Goal: Task Accomplishment & Management: Manage account settings

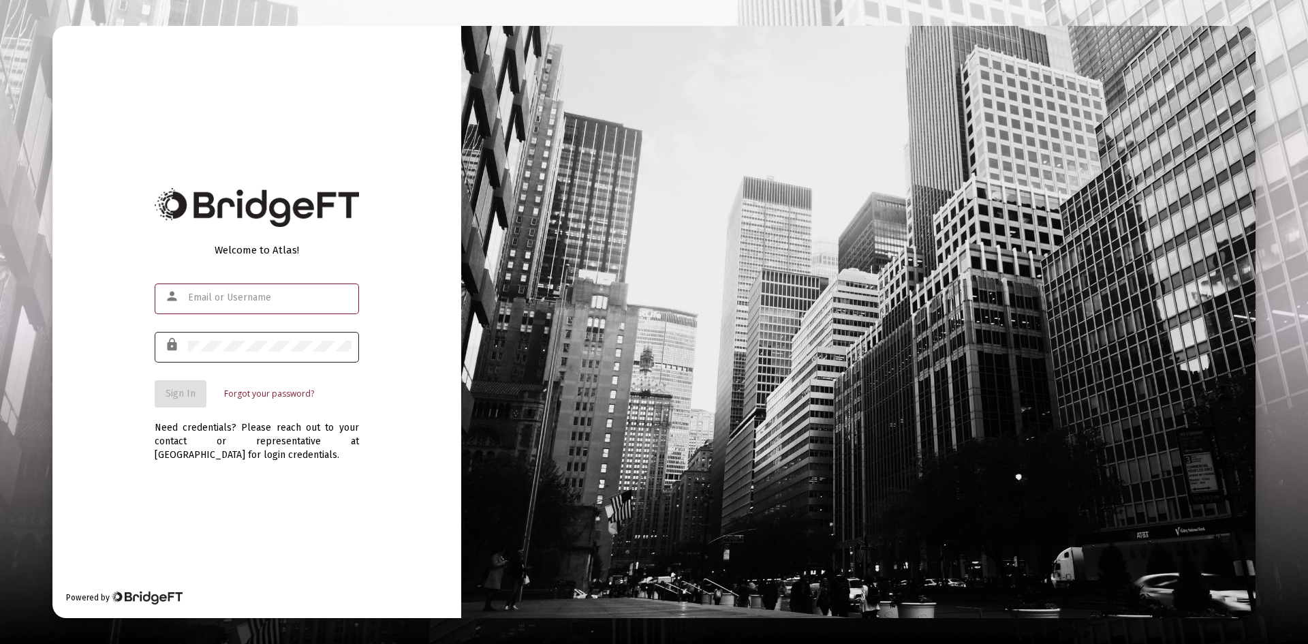
type input "[EMAIL_ADDRESS][DOMAIN_NAME]"
click at [332, 333] on div at bounding box center [269, 345] width 163 height 33
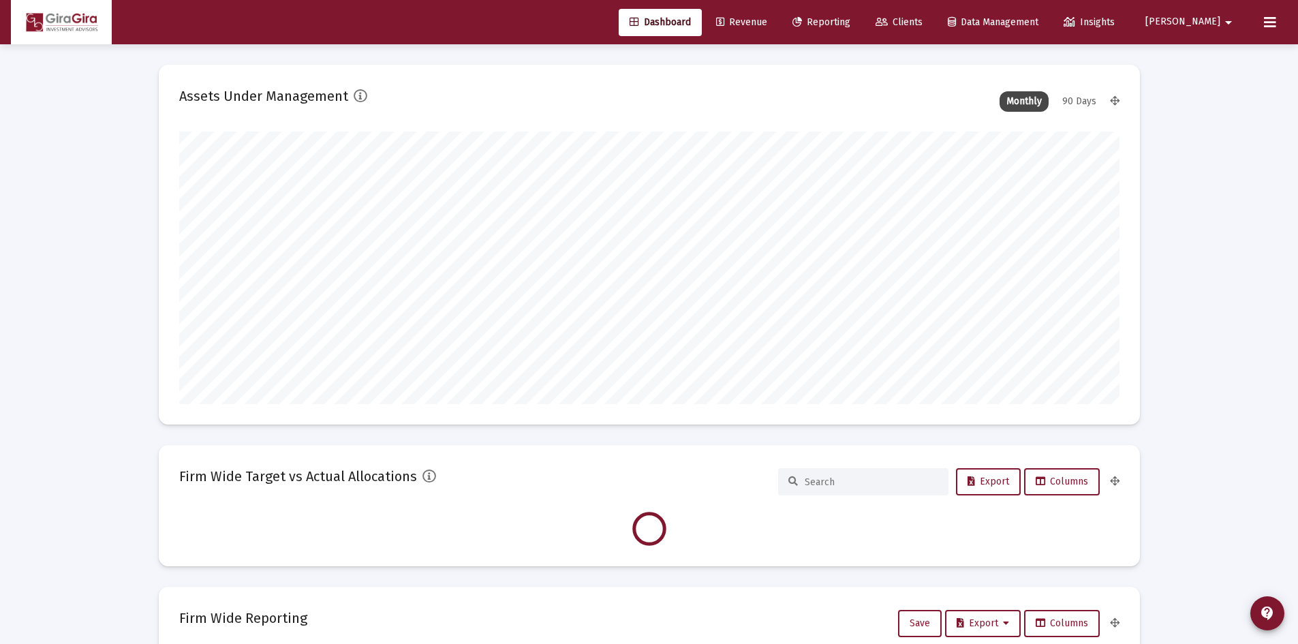
scroll to position [272, 506]
type input "2025-09-30"
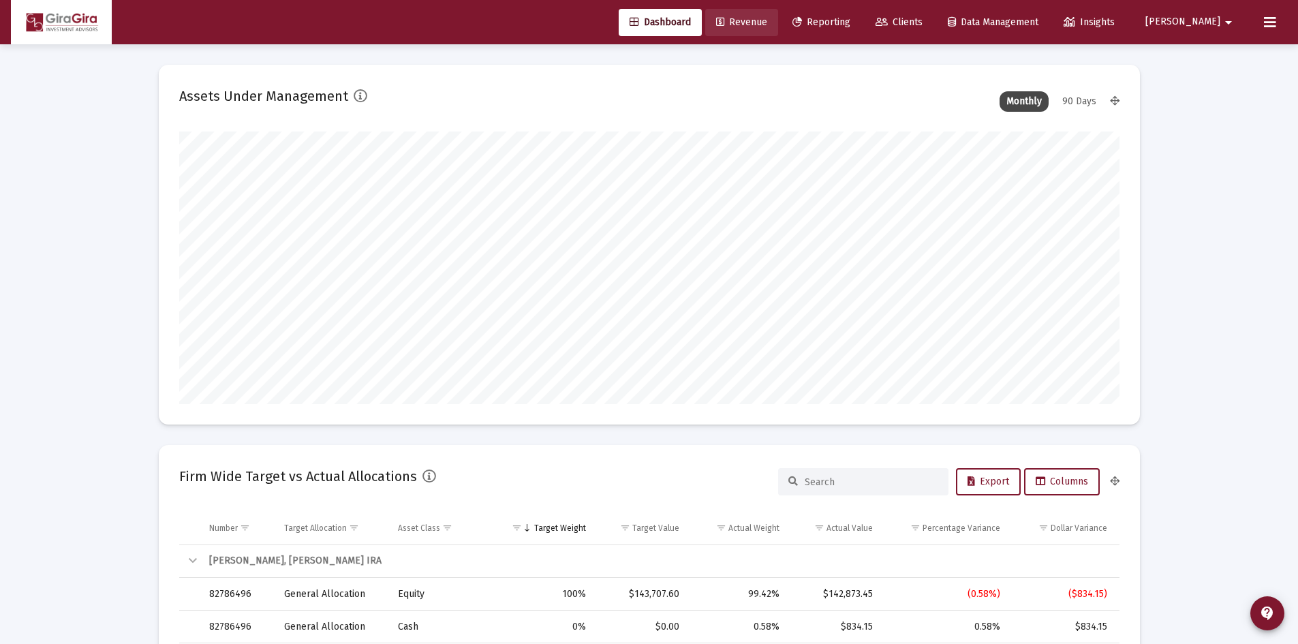
click at [778, 16] on link "Revenue" at bounding box center [741, 22] width 73 height 27
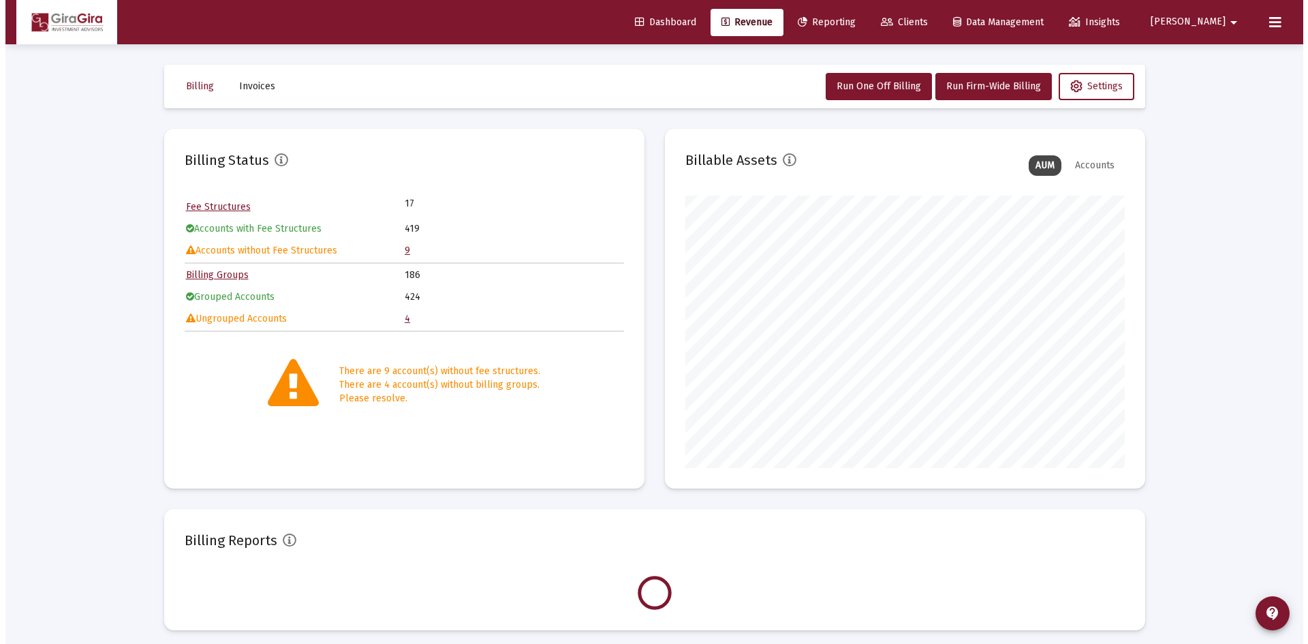
scroll to position [272, 439]
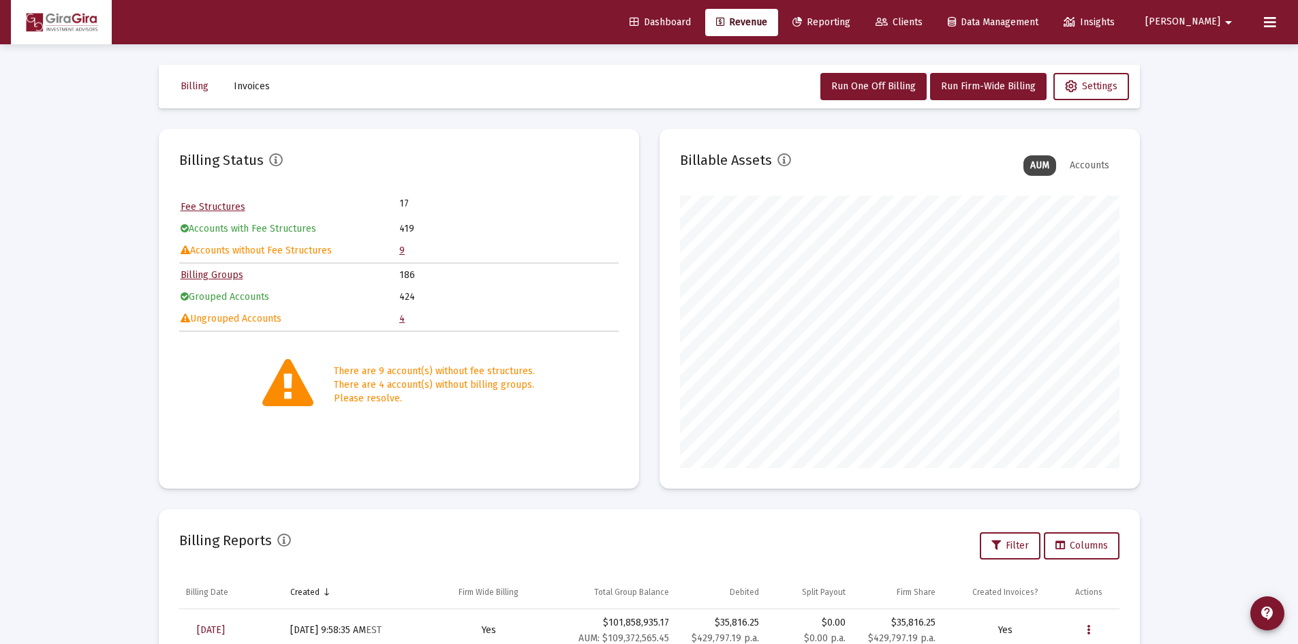
click at [403, 318] on link "4" at bounding box center [401, 319] width 5 height 12
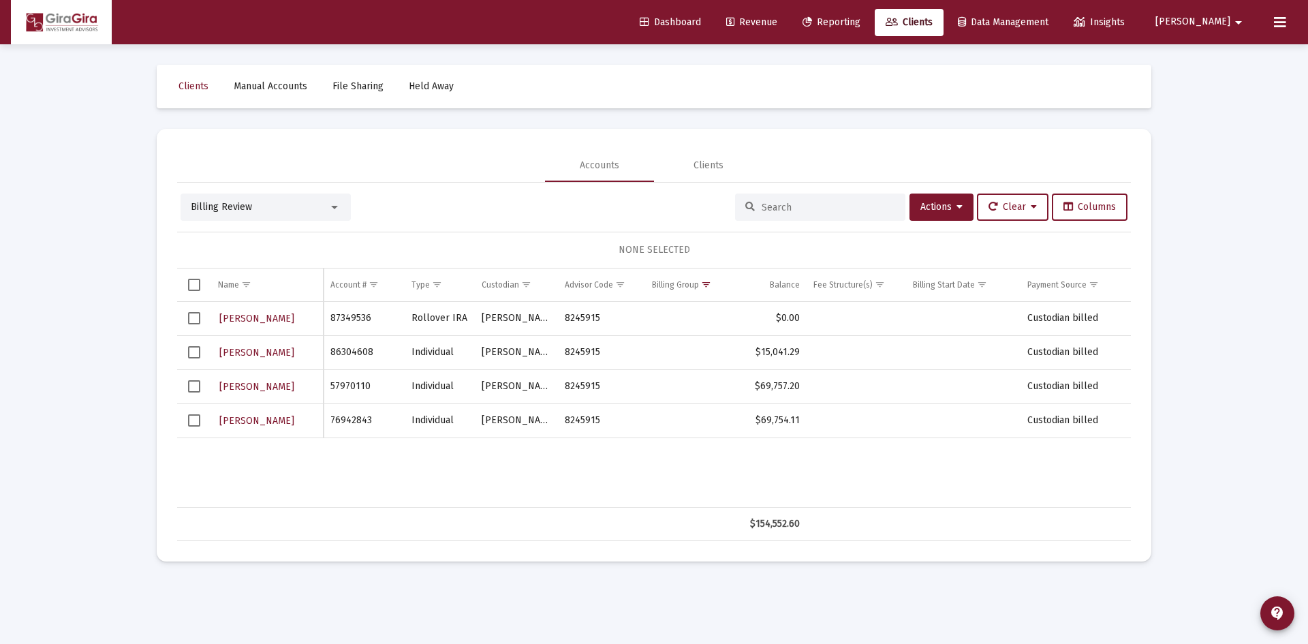
click at [1048, 22] on span "Data Management" at bounding box center [1003, 22] width 91 height 12
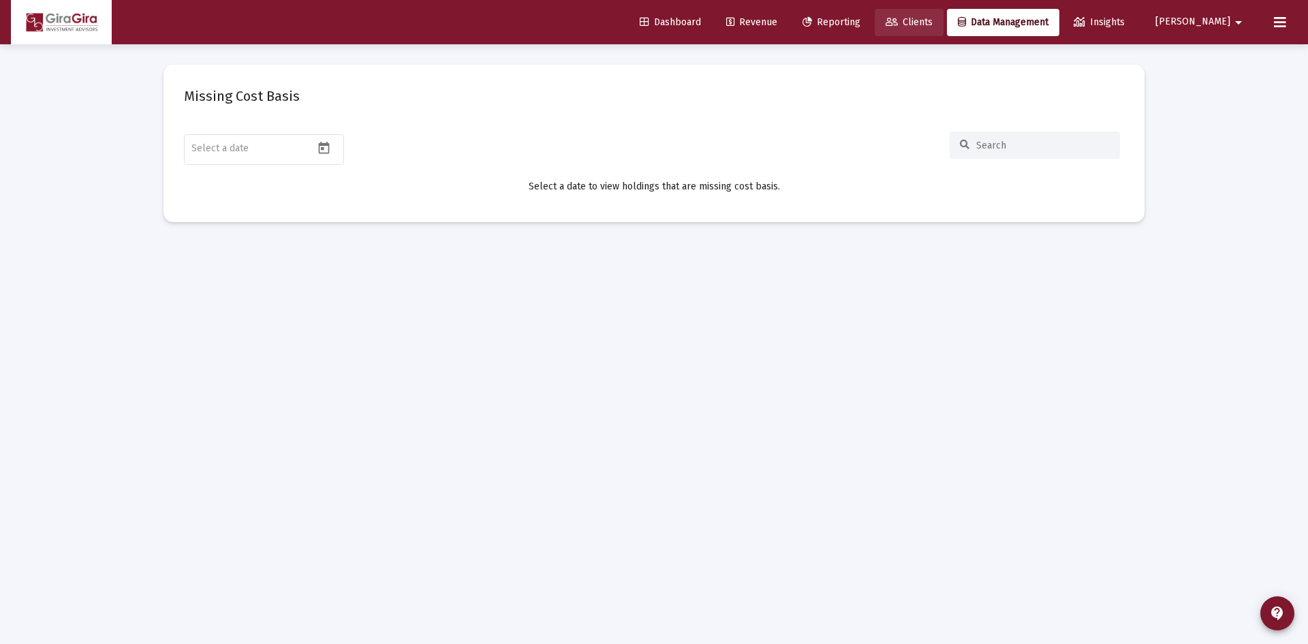
click at [933, 21] on span "Clients" at bounding box center [909, 22] width 47 height 12
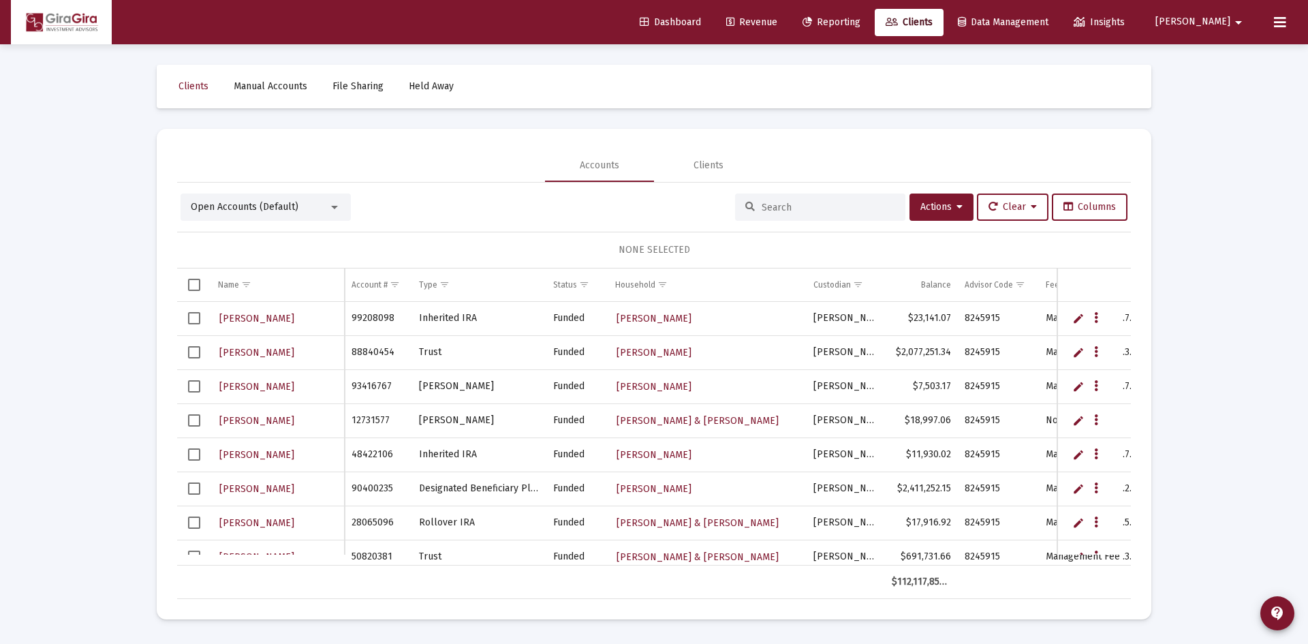
click at [330, 206] on div at bounding box center [334, 207] width 12 height 11
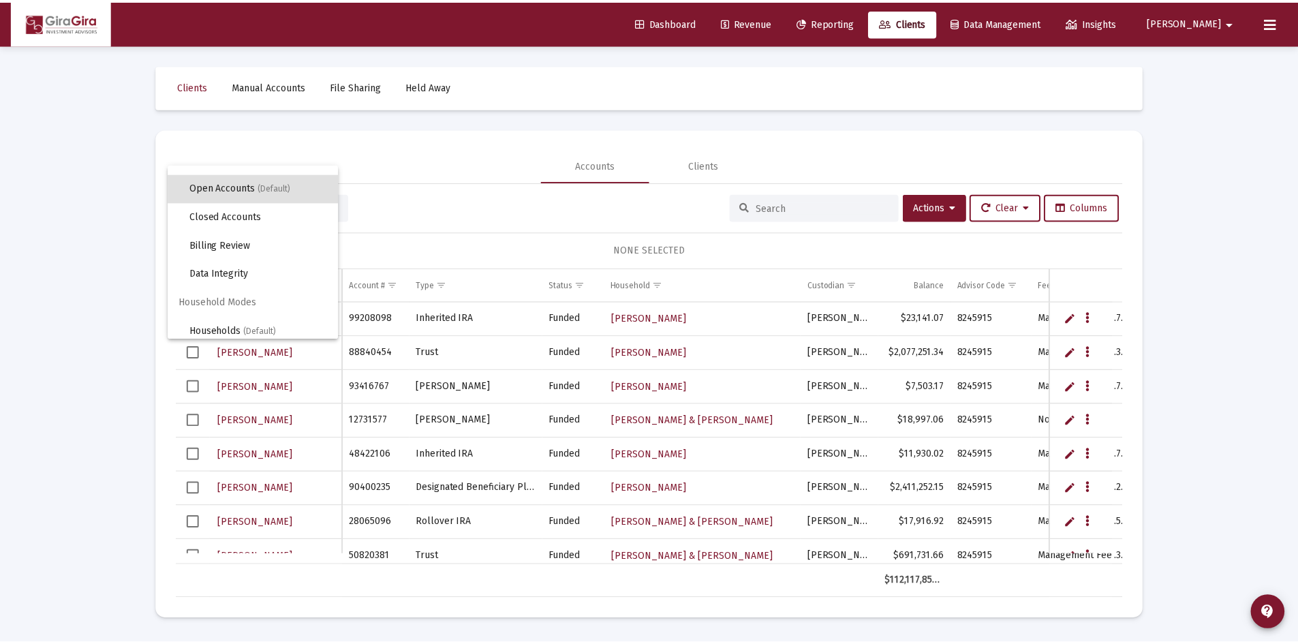
scroll to position [26, 0]
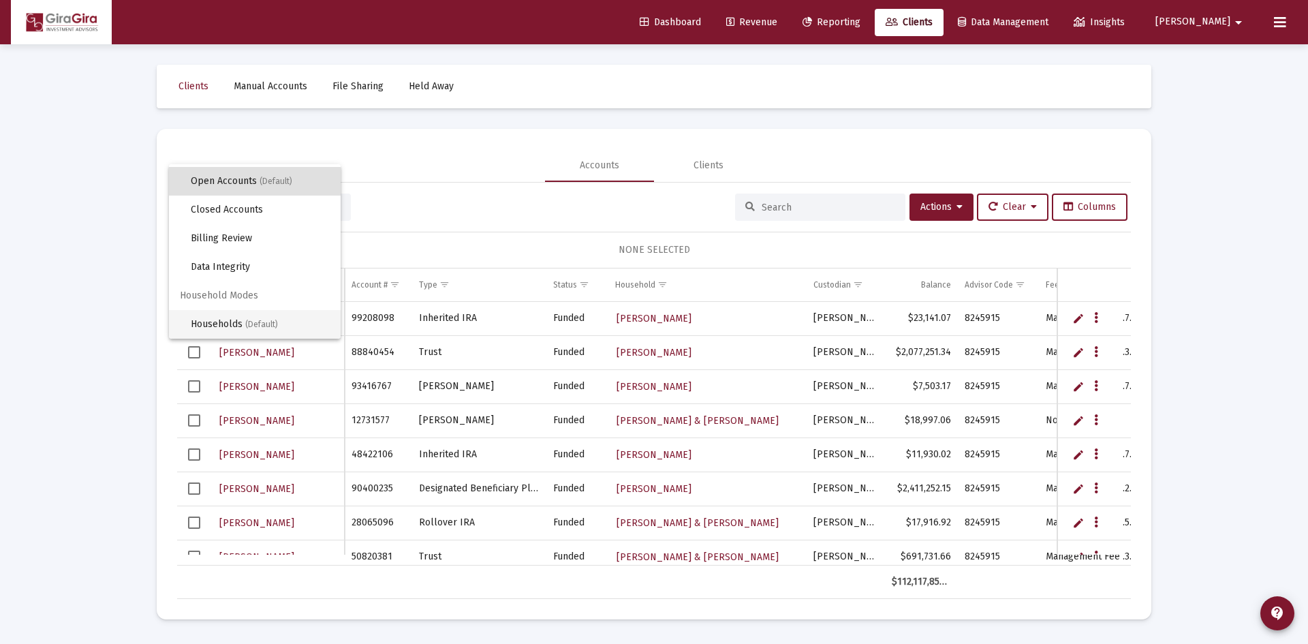
click at [229, 322] on span "Households (Default)" at bounding box center [260, 324] width 139 height 29
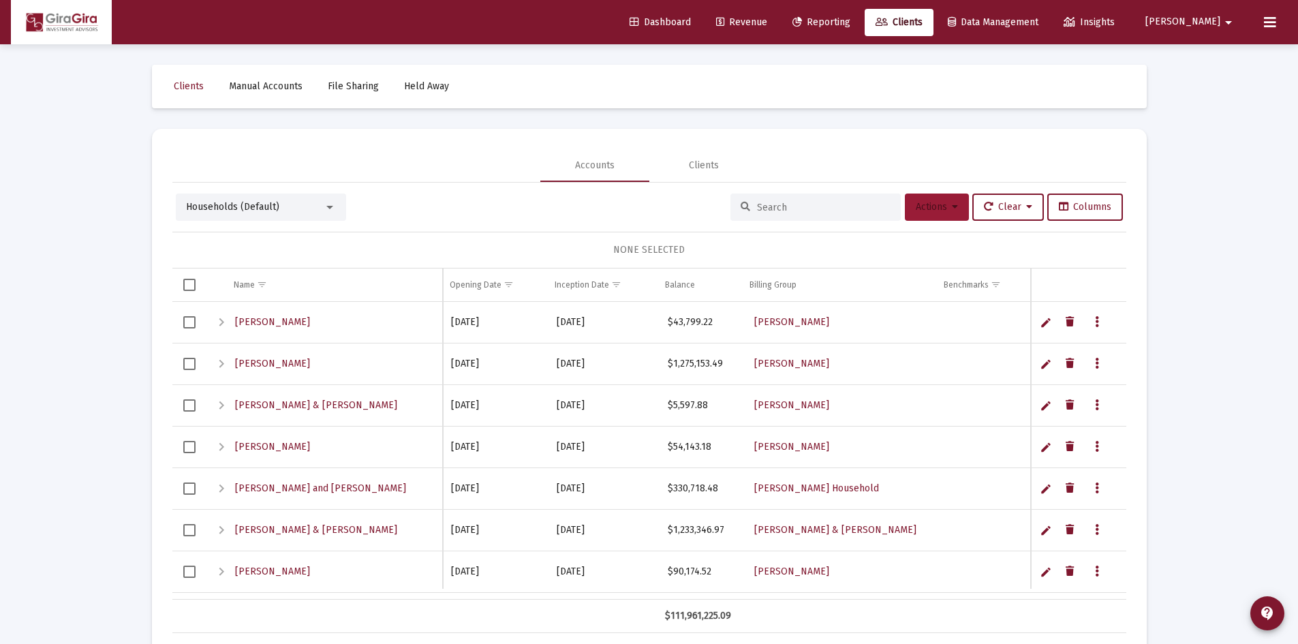
click at [942, 198] on button "Actions" at bounding box center [937, 206] width 64 height 27
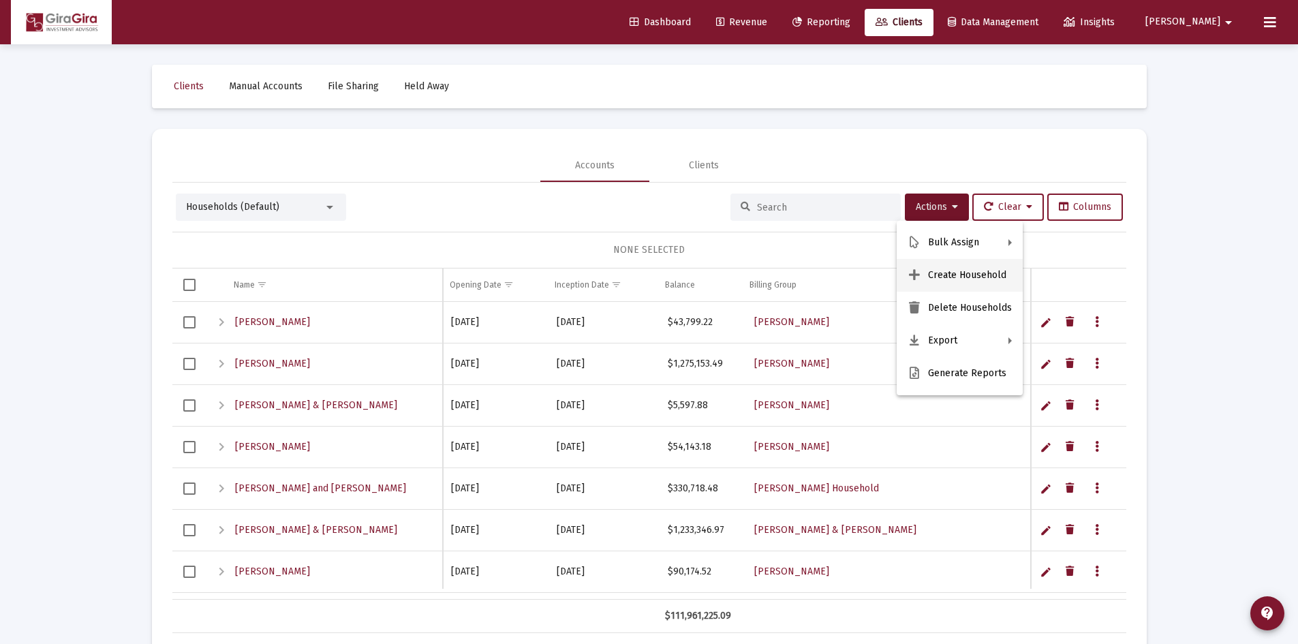
click at [959, 272] on button "Create Household" at bounding box center [959, 275] width 126 height 33
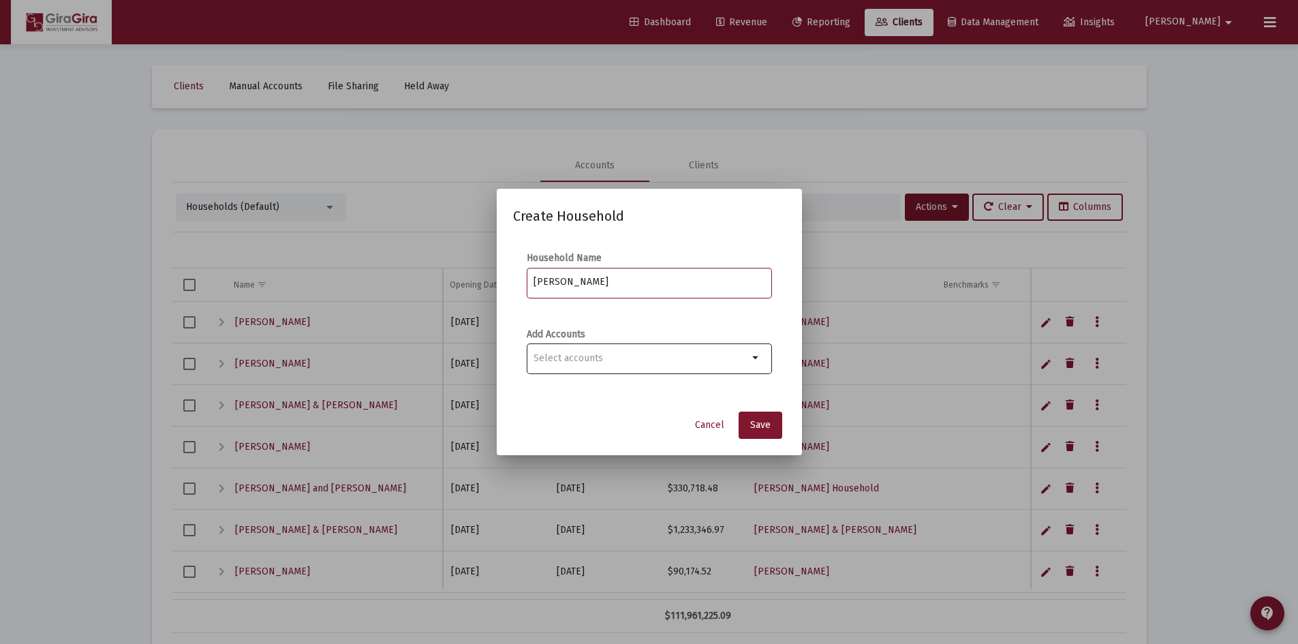
type input "Comer, Gregory Household"
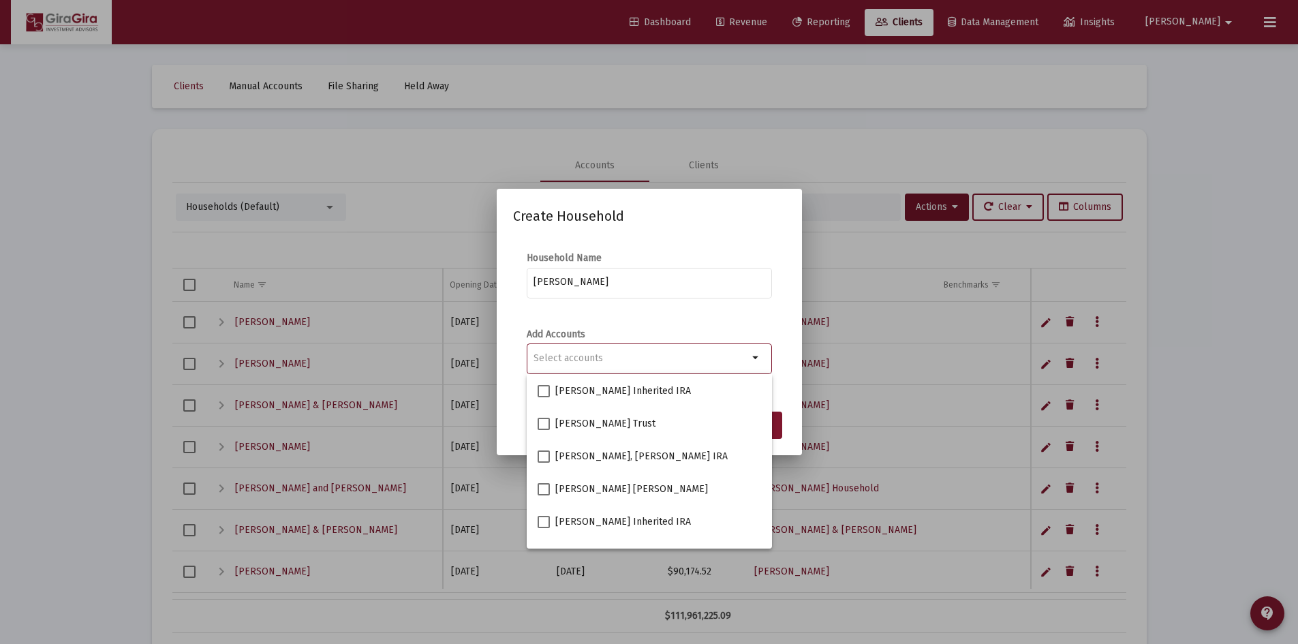
click at [646, 358] on input "Selection" at bounding box center [640, 358] width 215 height 11
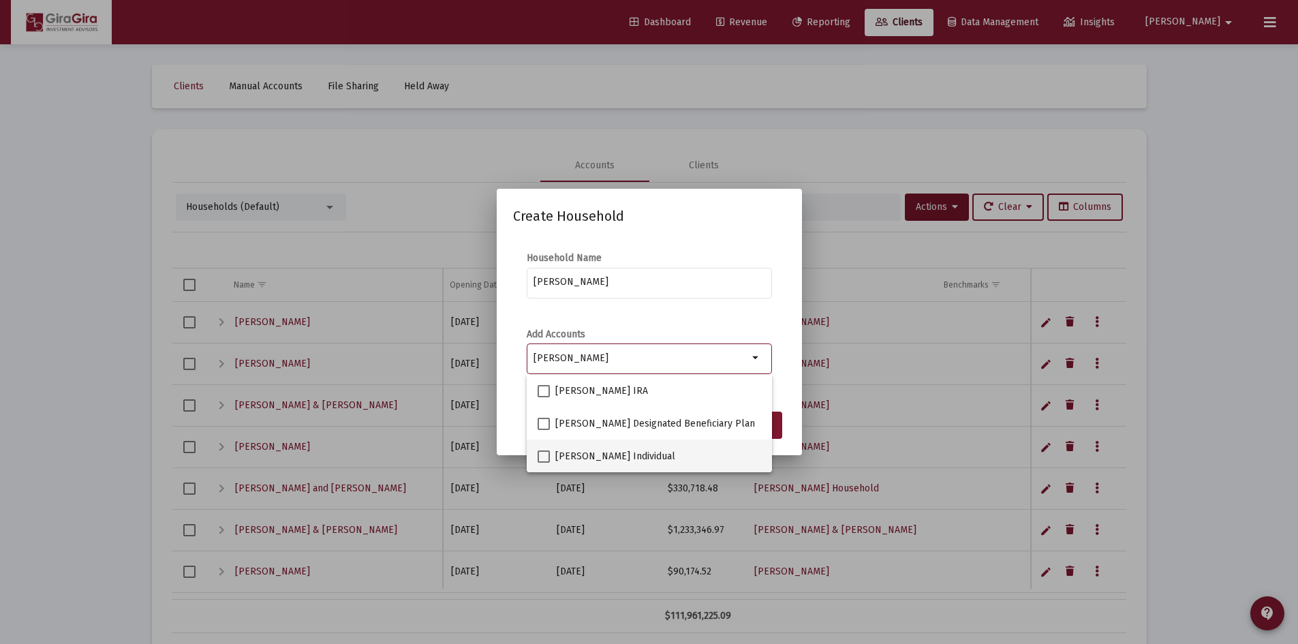
type input "comer"
click at [543, 458] on span at bounding box center [543, 456] width 12 height 12
click at [543, 463] on input "GREGORY COMER Individual" at bounding box center [543, 463] width 1 height 1
checkbox input "true"
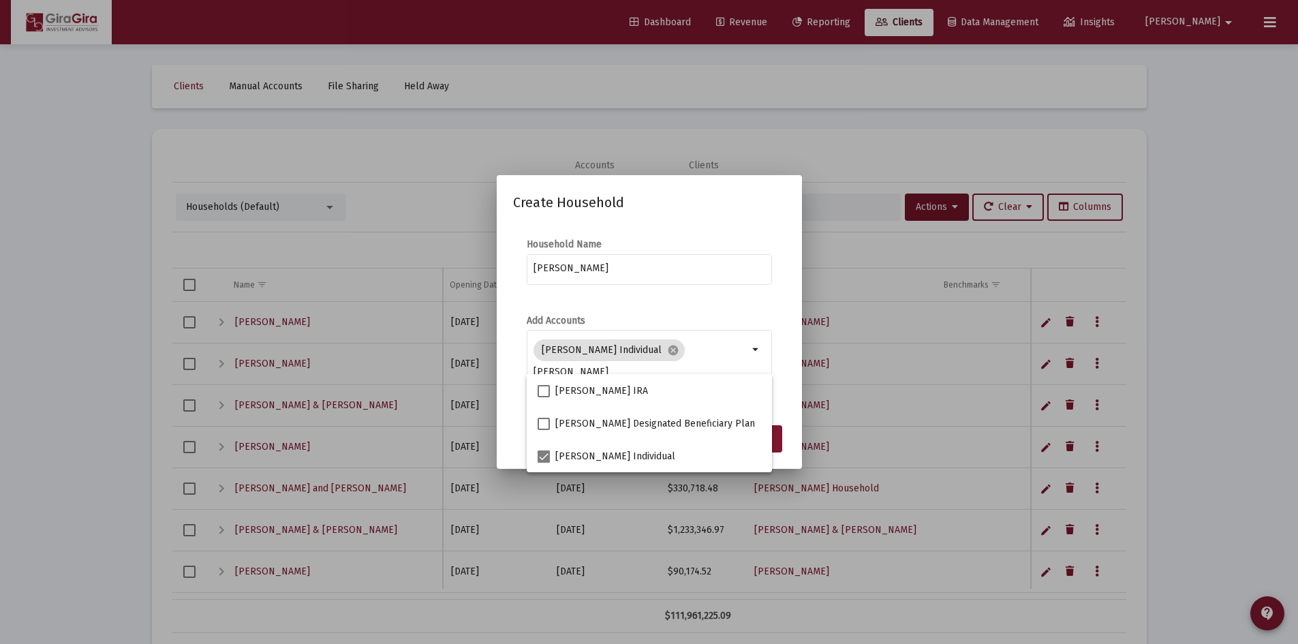
click at [723, 298] on mat-form-field "Comer, Gregory Household" at bounding box center [649, 275] width 245 height 48
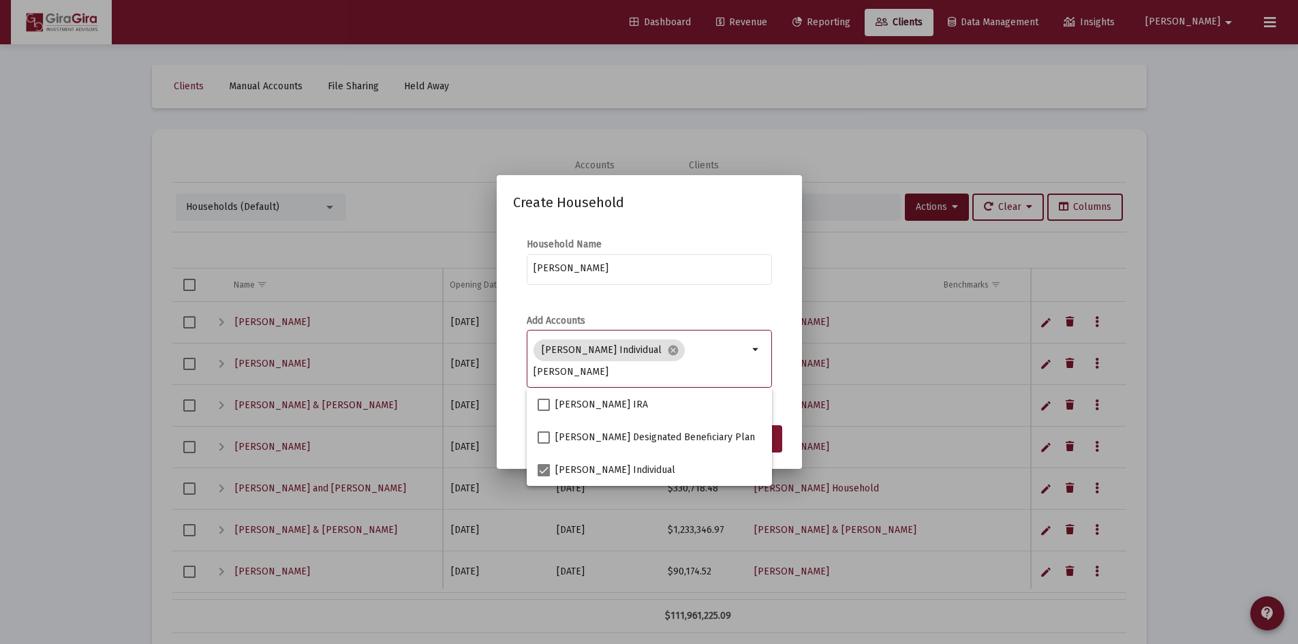
click at [613, 369] on input "comer" at bounding box center [640, 371] width 215 height 11
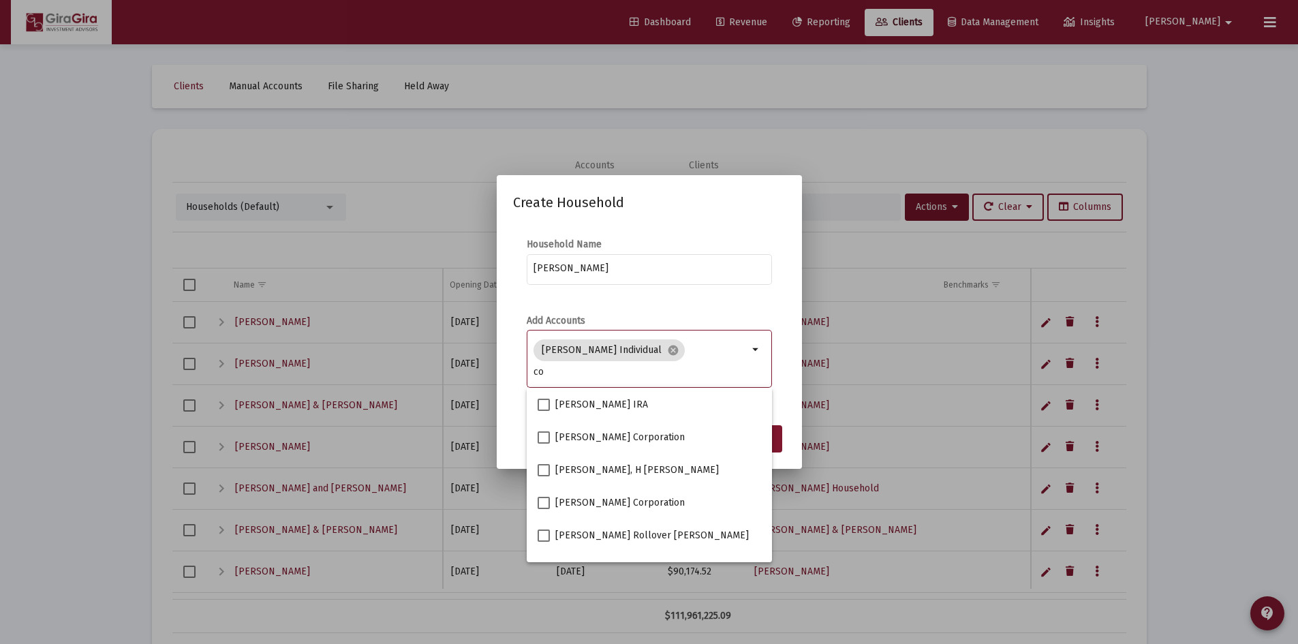
type input "c"
click at [781, 437] on button "Save" at bounding box center [760, 438] width 44 height 27
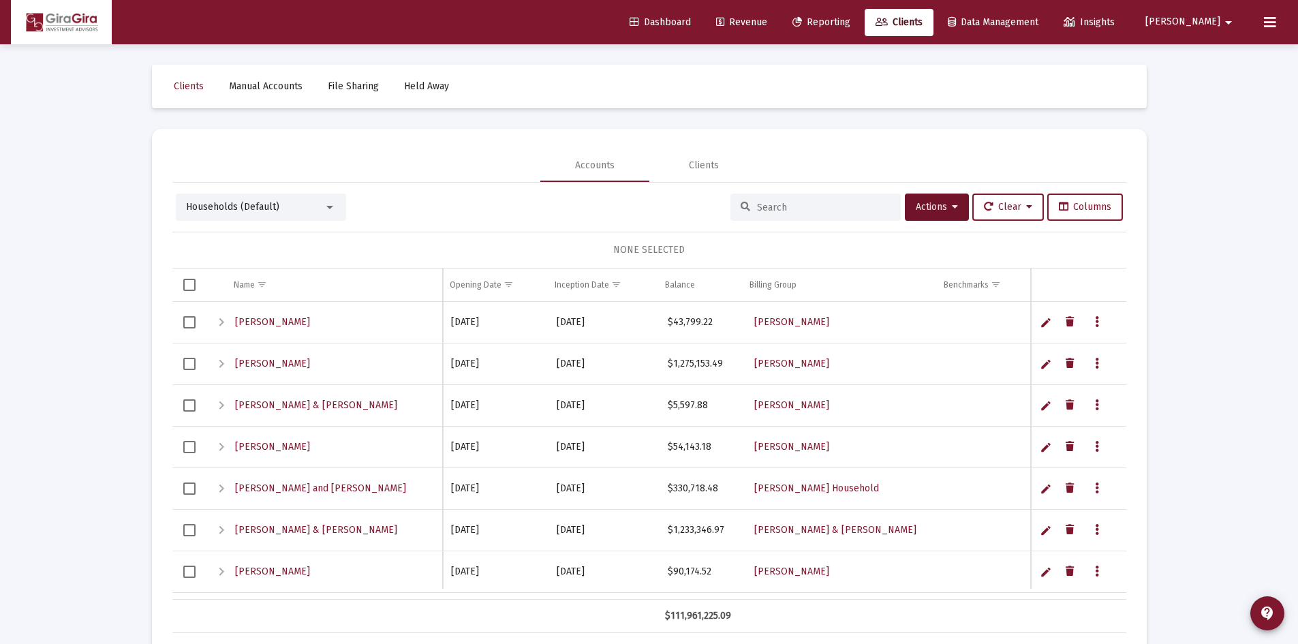
click at [767, 20] on span "Revenue" at bounding box center [741, 22] width 51 height 12
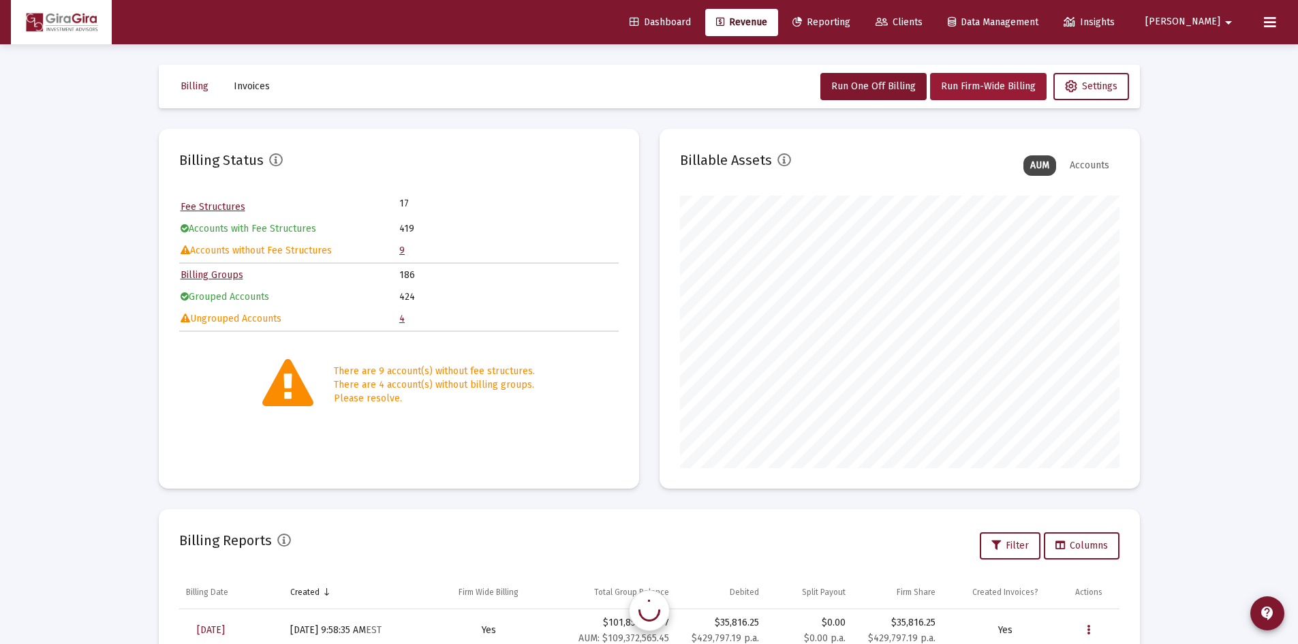
scroll to position [272, 439]
click at [1088, 85] on span "Settings" at bounding box center [1091, 86] width 52 height 12
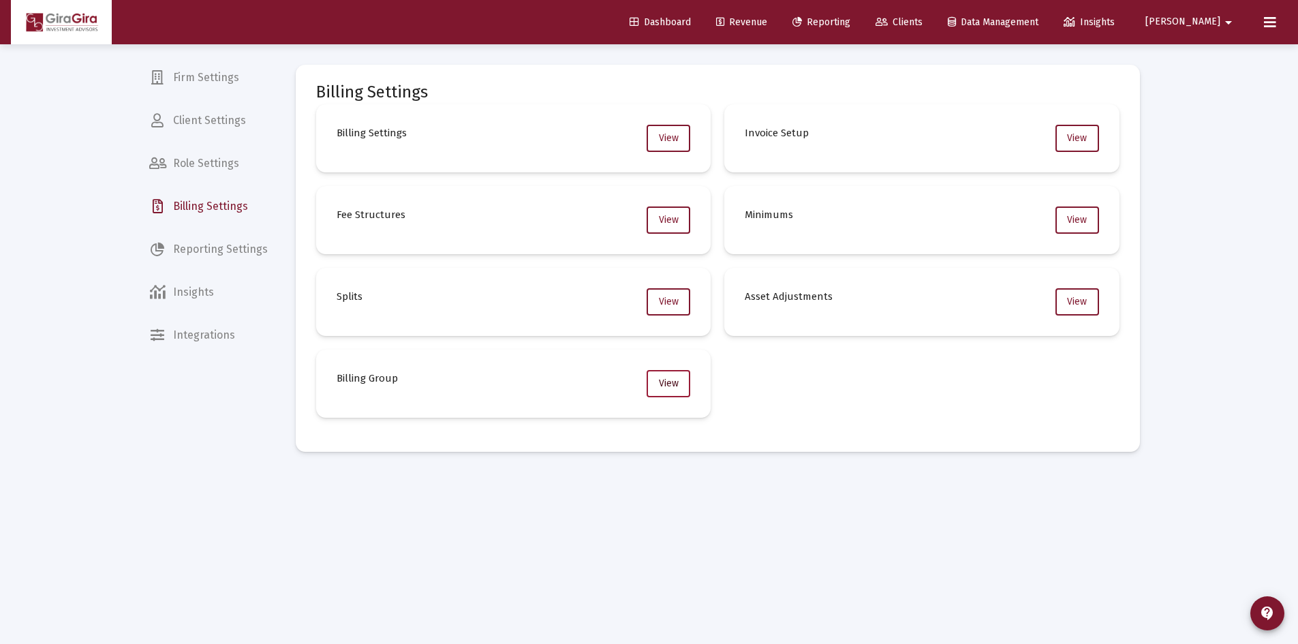
click at [666, 381] on span "View" at bounding box center [669, 383] width 20 height 12
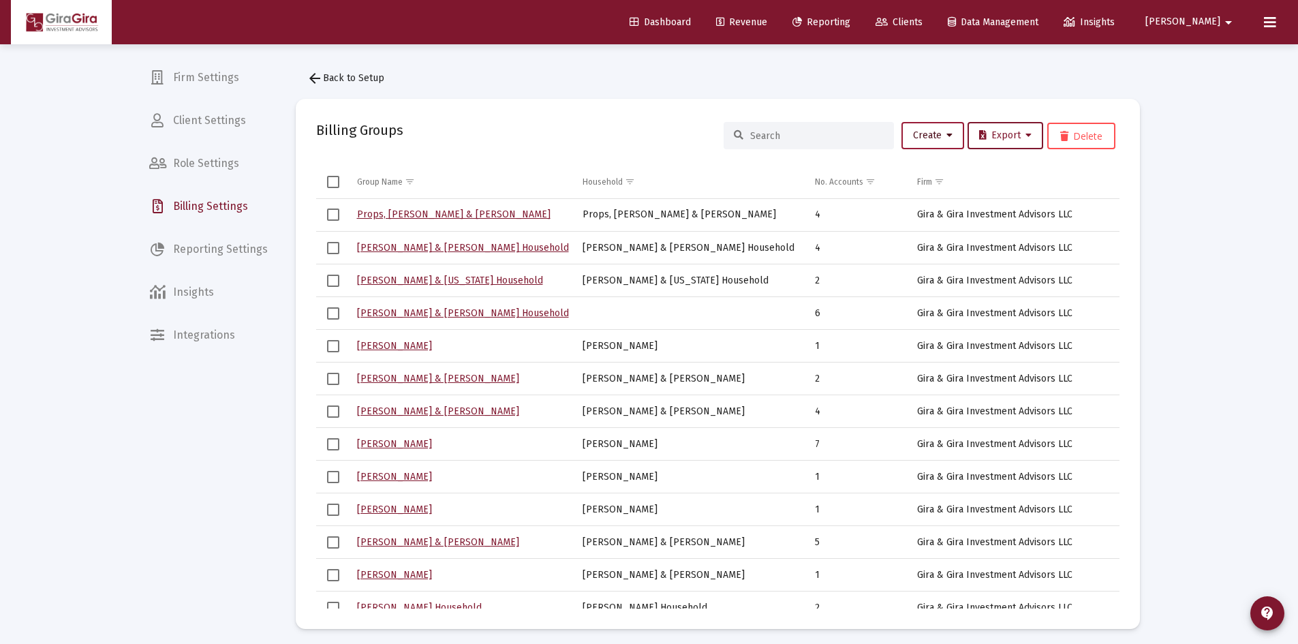
click at [935, 137] on span "Create" at bounding box center [933, 135] width 40 height 12
click at [911, 172] on button "New Group" at bounding box center [977, 171] width 163 height 33
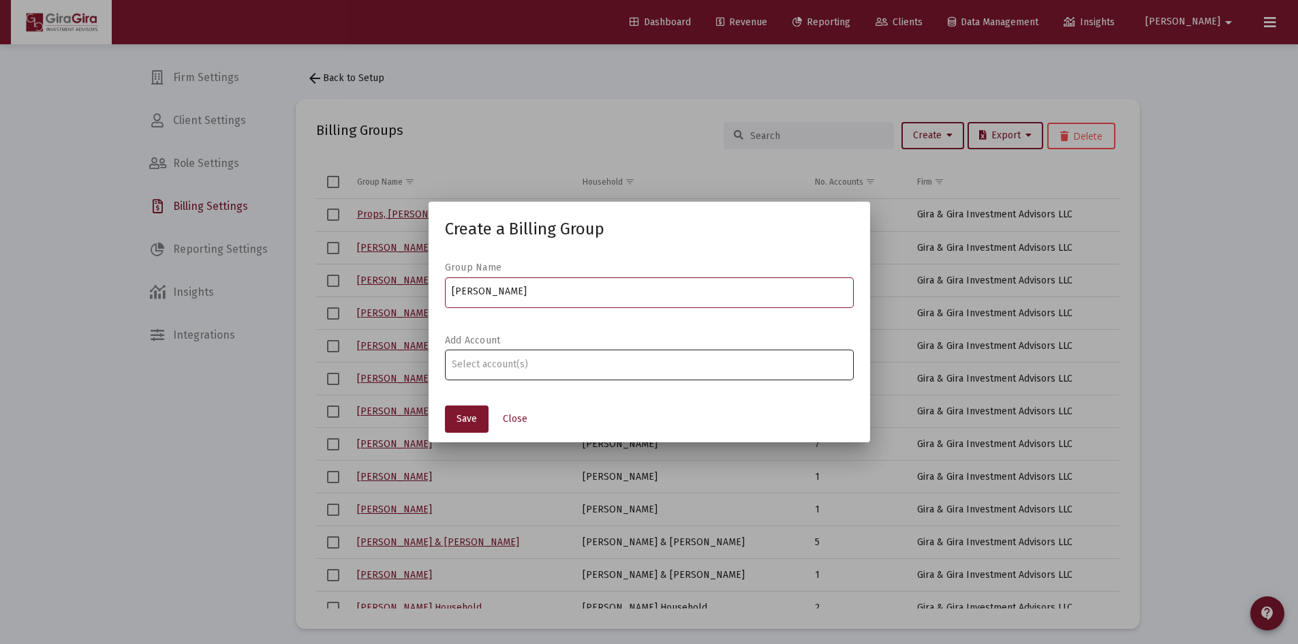
type input "Comer, Gregory Household"
click at [723, 366] on input "Assignment Selection" at bounding box center [649, 364] width 394 height 11
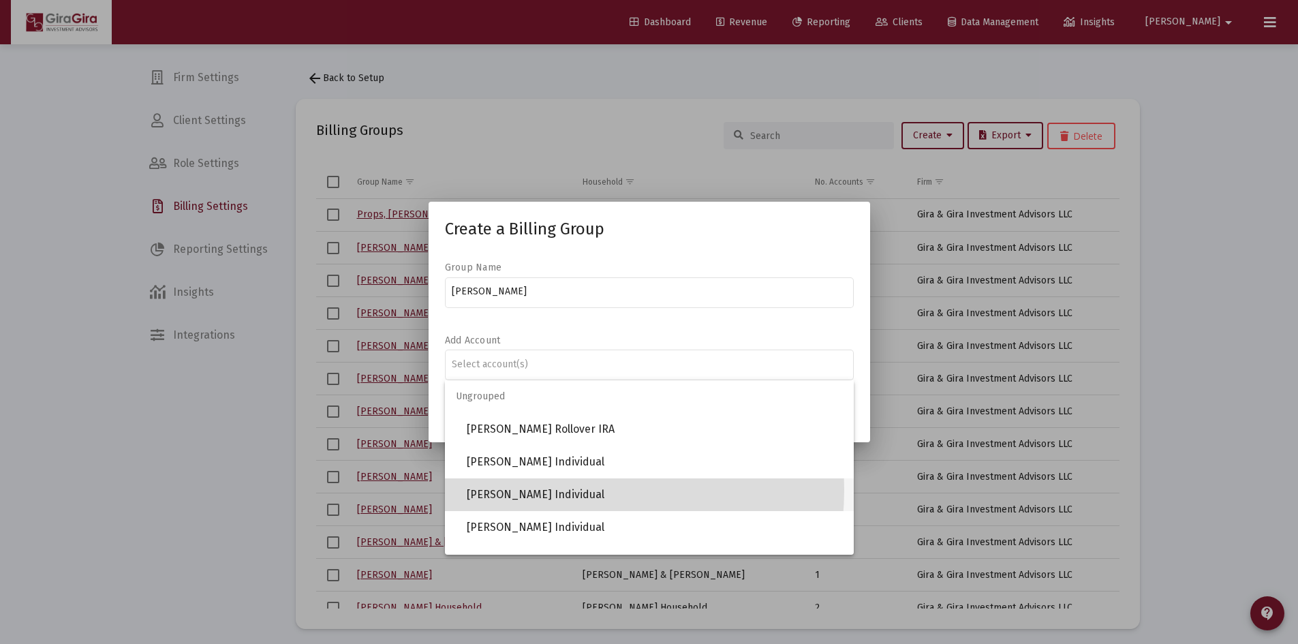
click at [548, 490] on span "GREGORY COMER Individual" at bounding box center [655, 494] width 376 height 33
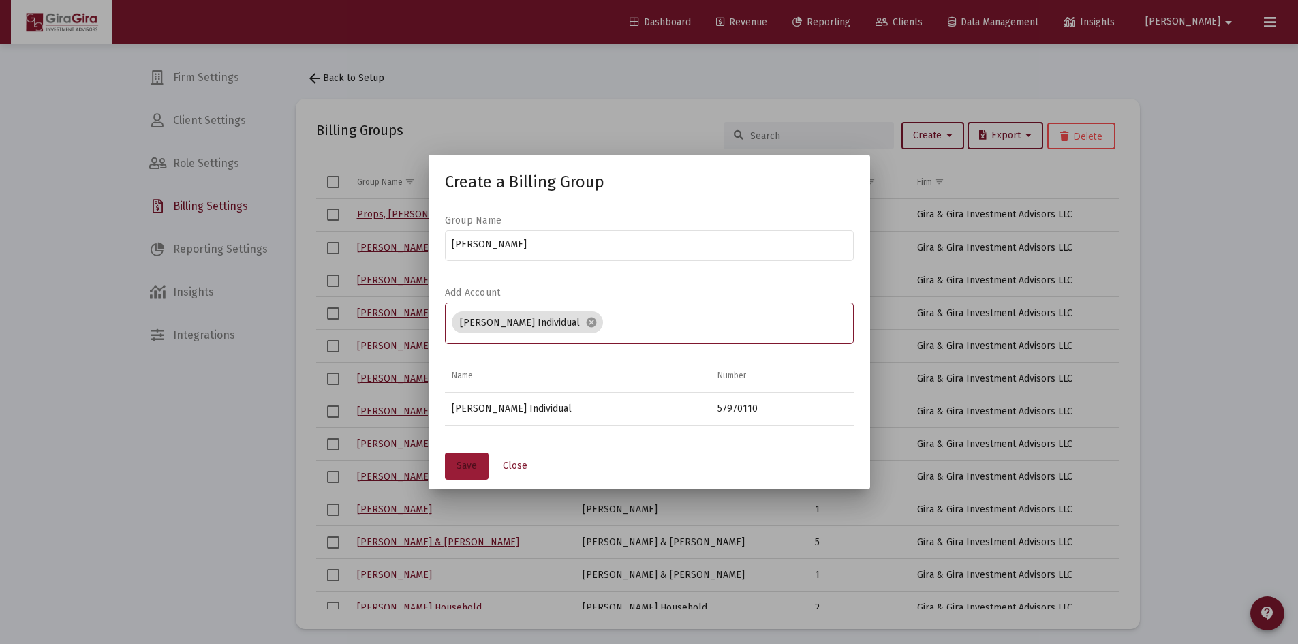
click at [470, 460] on span "Save" at bounding box center [466, 466] width 20 height 12
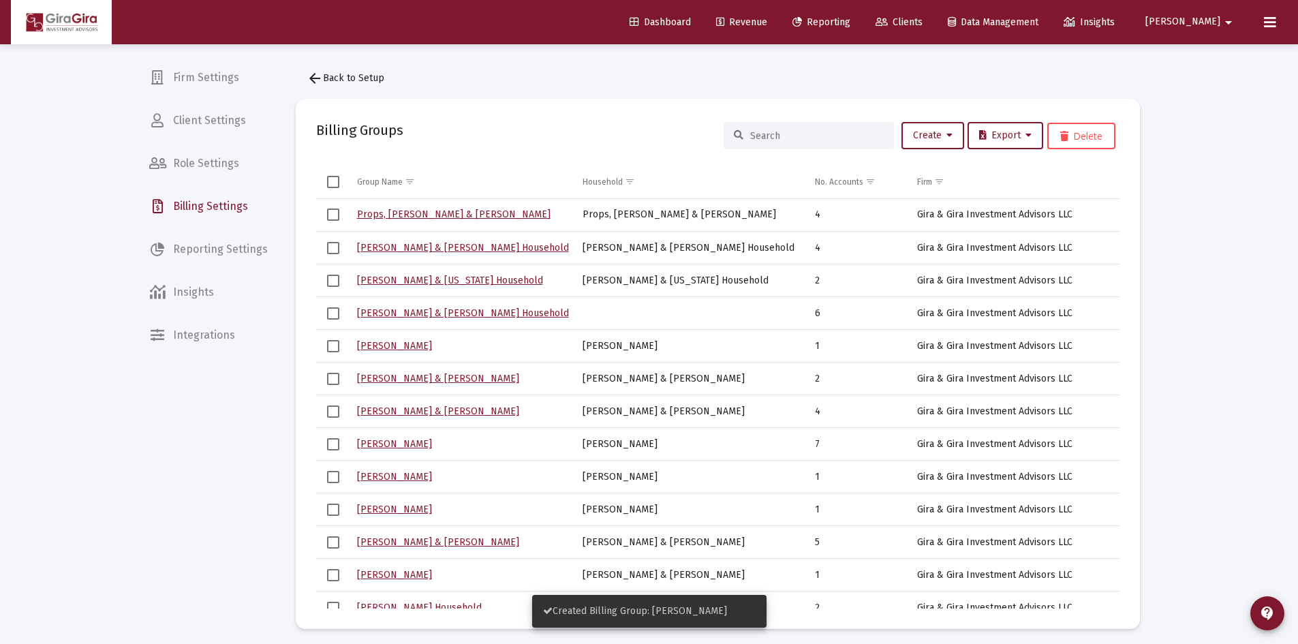
click at [767, 21] on span "Revenue" at bounding box center [741, 22] width 51 height 12
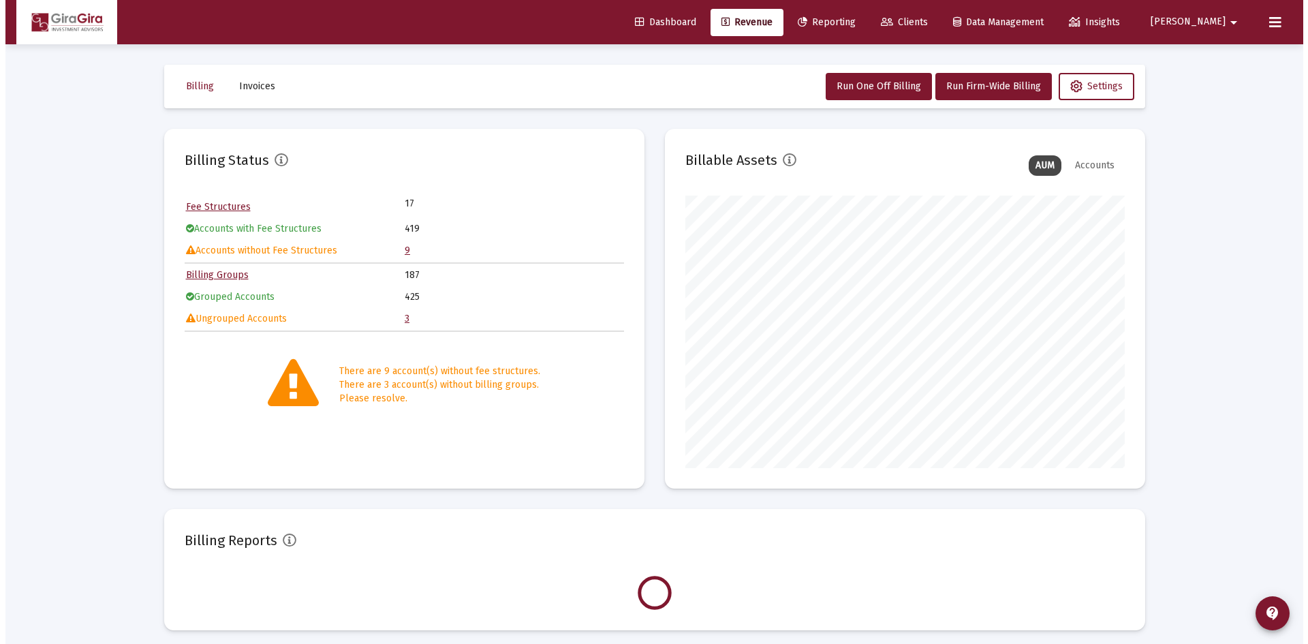
scroll to position [272, 439]
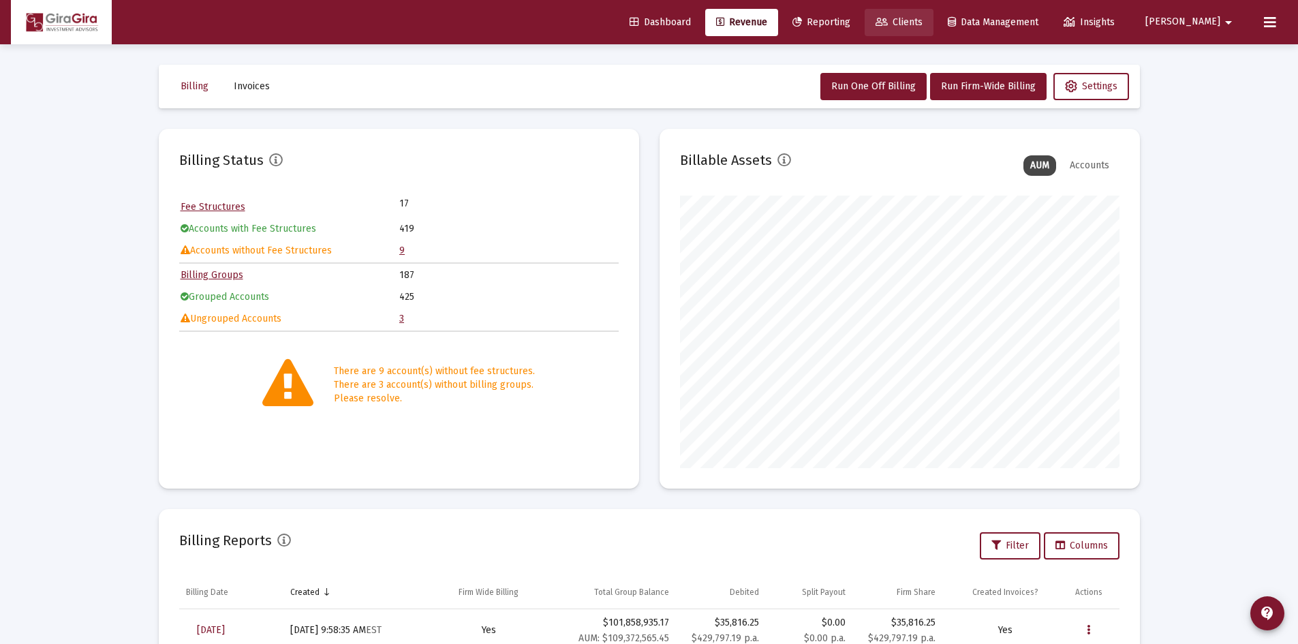
click at [922, 20] on span "Clients" at bounding box center [898, 22] width 47 height 12
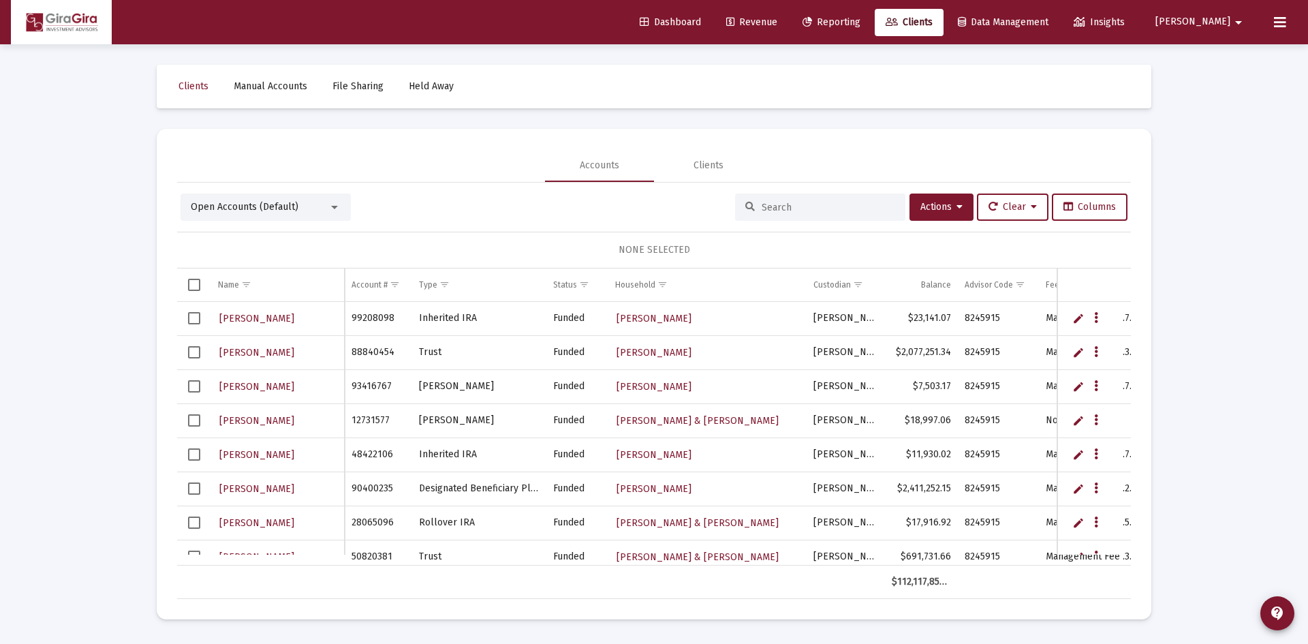
click at [238, 200] on div "Open Accounts (Default)" at bounding box center [266, 206] width 170 height 27
click at [337, 206] on div at bounding box center [334, 207] width 7 height 3
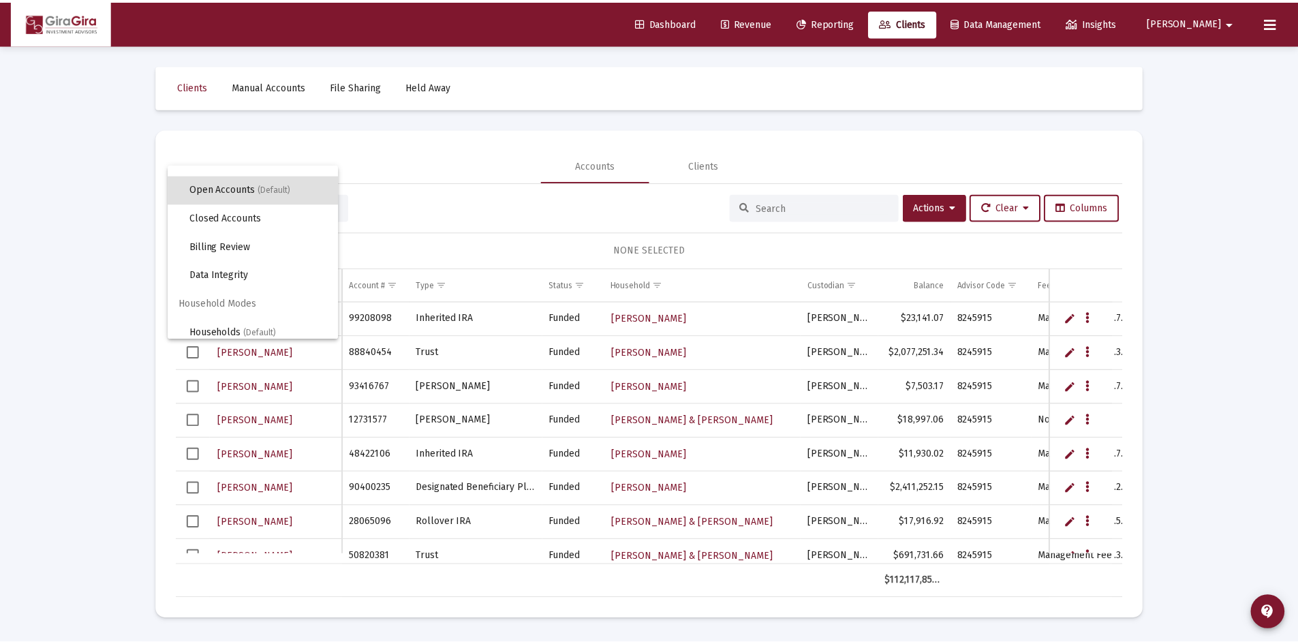
scroll to position [26, 0]
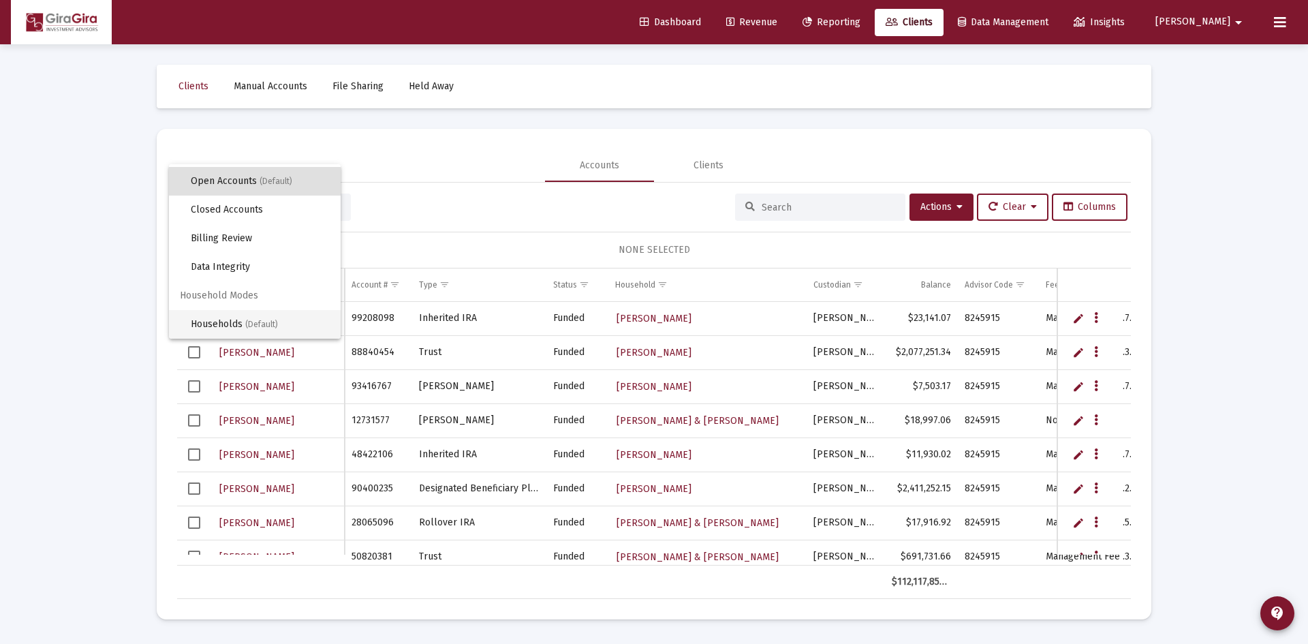
click at [243, 324] on span "Households (Default)" at bounding box center [260, 324] width 139 height 29
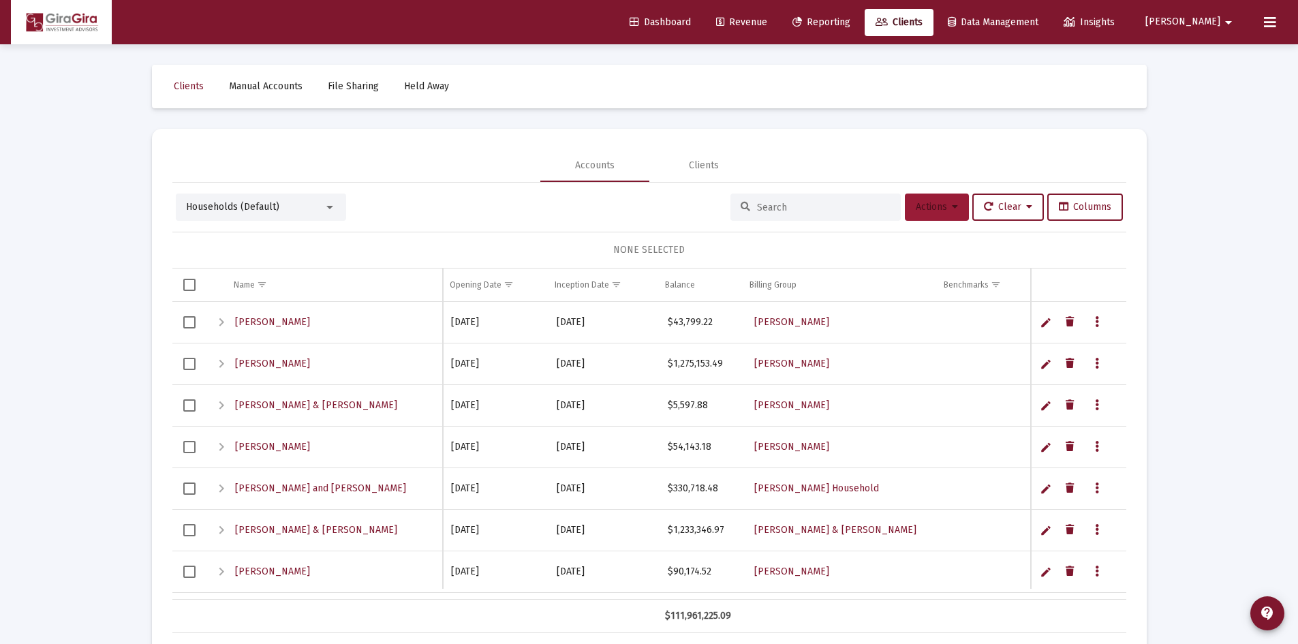
click at [935, 206] on span "Actions" at bounding box center [937, 207] width 42 height 12
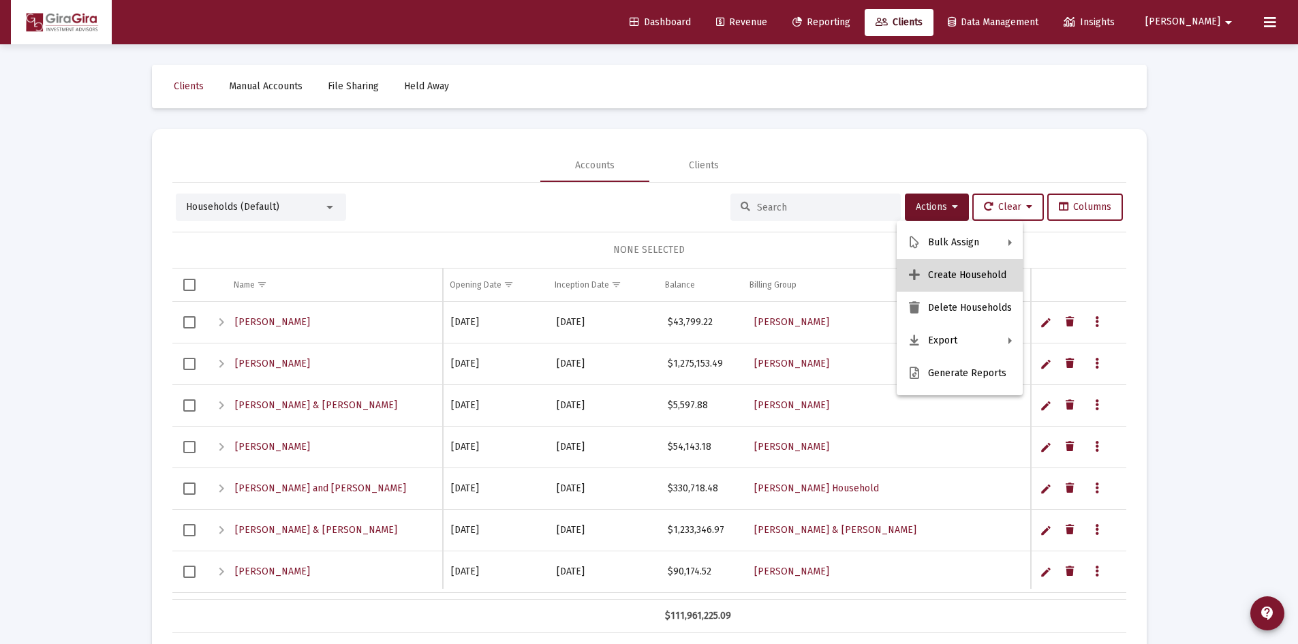
click at [963, 275] on button "Create Household" at bounding box center [959, 275] width 126 height 33
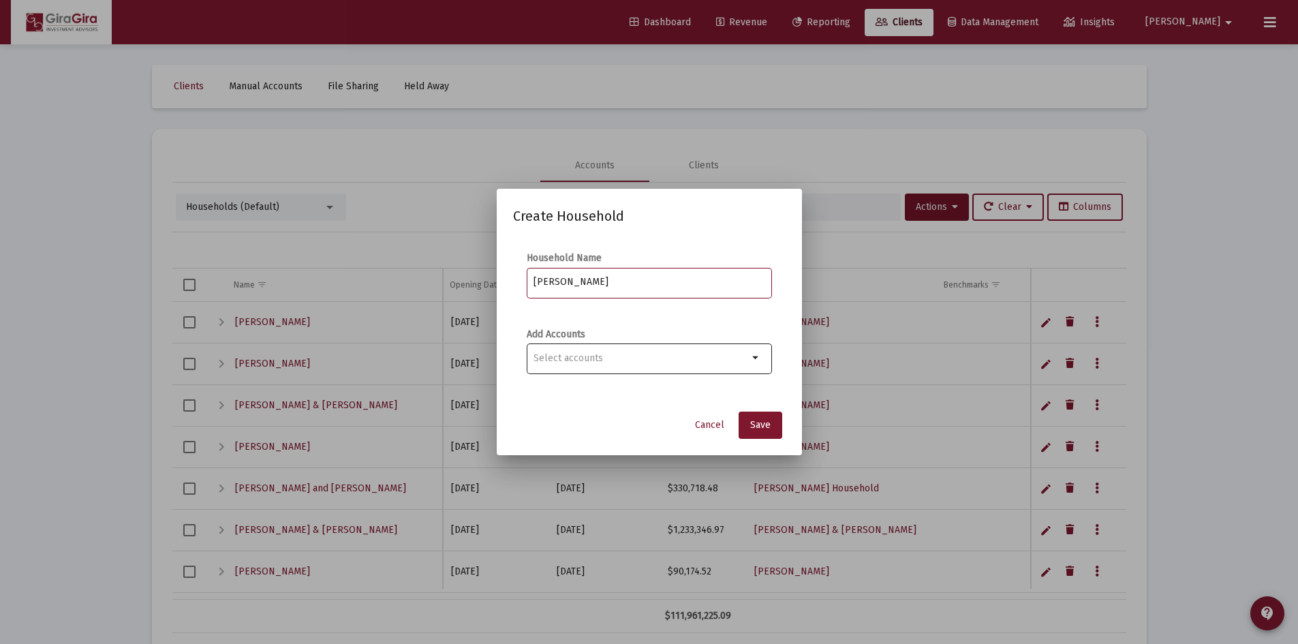
type input "Gray, Melissa Household"
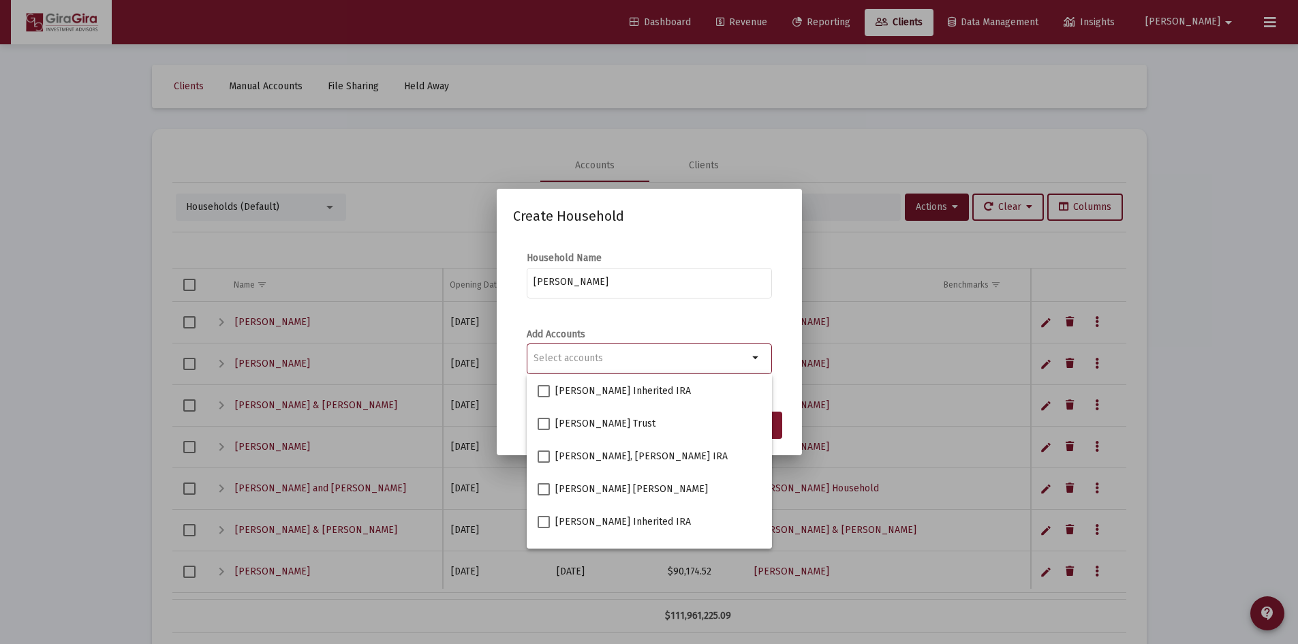
click at [678, 359] on input "Selection" at bounding box center [640, 358] width 215 height 11
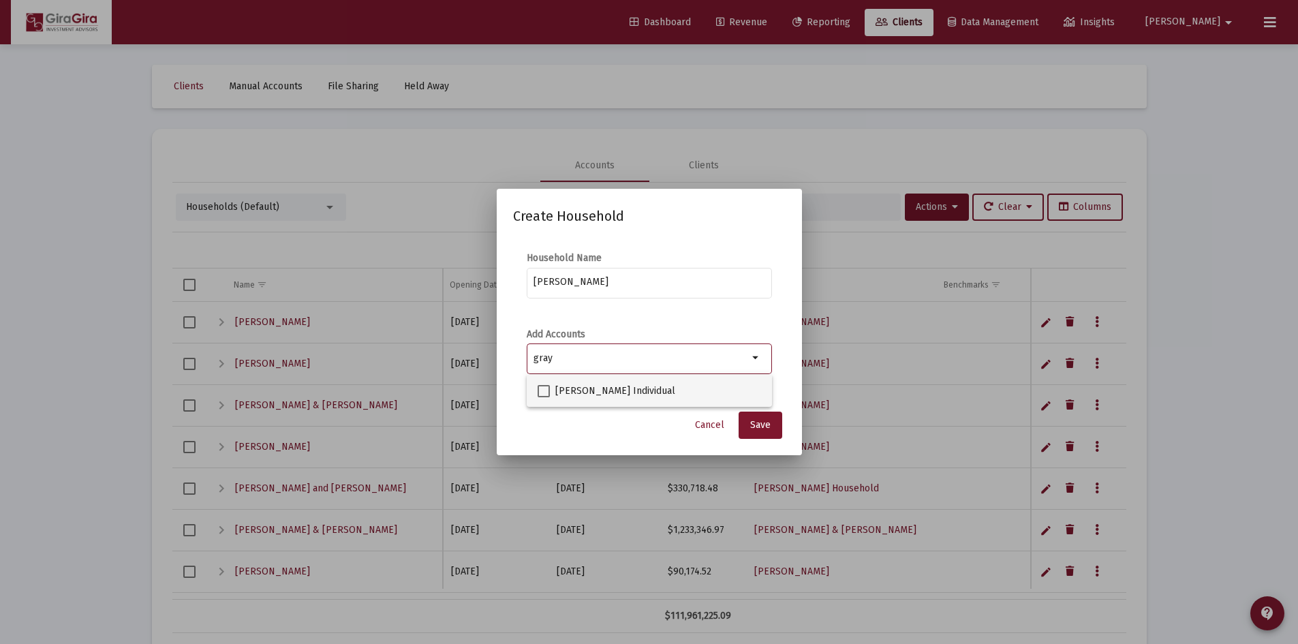
type input "gray"
click at [545, 389] on span at bounding box center [543, 391] width 12 height 12
click at [544, 397] on input "MELISSA GRAY Individual" at bounding box center [543, 397] width 1 height 1
checkbox input "true"
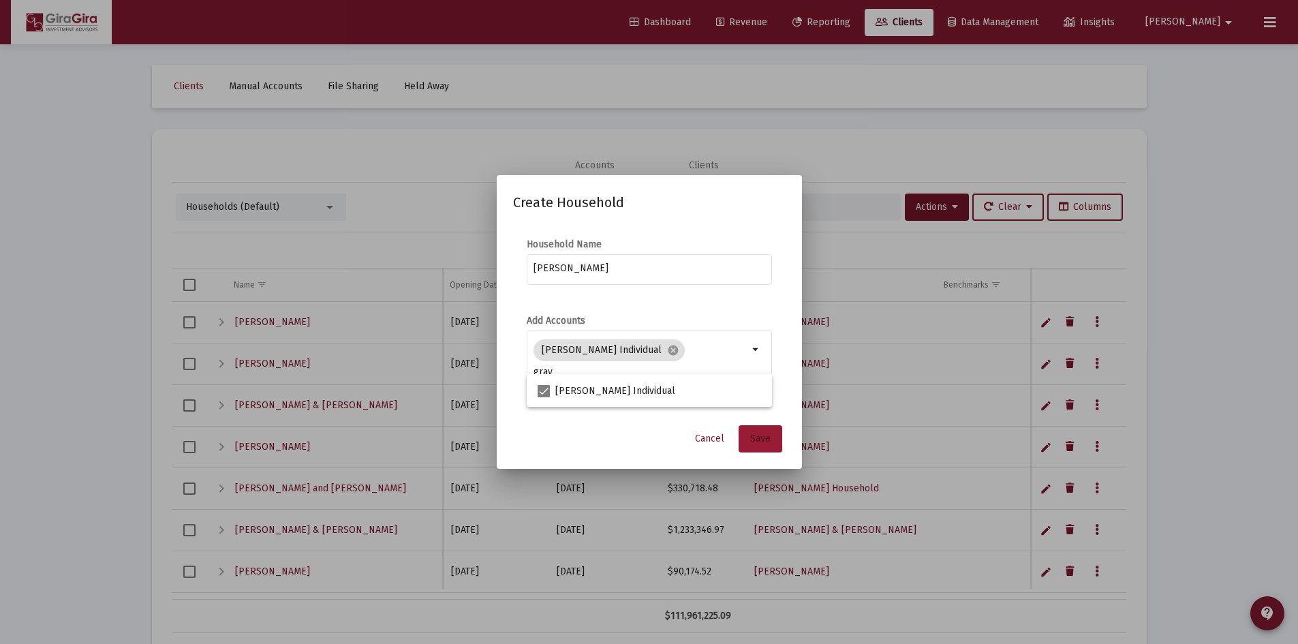
click at [761, 441] on span "Save" at bounding box center [760, 439] width 20 height 12
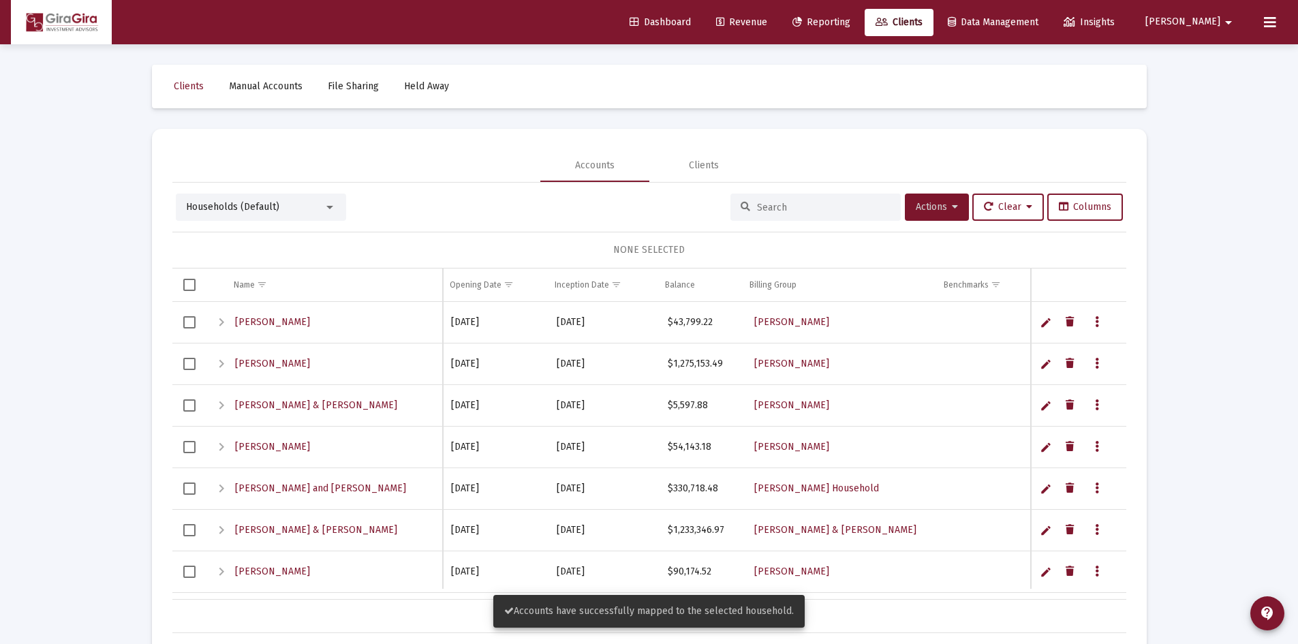
click at [952, 205] on icon at bounding box center [955, 207] width 6 height 10
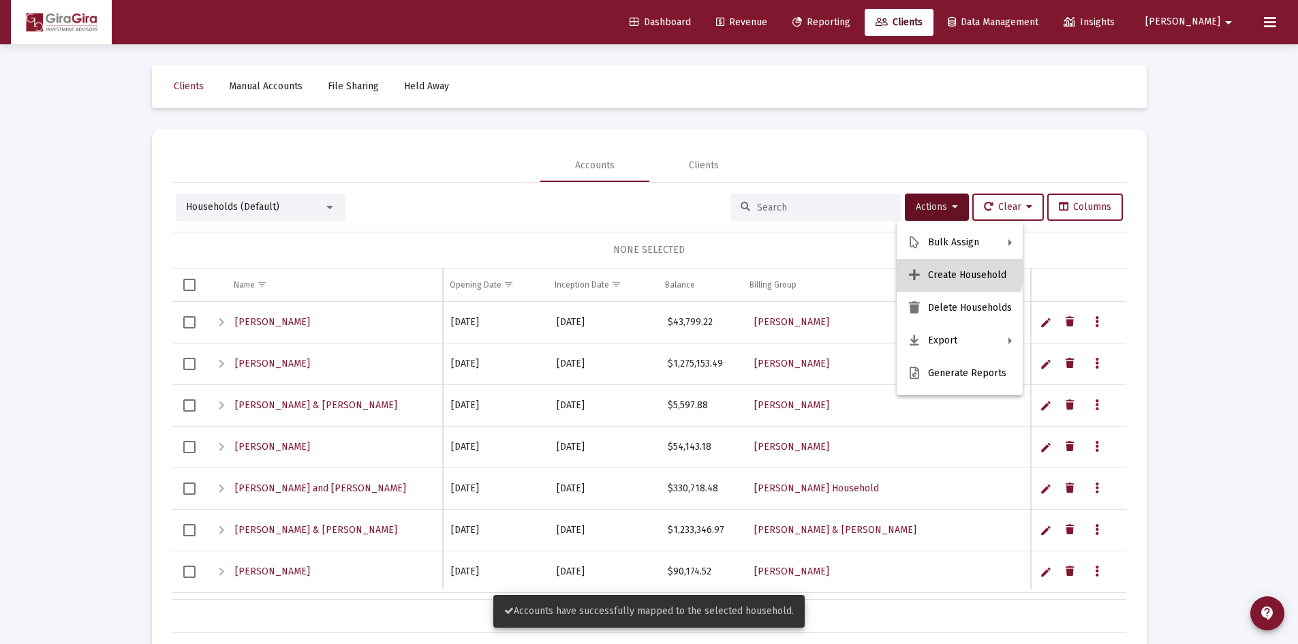
click at [948, 268] on button "Create Household" at bounding box center [959, 275] width 126 height 33
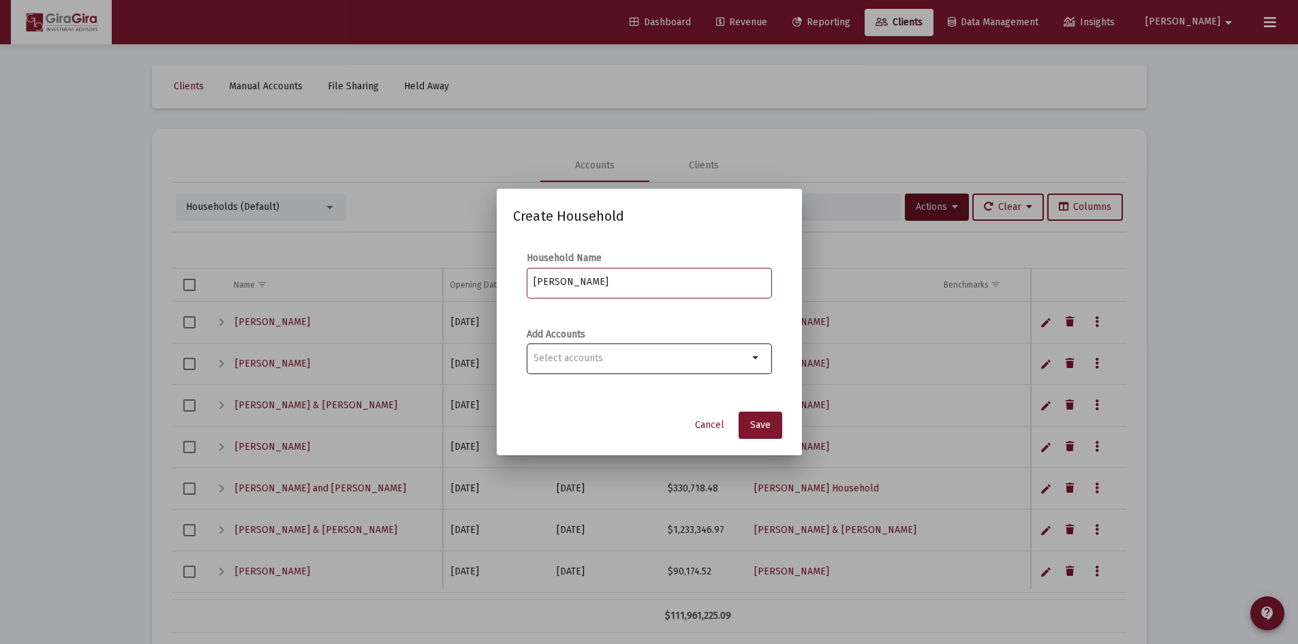
type input "Hutchinson, Diana Household"
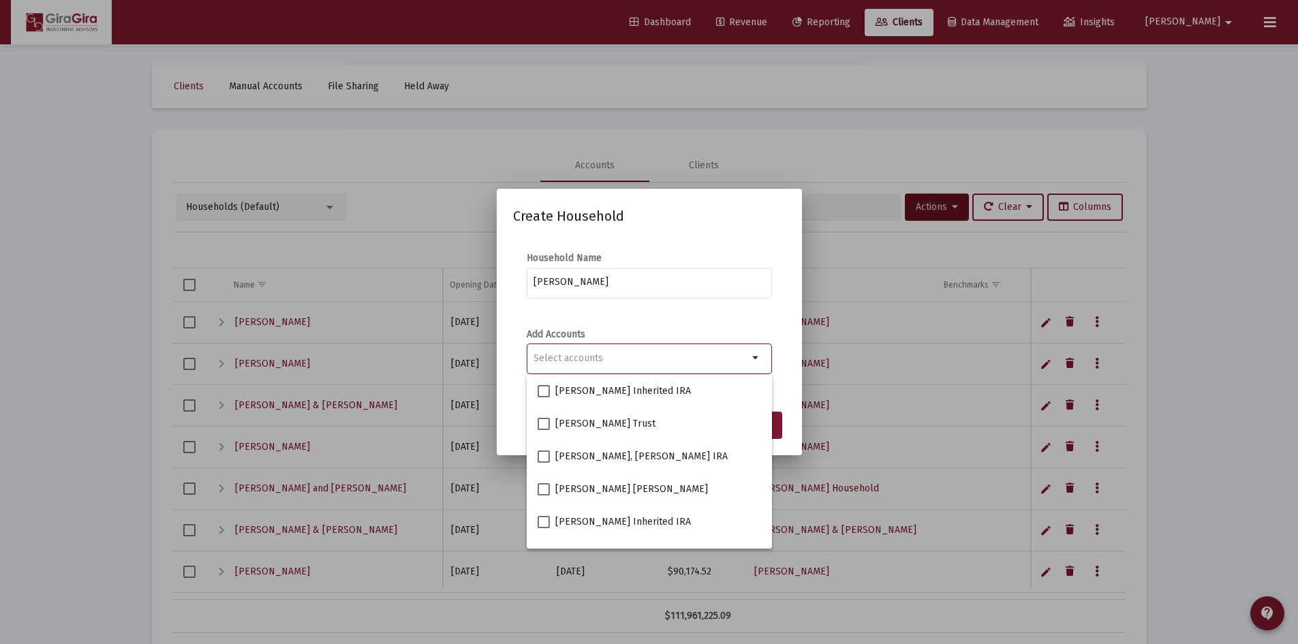
drag, startPoint x: 648, startPoint y: 354, endPoint x: 714, endPoint y: 189, distance: 178.2
click at [649, 350] on div "Selection" at bounding box center [641, 358] width 220 height 16
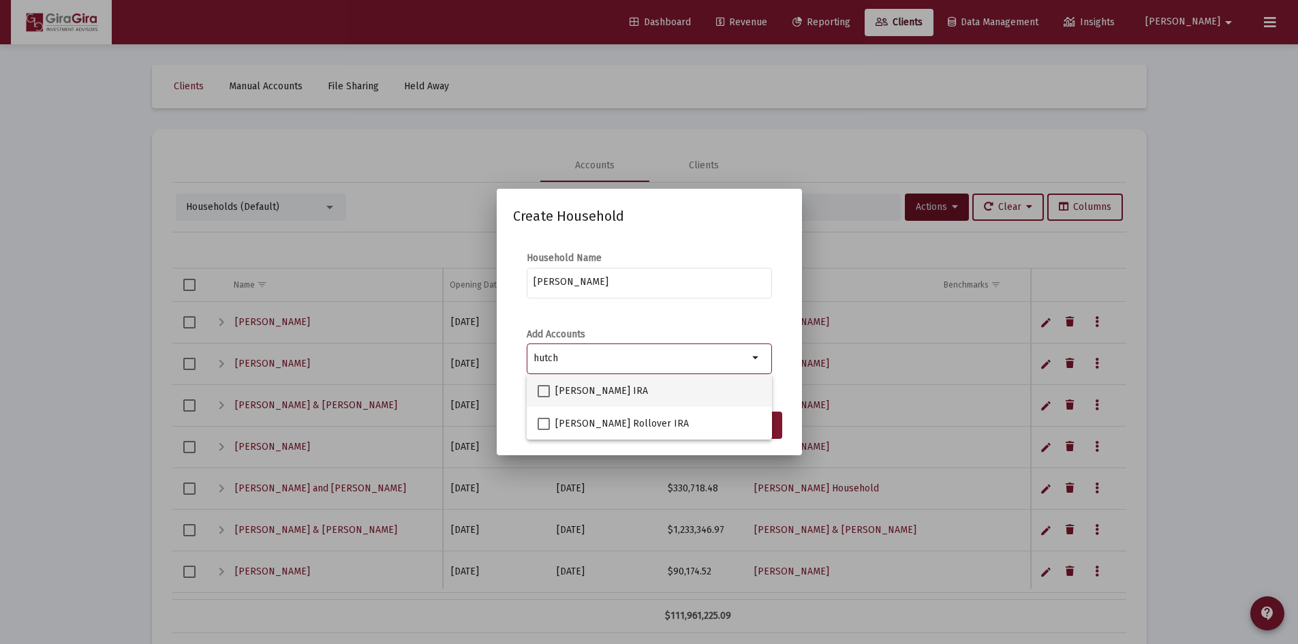
type input "hutch"
click at [541, 395] on span at bounding box center [543, 391] width 12 height 12
click at [543, 397] on input "Diana Hutchinson IRA" at bounding box center [543, 397] width 1 height 1
checkbox input "true"
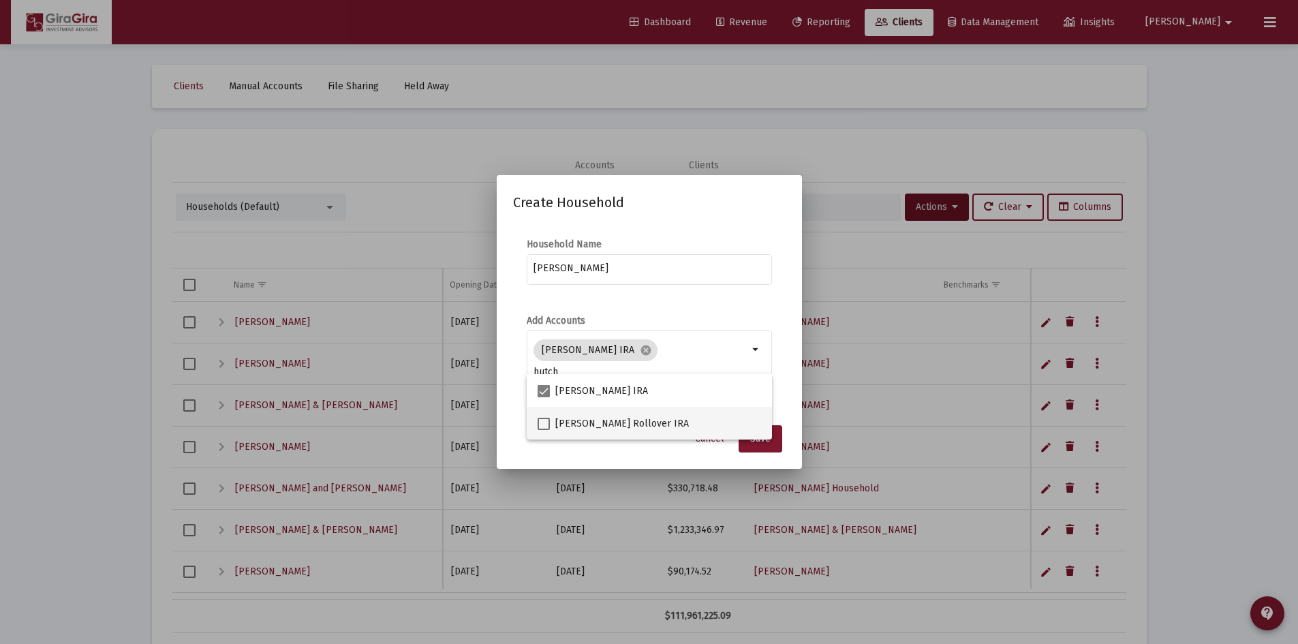
click at [542, 420] on span at bounding box center [543, 424] width 12 height 12
click at [543, 430] on input "DIANA HUTCHINSON Rollover IRA" at bounding box center [543, 430] width 1 height 1
checkbox input "true"
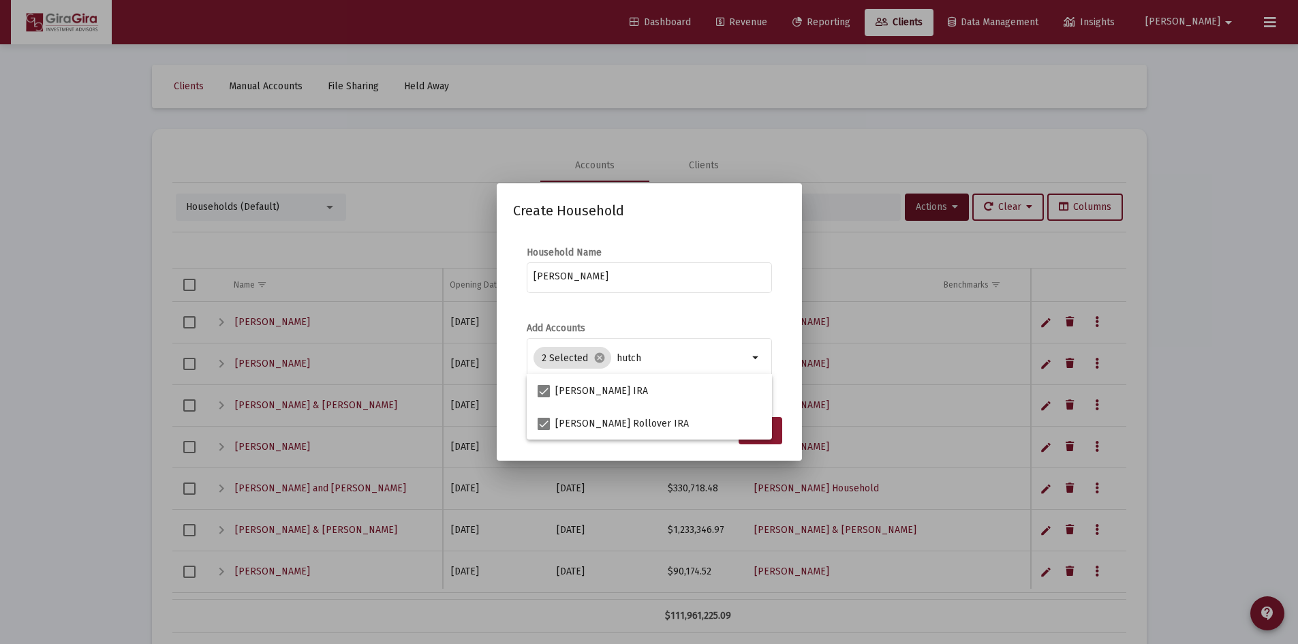
click at [777, 426] on button "Save" at bounding box center [760, 430] width 44 height 27
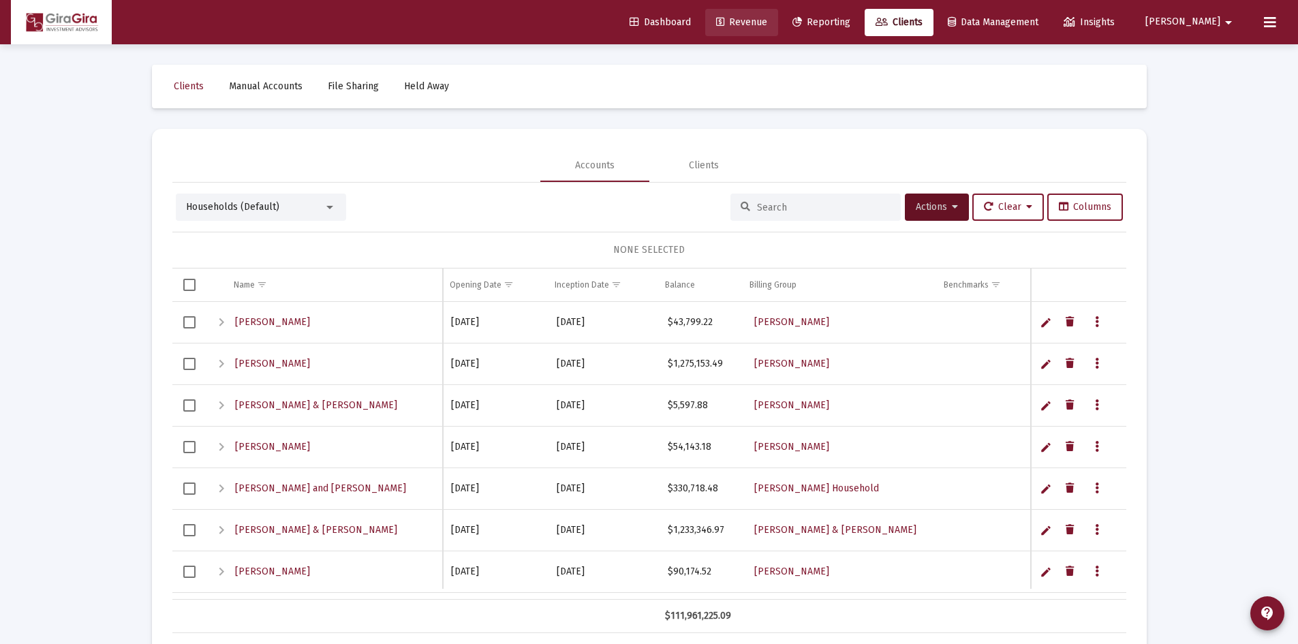
click at [767, 23] on span "Revenue" at bounding box center [741, 22] width 51 height 12
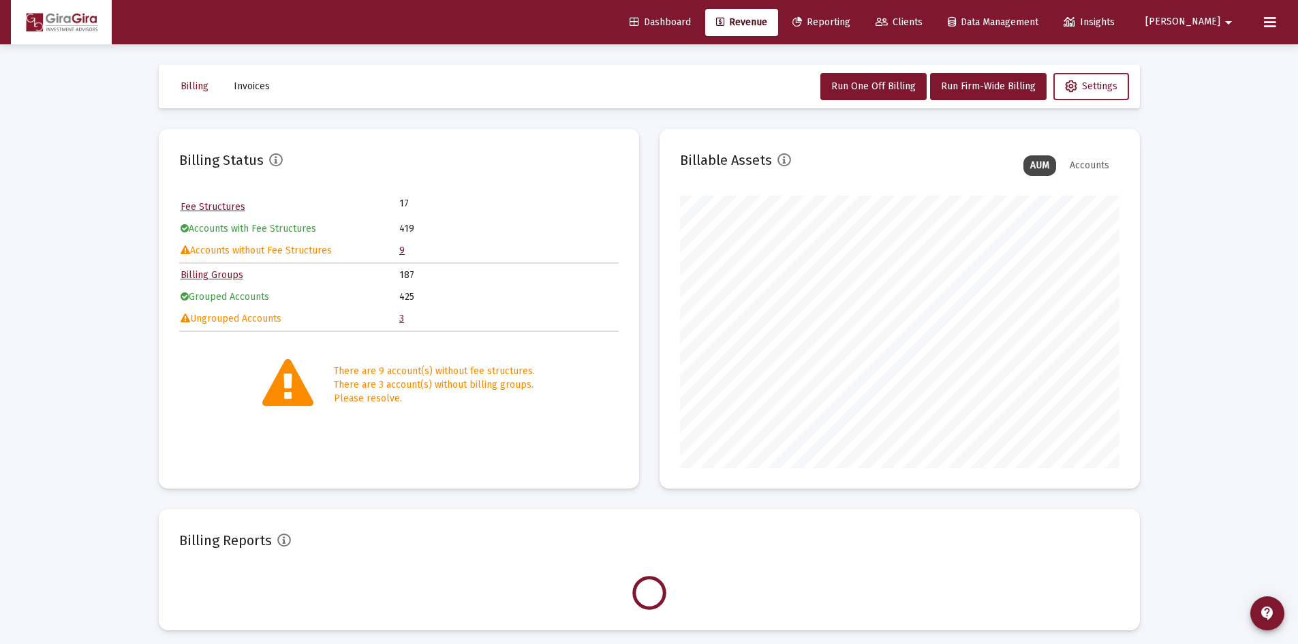
scroll to position [272, 439]
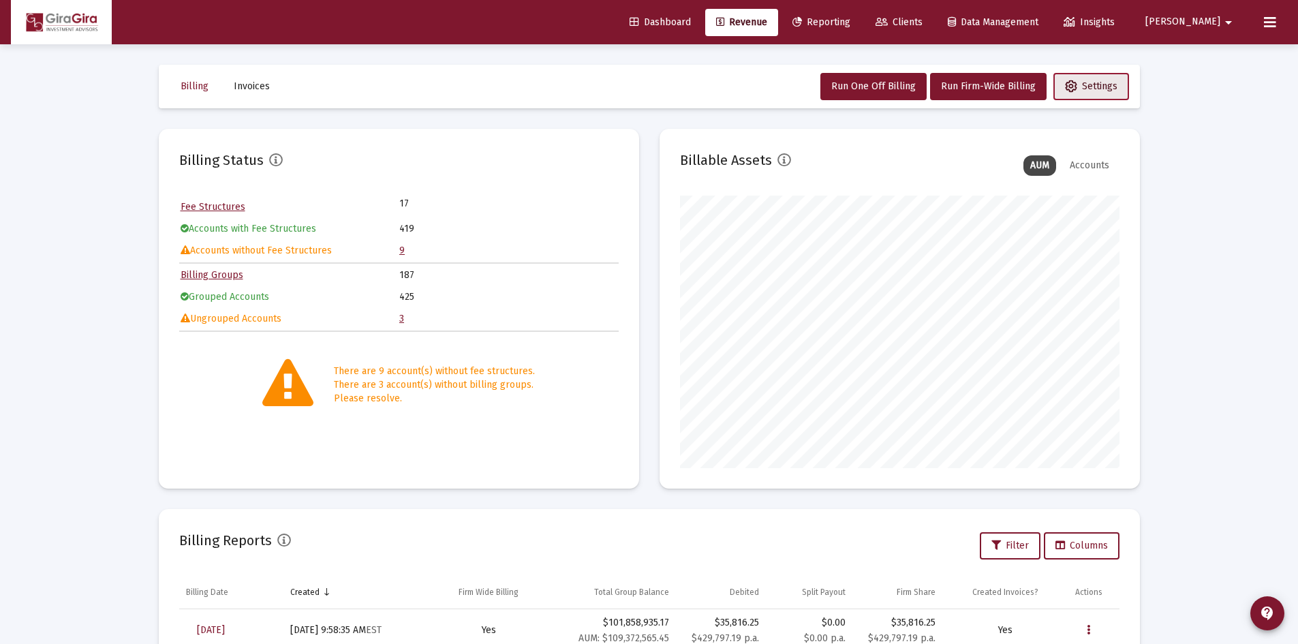
click at [1104, 88] on span "Settings" at bounding box center [1091, 86] width 52 height 12
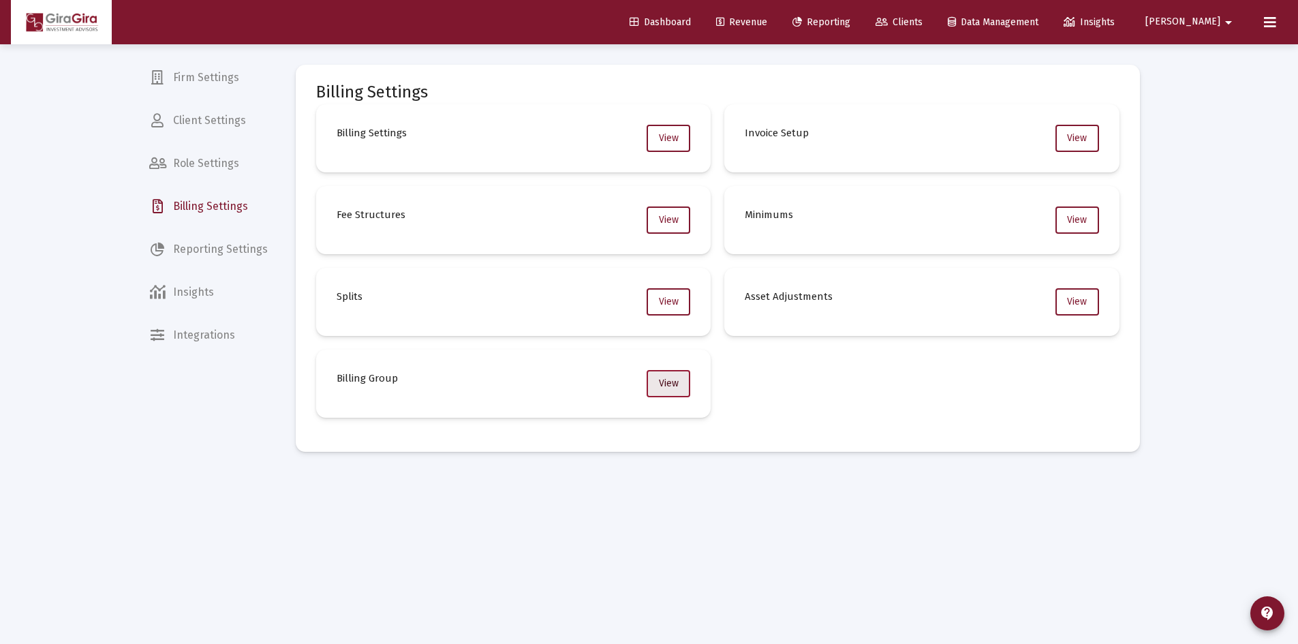
click at [651, 383] on button "View" at bounding box center [668, 383] width 44 height 27
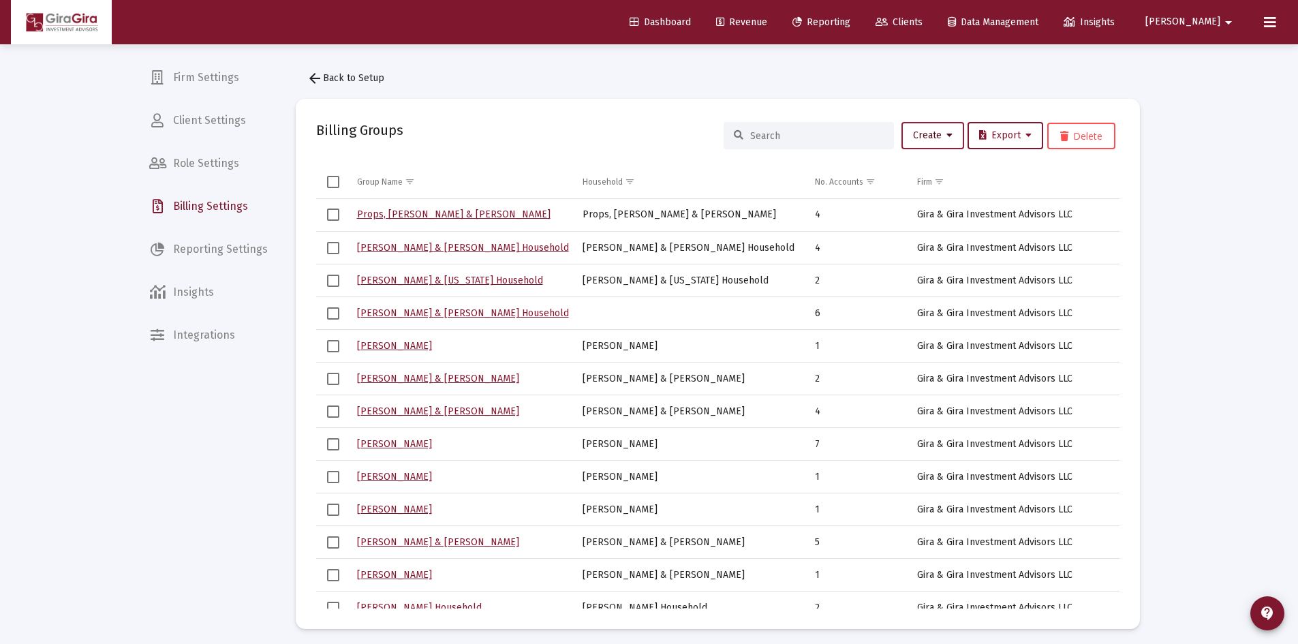
click at [939, 139] on span "Create" at bounding box center [933, 135] width 40 height 12
click at [918, 174] on button "New Group" at bounding box center [977, 171] width 163 height 33
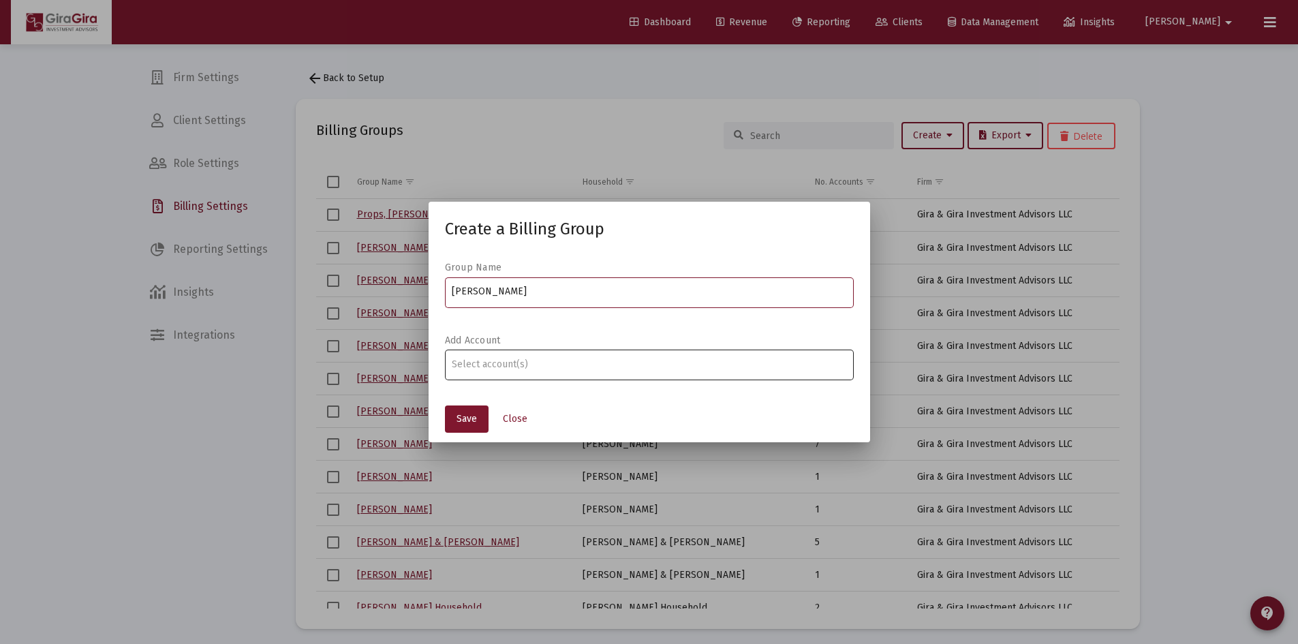
type input "Gray, Melissa Household"
click at [735, 371] on div "Assignment Selection" at bounding box center [649, 364] width 400 height 16
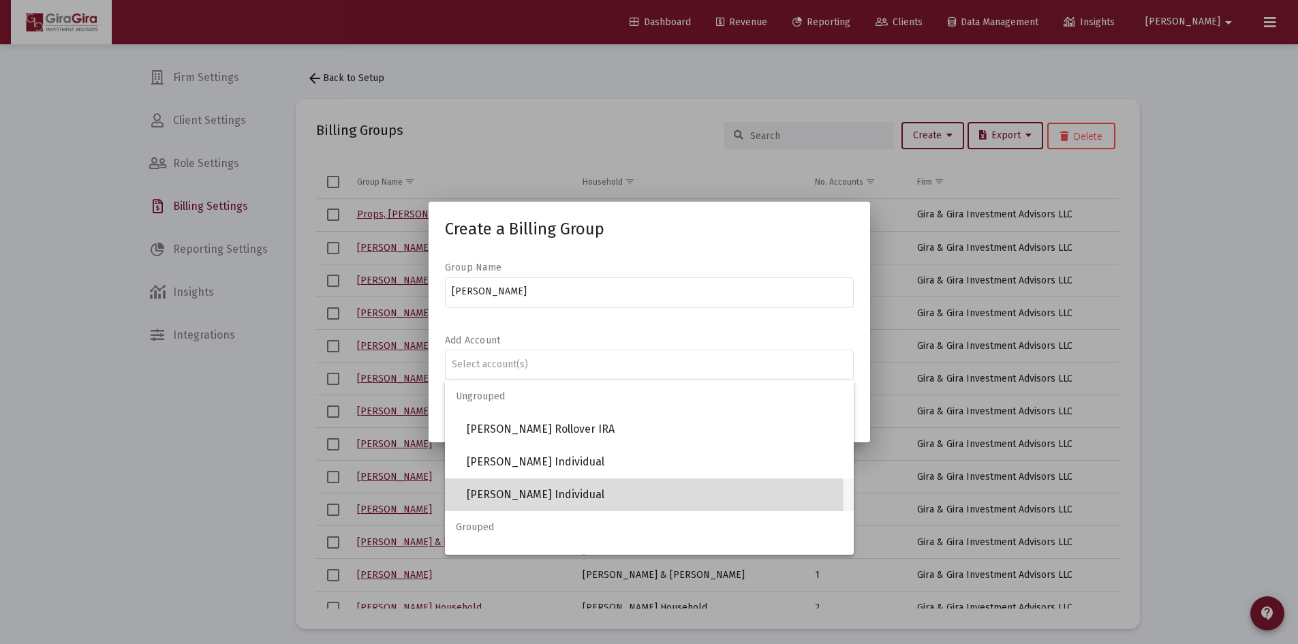
click at [586, 496] on span "MELISSA GRAY Individual" at bounding box center [655, 494] width 376 height 33
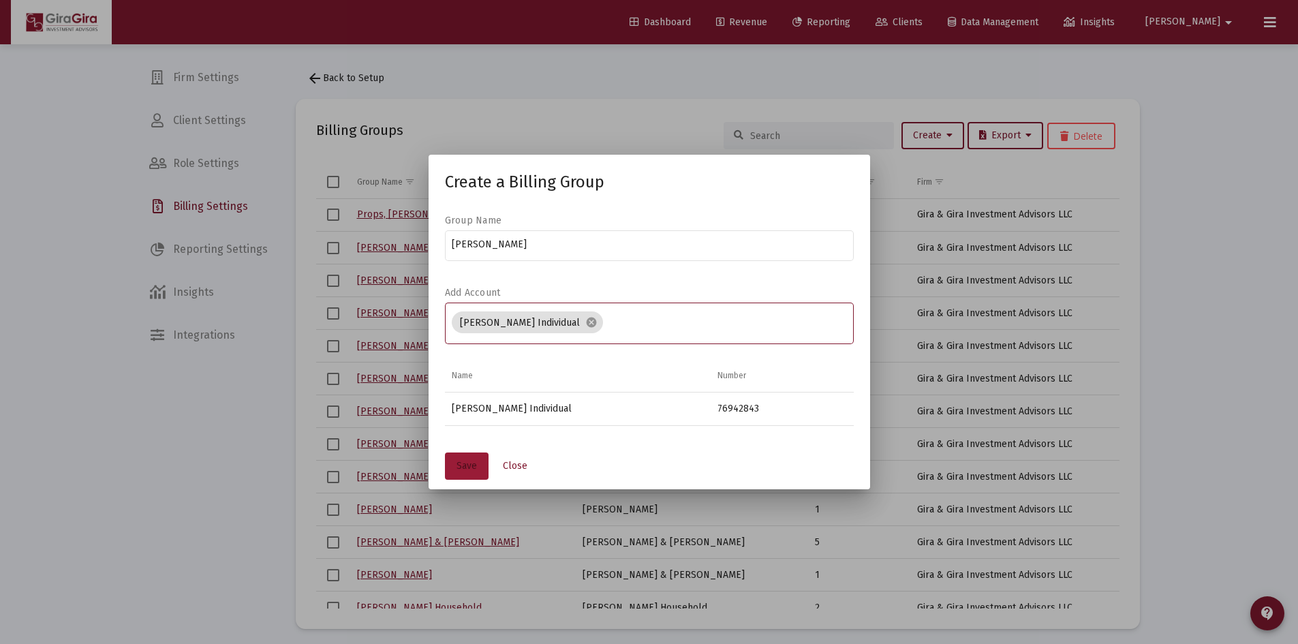
click at [466, 461] on span "Save" at bounding box center [466, 466] width 20 height 12
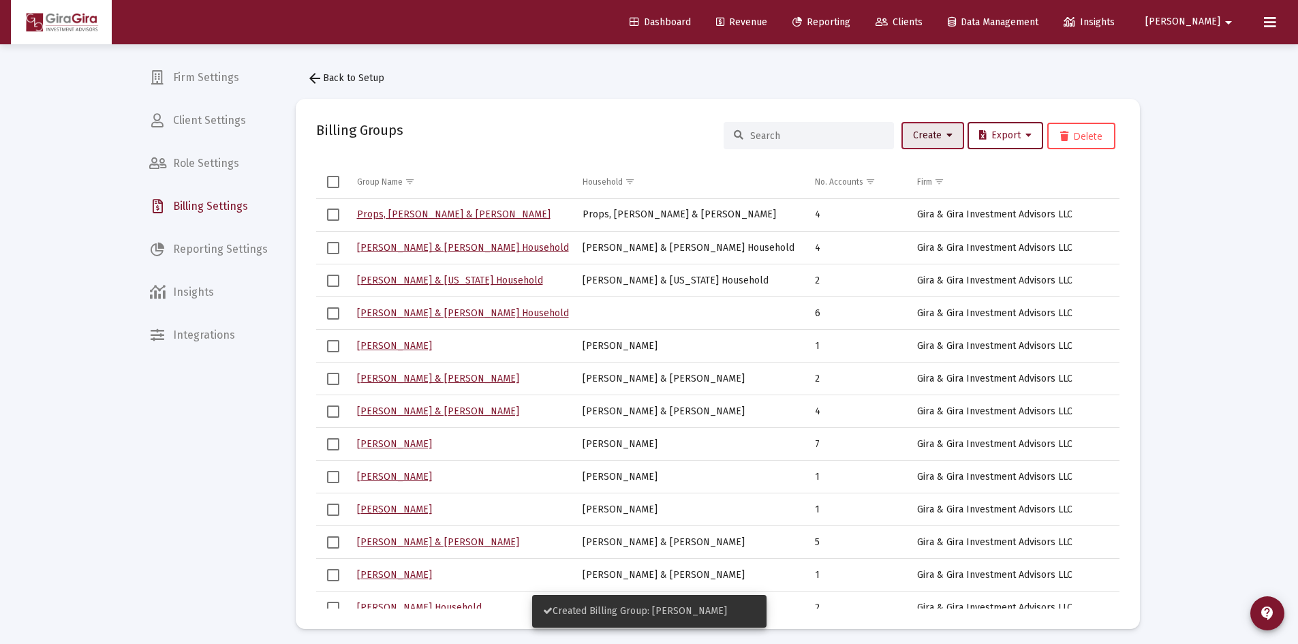
click at [924, 135] on span "Create" at bounding box center [933, 135] width 40 height 12
click at [914, 172] on button "New Group" at bounding box center [977, 171] width 163 height 33
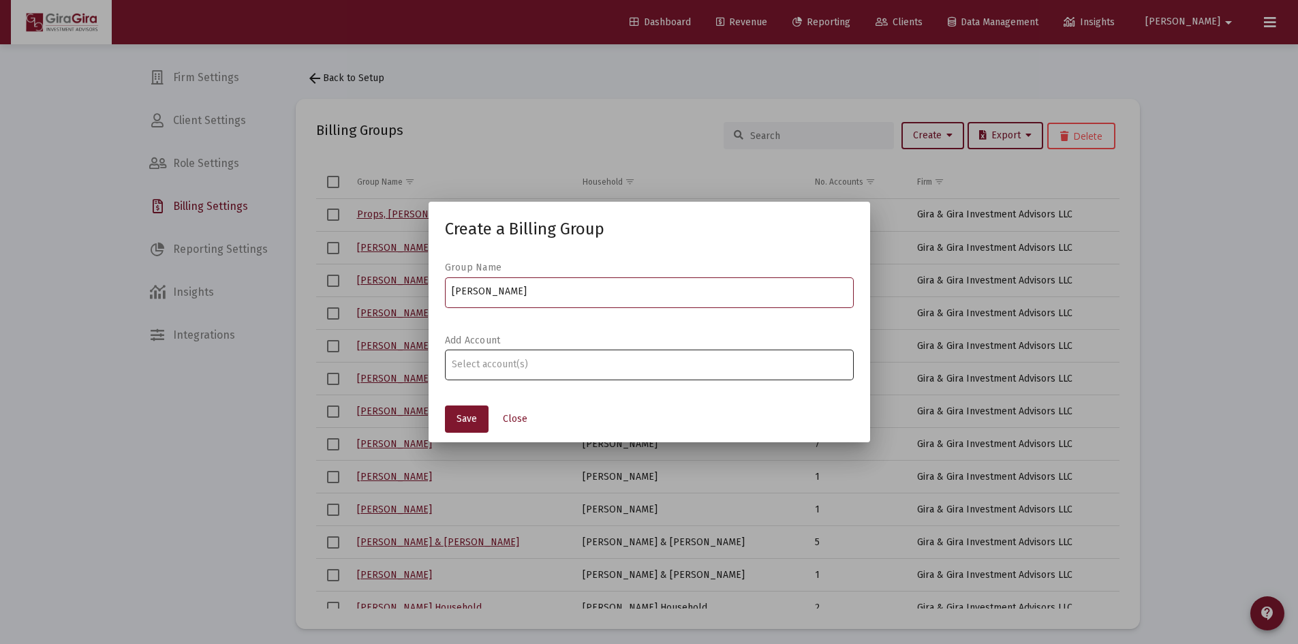
type input "Hutchinson, Diana Household"
click at [596, 367] on input "Assignment Selection" at bounding box center [649, 364] width 394 height 11
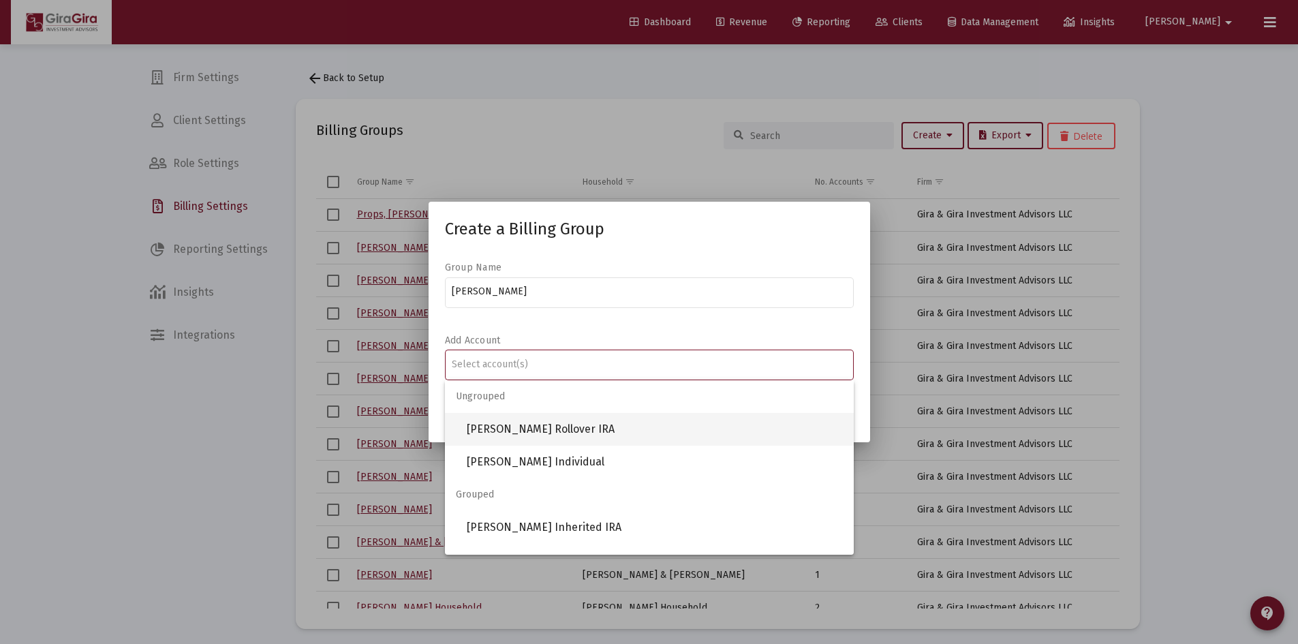
click at [577, 426] on span "DIANA HUTCHINSON Rollover IRA" at bounding box center [655, 429] width 376 height 33
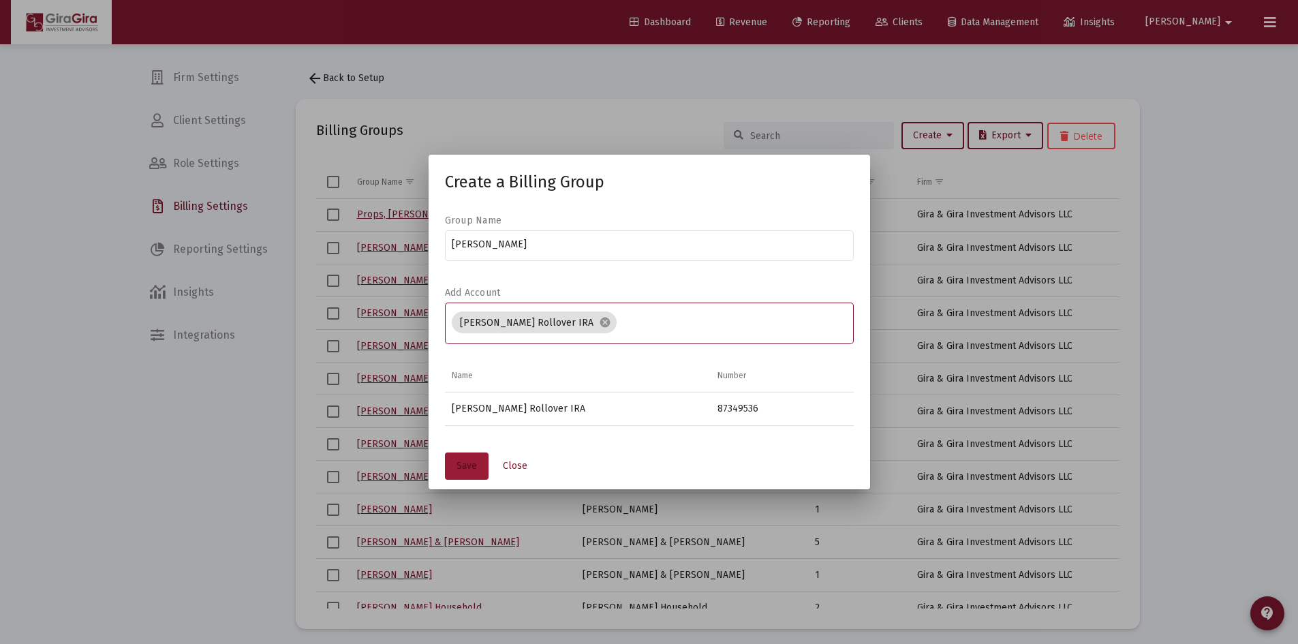
click at [475, 458] on button "Save" at bounding box center [467, 465] width 44 height 27
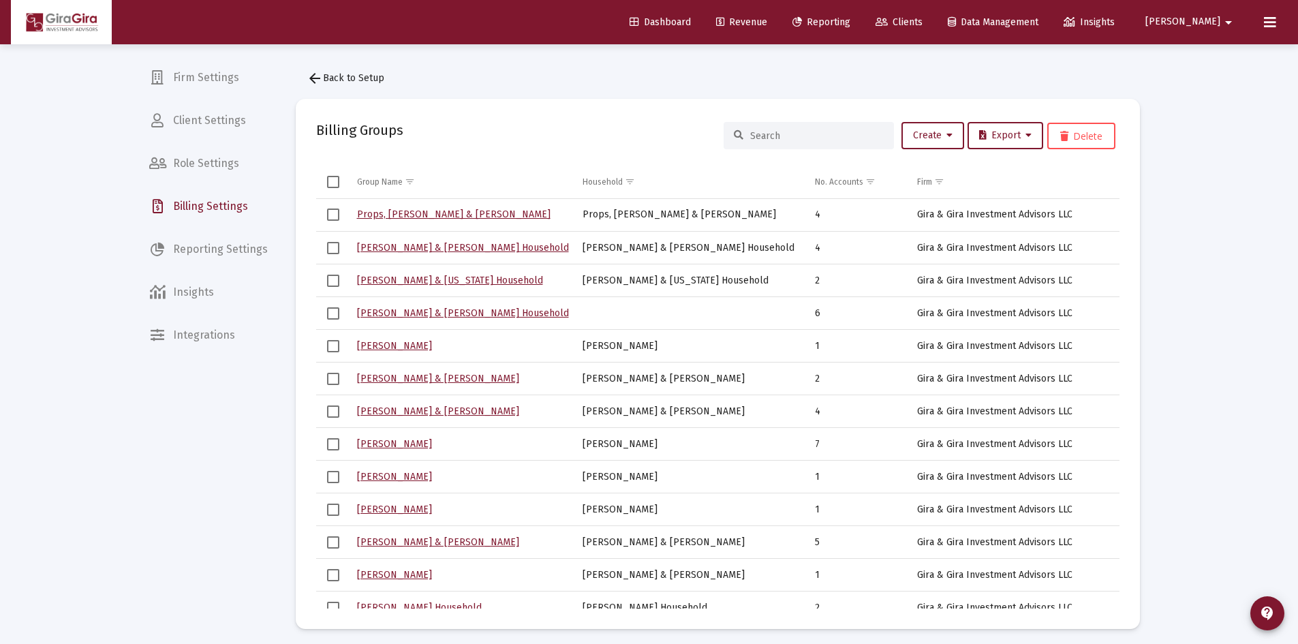
click at [767, 25] on span "Revenue" at bounding box center [741, 22] width 51 height 12
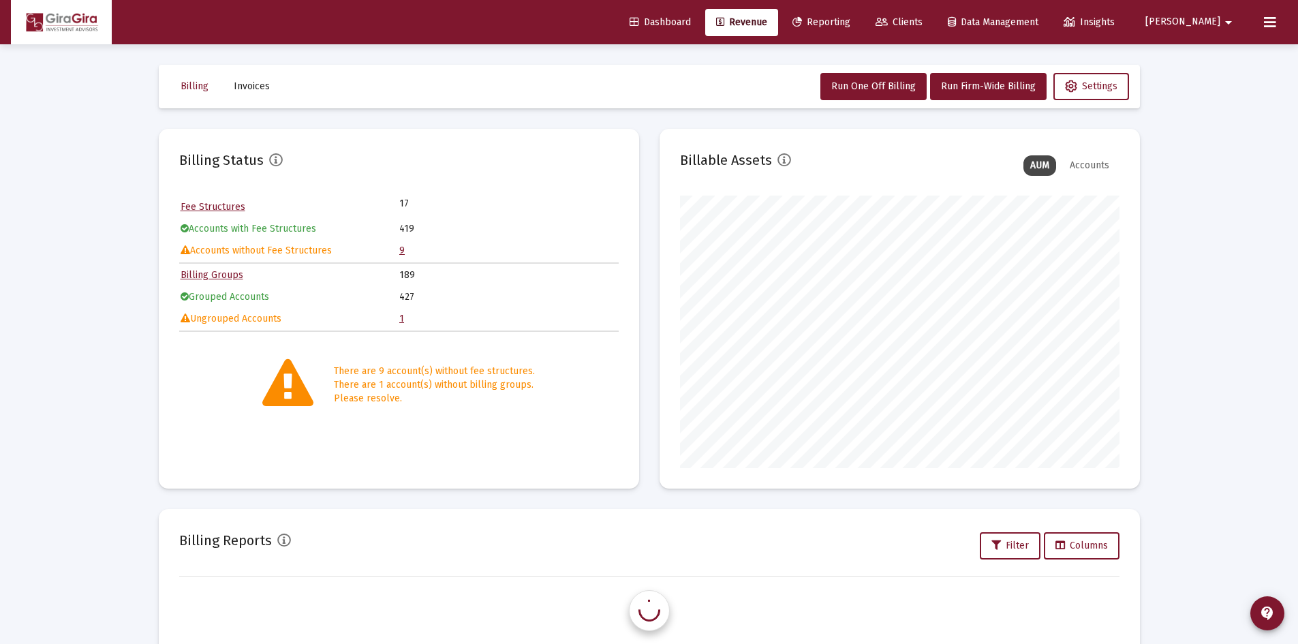
scroll to position [272, 439]
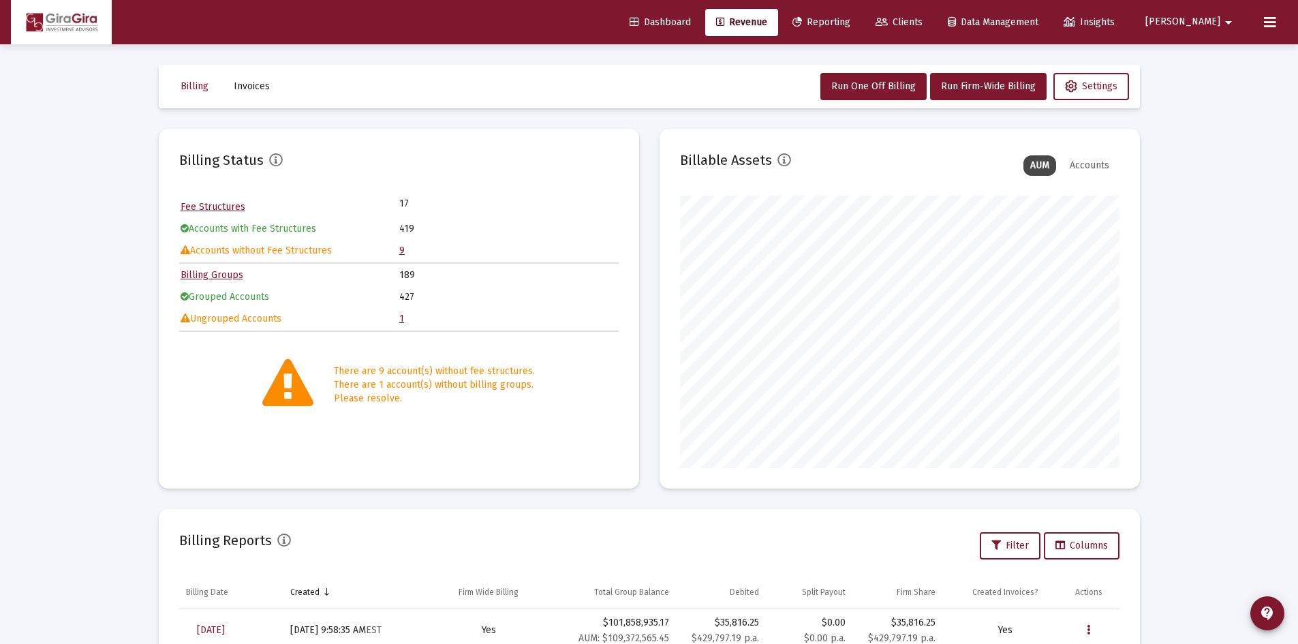
click at [403, 321] on link "1" at bounding box center [401, 319] width 5 height 12
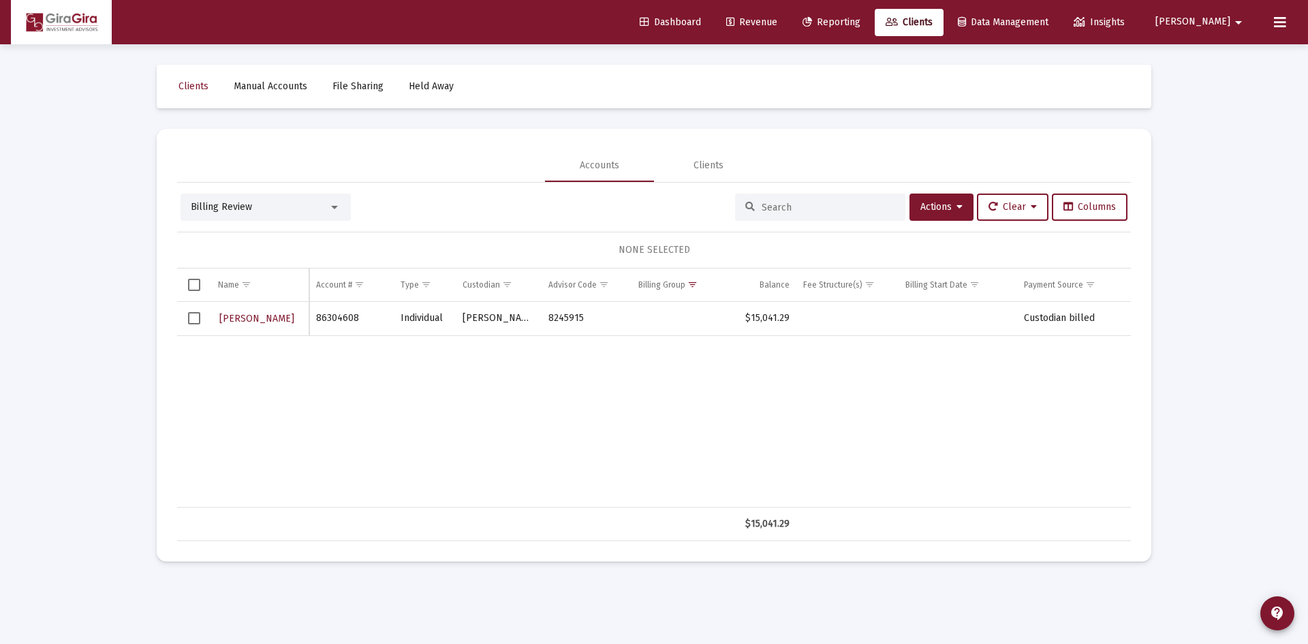
click at [788, 33] on link "Revenue" at bounding box center [751, 22] width 73 height 27
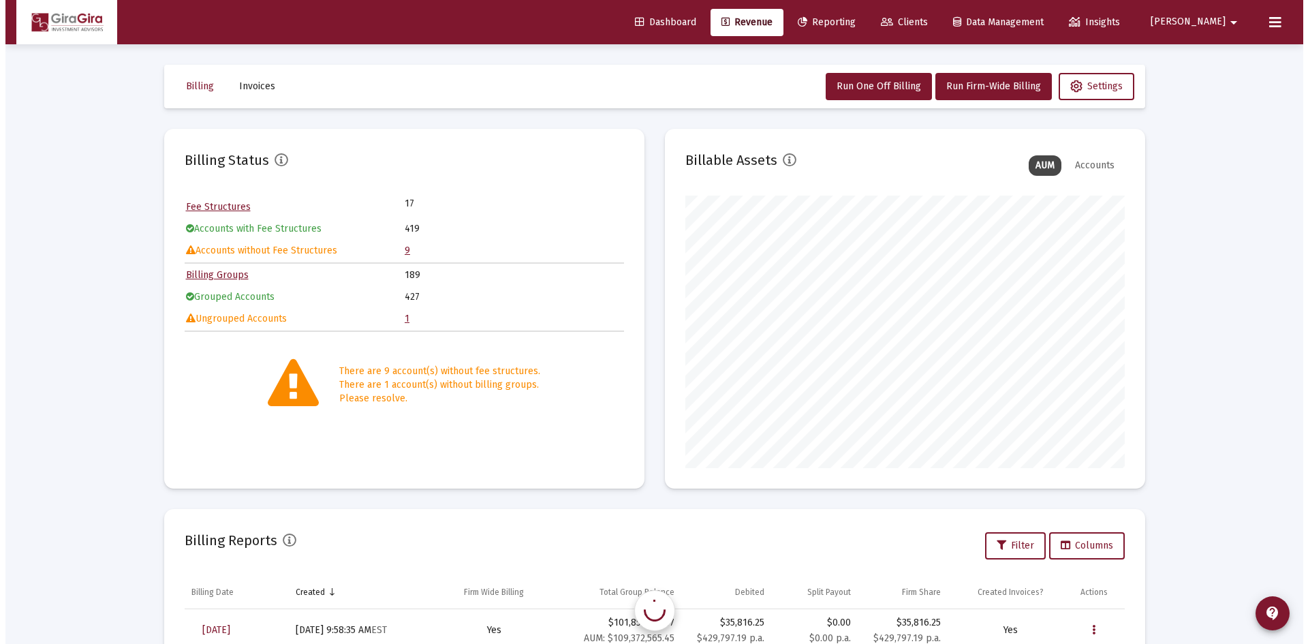
scroll to position [272, 439]
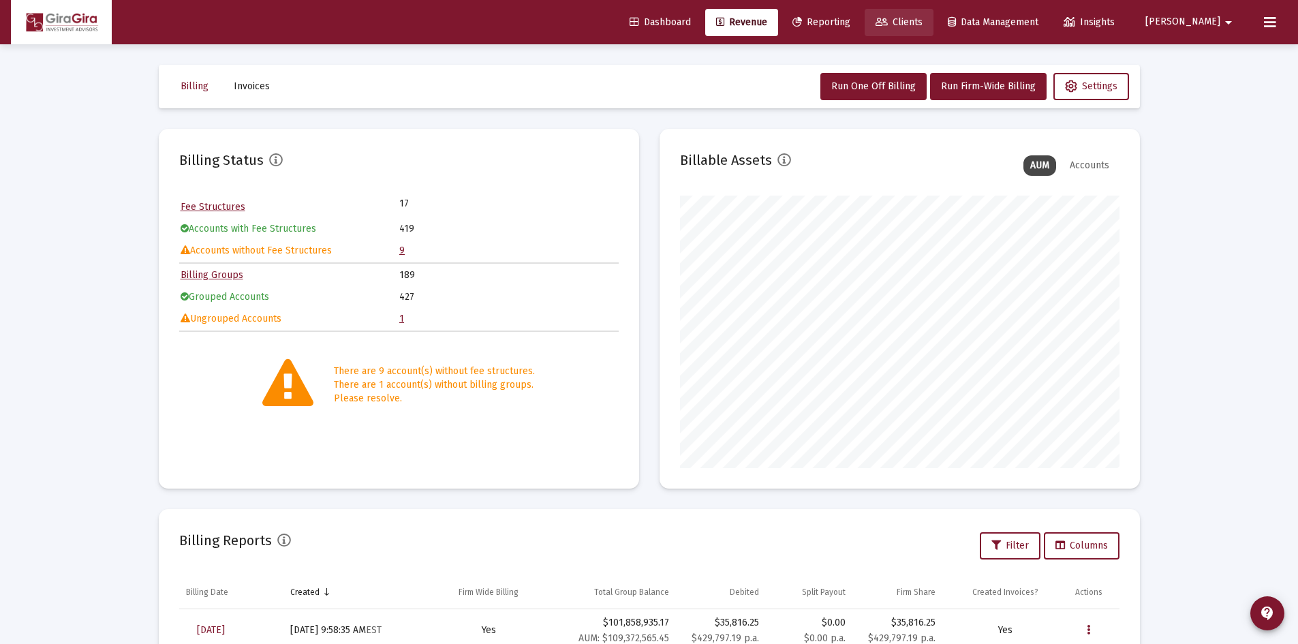
click at [922, 25] on span "Clients" at bounding box center [898, 22] width 47 height 12
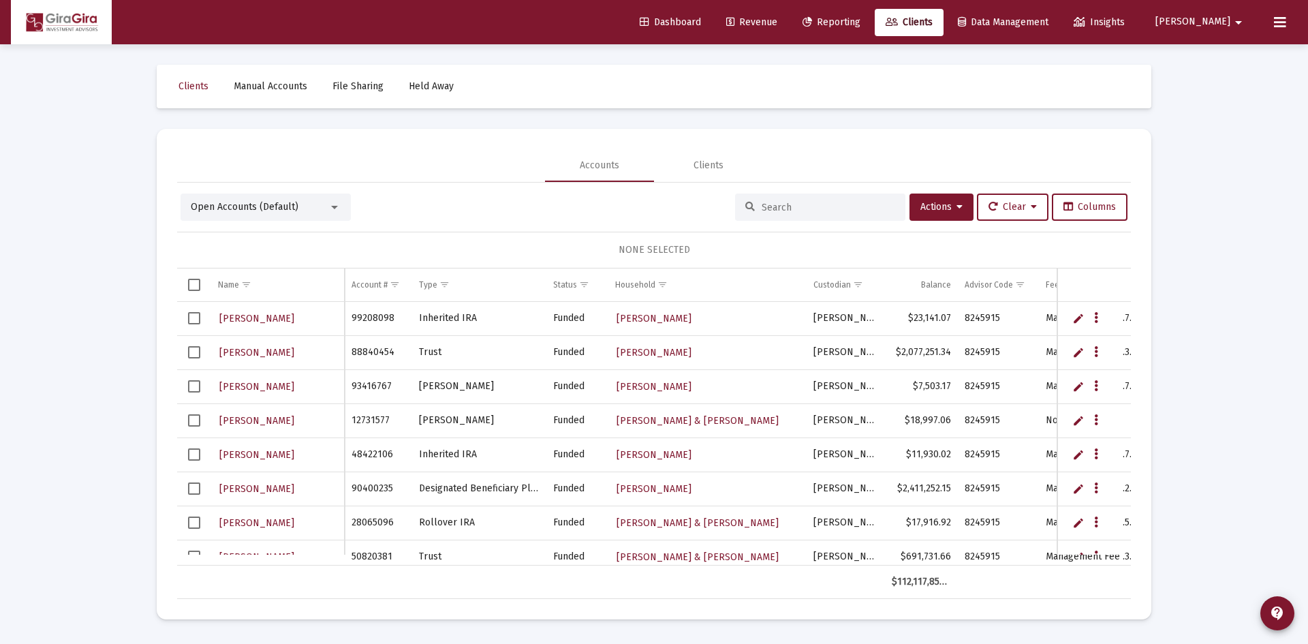
drag, startPoint x: 337, startPoint y: 196, endPoint x: 335, endPoint y: 203, distance: 7.1
click at [337, 200] on div "Open Accounts (Default)" at bounding box center [266, 206] width 170 height 27
click at [337, 206] on div at bounding box center [334, 207] width 7 height 3
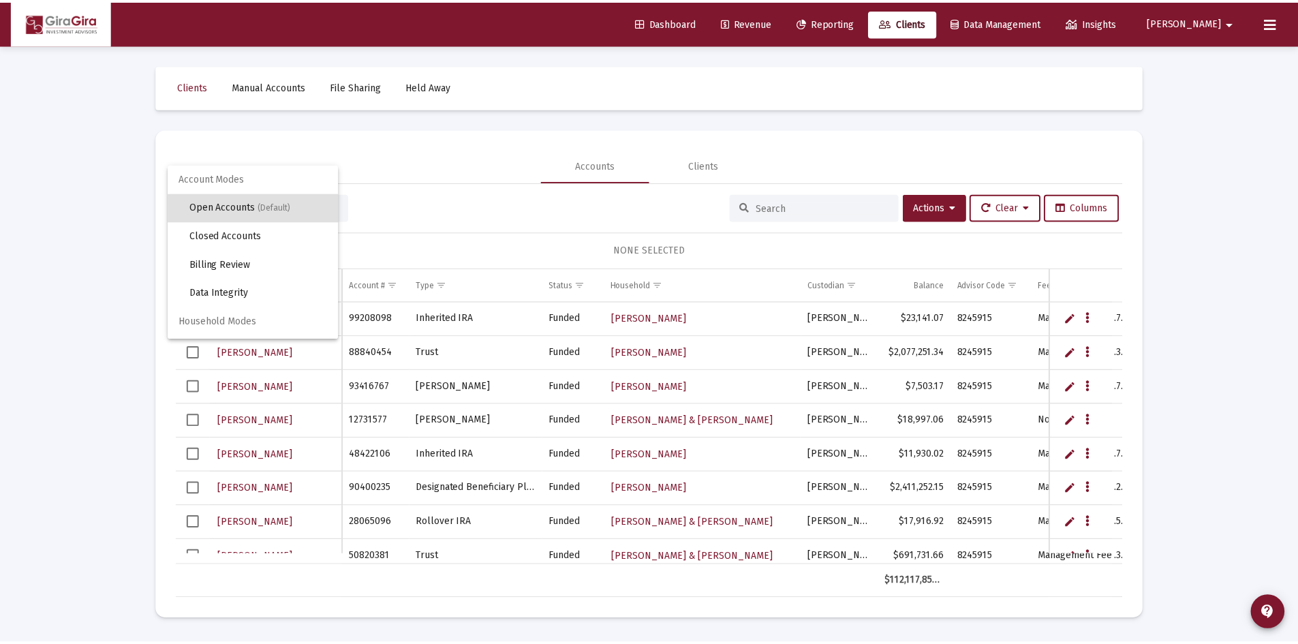
scroll to position [26, 0]
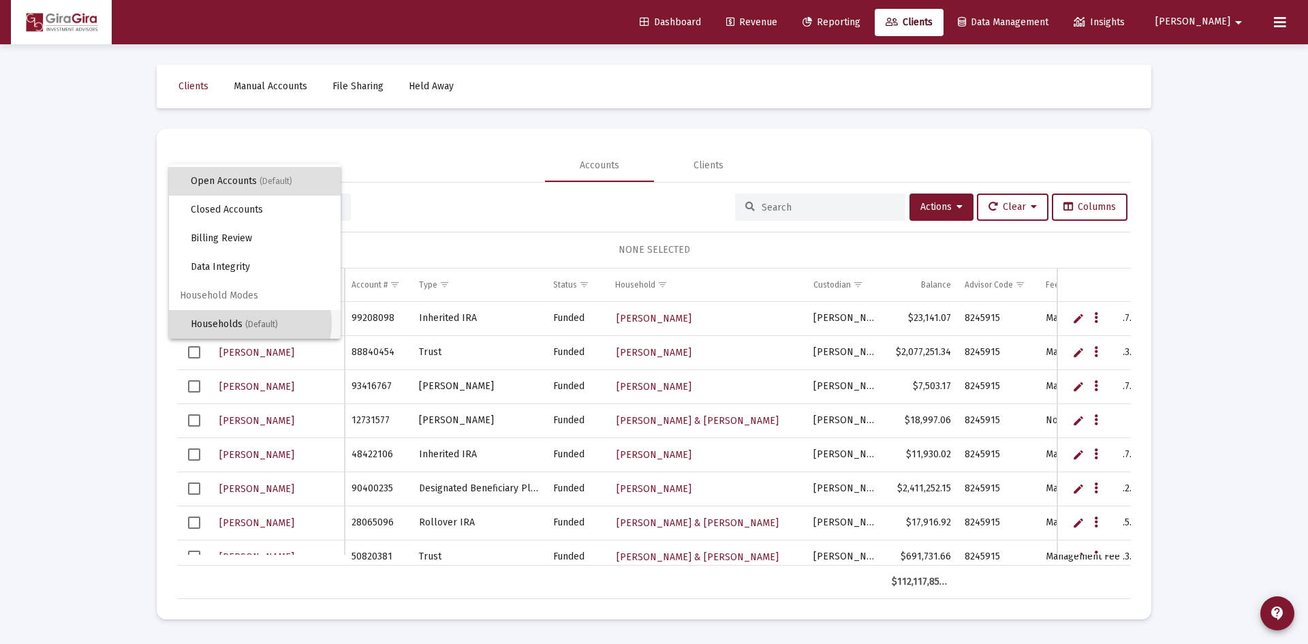
click at [249, 323] on span "(Default)" at bounding box center [261, 324] width 33 height 10
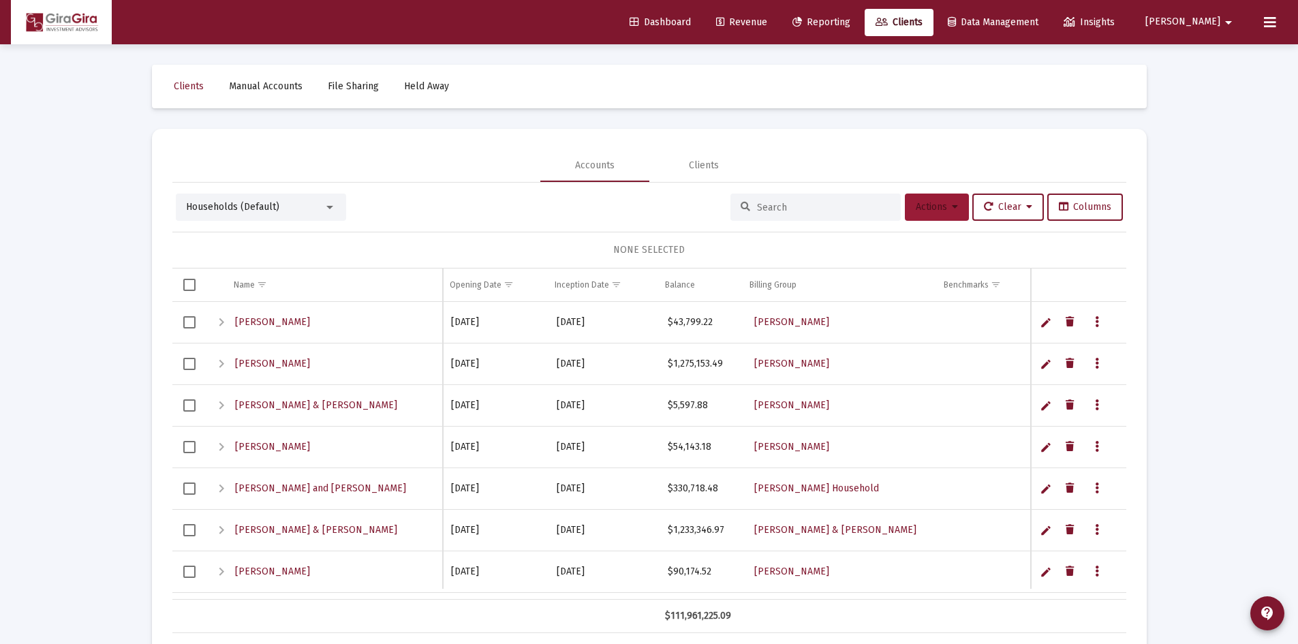
click at [941, 212] on span "Actions" at bounding box center [937, 207] width 42 height 12
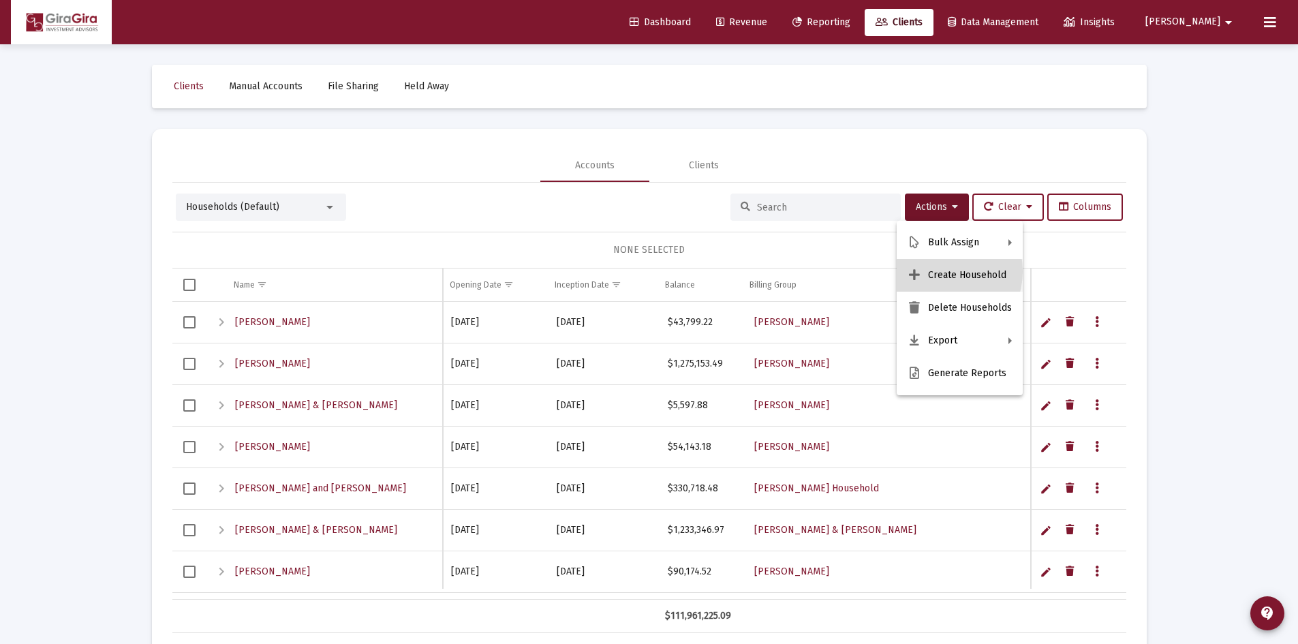
click at [935, 271] on button "Create Household" at bounding box center [959, 275] width 126 height 33
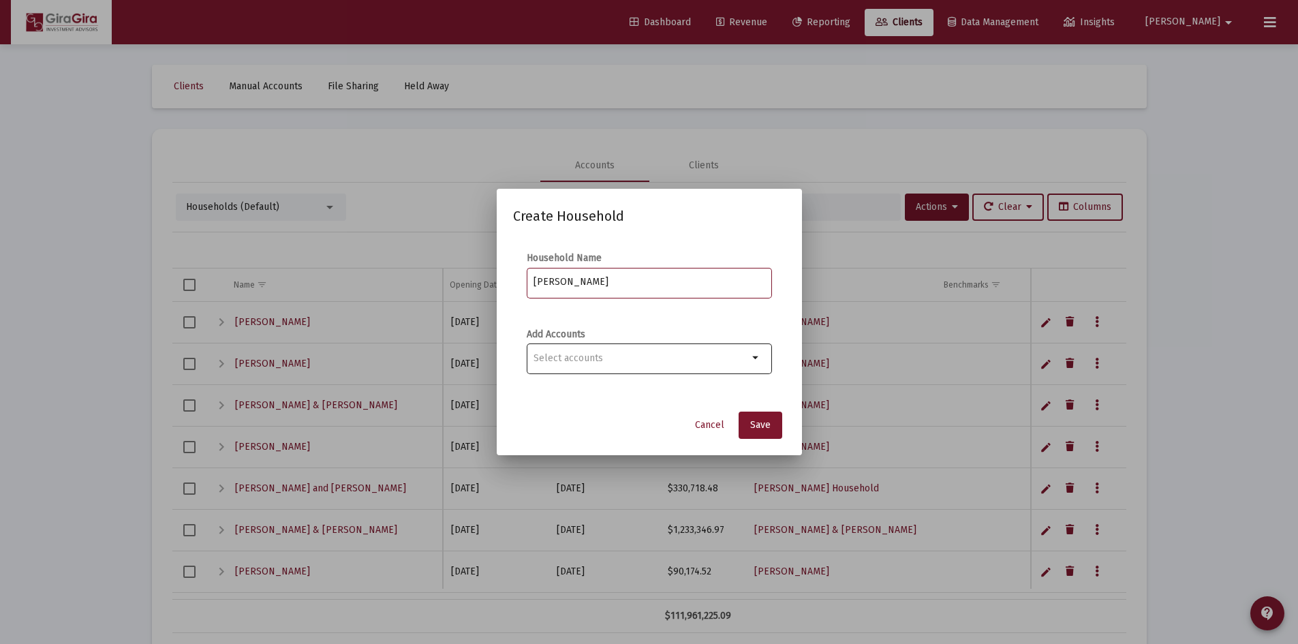
type input "Zinter, Andrew Household"
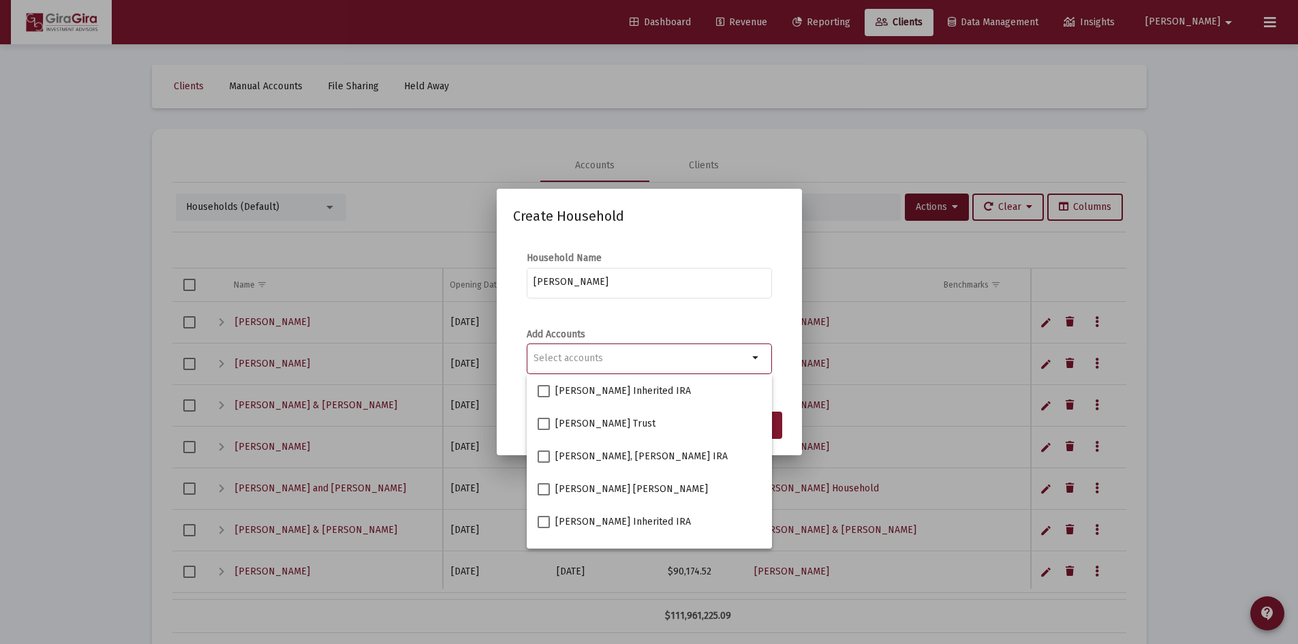
click at [685, 350] on div "Selection" at bounding box center [641, 358] width 220 height 16
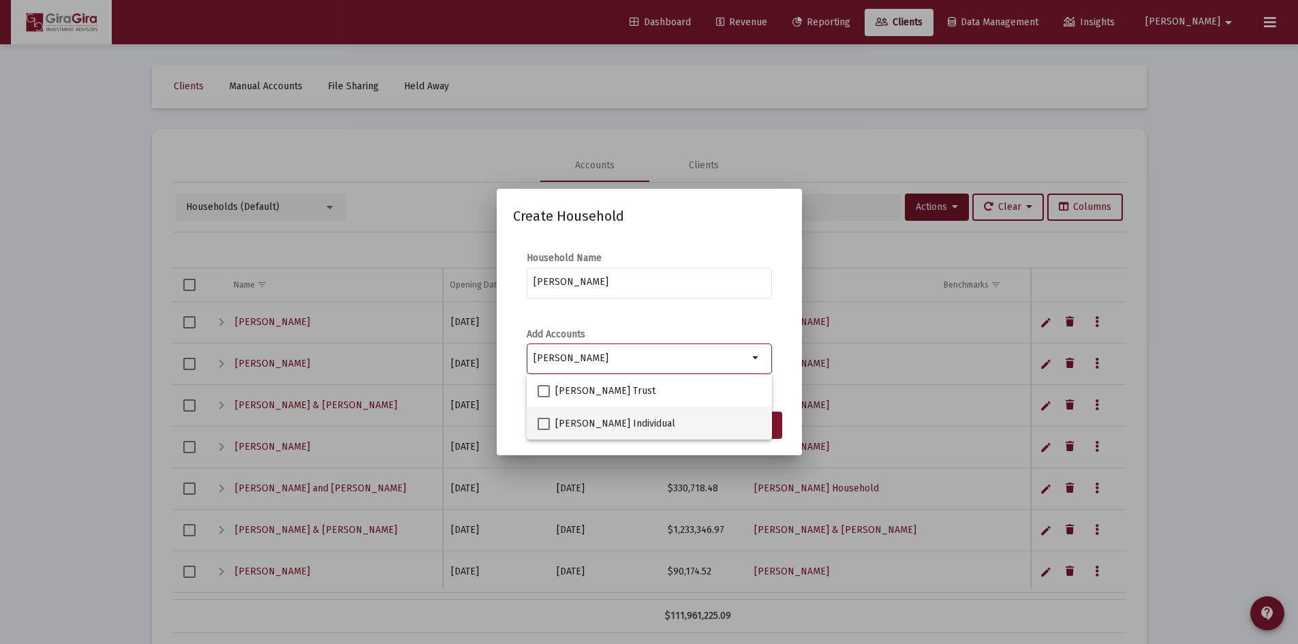
type input "zint"
click at [543, 418] on span at bounding box center [543, 424] width 12 height 12
click at [543, 430] on input "ANDREW ZINTER Individual" at bounding box center [543, 430] width 1 height 1
checkbox input "true"
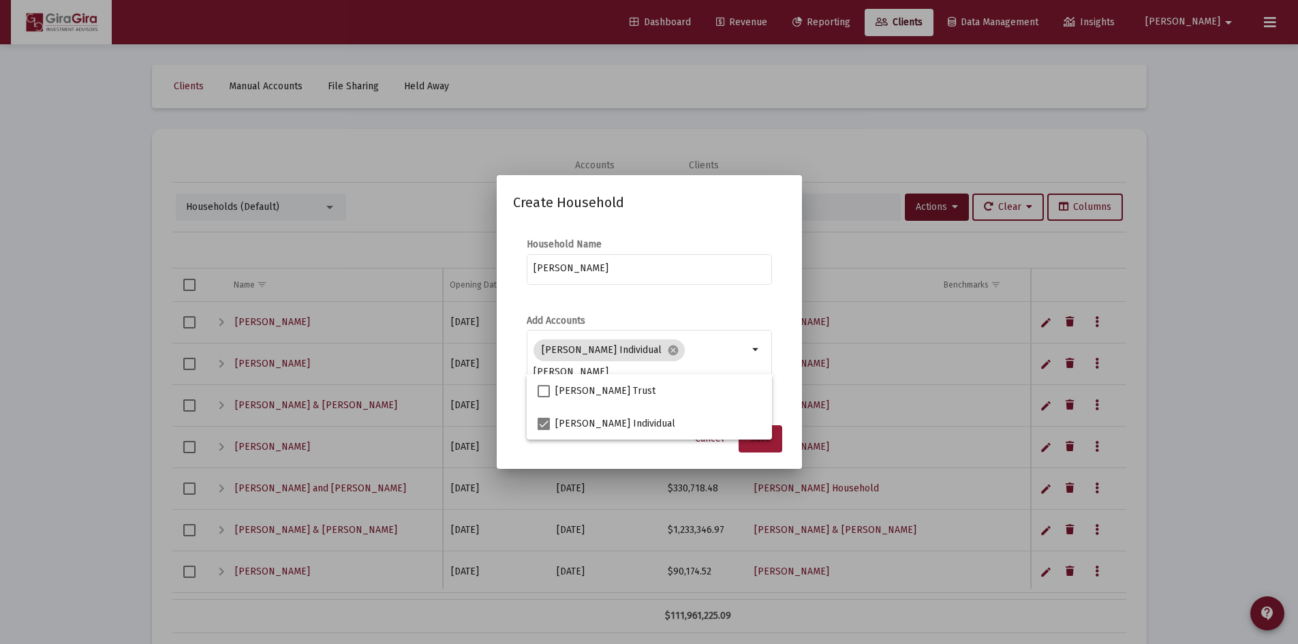
click at [754, 448] on button "Save" at bounding box center [760, 438] width 44 height 27
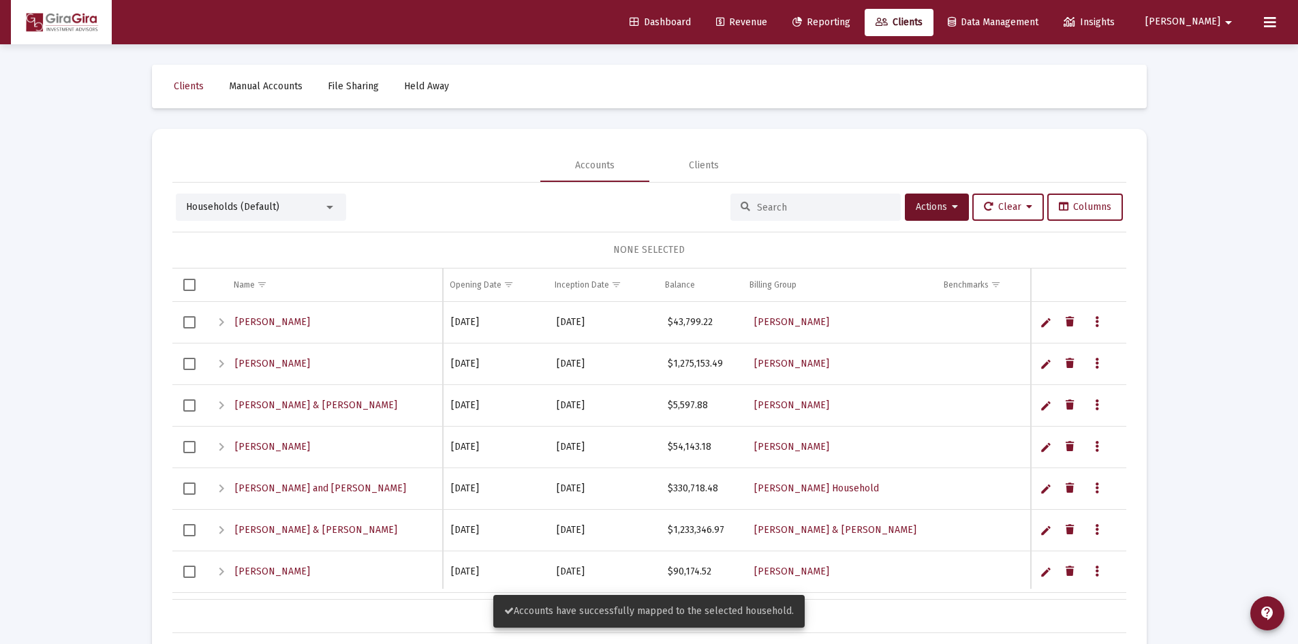
click at [767, 23] on span "Revenue" at bounding box center [741, 22] width 51 height 12
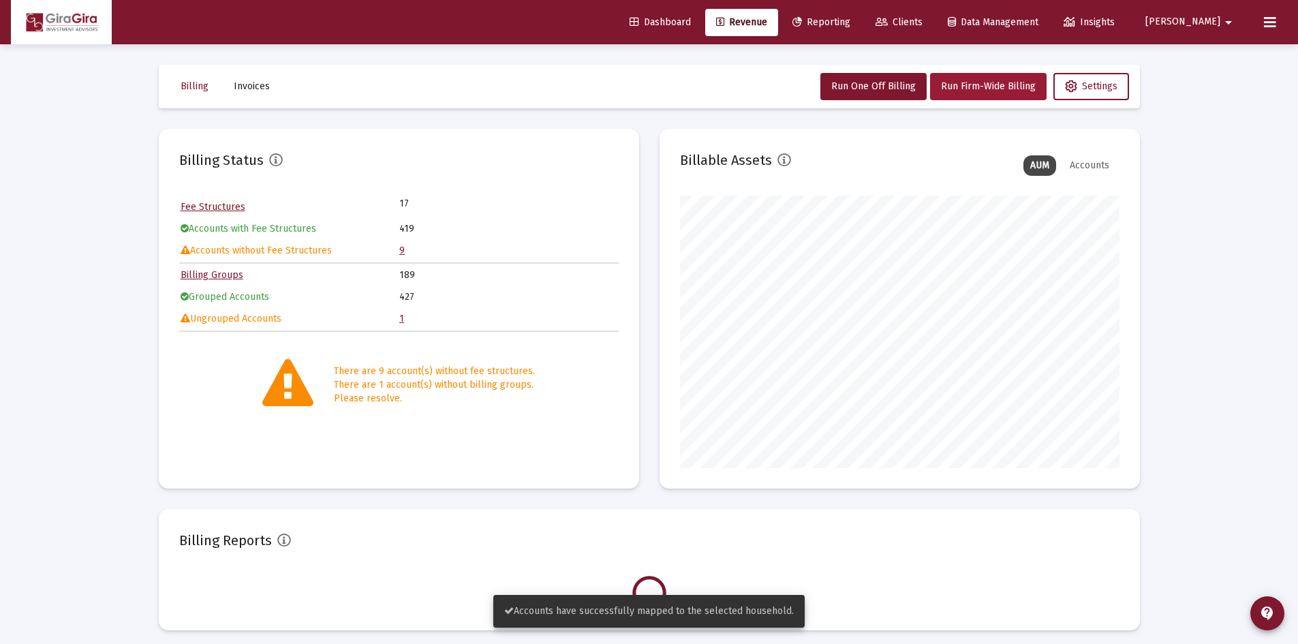
scroll to position [272, 439]
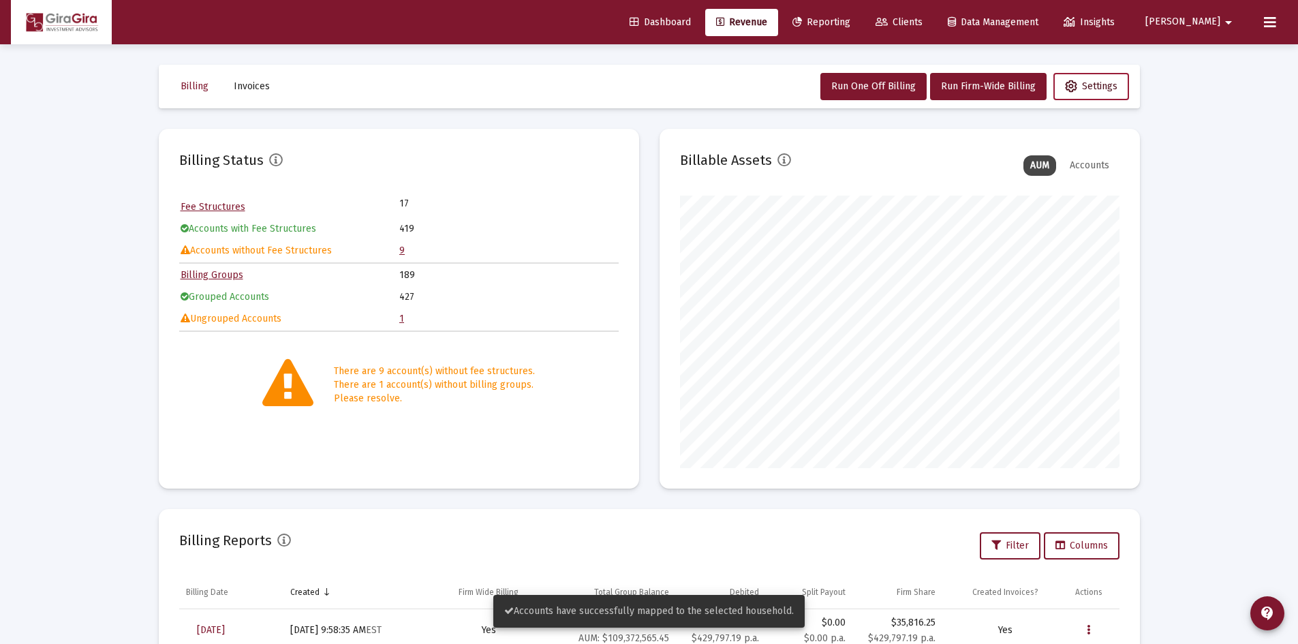
click at [1086, 91] on span "Settings" at bounding box center [1091, 86] width 52 height 12
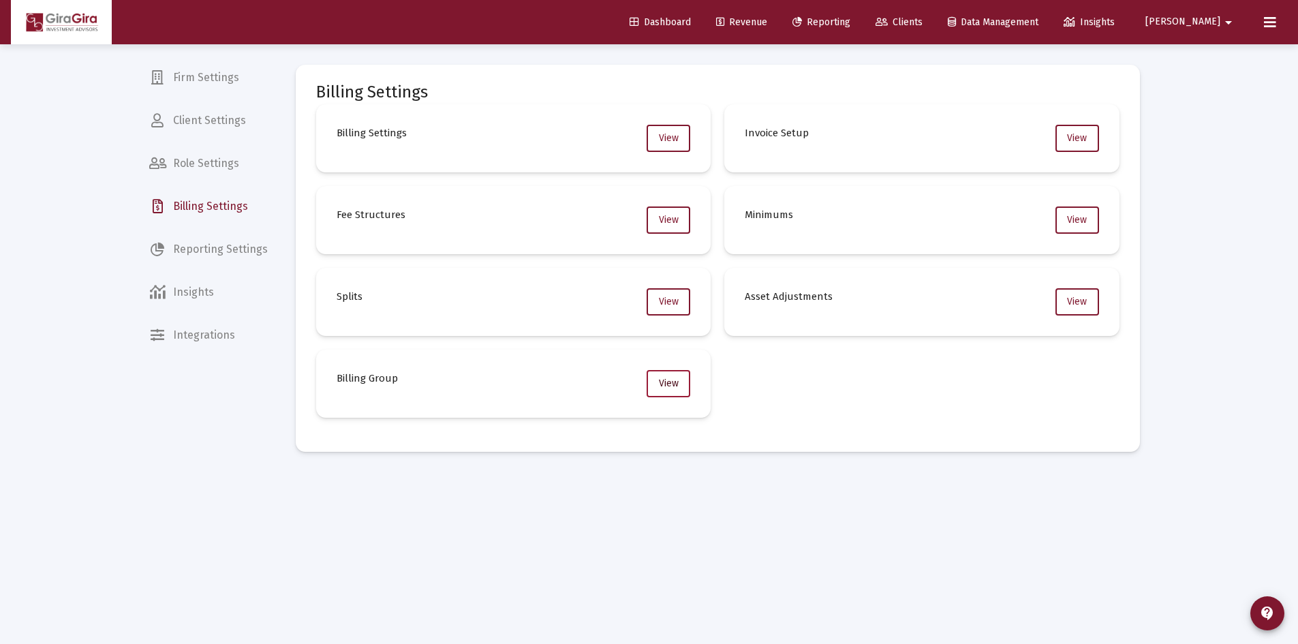
click at [652, 386] on button "View" at bounding box center [668, 383] width 44 height 27
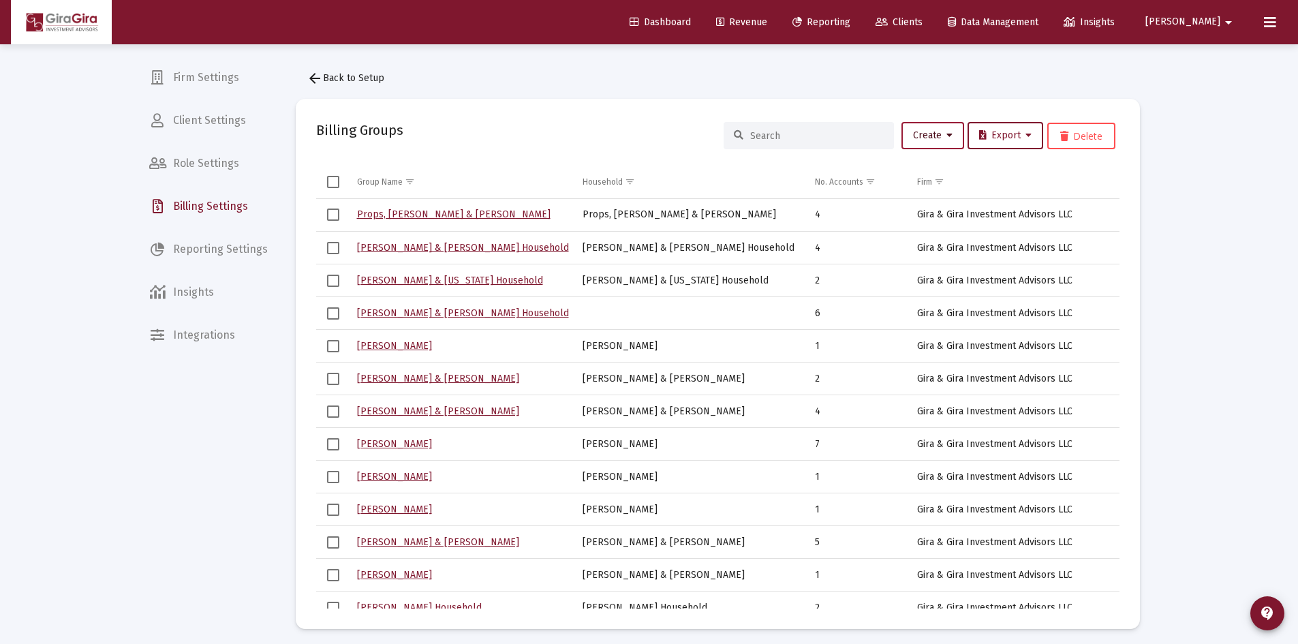
click at [930, 133] on span "Create" at bounding box center [933, 135] width 40 height 12
click at [935, 169] on button "New Group" at bounding box center [977, 171] width 163 height 33
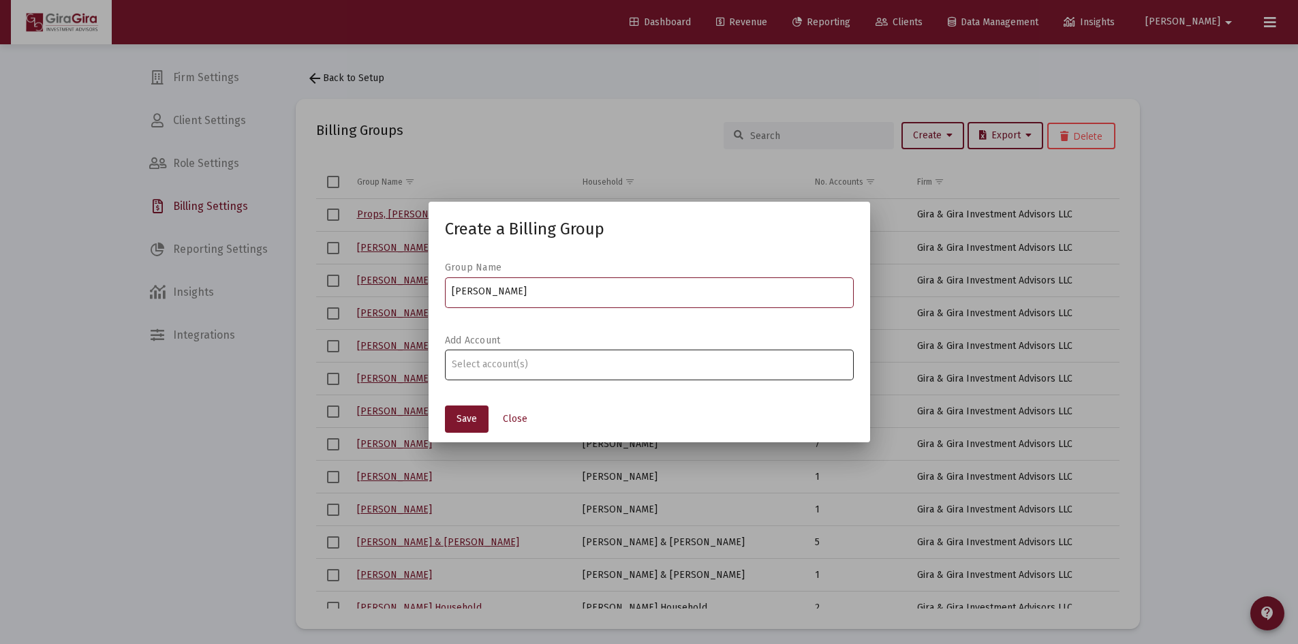
type input "Zinter, Andrew Household"
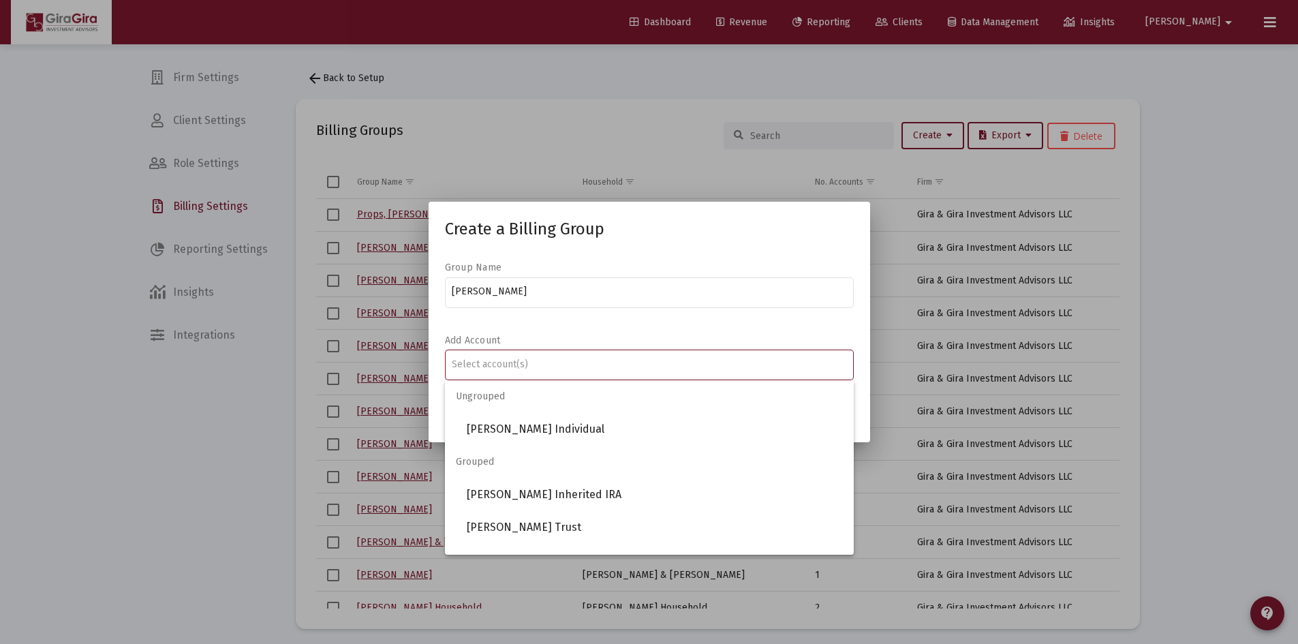
click at [740, 363] on input "Assignment Selection" at bounding box center [649, 364] width 394 height 11
click at [572, 424] on span "ANDREW ZINTER Individual" at bounding box center [655, 429] width 376 height 33
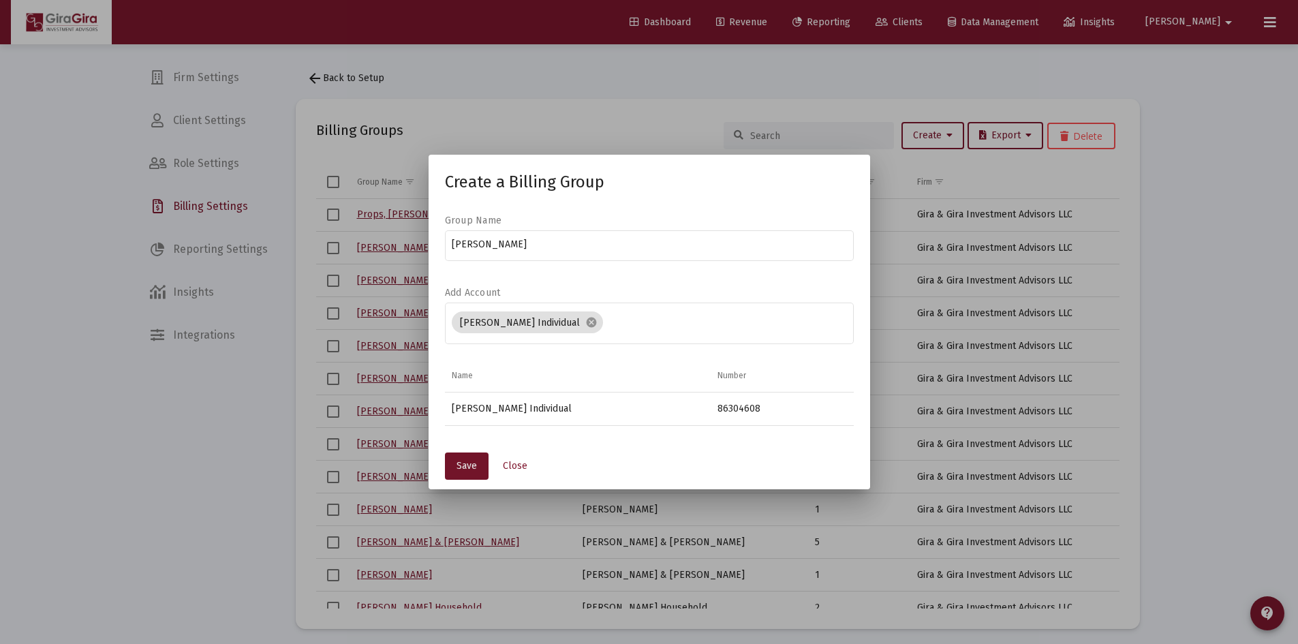
drag, startPoint x: 467, startPoint y: 460, endPoint x: 474, endPoint y: 388, distance: 73.2
click at [467, 458] on button "Save" at bounding box center [467, 465] width 44 height 27
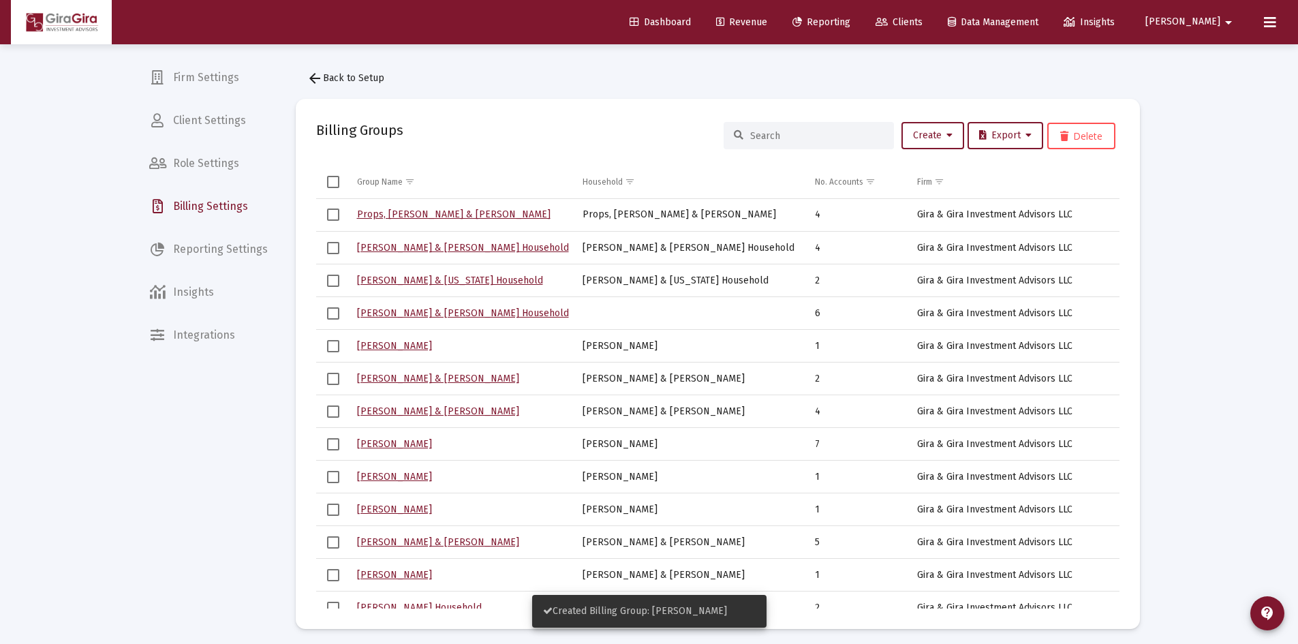
click at [815, 140] on input at bounding box center [817, 136] width 134 height 12
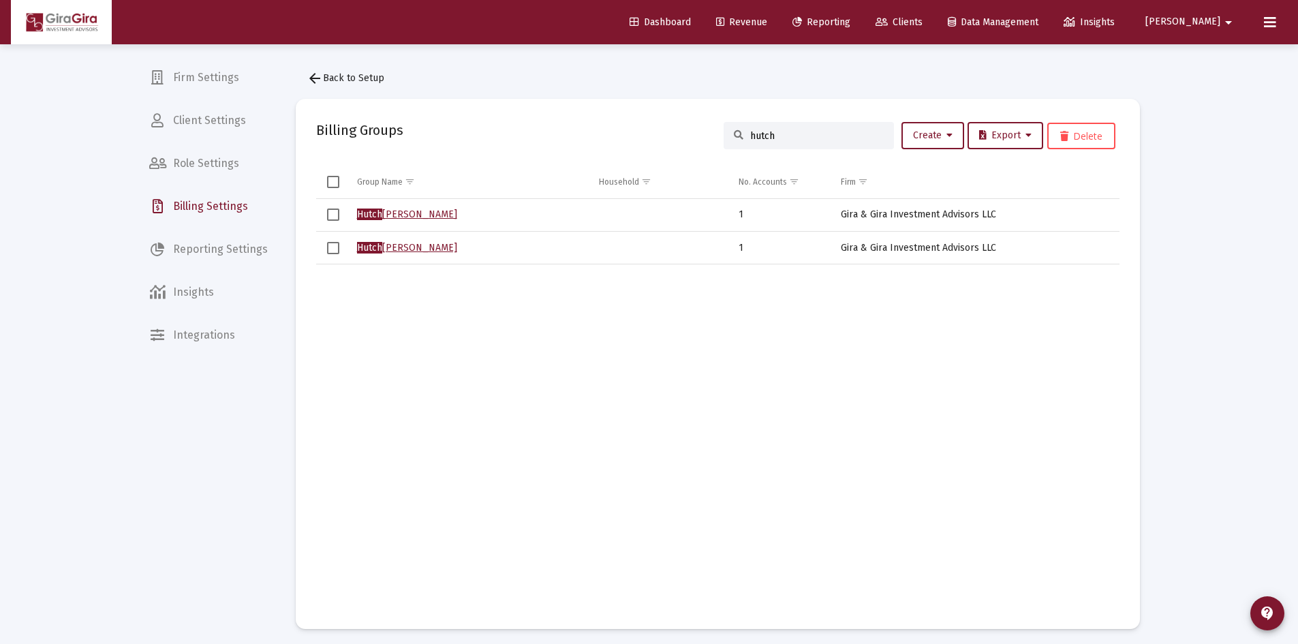
type input "hutch"
click at [335, 247] on span "Select row" at bounding box center [333, 248] width 12 height 12
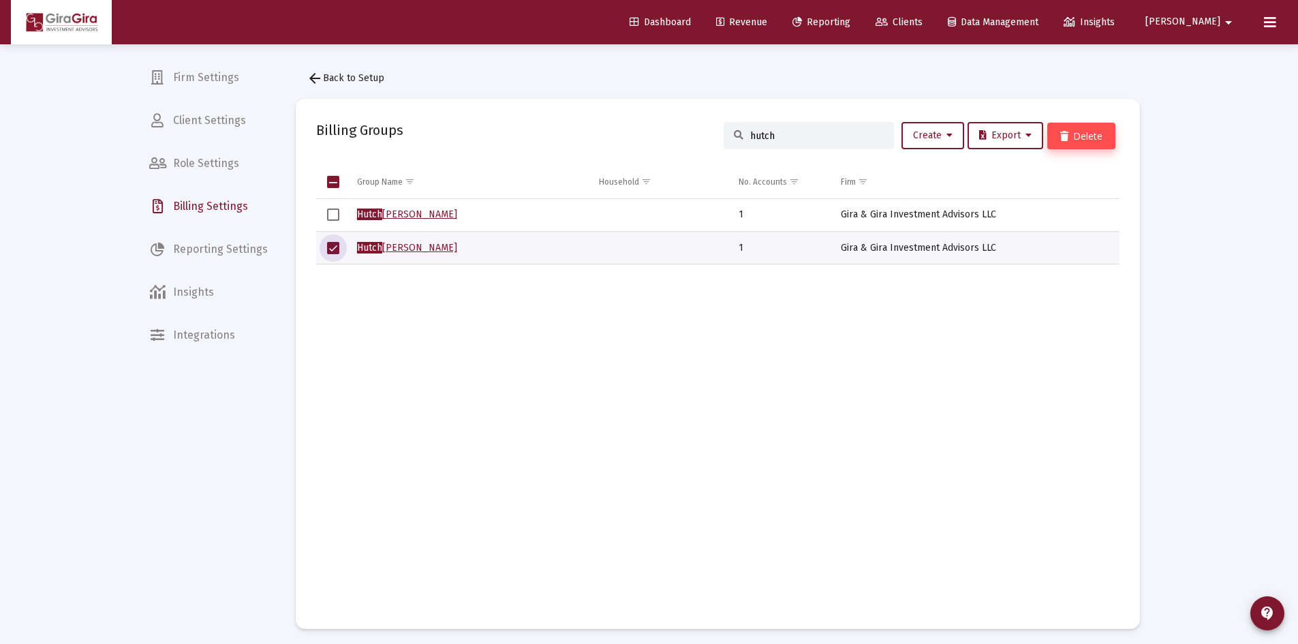
click at [1069, 138] on button "Delete" at bounding box center [1081, 136] width 68 height 27
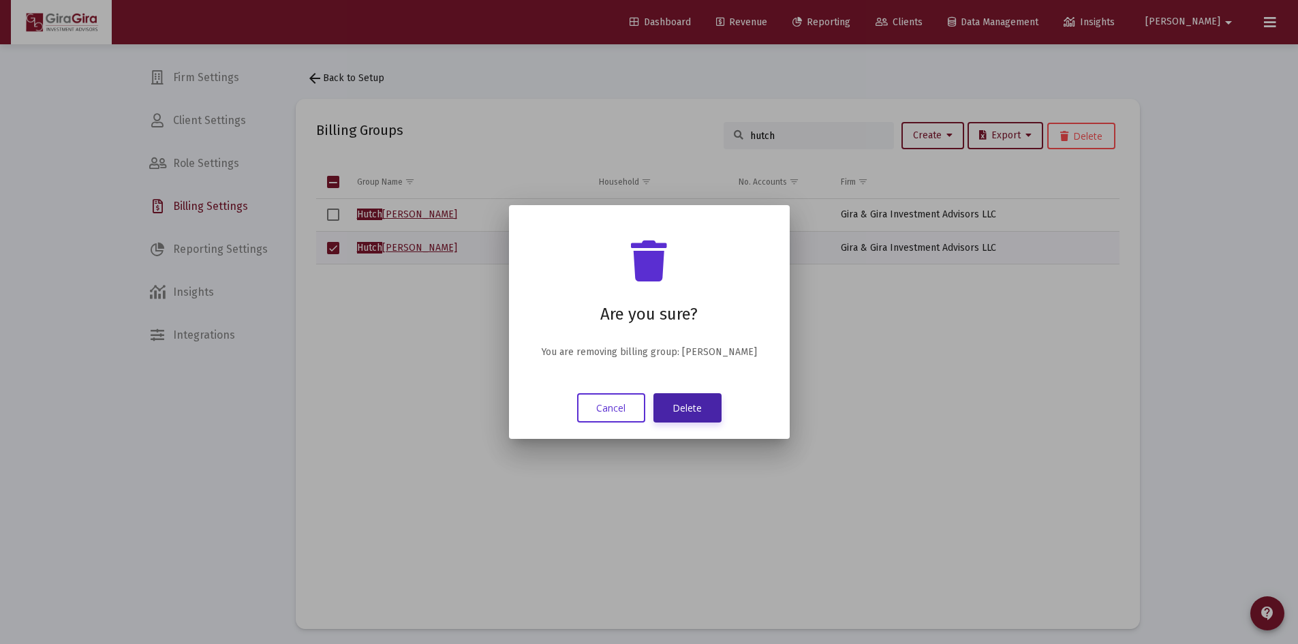
click at [694, 409] on button "Delete" at bounding box center [687, 407] width 68 height 29
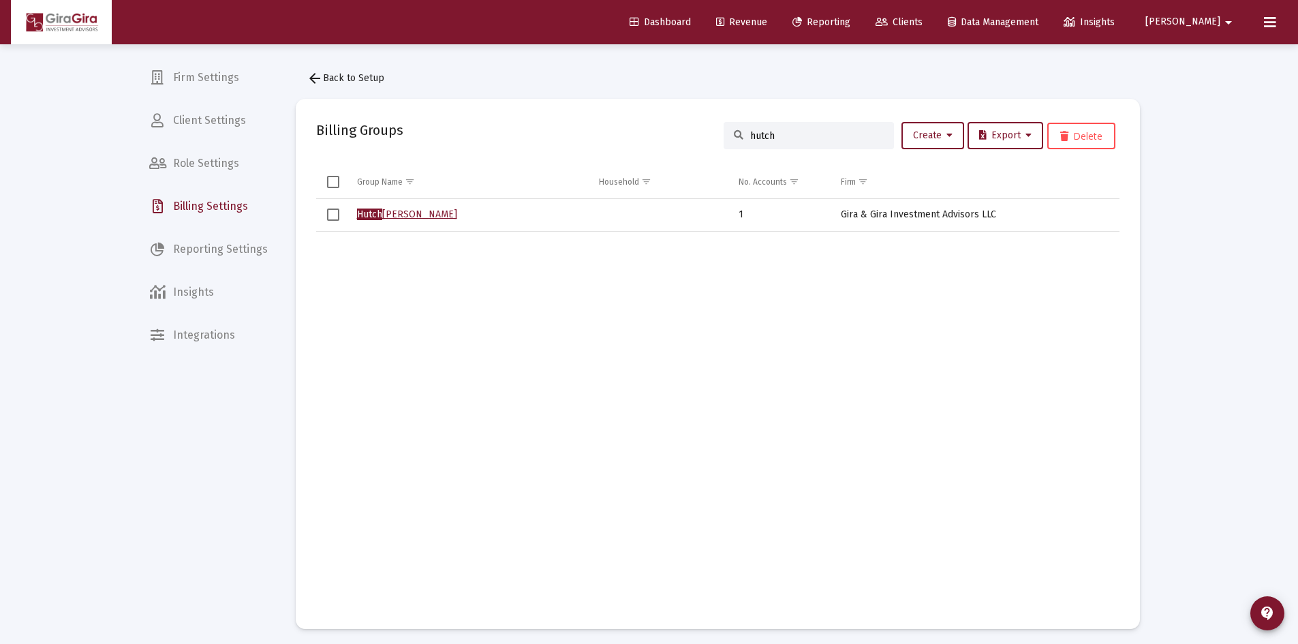
click at [416, 216] on link "Hutch inson, Diana Household" at bounding box center [407, 214] width 100 height 12
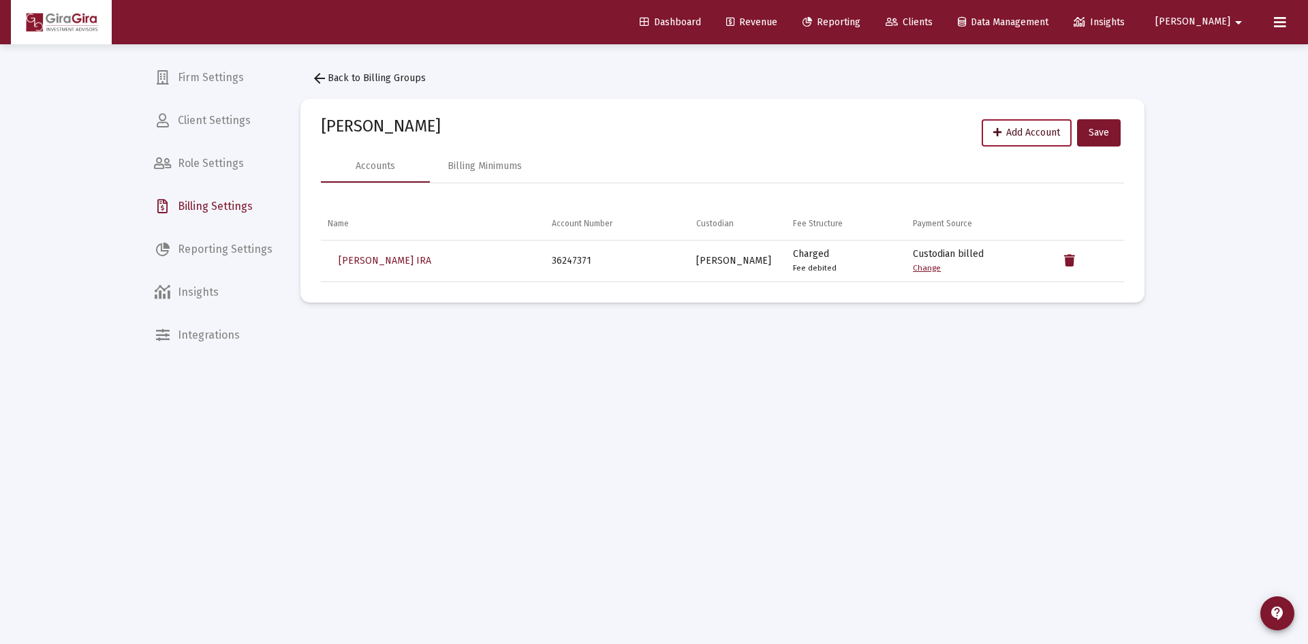
click at [1021, 131] on span "Add Account" at bounding box center [1026, 133] width 67 height 12
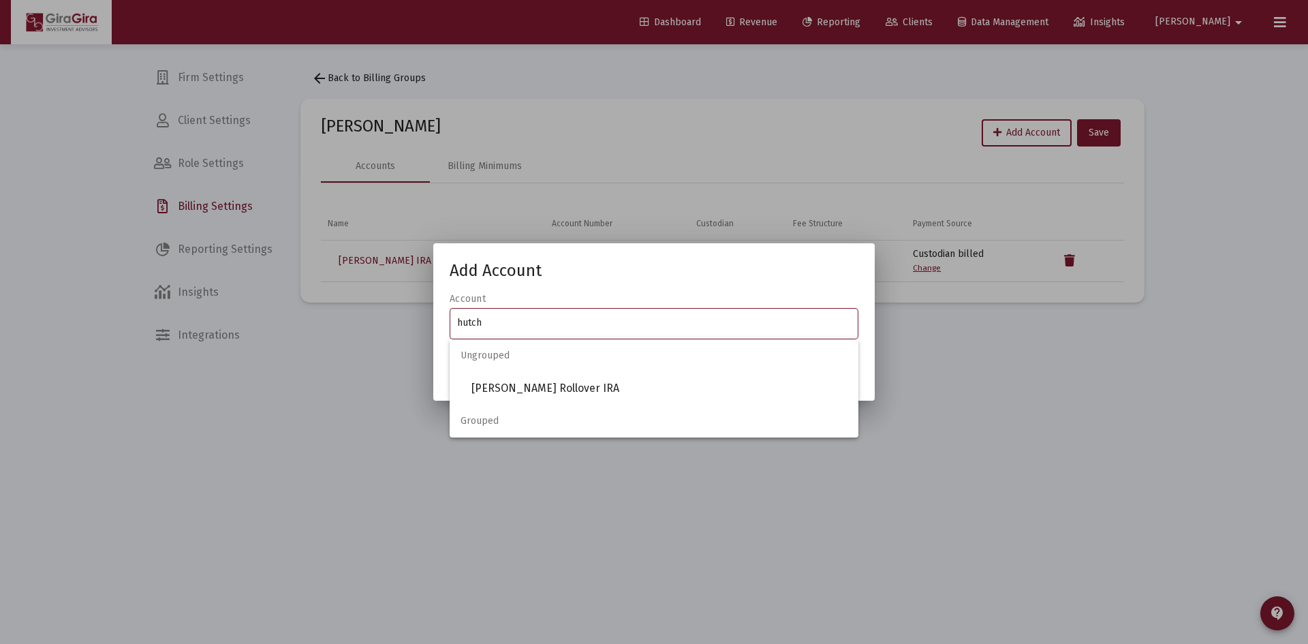
type input "hutch"
click at [309, 433] on div at bounding box center [654, 322] width 1308 height 644
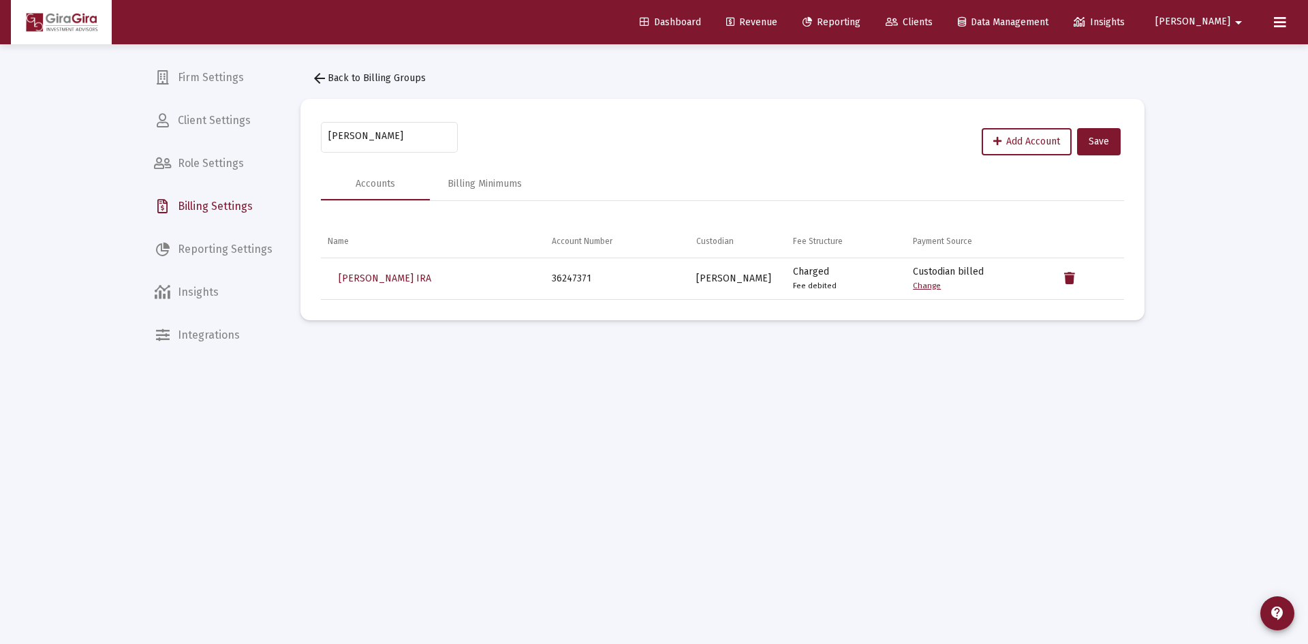
click at [407, 78] on span "arrow_back Back to Billing Groups" at bounding box center [368, 78] width 114 height 12
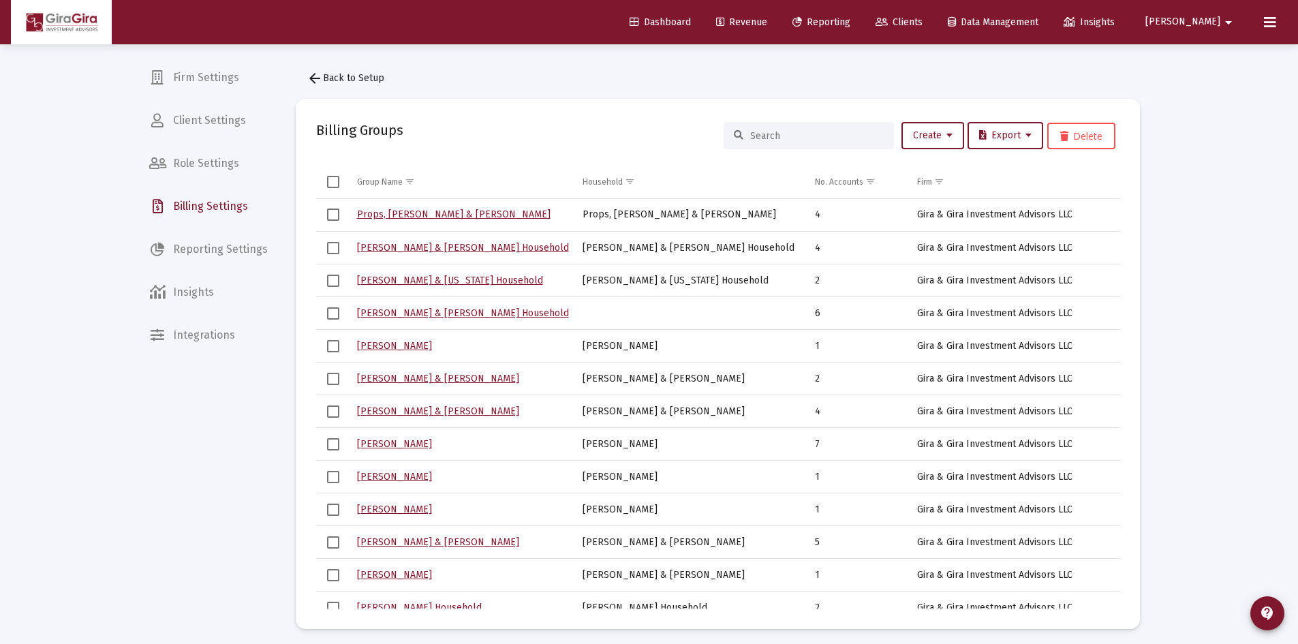
click at [762, 142] on div at bounding box center [808, 135] width 170 height 27
click at [768, 128] on div at bounding box center [808, 135] width 170 height 27
click at [770, 135] on input at bounding box center [817, 136] width 134 height 12
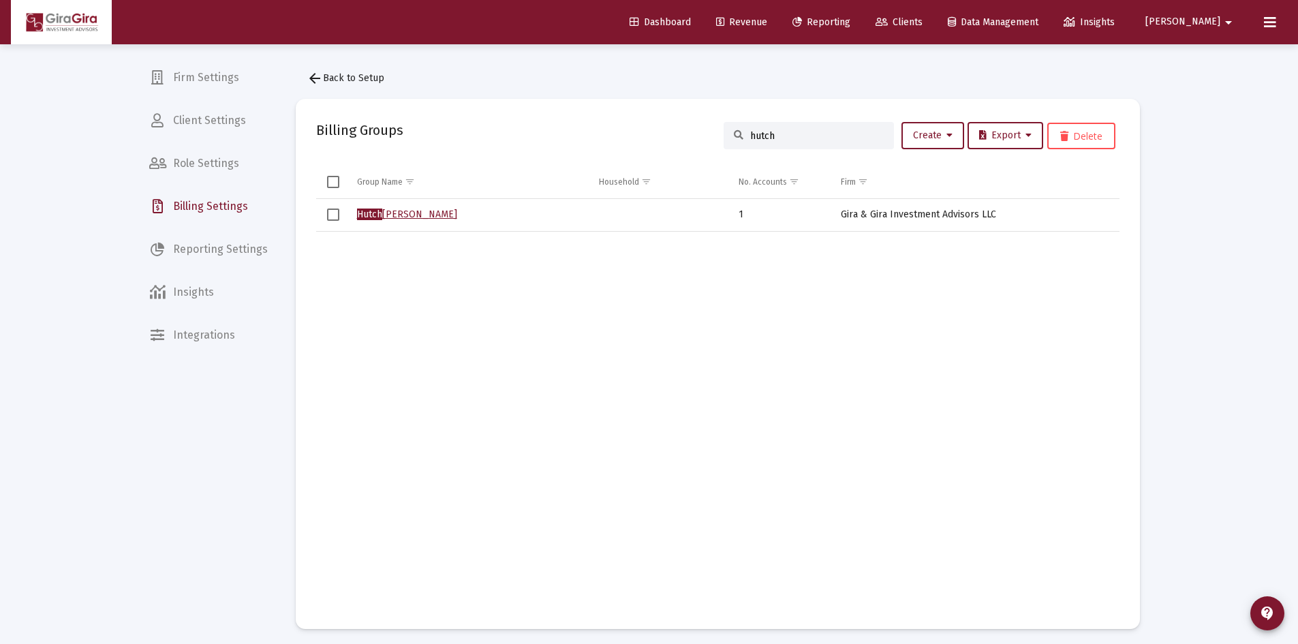
type input "hutch"
click at [328, 214] on span "Select row" at bounding box center [333, 214] width 12 height 12
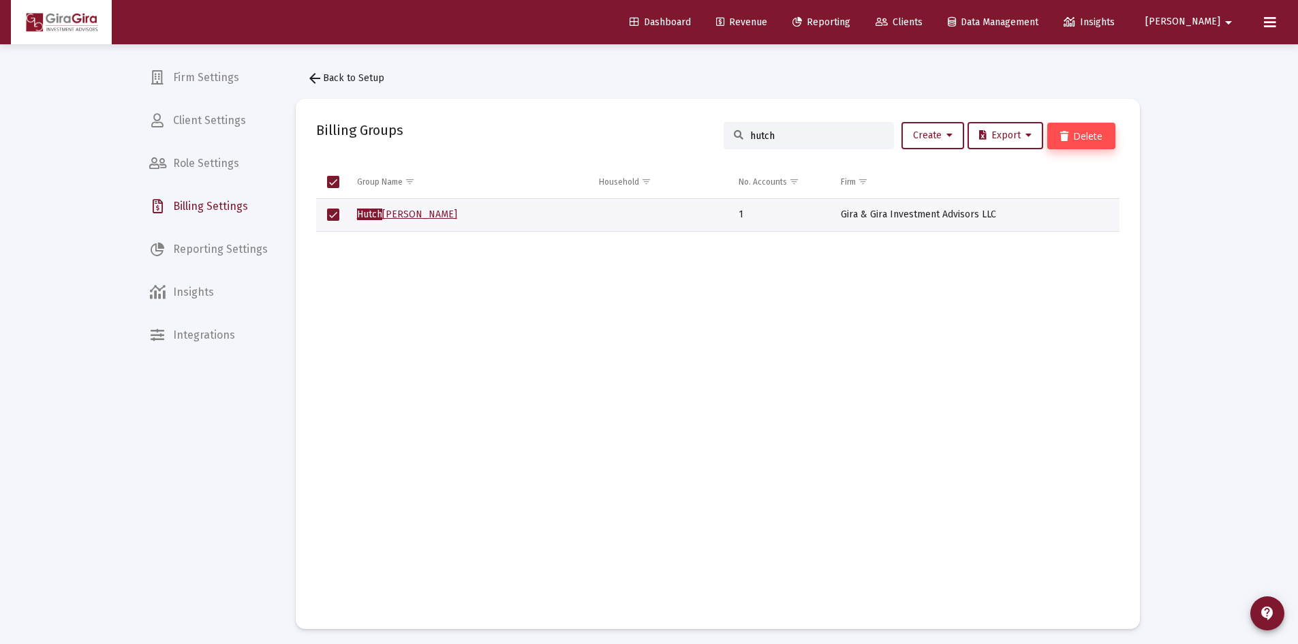
click at [1090, 134] on button "Delete" at bounding box center [1081, 136] width 68 height 27
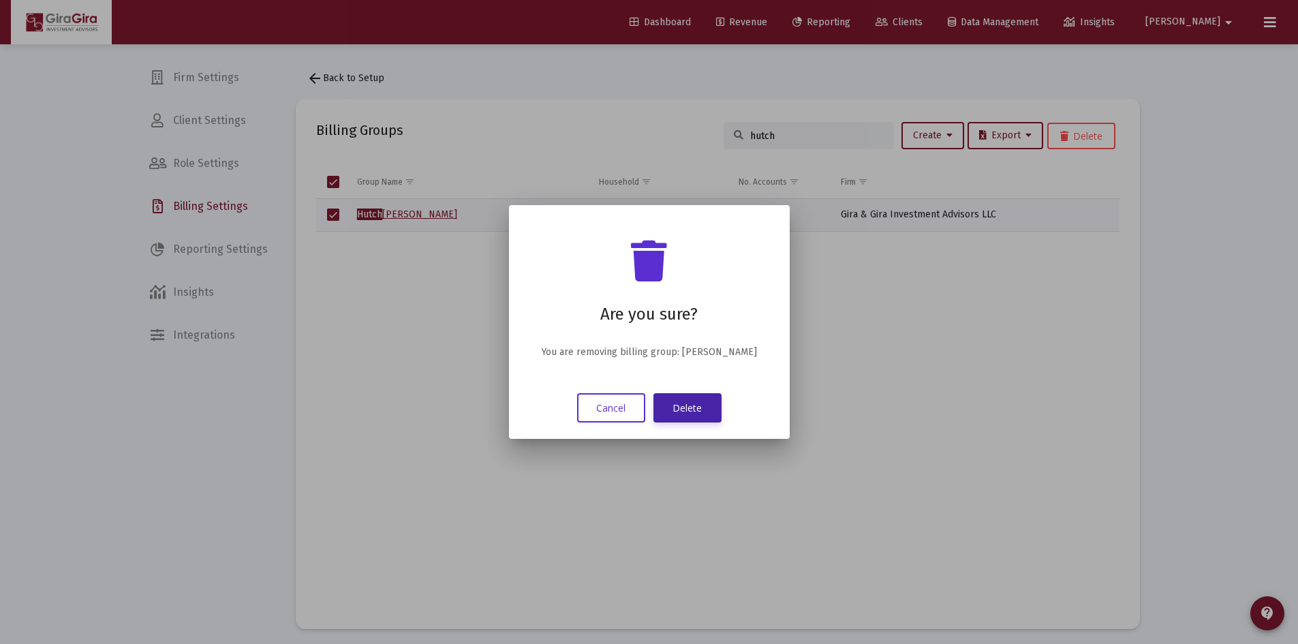
click at [674, 403] on button "Delete" at bounding box center [687, 407] width 68 height 29
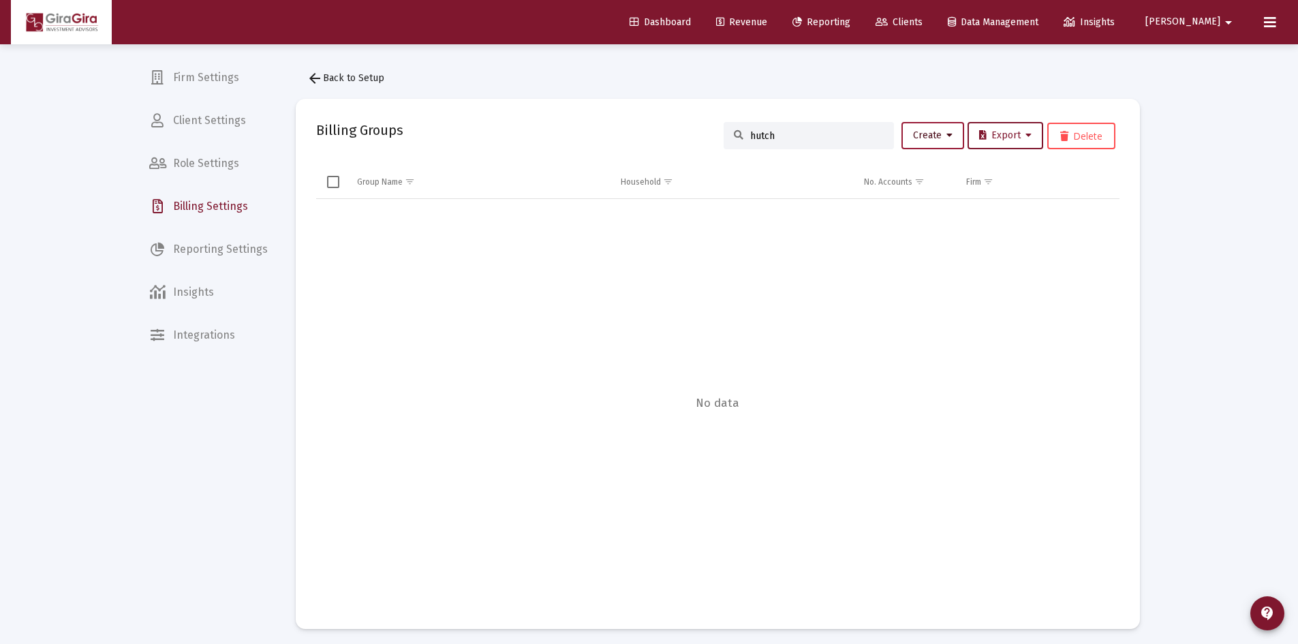
click at [950, 134] on button "Create" at bounding box center [932, 135] width 63 height 27
click at [933, 173] on button "New Group" at bounding box center [977, 171] width 163 height 33
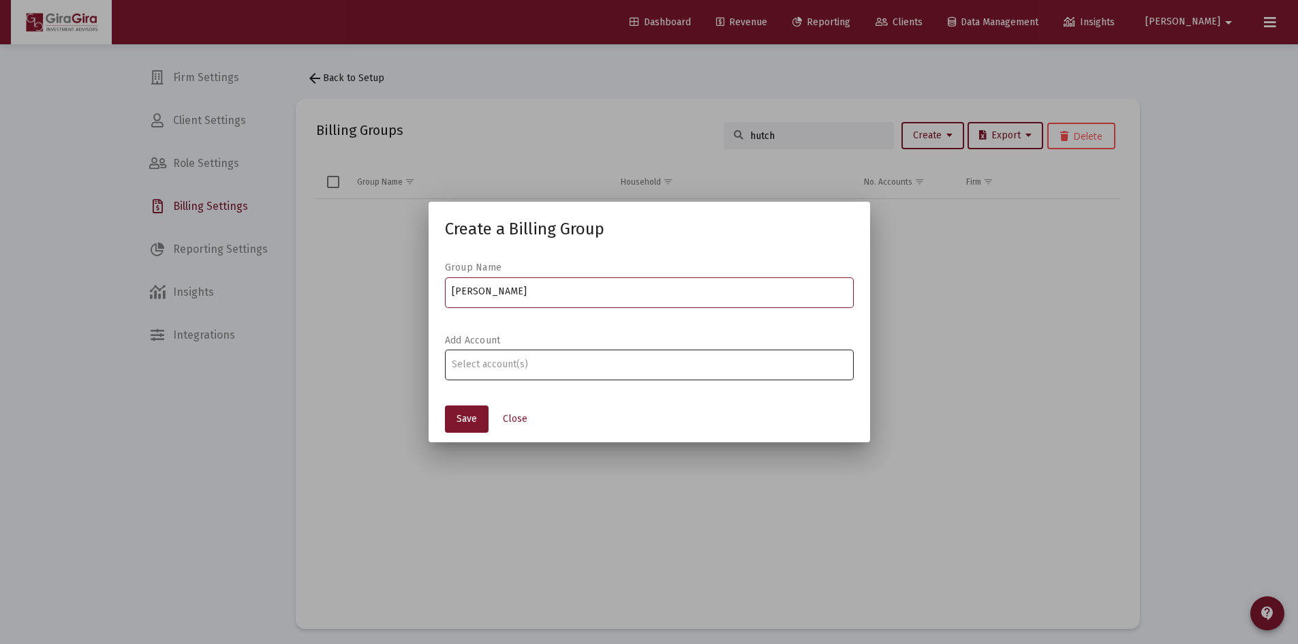
type input "Hutchinson, Diana Household"
click at [763, 373] on div at bounding box center [649, 363] width 394 height 33
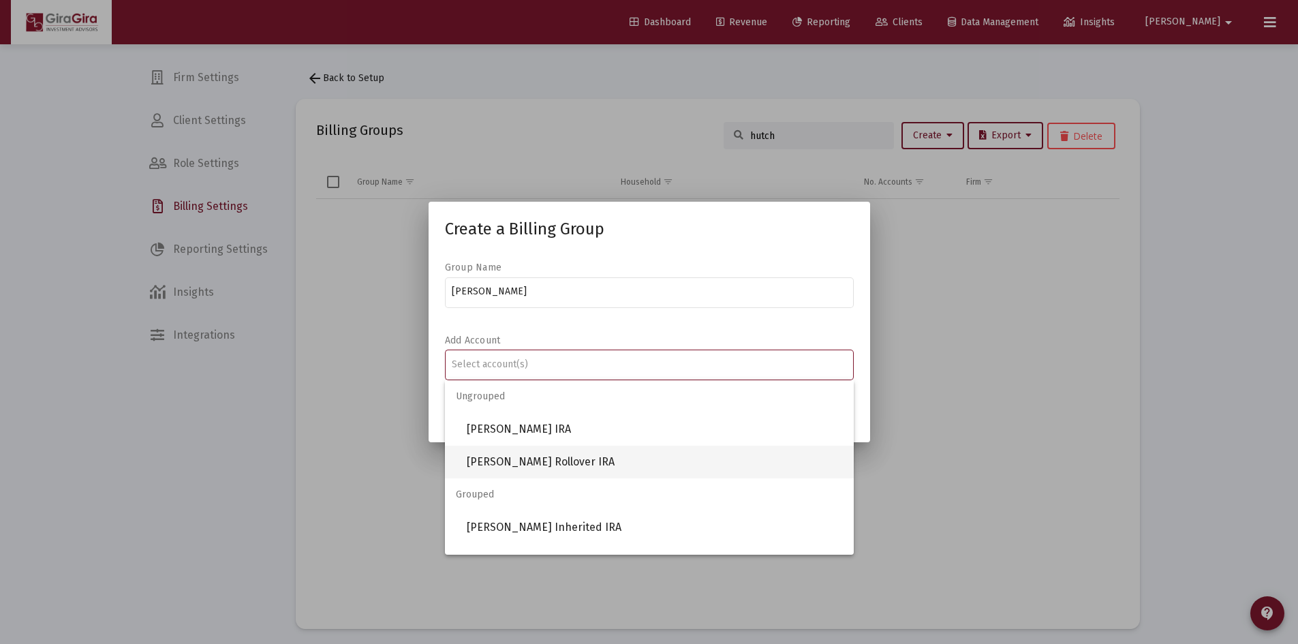
click at [547, 467] on span "DIANA HUTCHINSON Rollover IRA" at bounding box center [655, 461] width 376 height 33
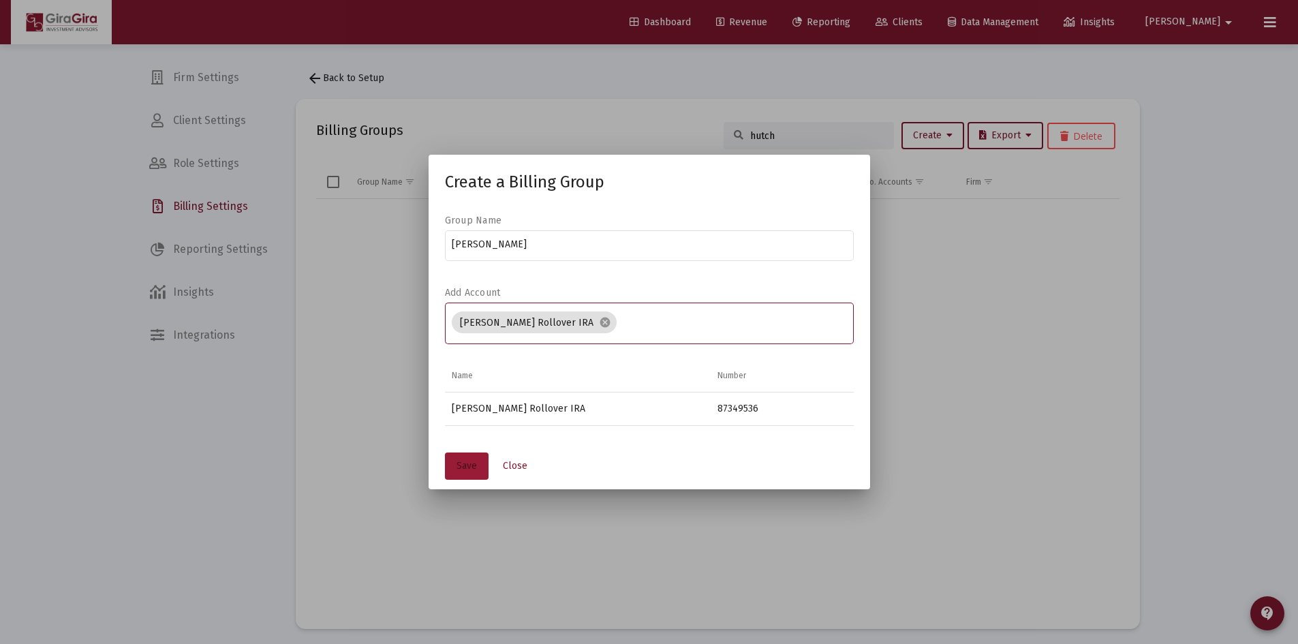
click at [458, 463] on span "Save" at bounding box center [466, 466] width 20 height 12
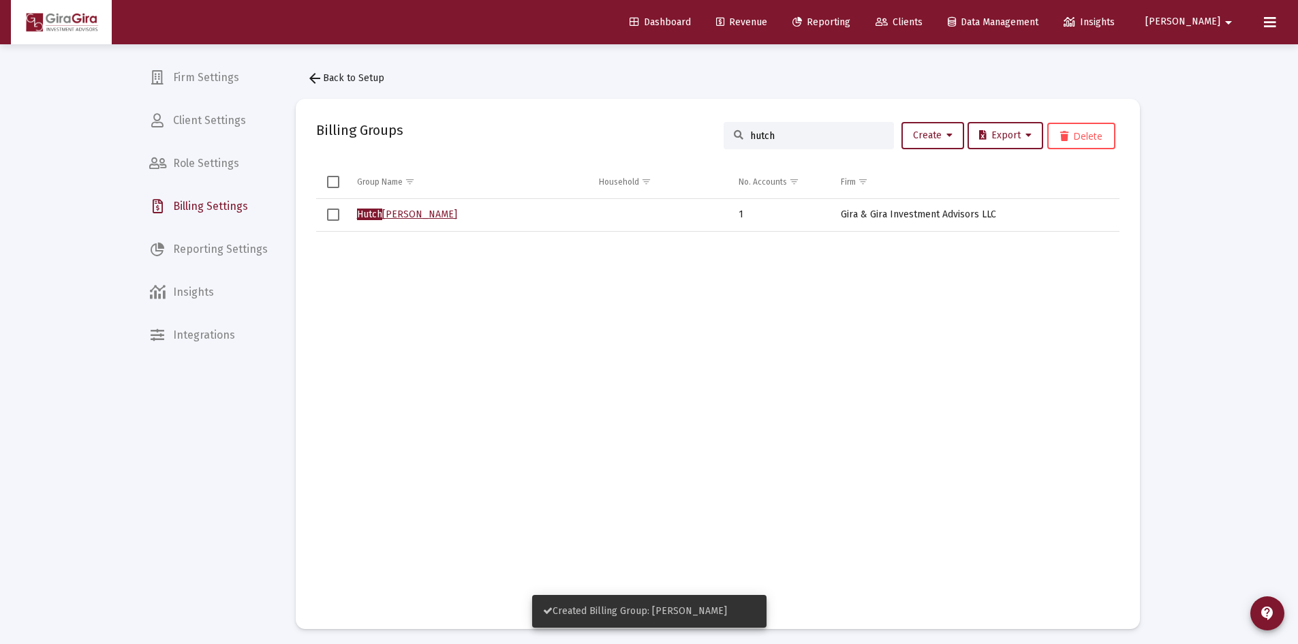
click at [794, 134] on input "hutch" at bounding box center [817, 136] width 134 height 12
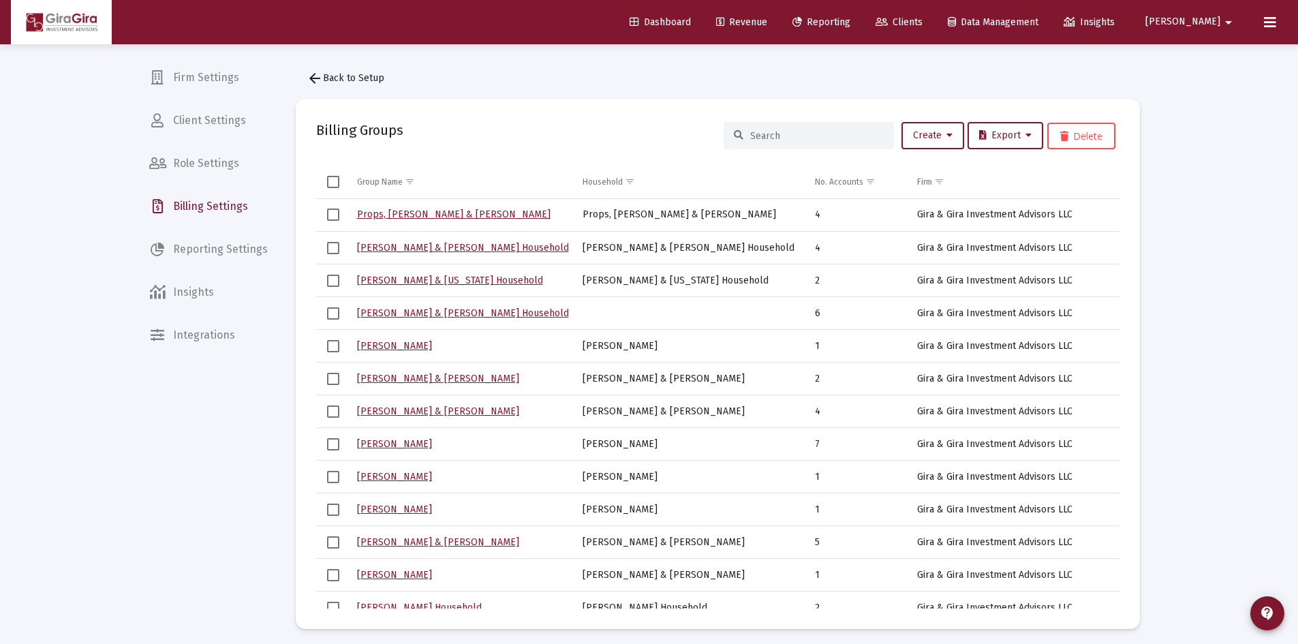
click at [922, 22] on span "Clients" at bounding box center [898, 22] width 47 height 12
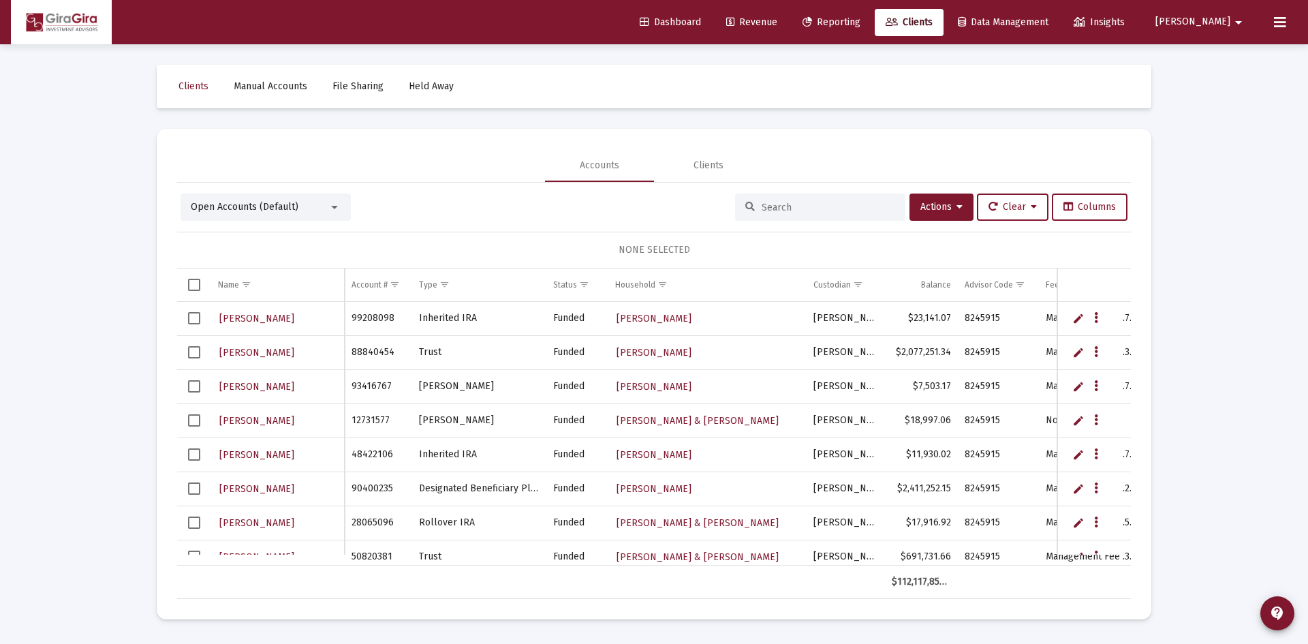
click at [796, 208] on input at bounding box center [829, 208] width 134 height 12
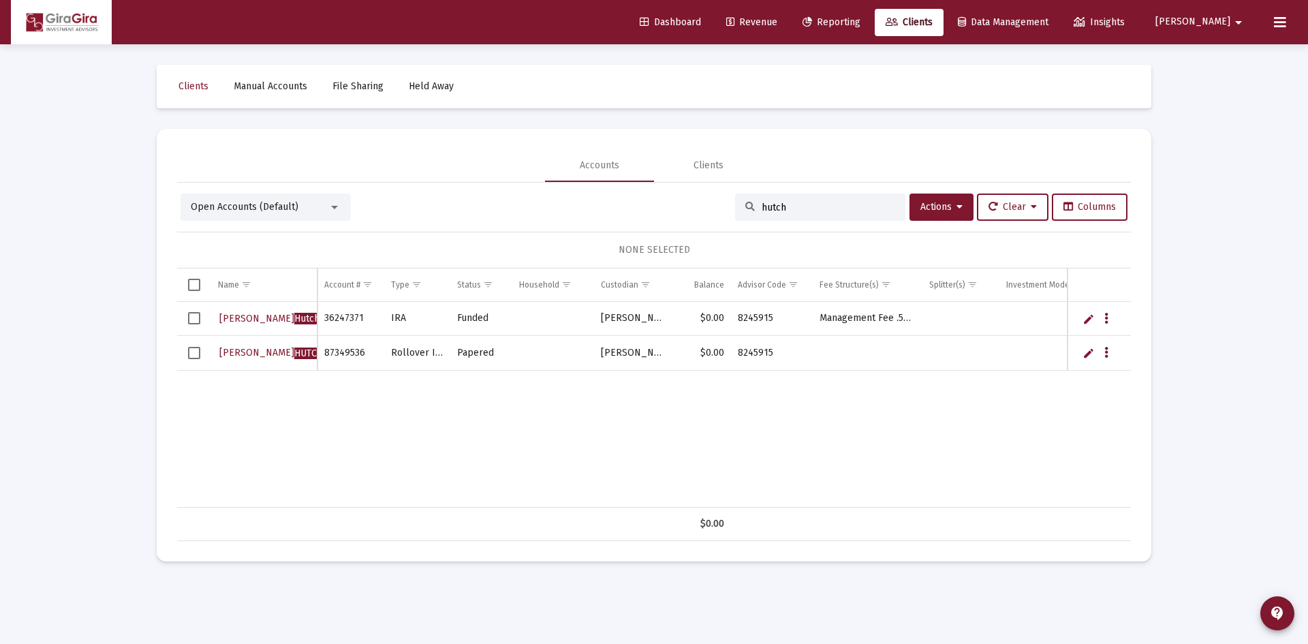
type input "hutch"
click at [191, 314] on span "Select row" at bounding box center [194, 318] width 12 height 12
click at [956, 202] on icon at bounding box center [959, 207] width 6 height 10
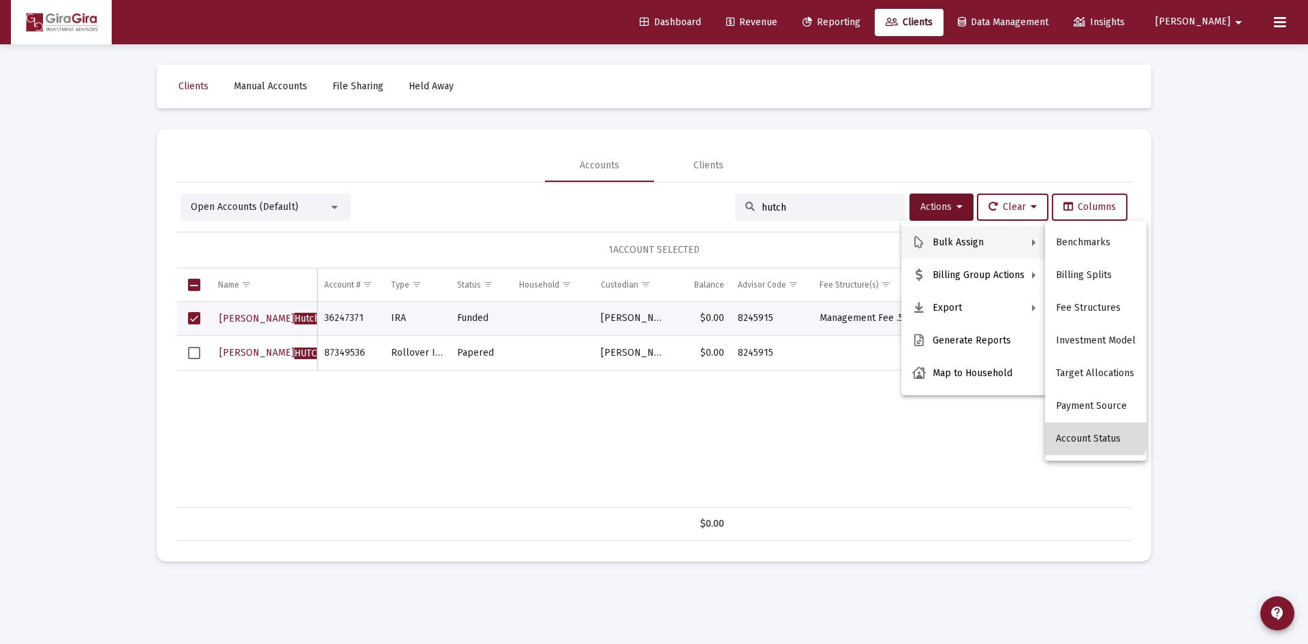
click at [1091, 435] on button "Account Status" at bounding box center [1095, 438] width 101 height 33
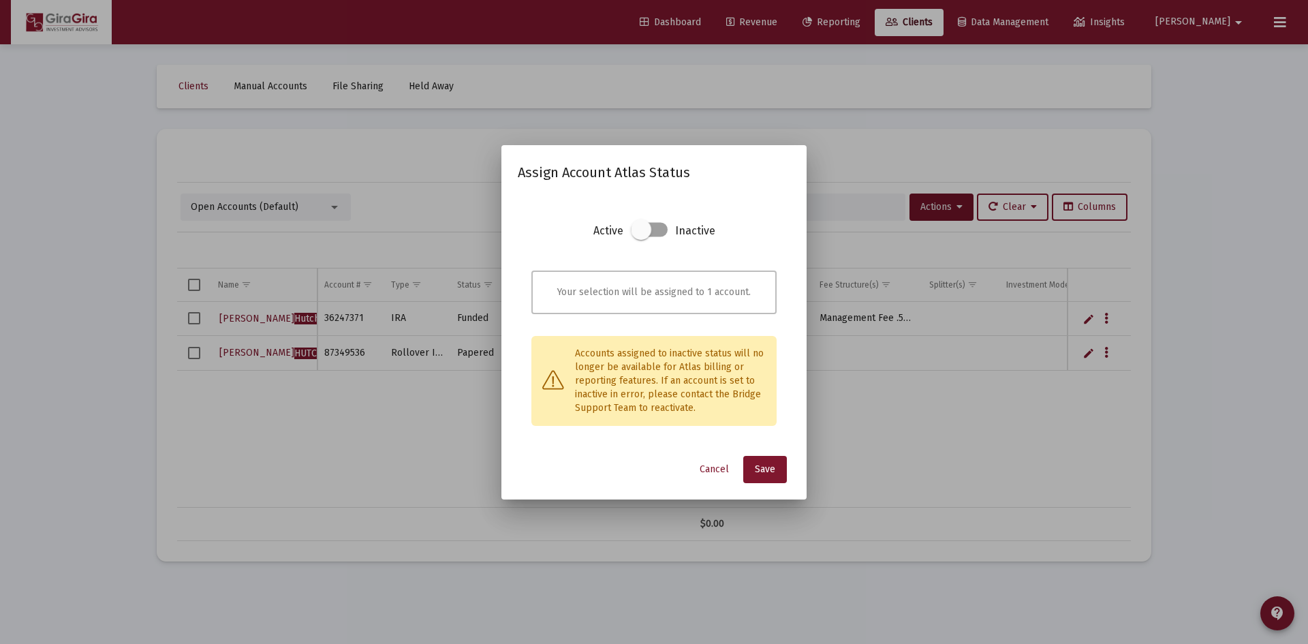
click at [644, 234] on span at bounding box center [641, 229] width 20 height 20
click at [641, 236] on input "checkbox" at bounding box center [640, 236] width 1 height 1
checkbox input "true"
click at [774, 470] on span "Save" at bounding box center [765, 469] width 20 height 12
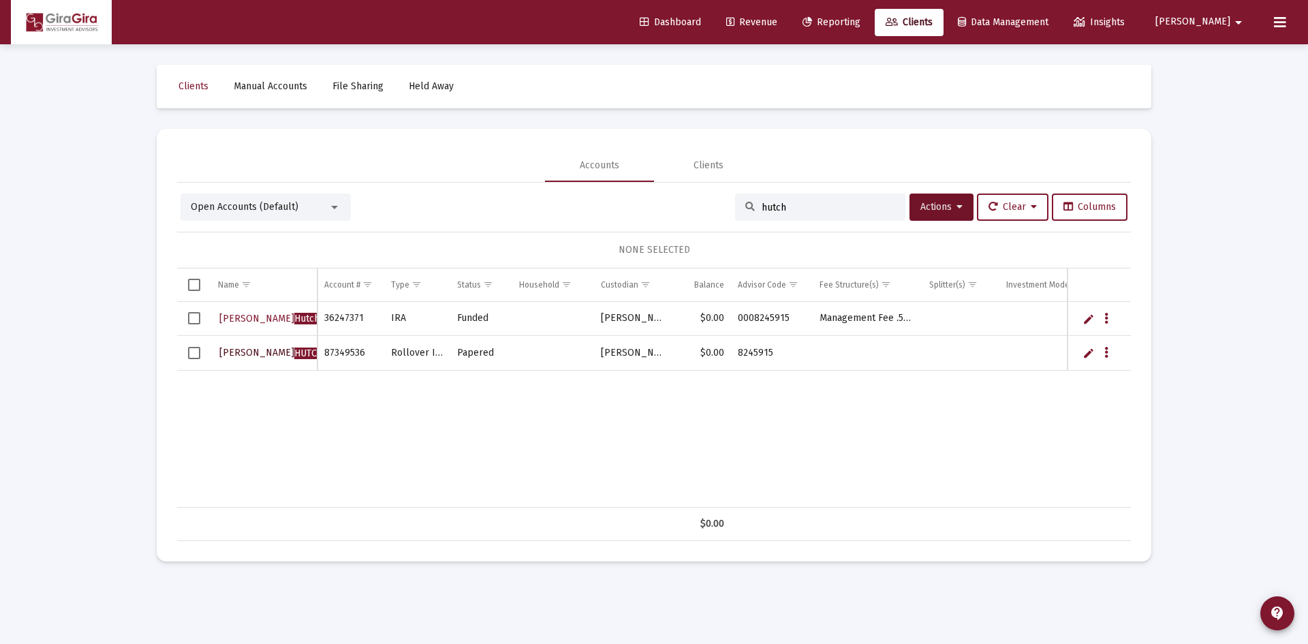
click at [278, 349] on span "DIANA HUTCH INSON" at bounding box center [285, 353] width 133 height 12
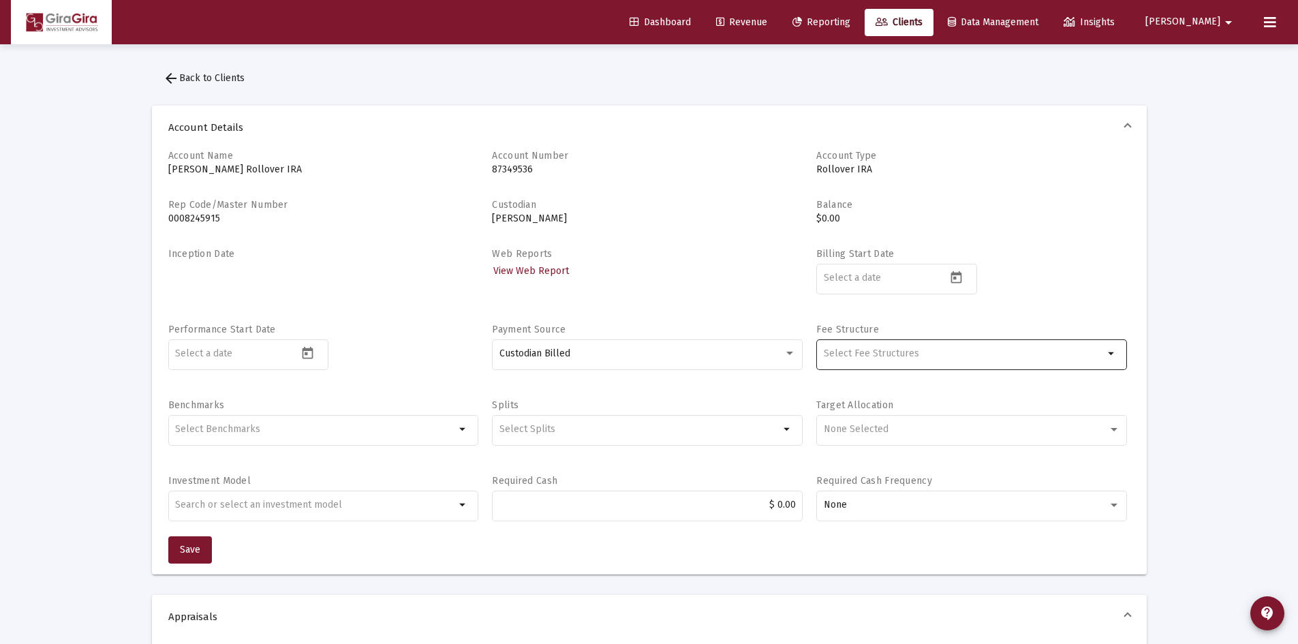
click at [905, 356] on input "Selection" at bounding box center [964, 353] width 280 height 11
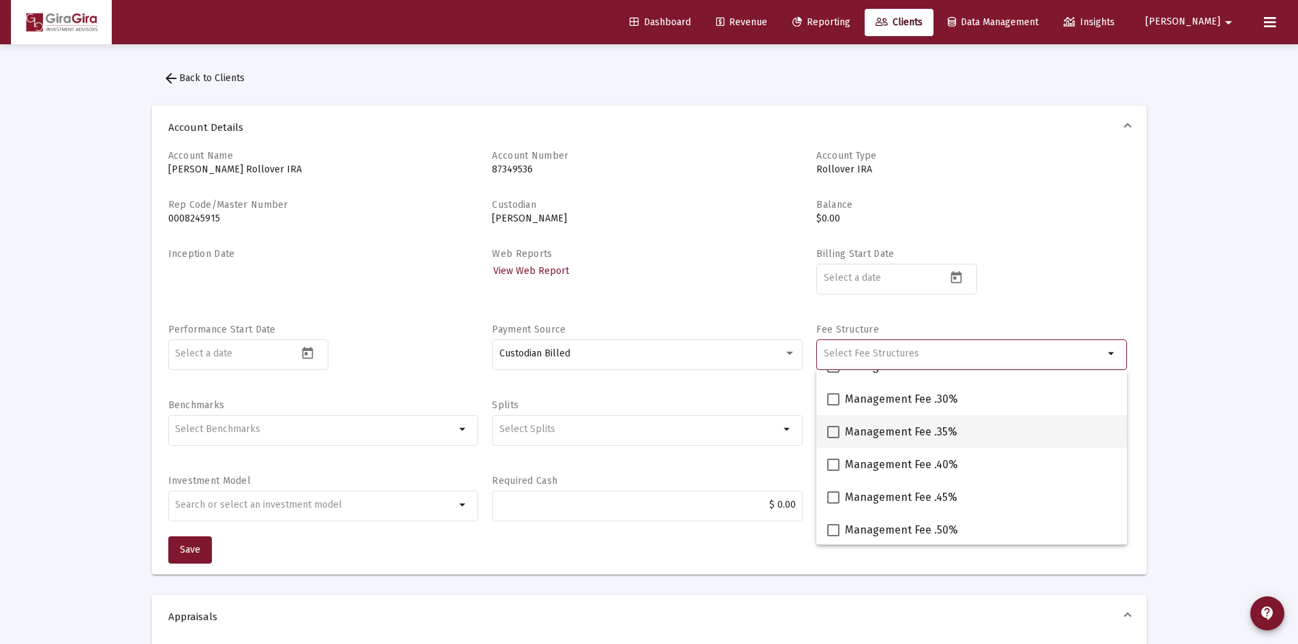
scroll to position [68, 0]
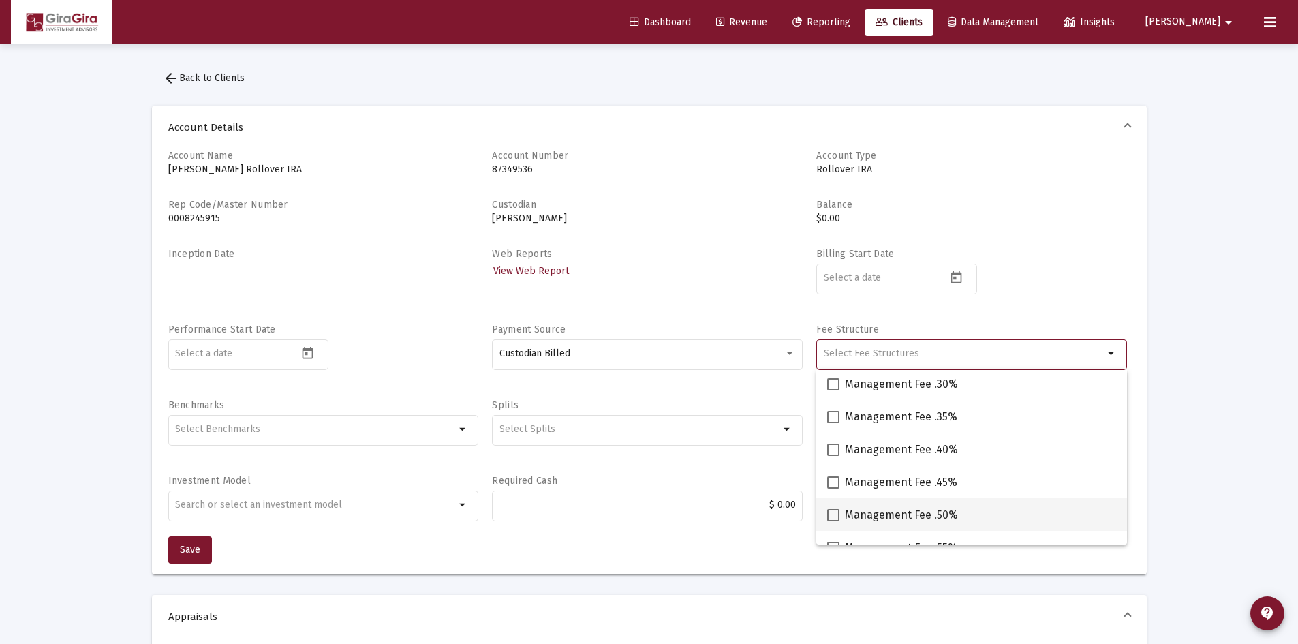
click at [832, 510] on span at bounding box center [833, 515] width 12 height 12
click at [832, 521] on input "Management Fee .50%" at bounding box center [832, 521] width 1 height 1
checkbox input "true"
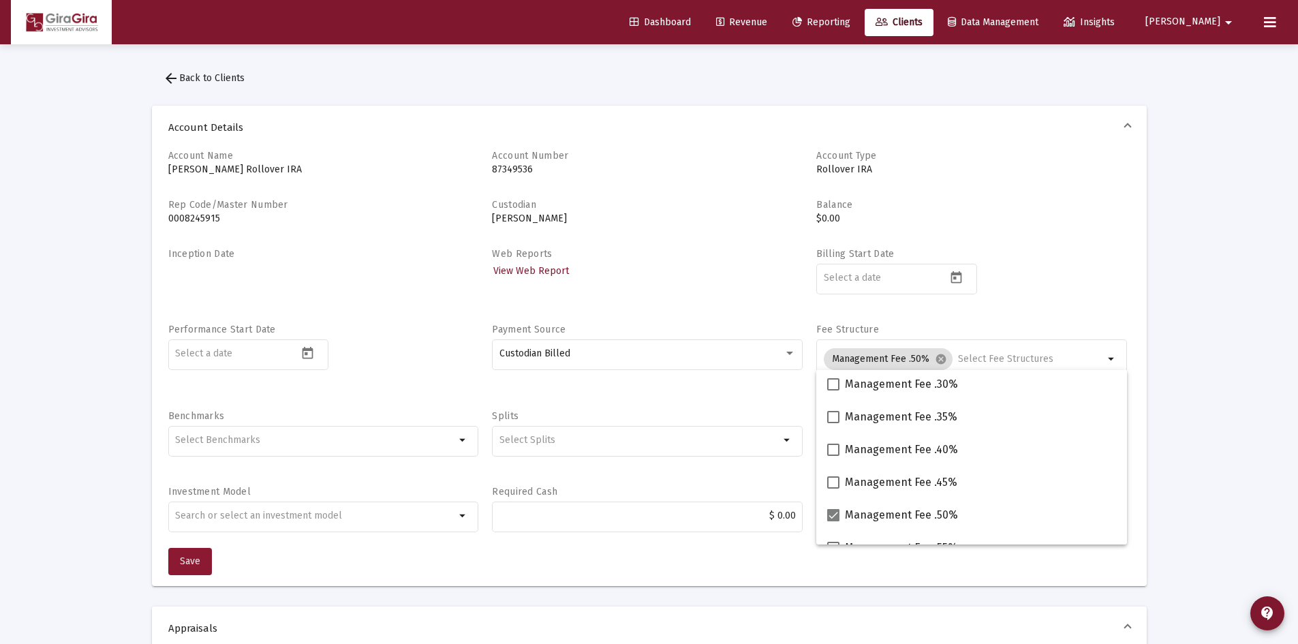
click at [201, 559] on button "Save" at bounding box center [190, 561] width 44 height 27
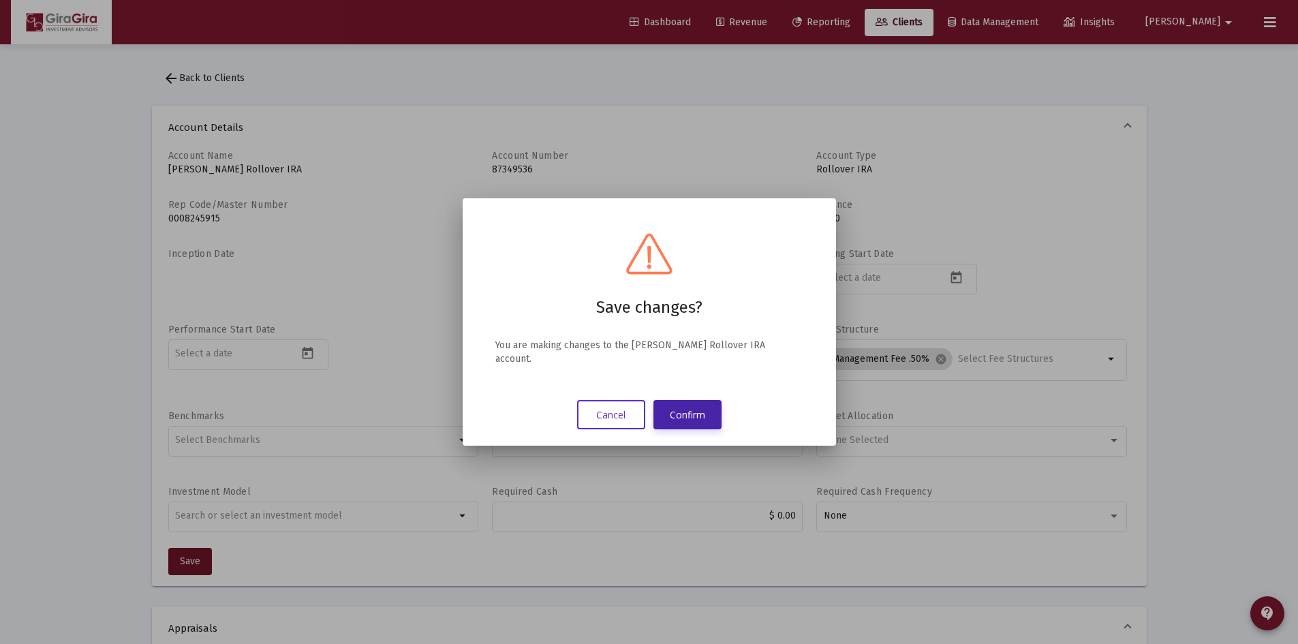
click at [700, 409] on button "Confirm" at bounding box center [687, 414] width 68 height 29
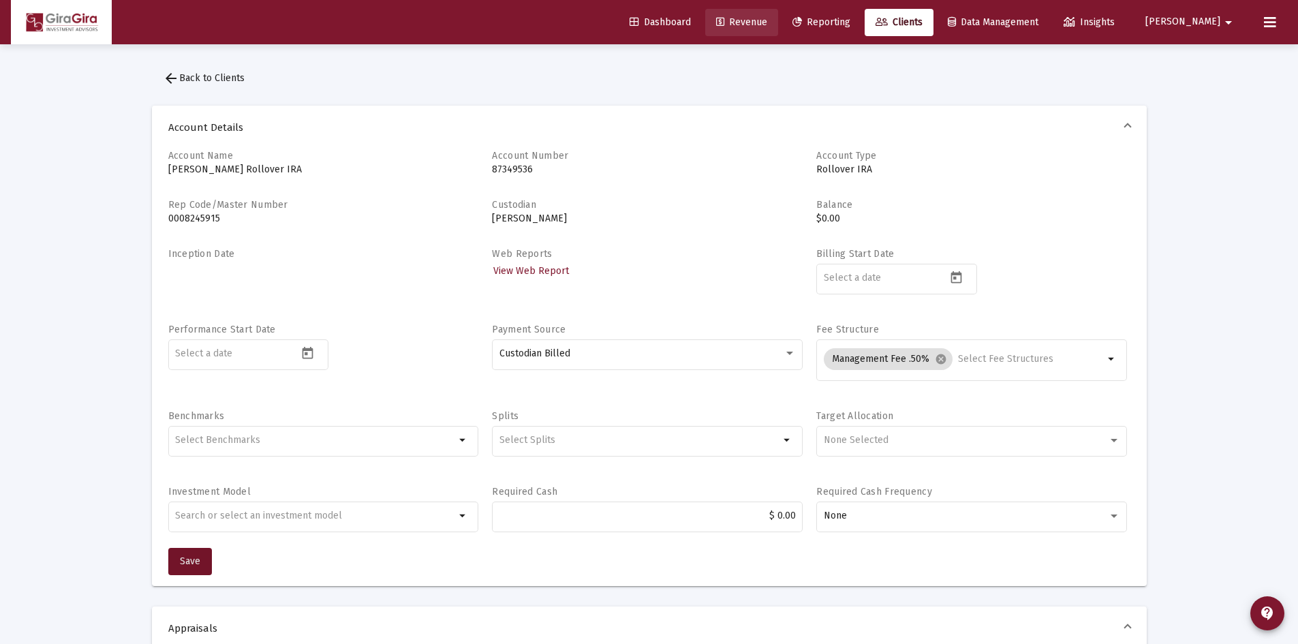
click at [767, 25] on span "Revenue" at bounding box center [741, 22] width 51 height 12
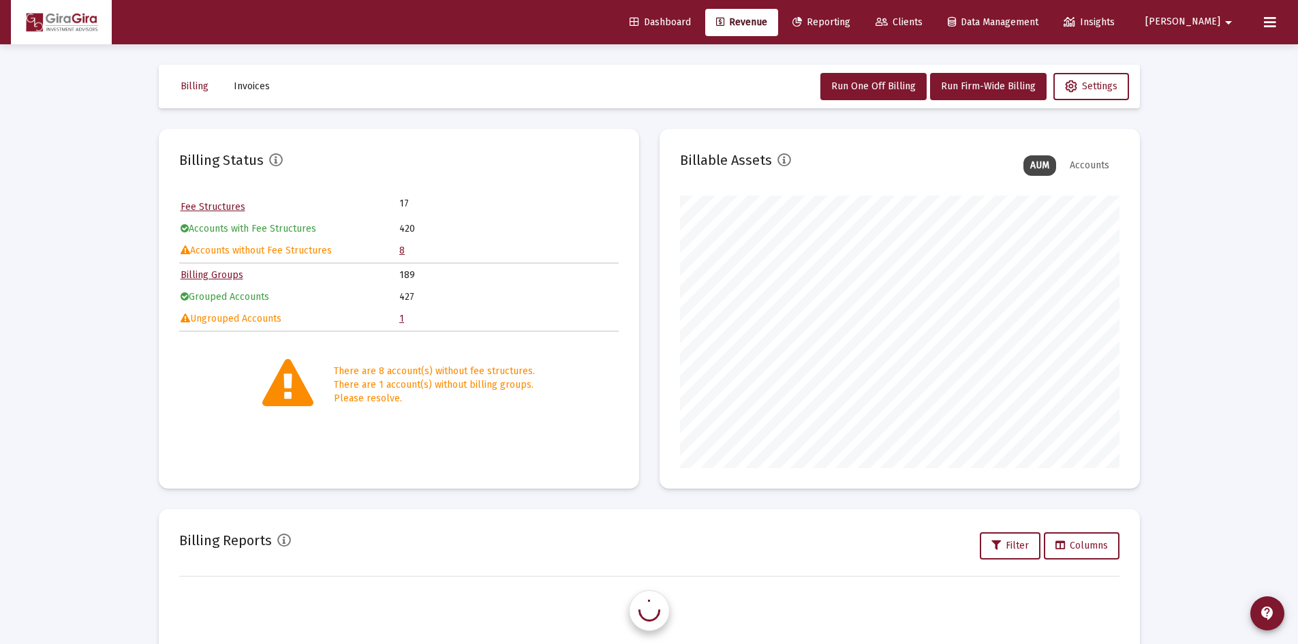
scroll to position [272, 439]
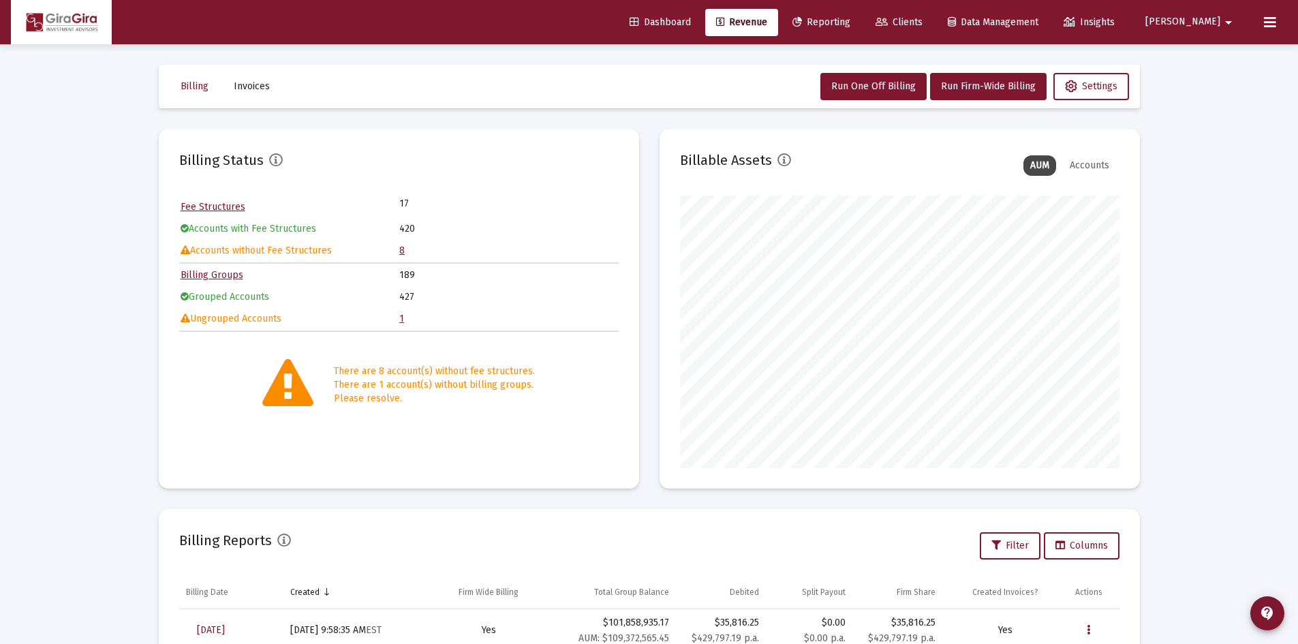
click at [401, 248] on link "8" at bounding box center [401, 251] width 5 height 12
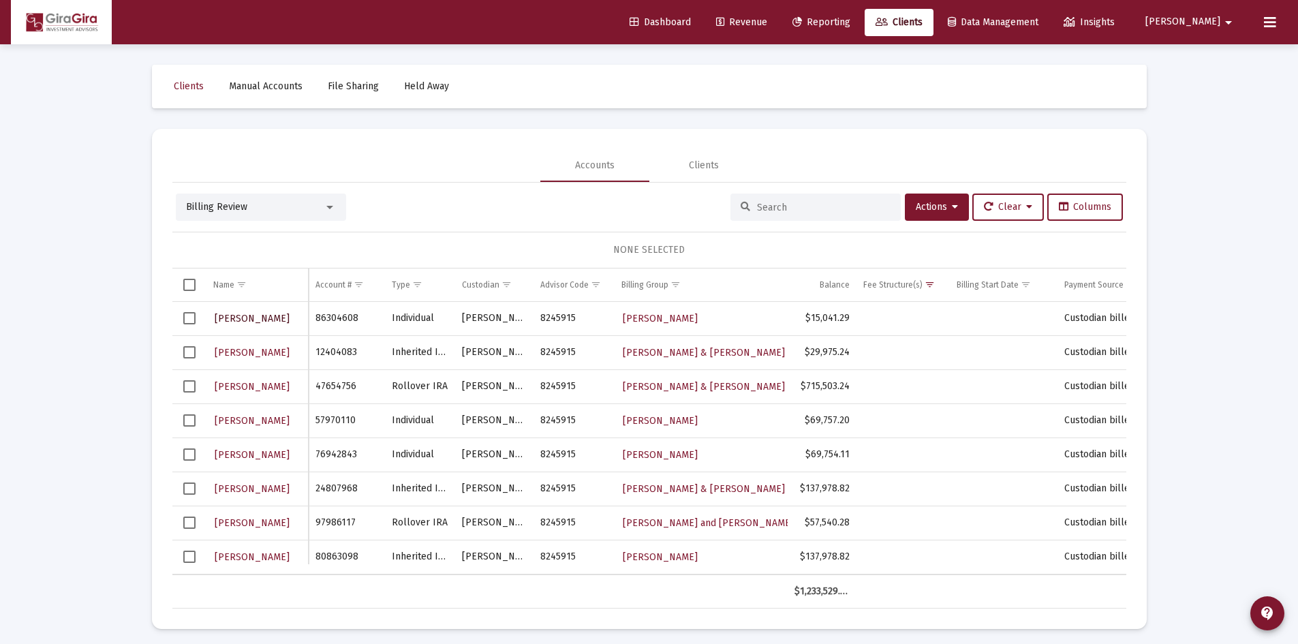
click at [249, 320] on span "ANDREW ZINTER" at bounding box center [252, 319] width 75 height 12
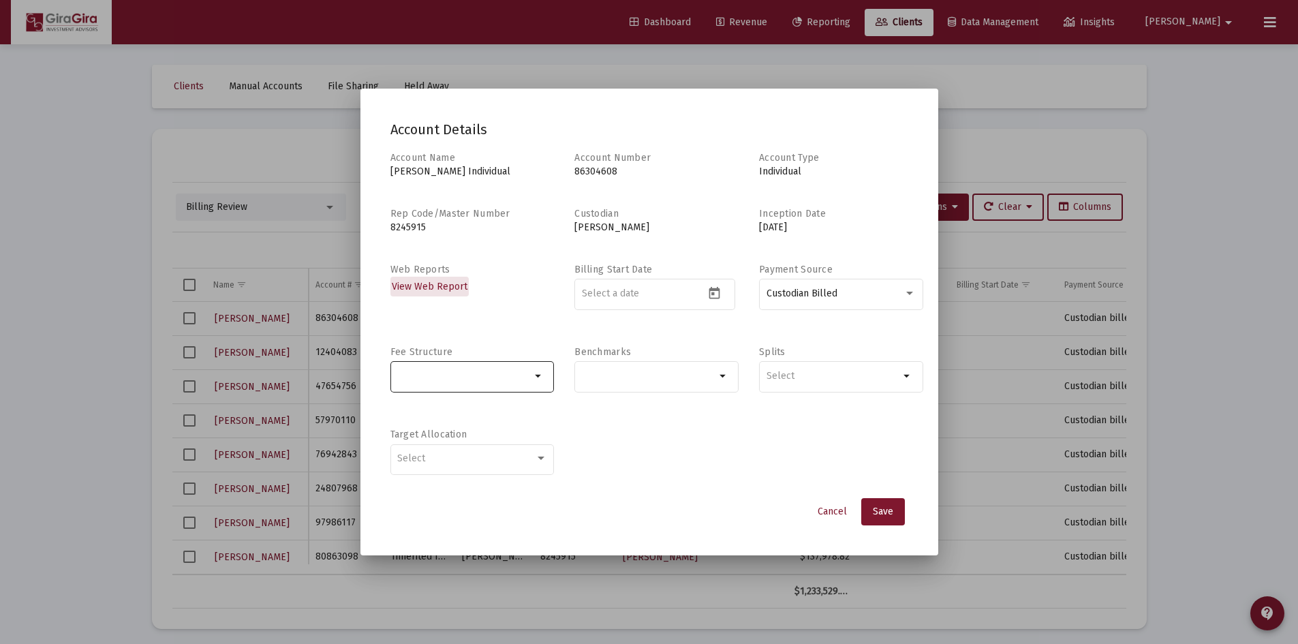
click at [514, 373] on input "Selection" at bounding box center [464, 376] width 134 height 11
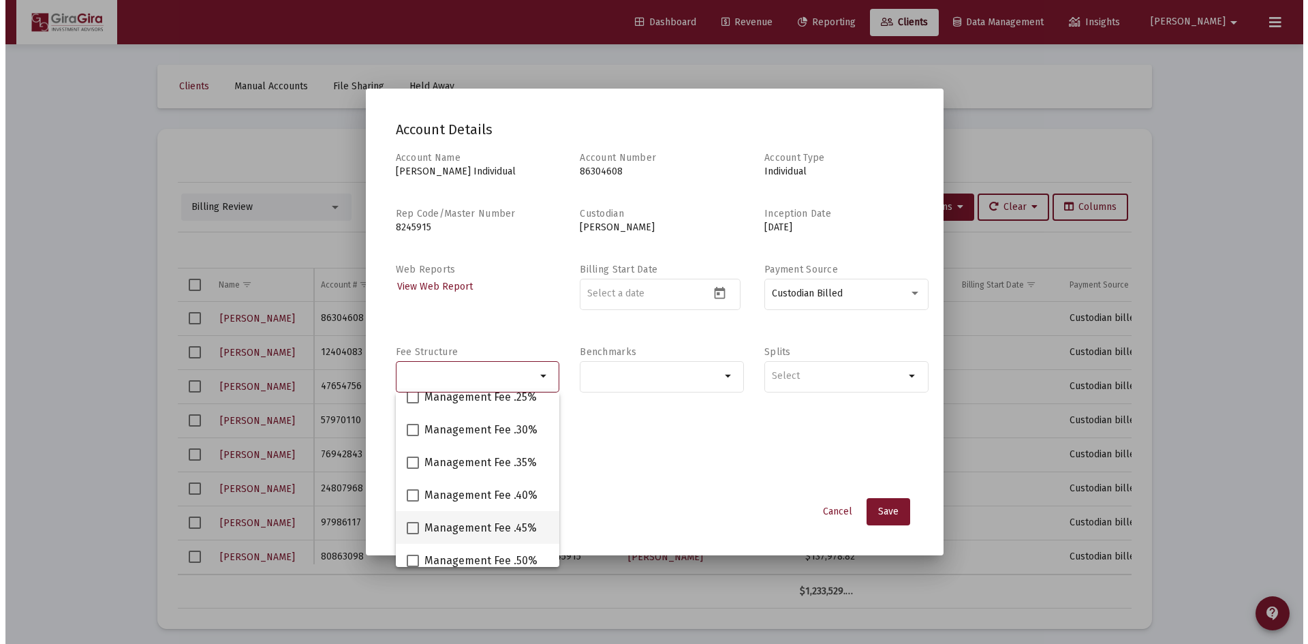
scroll to position [68, 0]
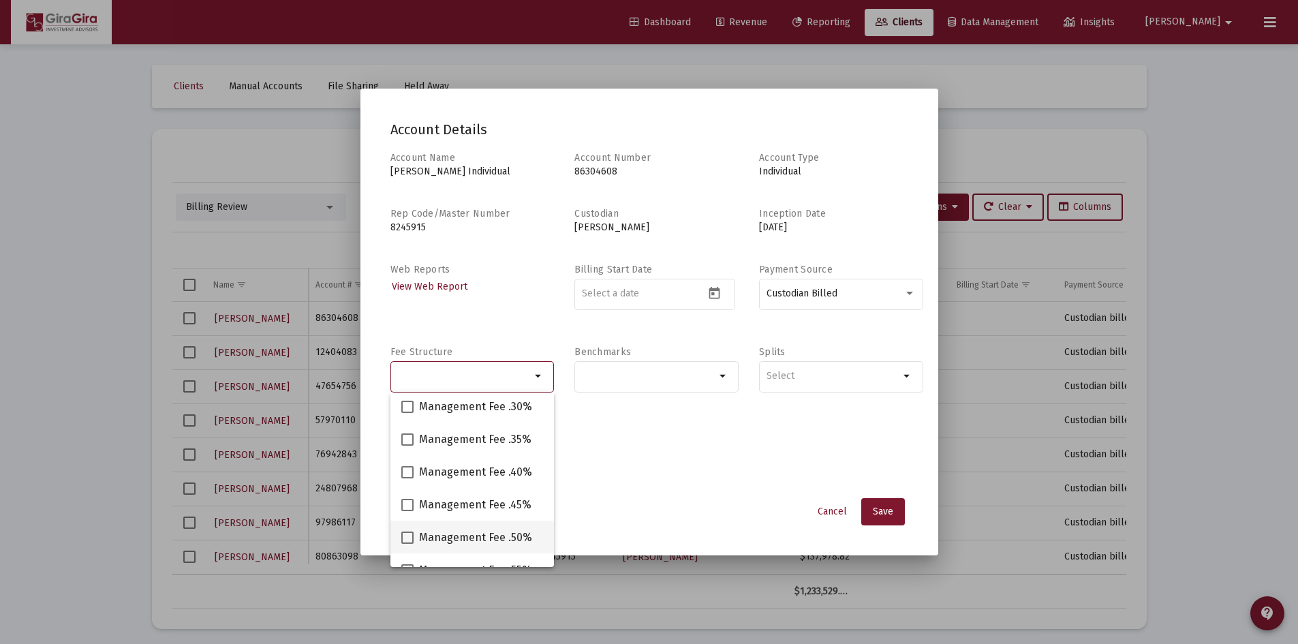
click at [409, 540] on span at bounding box center [407, 537] width 12 height 12
click at [407, 544] on input "Management Fee .50%" at bounding box center [407, 544] width 1 height 1
checkbox input "true"
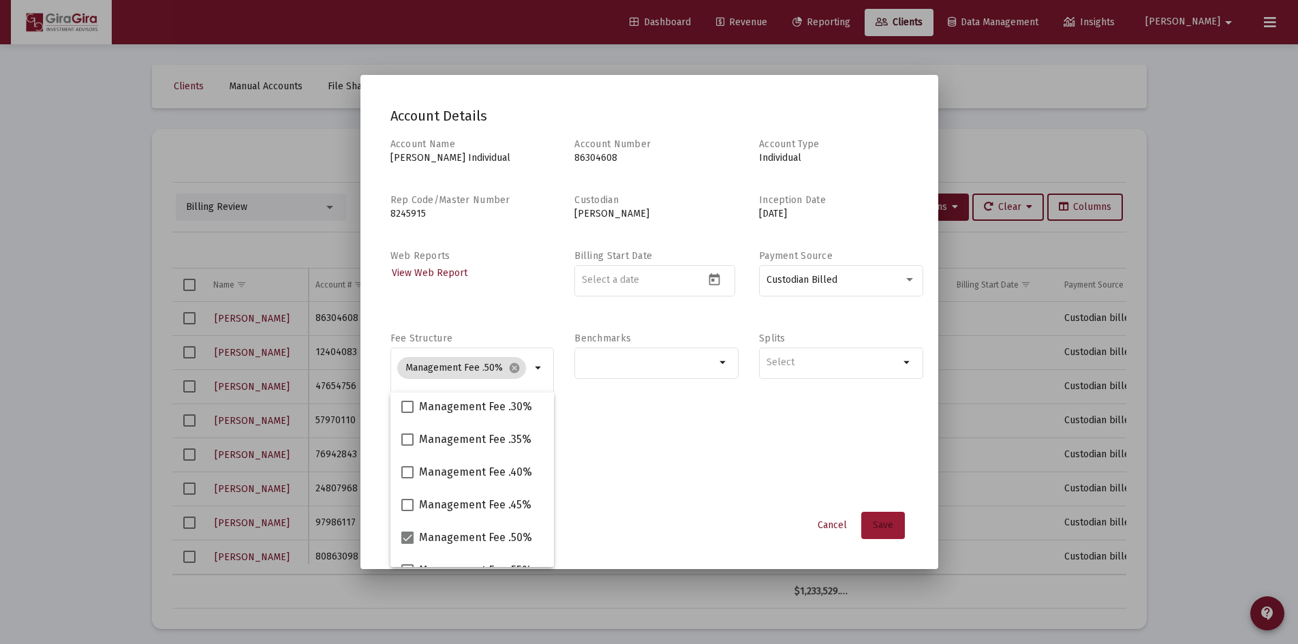
click at [888, 531] on button "Save" at bounding box center [883, 525] width 44 height 27
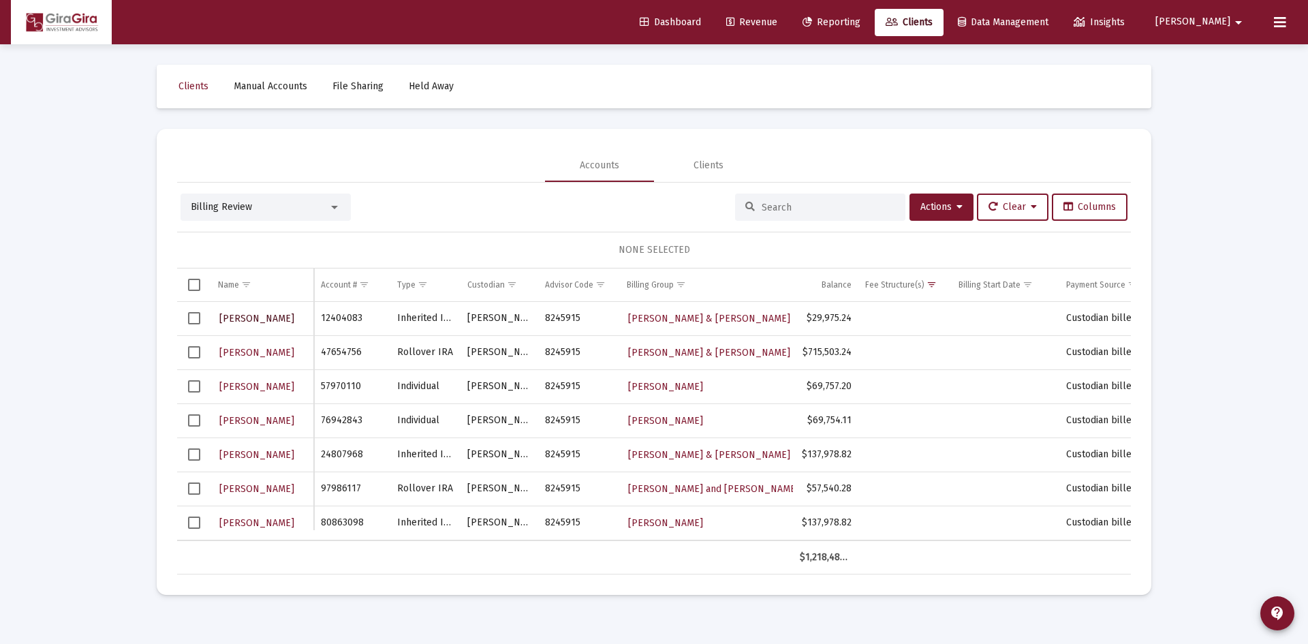
click at [231, 313] on span "KENDALL SMITH" at bounding box center [256, 319] width 75 height 12
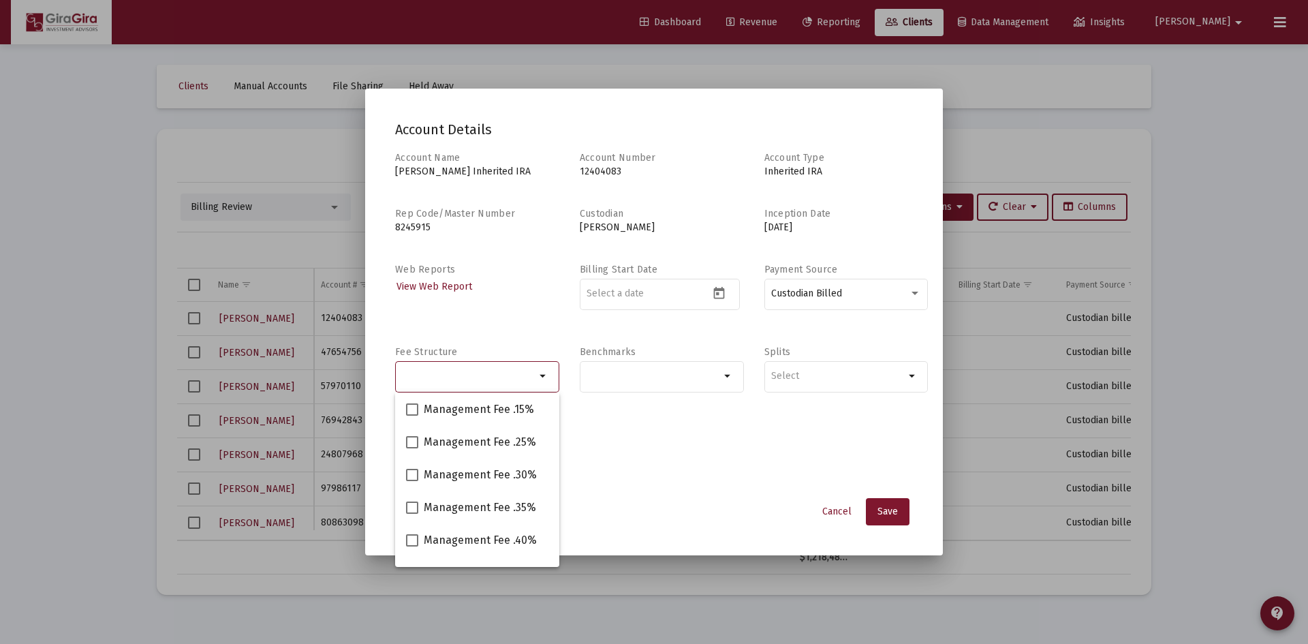
click at [522, 375] on input "Selection" at bounding box center [470, 376] width 134 height 11
click at [410, 536] on span at bounding box center [412, 537] width 12 height 12
click at [411, 544] on input "Management Fee .50%" at bounding box center [411, 544] width 1 height 1
checkbox input "true"
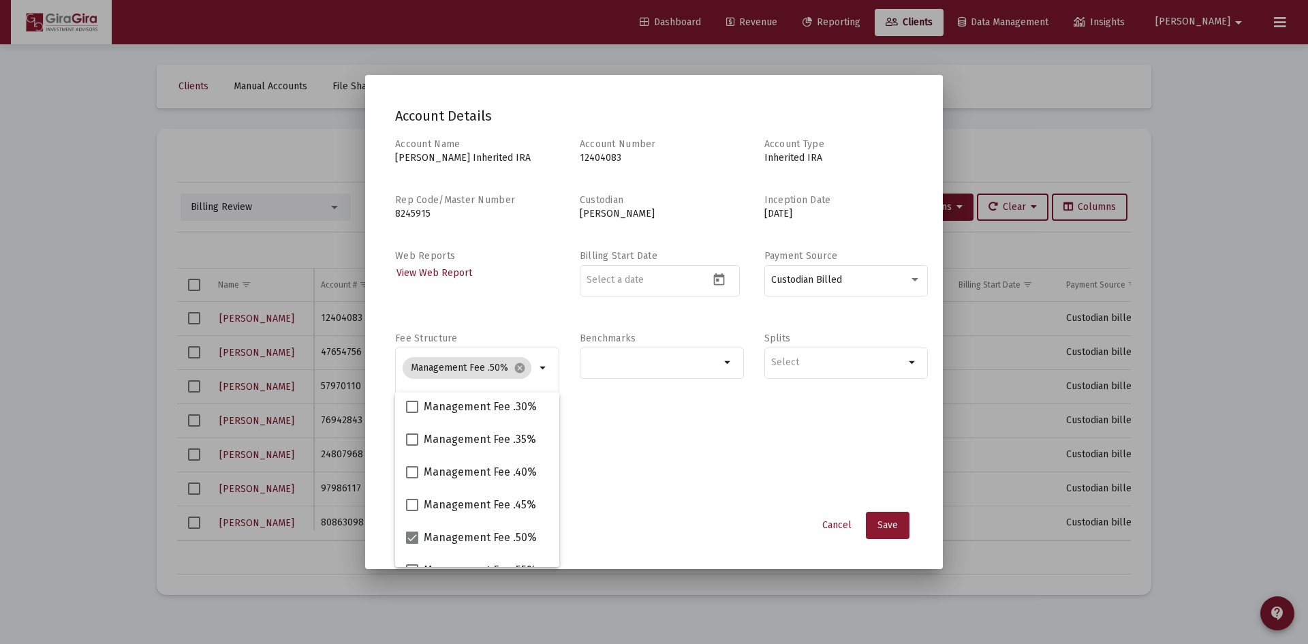
click at [888, 526] on span "Save" at bounding box center [887, 525] width 20 height 12
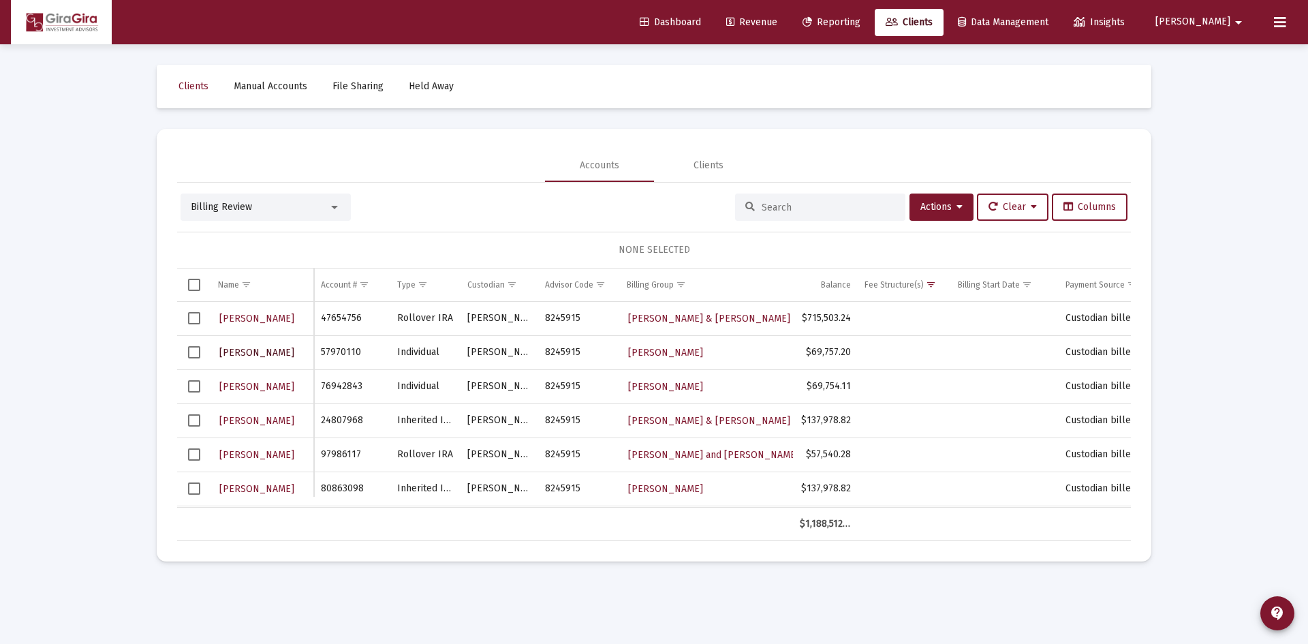
click at [236, 354] on span "GREGORY COMER" at bounding box center [256, 353] width 75 height 12
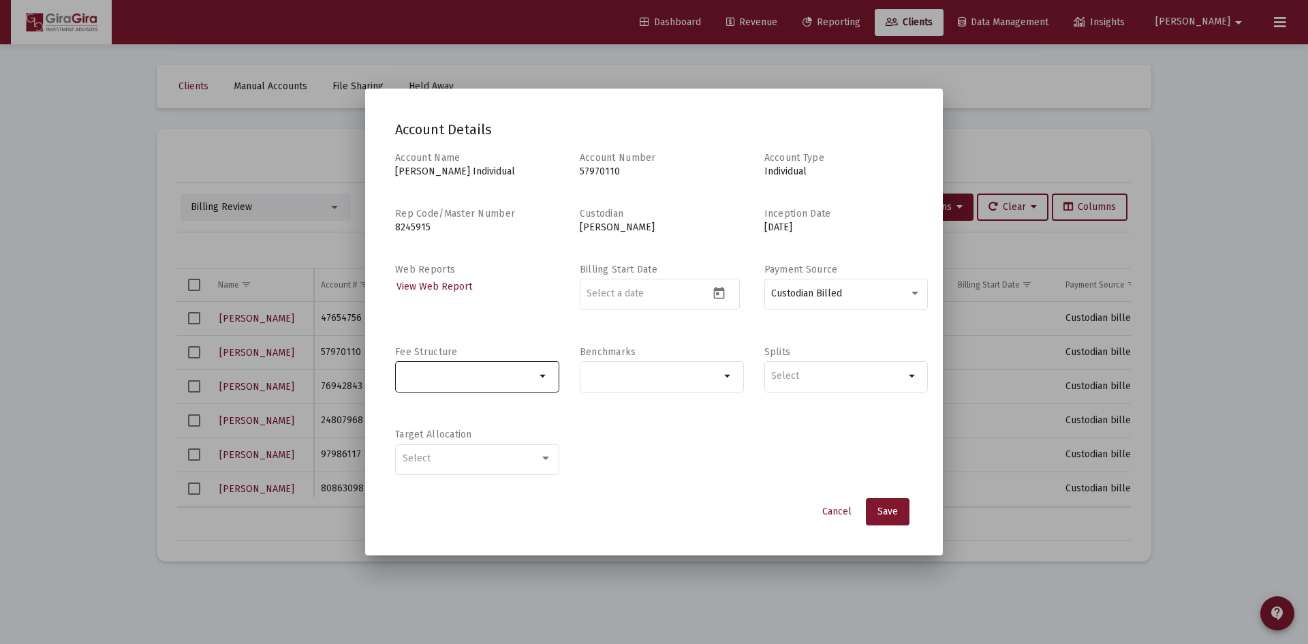
click at [540, 378] on mat-icon "arrow_drop_down" at bounding box center [543, 376] width 16 height 16
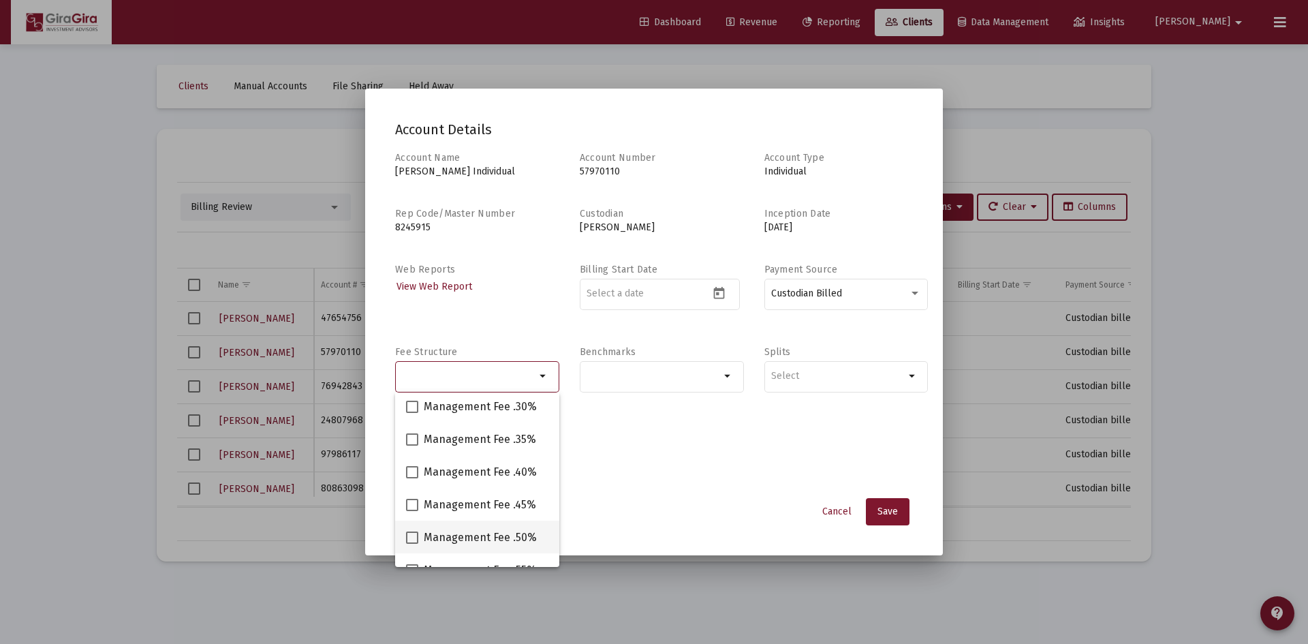
click at [411, 535] on span at bounding box center [412, 537] width 12 height 12
click at [411, 544] on input "Management Fee .50%" at bounding box center [411, 544] width 1 height 1
checkbox input "true"
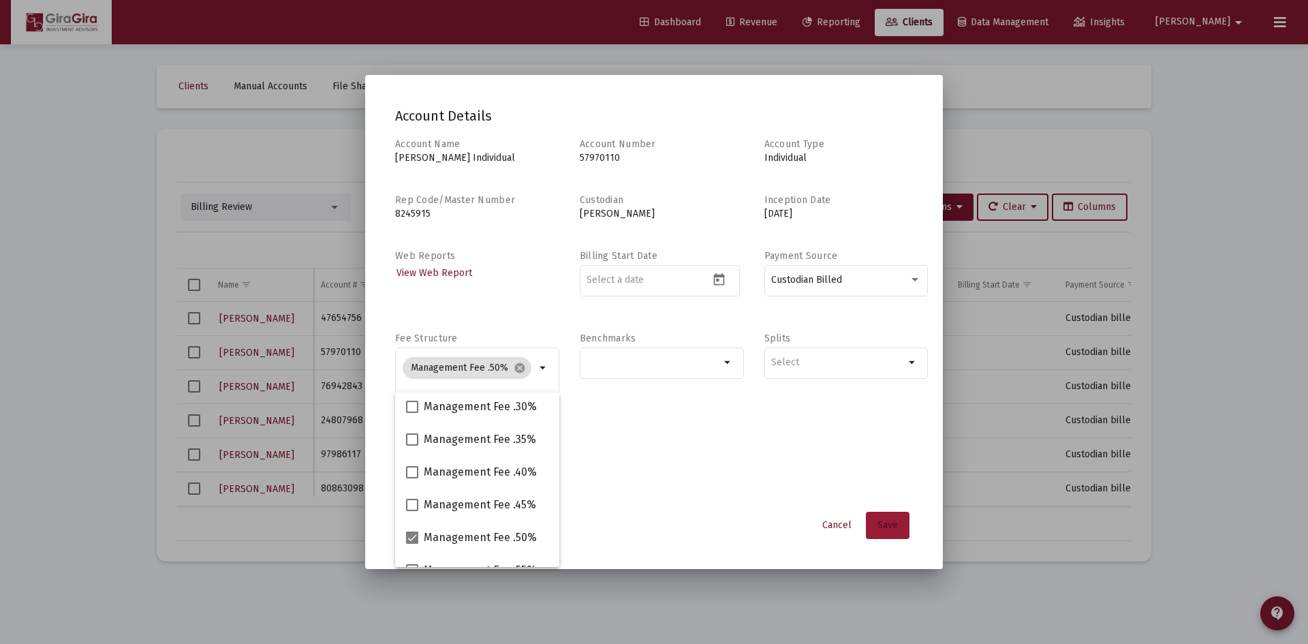
click at [892, 523] on span "Save" at bounding box center [887, 525] width 20 height 12
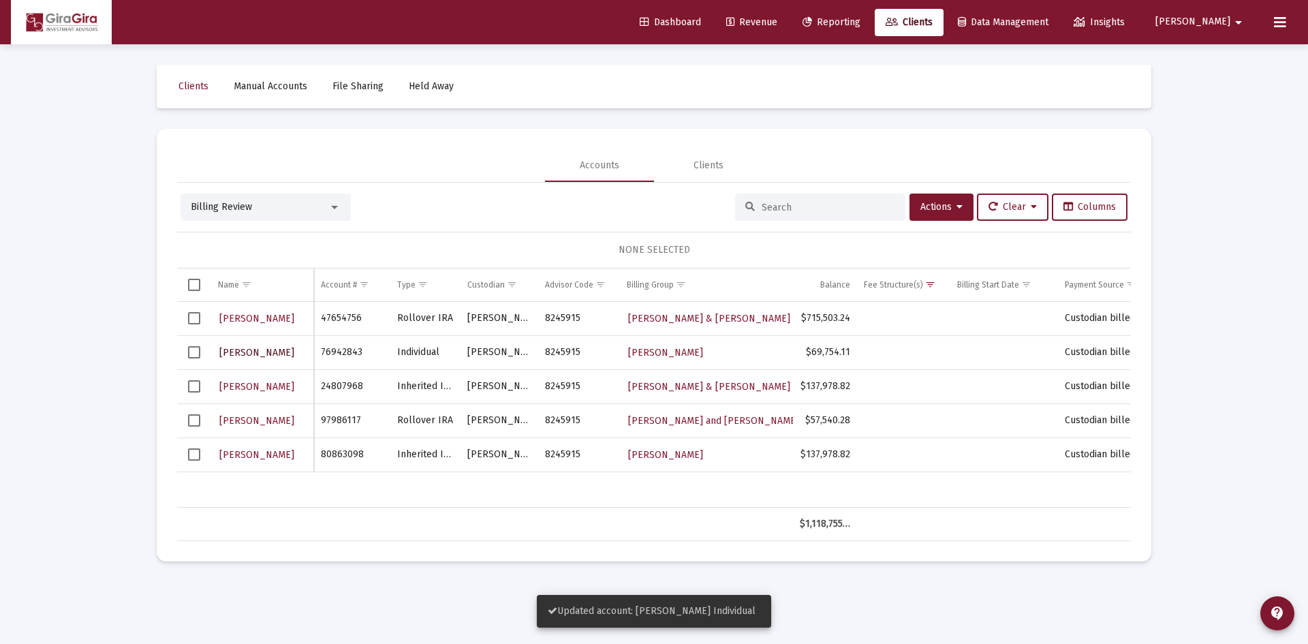
click at [267, 349] on span "MELISSA GRAY" at bounding box center [256, 353] width 75 height 12
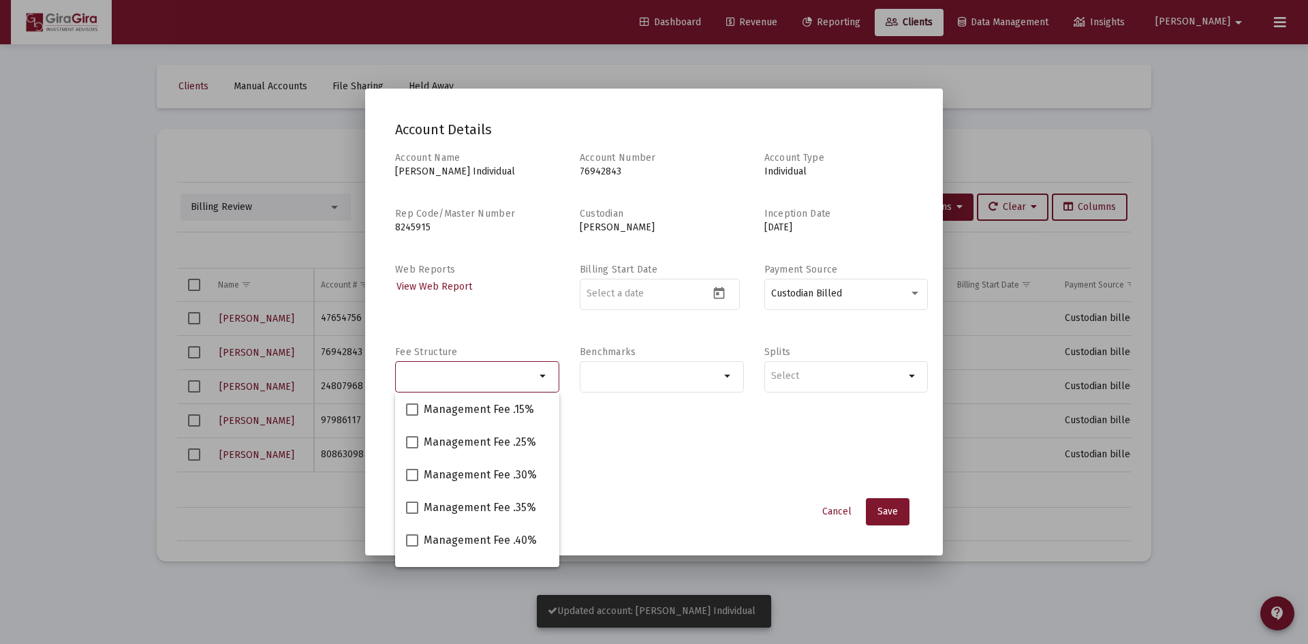
click at [470, 373] on input "Selection" at bounding box center [470, 376] width 134 height 11
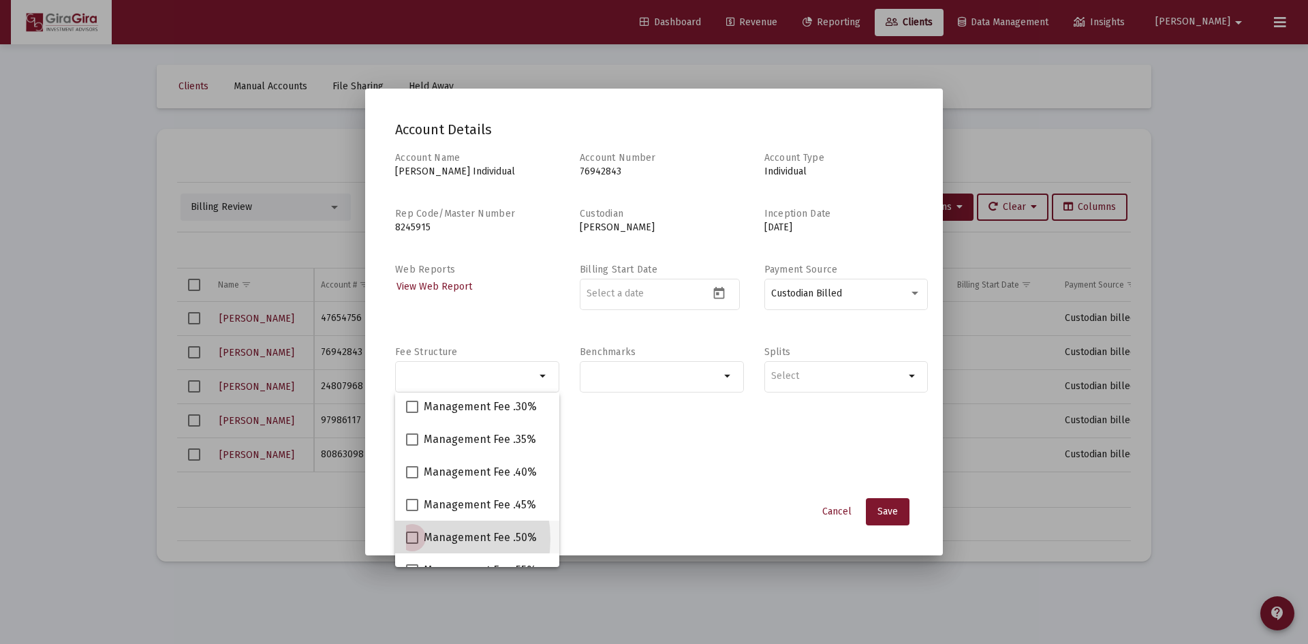
click at [426, 539] on span "Management Fee .50%" at bounding box center [480, 537] width 113 height 16
click at [412, 544] on input "Management Fee .50%" at bounding box center [411, 544] width 1 height 1
checkbox input "true"
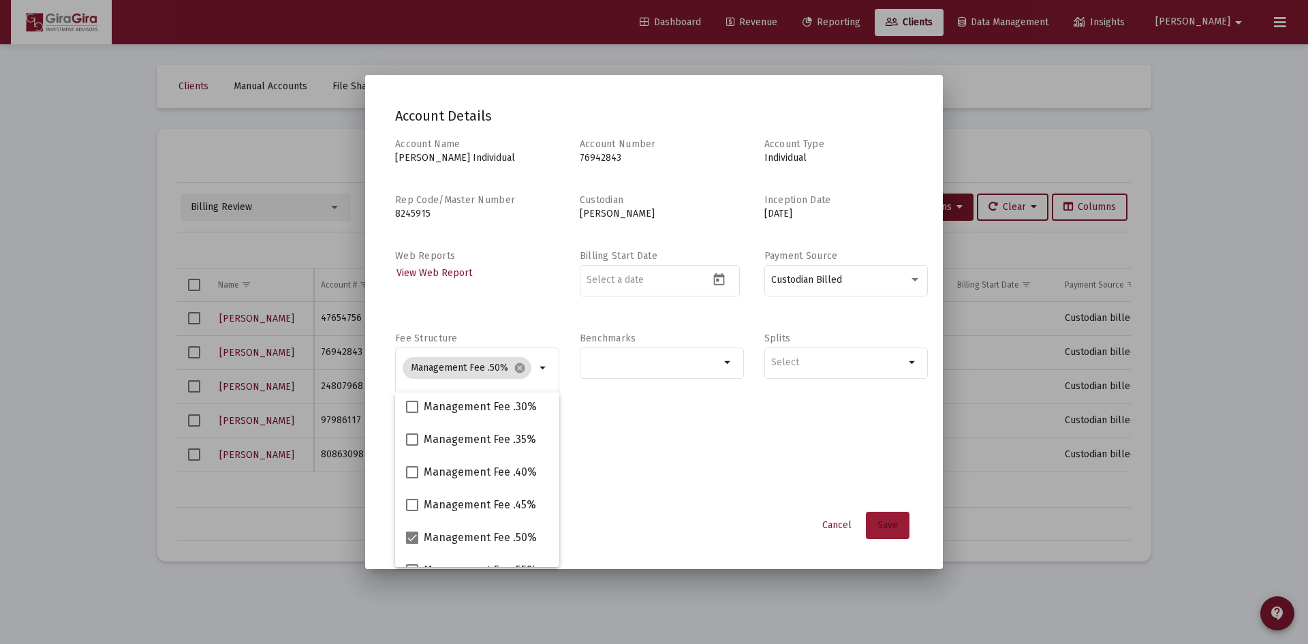
click at [889, 518] on button "Save" at bounding box center [888, 525] width 44 height 27
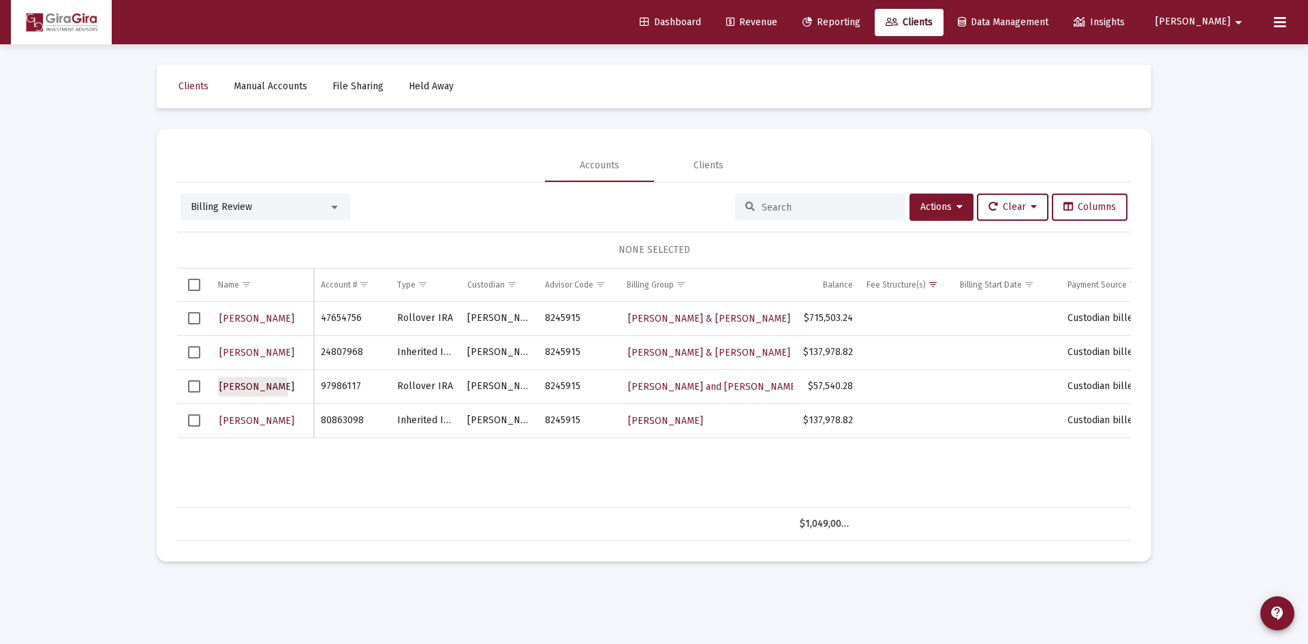
click at [234, 388] on span "CHARLES ABELL" at bounding box center [256, 387] width 75 height 12
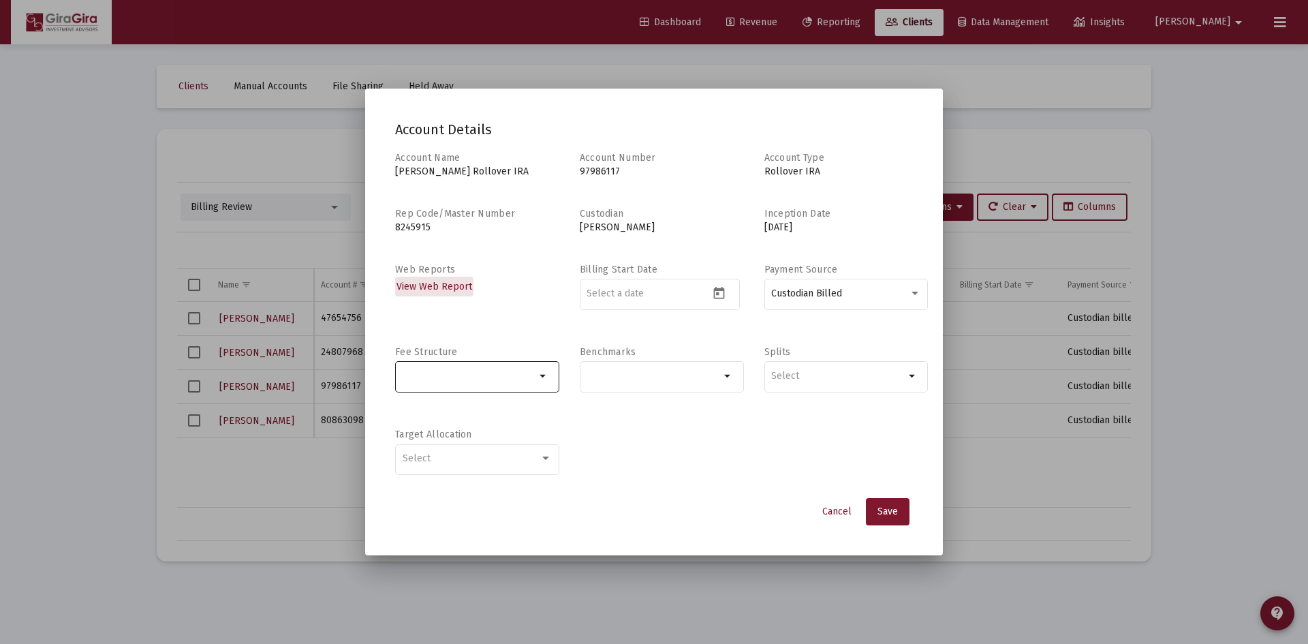
click at [515, 371] on input "Selection" at bounding box center [470, 376] width 134 height 11
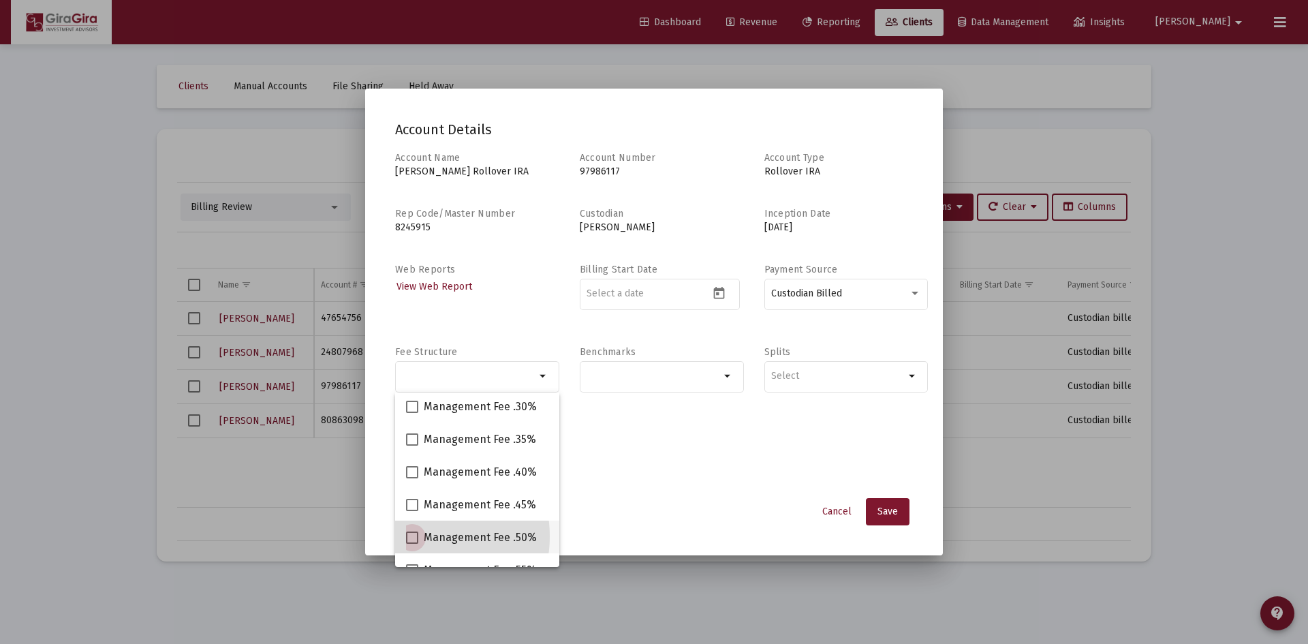
click at [411, 536] on span at bounding box center [412, 537] width 12 height 12
click at [411, 544] on input "Management Fee .50%" at bounding box center [411, 544] width 1 height 1
checkbox input "true"
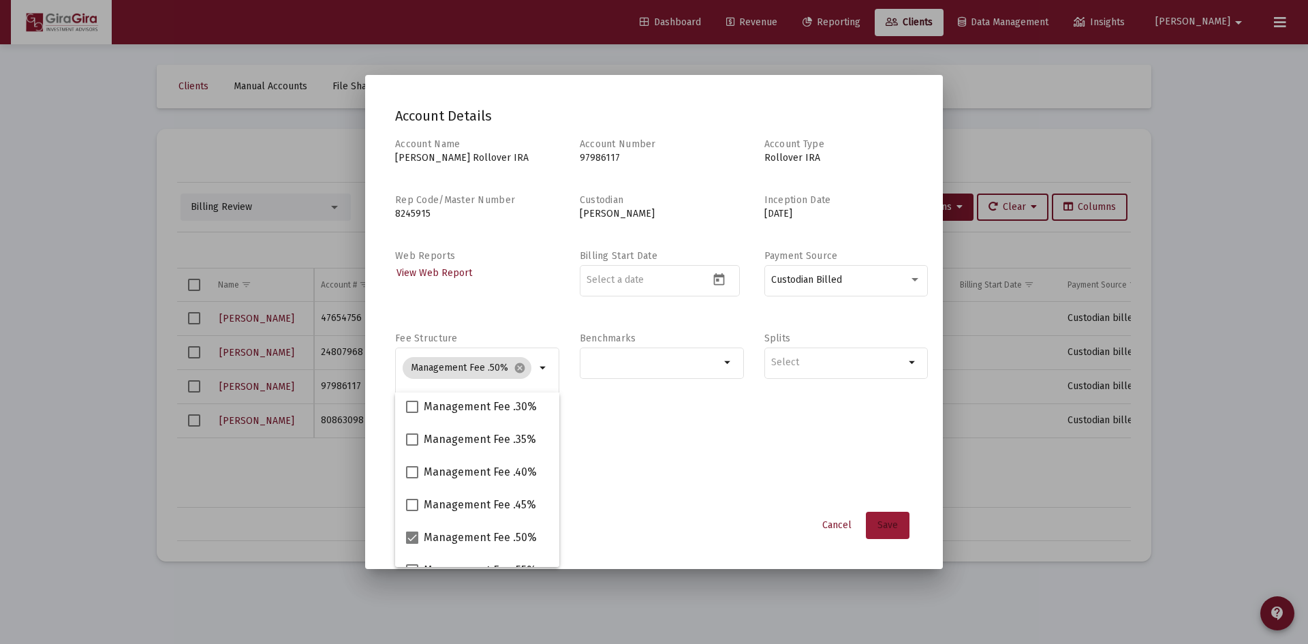
click at [888, 527] on span "Save" at bounding box center [887, 525] width 20 height 12
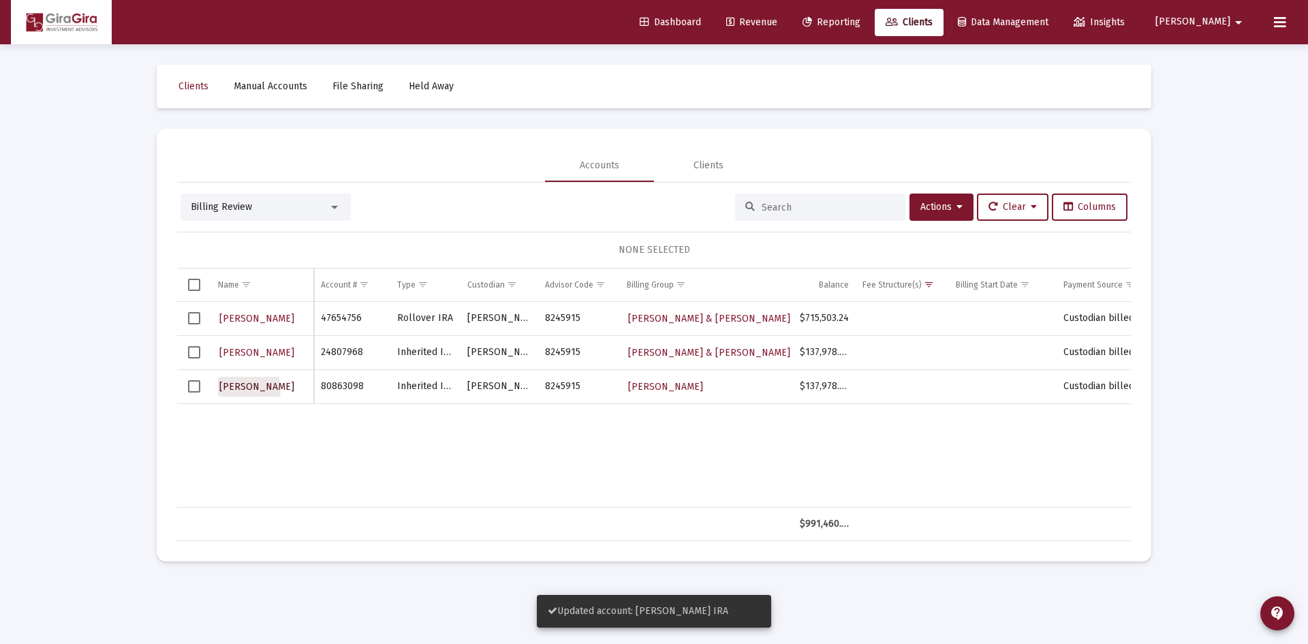
click at [244, 389] on span "KAREN SIRON" at bounding box center [256, 387] width 75 height 12
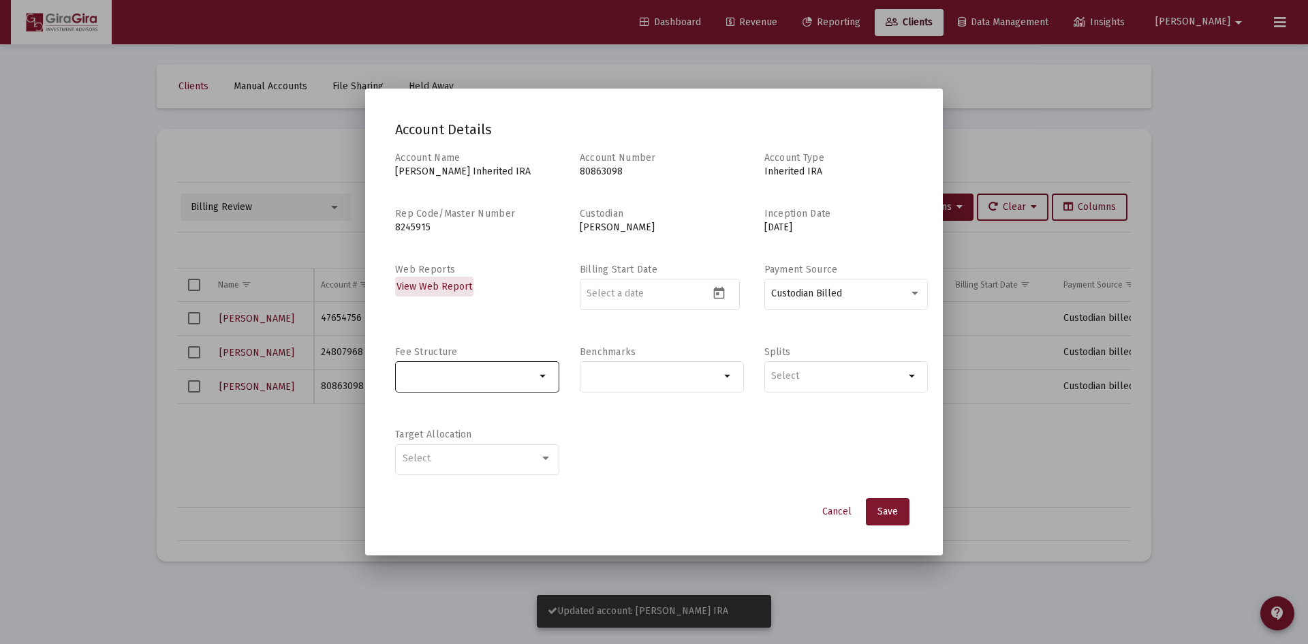
click at [473, 368] on div "Selection" at bounding box center [469, 376] width 139 height 16
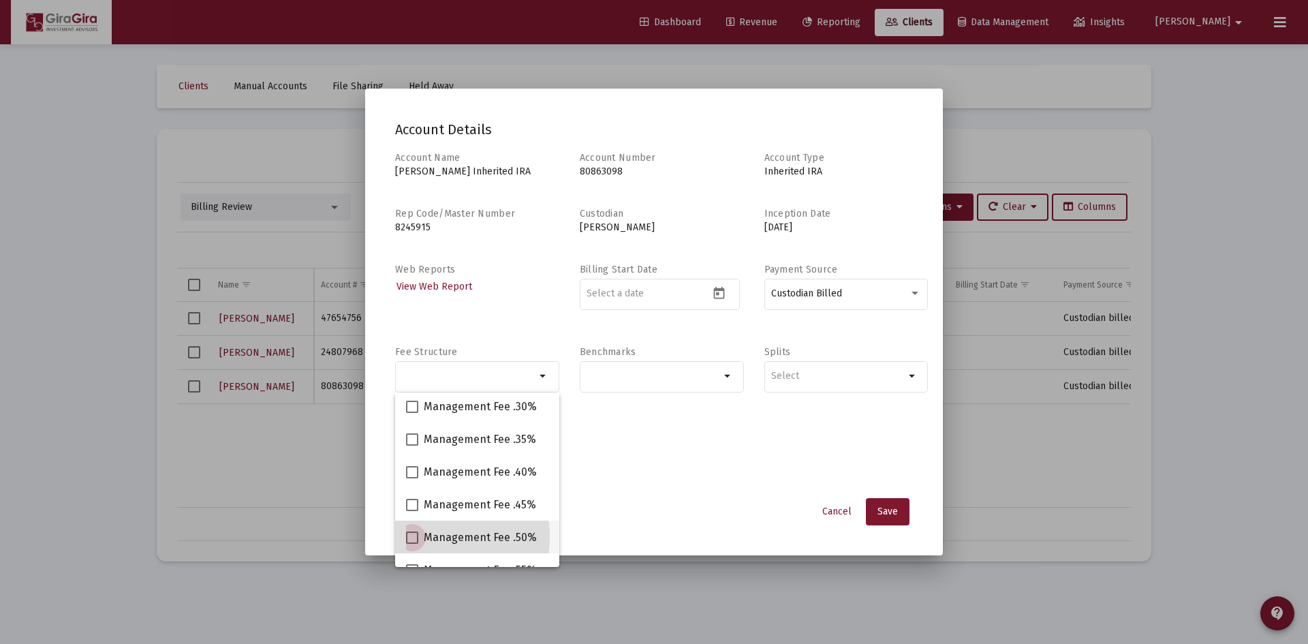
click at [418, 536] on label "Management Fee .50%" at bounding box center [471, 537] width 131 height 16
click at [412, 544] on input "Management Fee .50%" at bounding box center [411, 544] width 1 height 1
checkbox input "true"
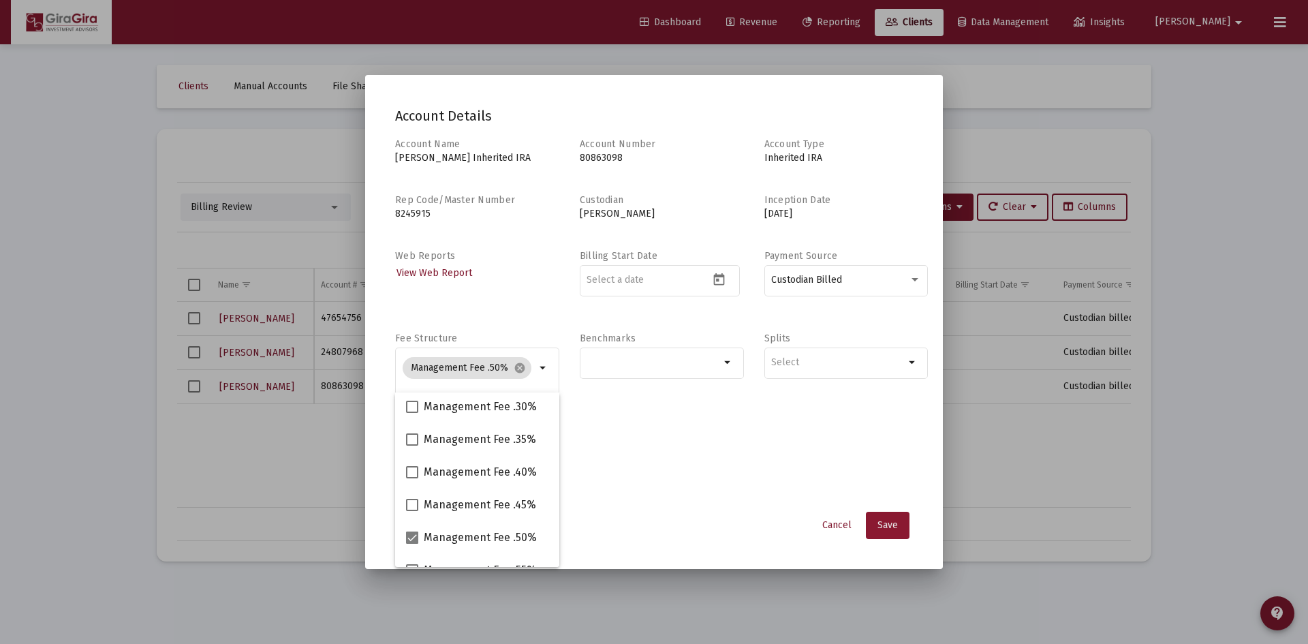
click at [877, 525] on span "Save" at bounding box center [887, 525] width 20 height 12
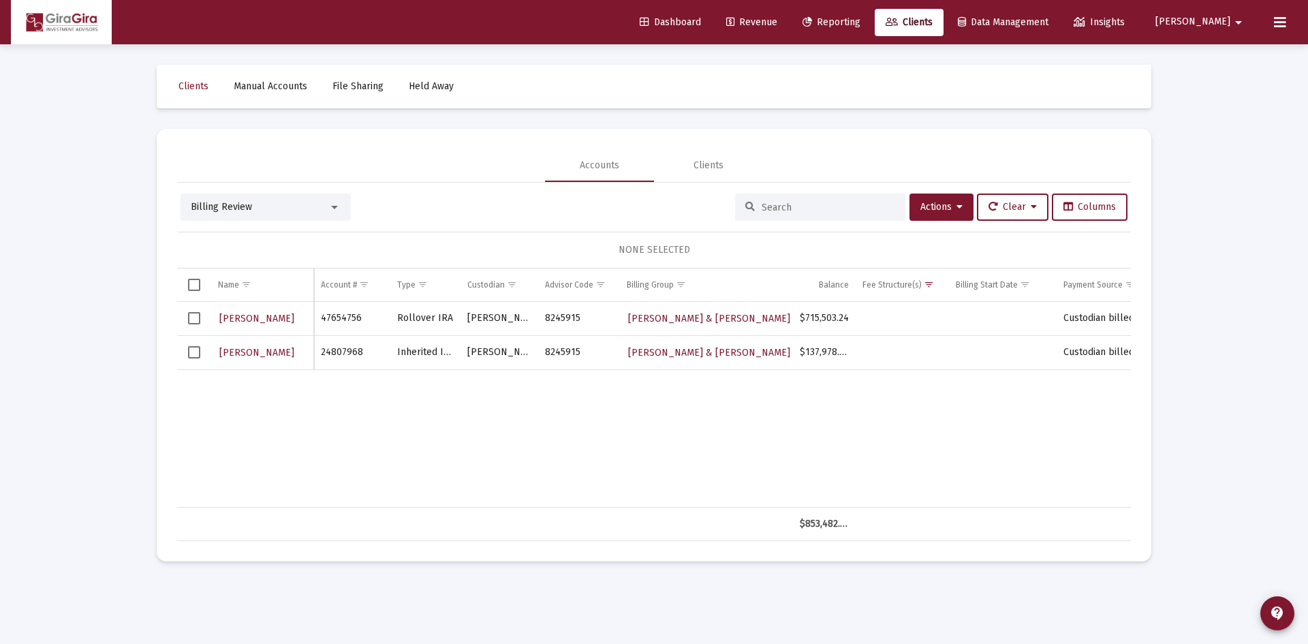
drag, startPoint x: 893, startPoint y: 24, endPoint x: 926, endPoint y: 25, distance: 33.4
click at [860, 24] on span "Reporting" at bounding box center [831, 22] width 58 height 12
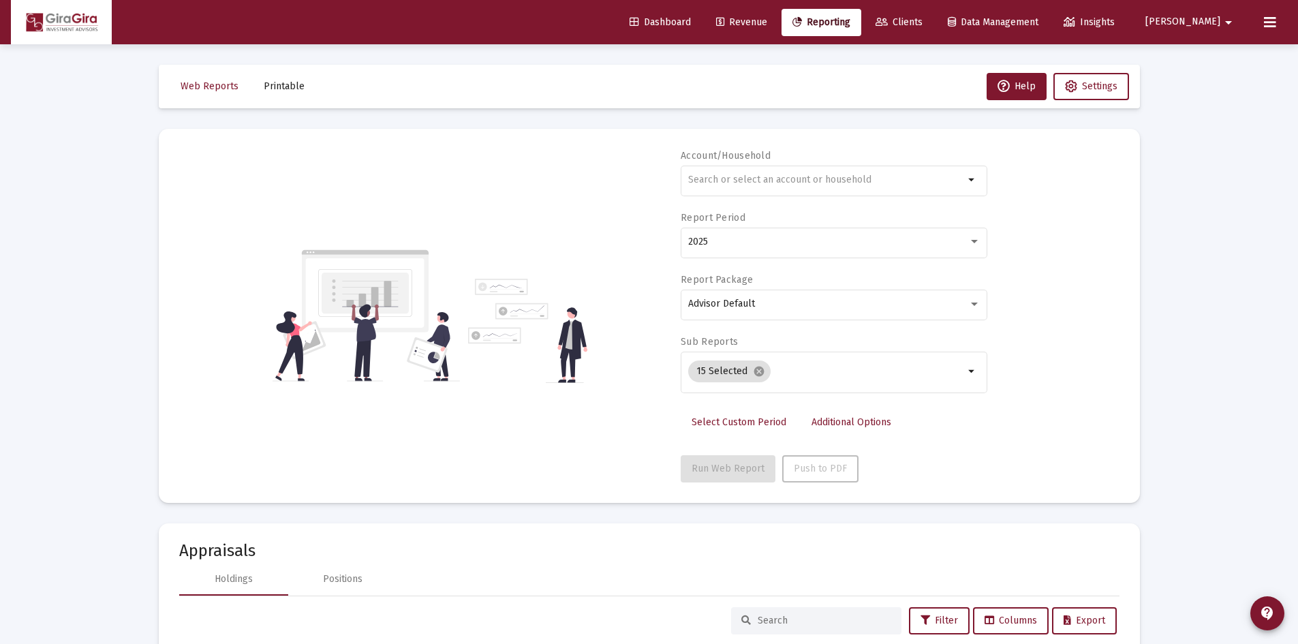
click at [922, 23] on span "Clients" at bounding box center [898, 22] width 47 height 12
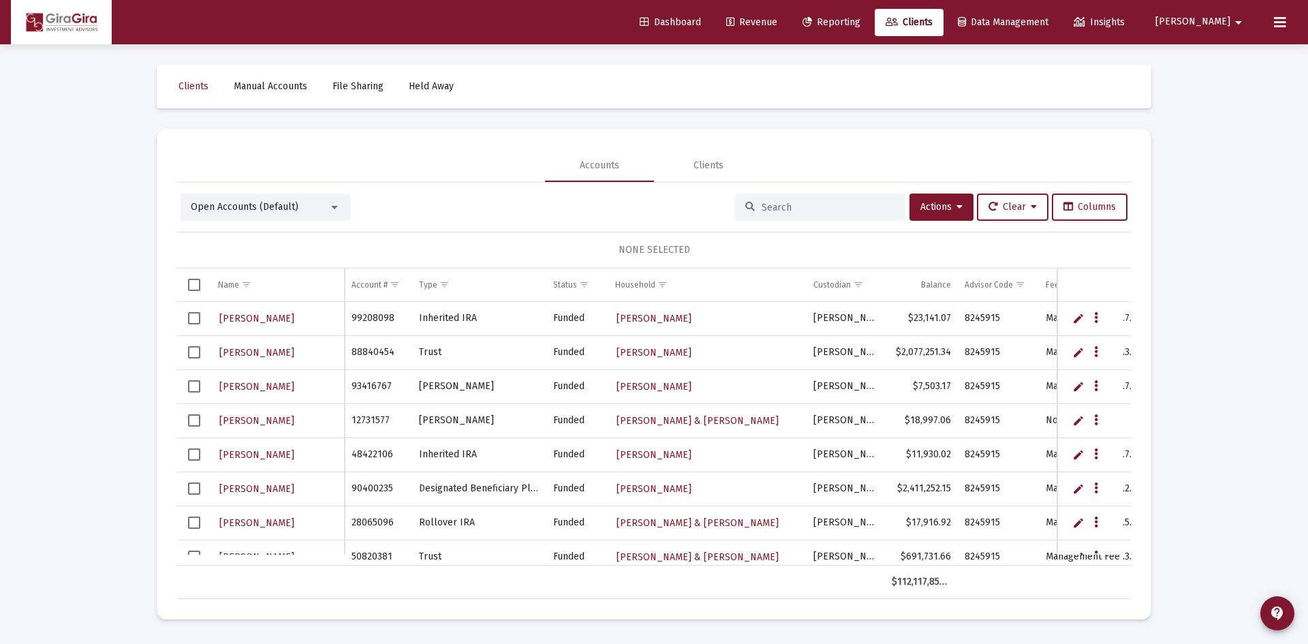
drag, startPoint x: 781, startPoint y: 213, endPoint x: 804, endPoint y: 171, distance: 47.6
click at [782, 212] on input at bounding box center [829, 208] width 134 height 12
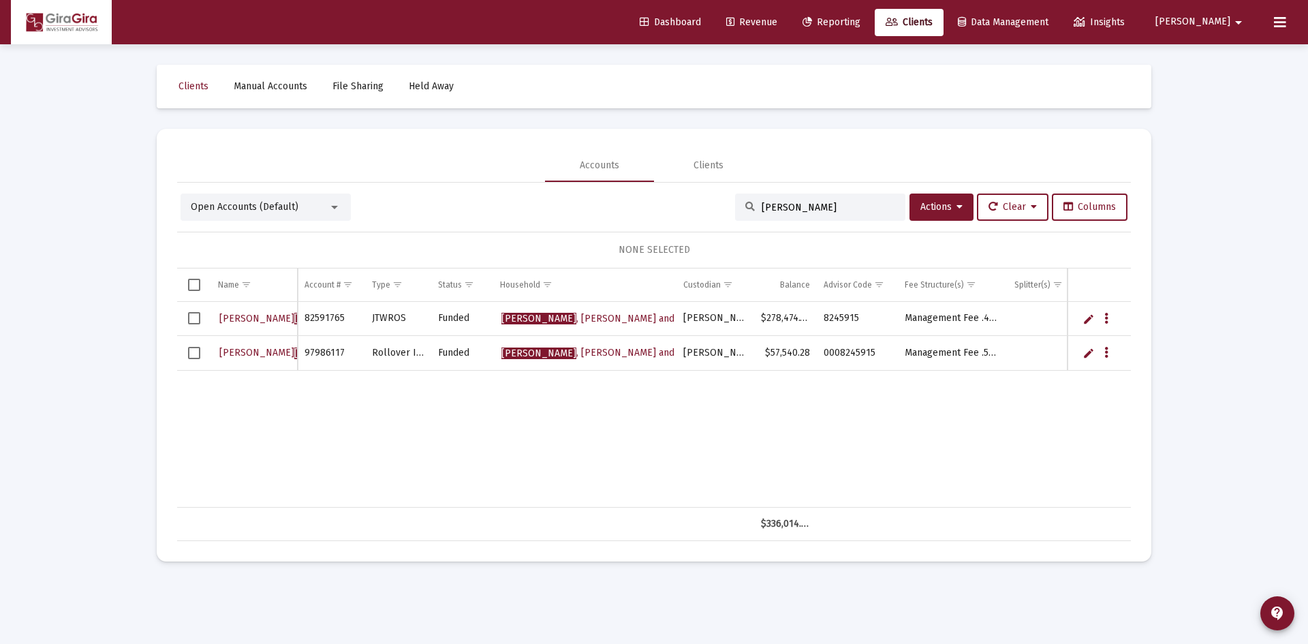
type input "abell"
click at [242, 351] on span "CHARLES ABELL" at bounding box center [294, 353] width 150 height 12
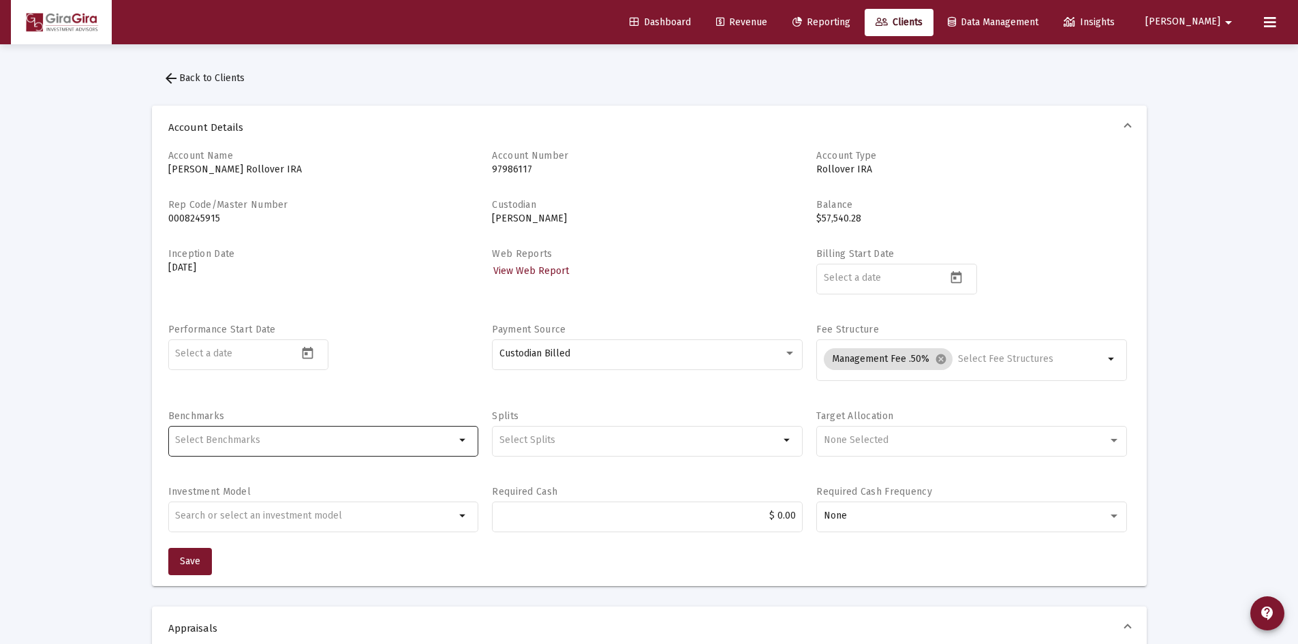
click at [328, 453] on div at bounding box center [315, 439] width 280 height 33
click at [307, 390] on div "Performance Start Date" at bounding box center [323, 359] width 311 height 73
click at [939, 360] on mat-icon "cancel" at bounding box center [941, 359] width 12 height 12
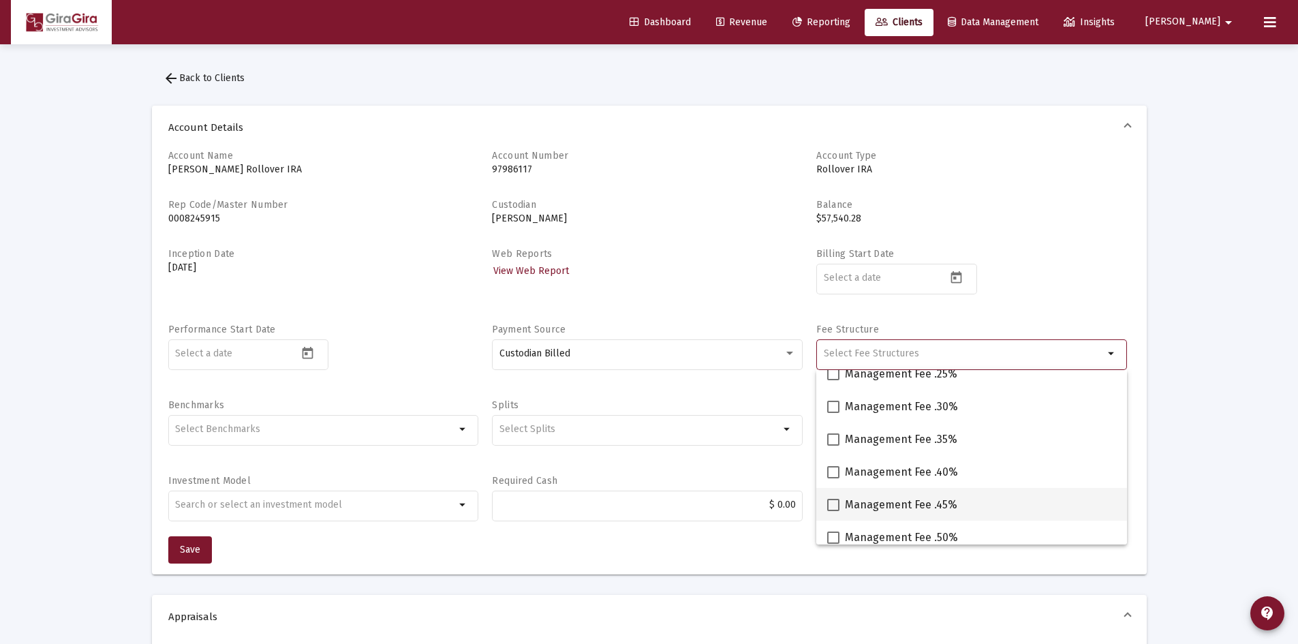
scroll to position [68, 0]
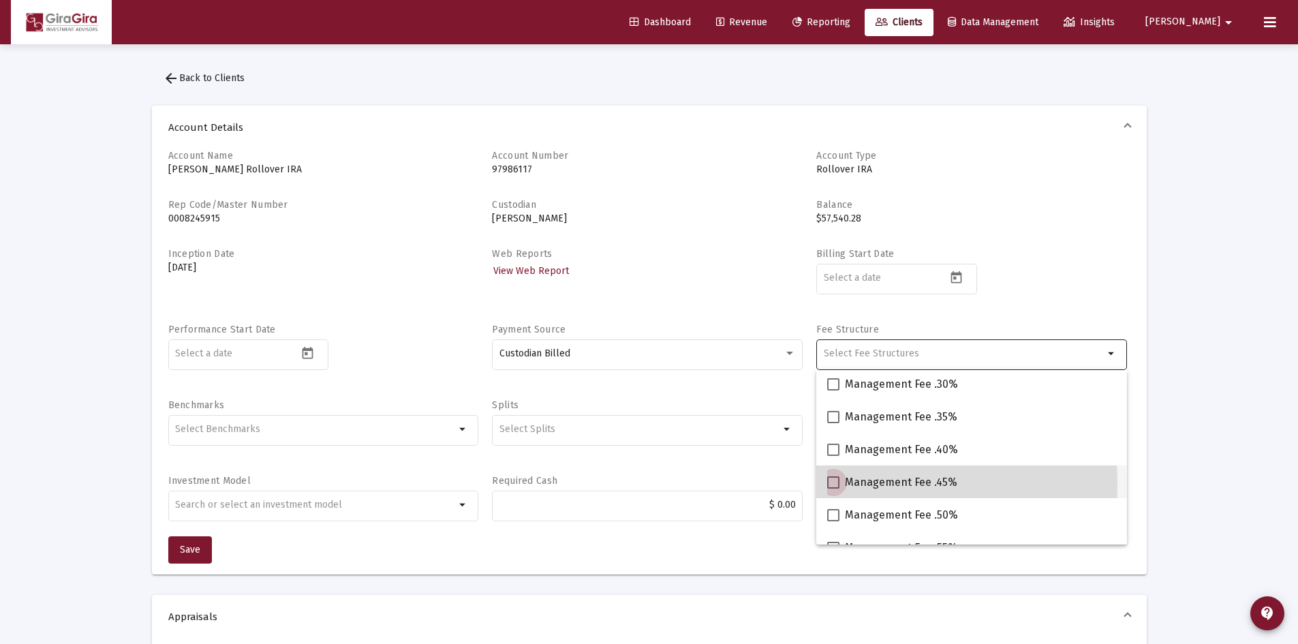
click at [832, 484] on span at bounding box center [833, 482] width 12 height 12
click at [832, 488] on input "Management Fee .45%" at bounding box center [832, 488] width 1 height 1
checkbox input "true"
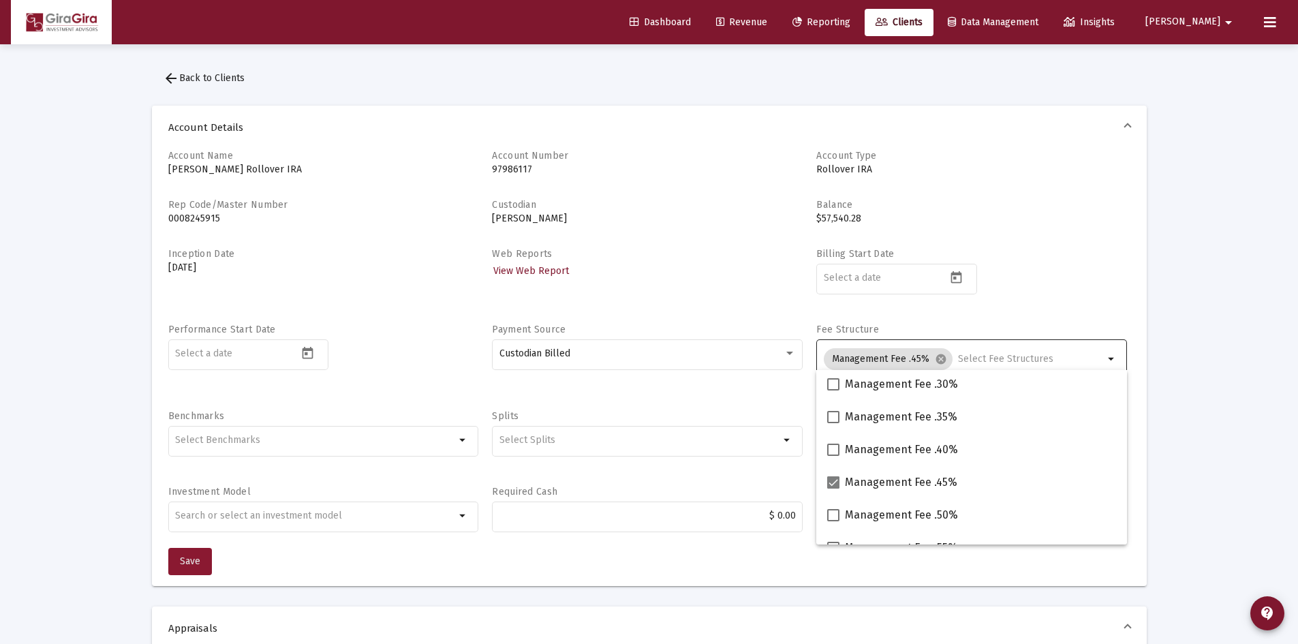
click at [180, 561] on span "Save" at bounding box center [190, 561] width 20 height 12
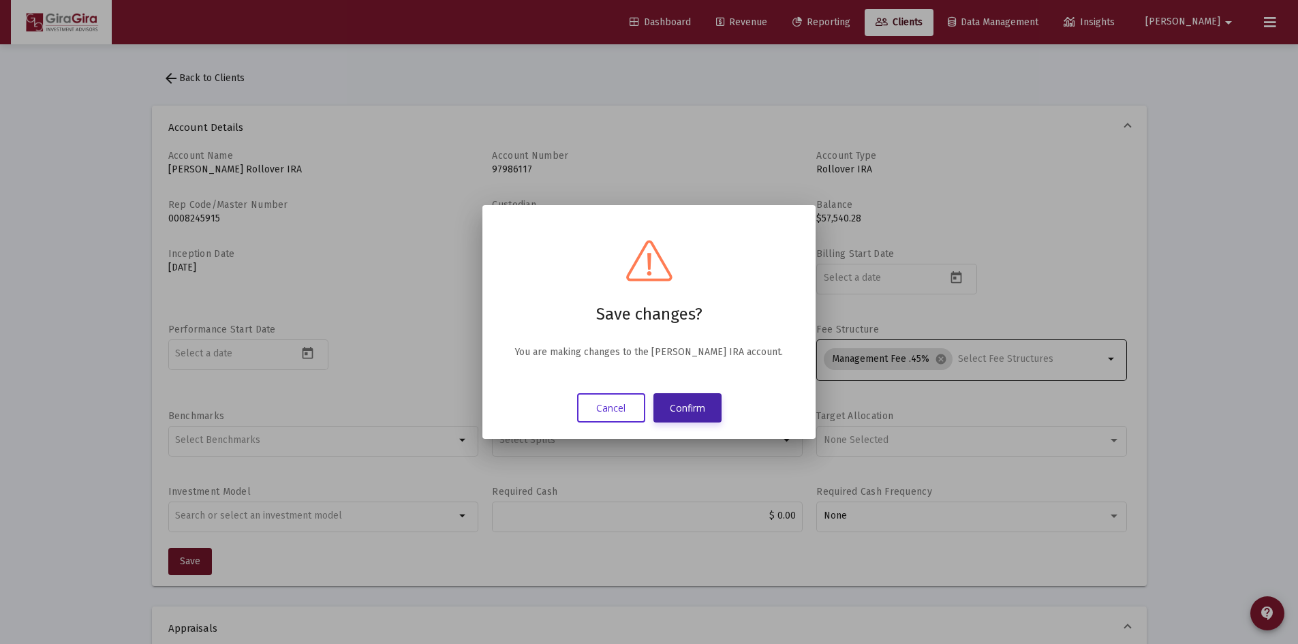
click at [695, 406] on button "Confirm" at bounding box center [687, 407] width 68 height 29
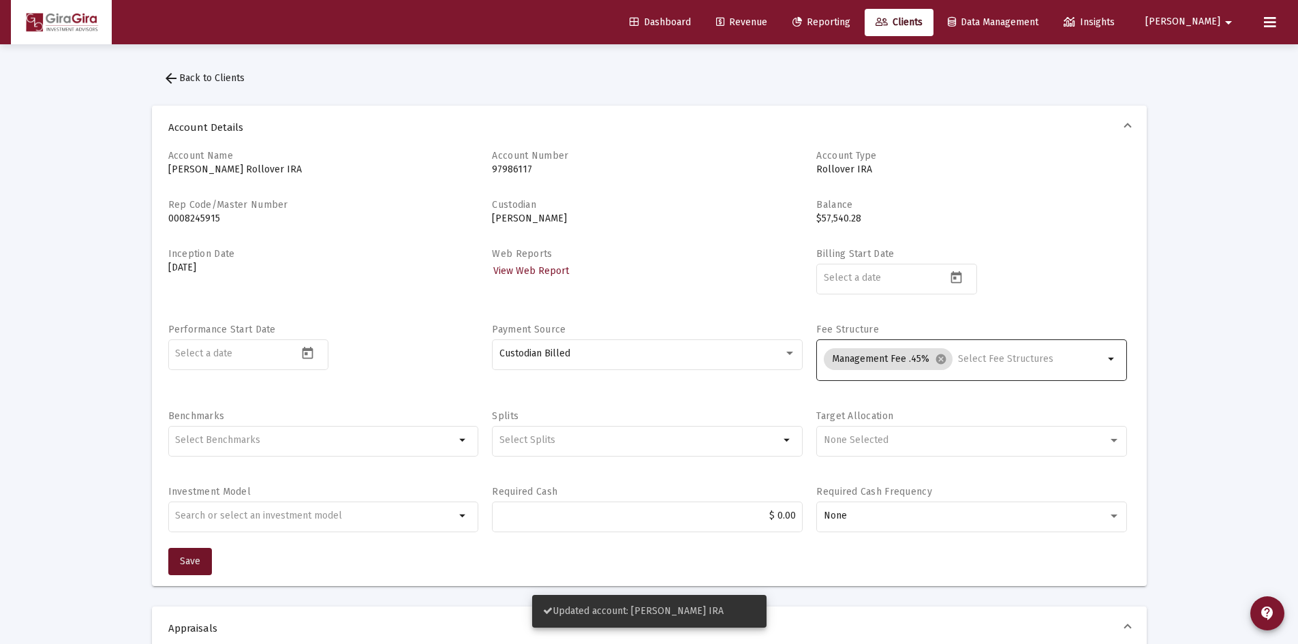
click at [888, 20] on icon at bounding box center [881, 23] width 12 height 10
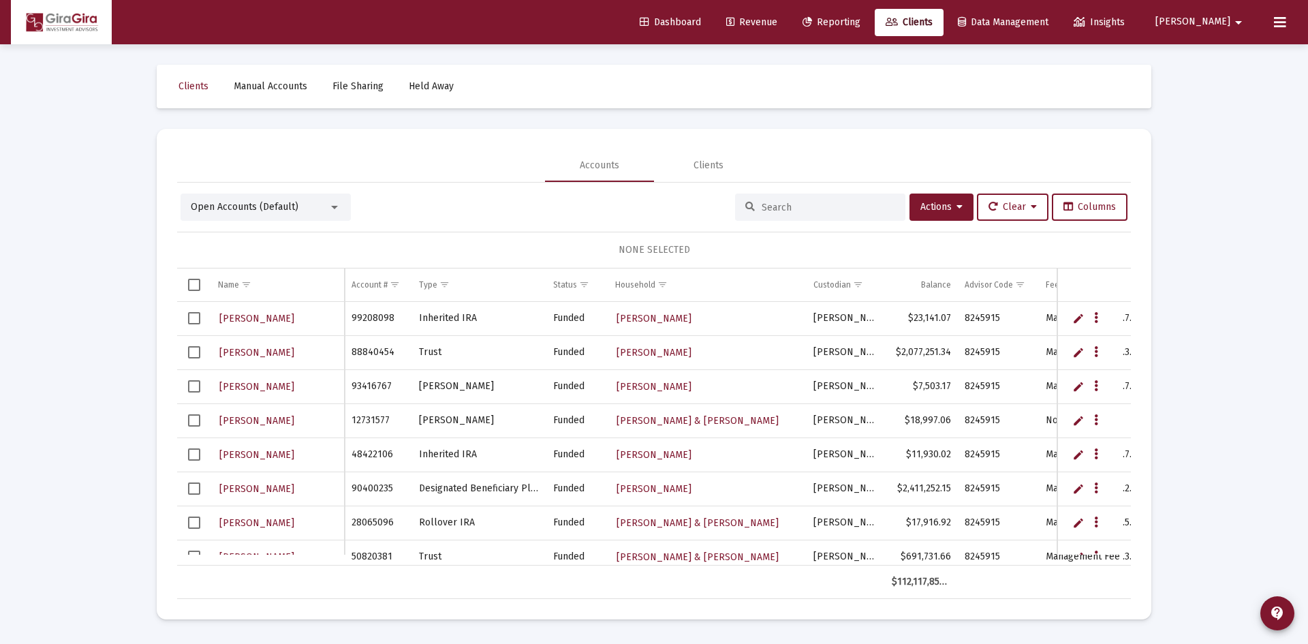
click at [762, 210] on input at bounding box center [829, 208] width 134 height 12
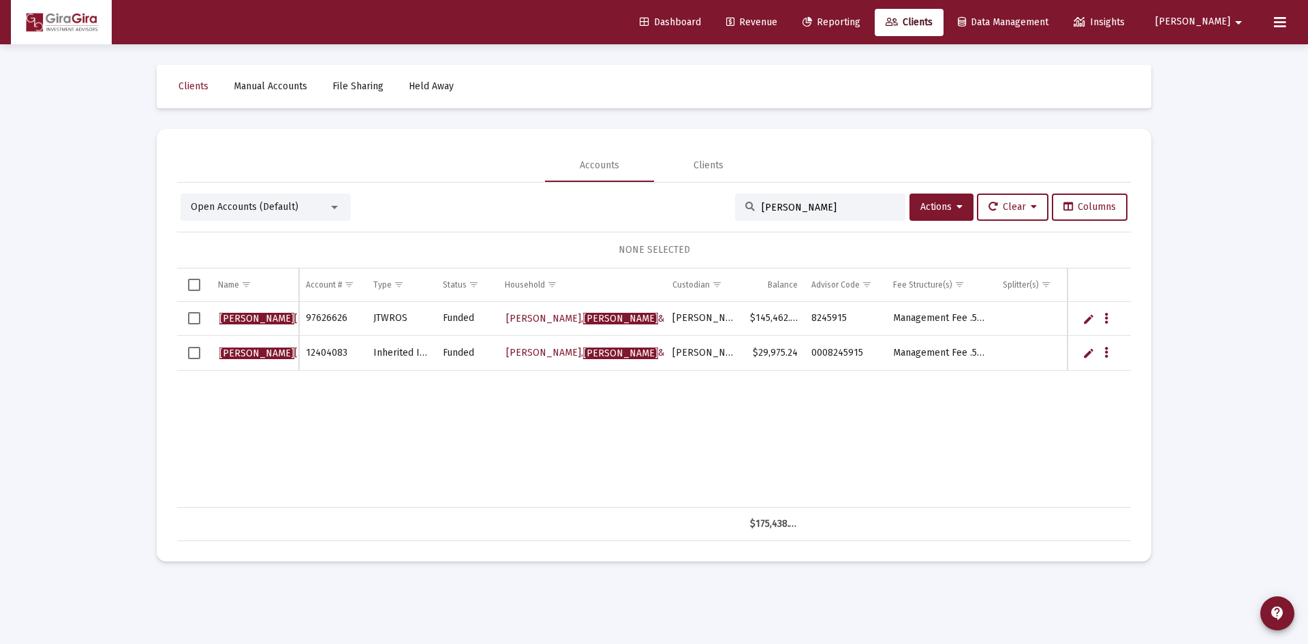
click at [832, 213] on input "kendall" at bounding box center [829, 208] width 134 height 12
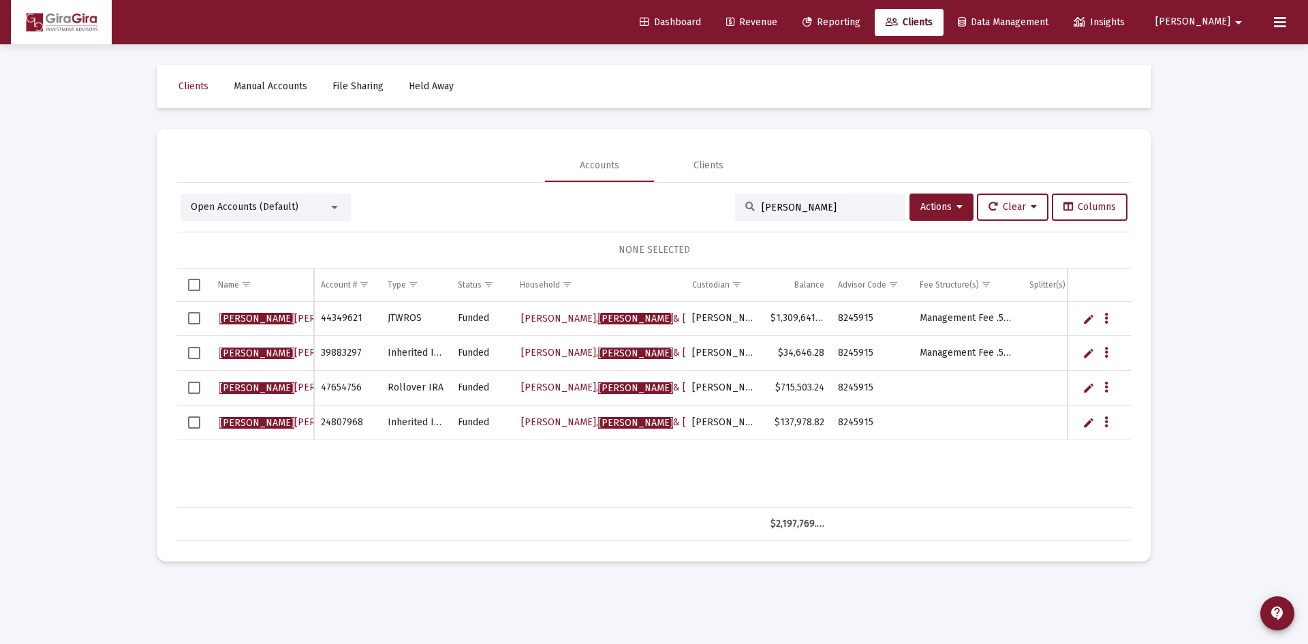
type input "lorna"
click at [272, 317] on span "Lorna Lafollette" at bounding box center [294, 319] width 150 height 12
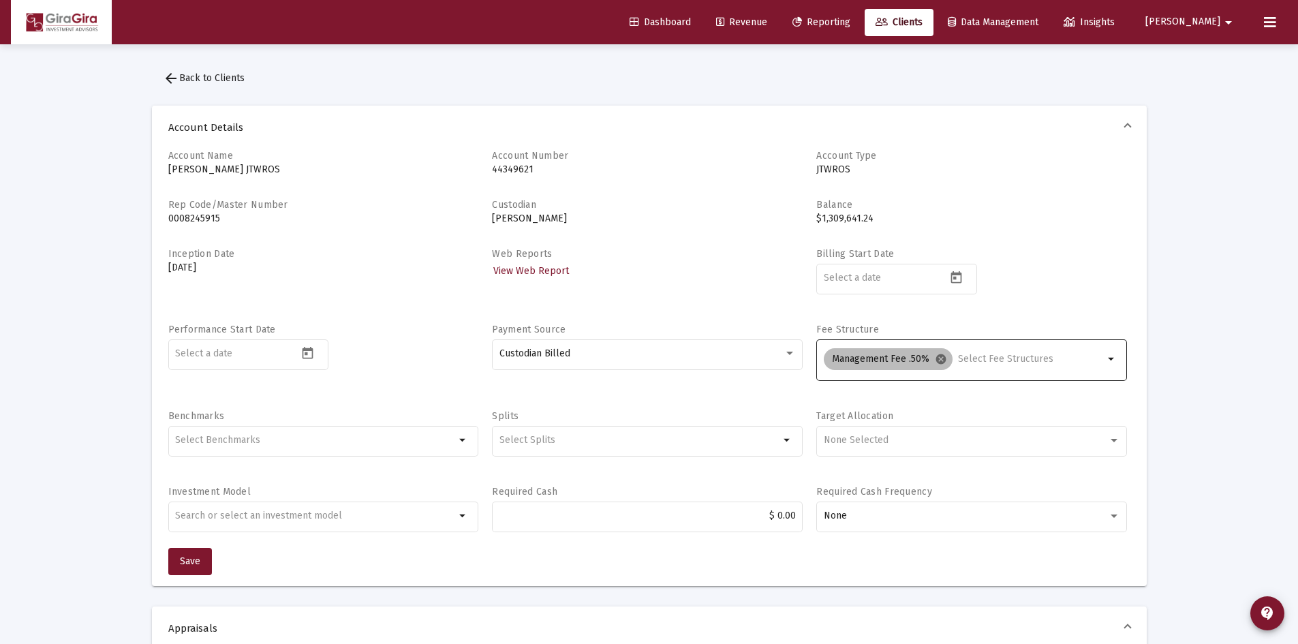
click at [941, 355] on mat-icon "cancel" at bounding box center [941, 359] width 12 height 12
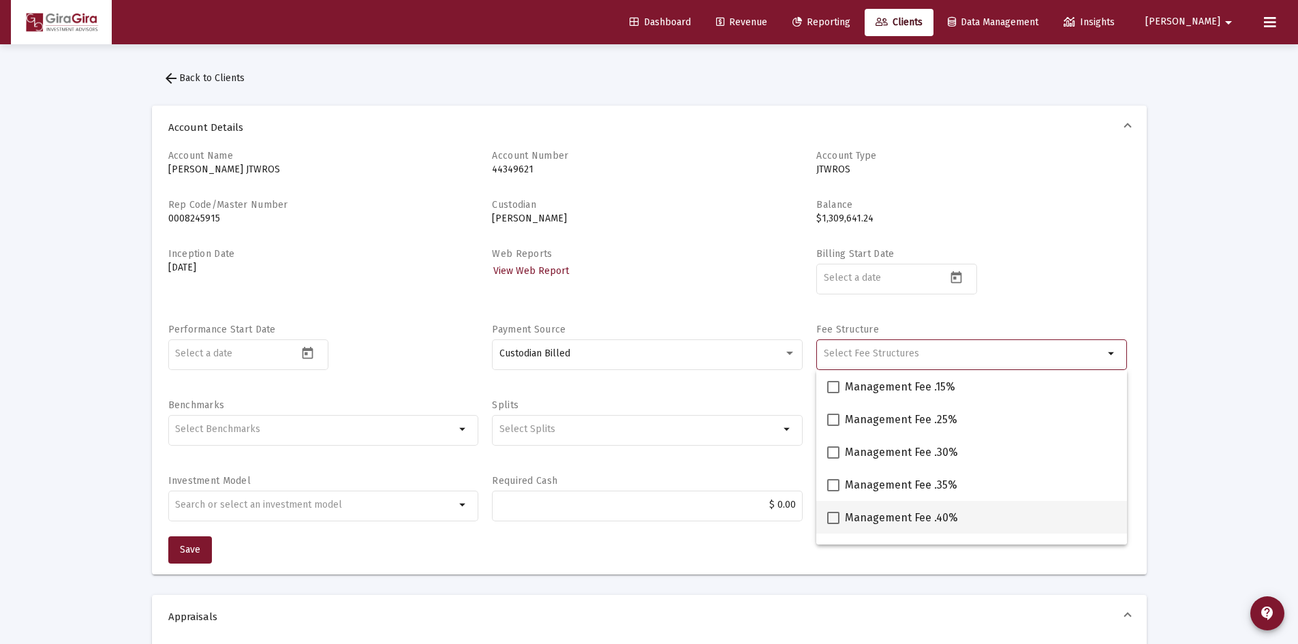
click at [834, 520] on span at bounding box center [833, 518] width 12 height 12
click at [833, 524] on input "Management Fee .40%" at bounding box center [832, 524] width 1 height 1
checkbox input "true"
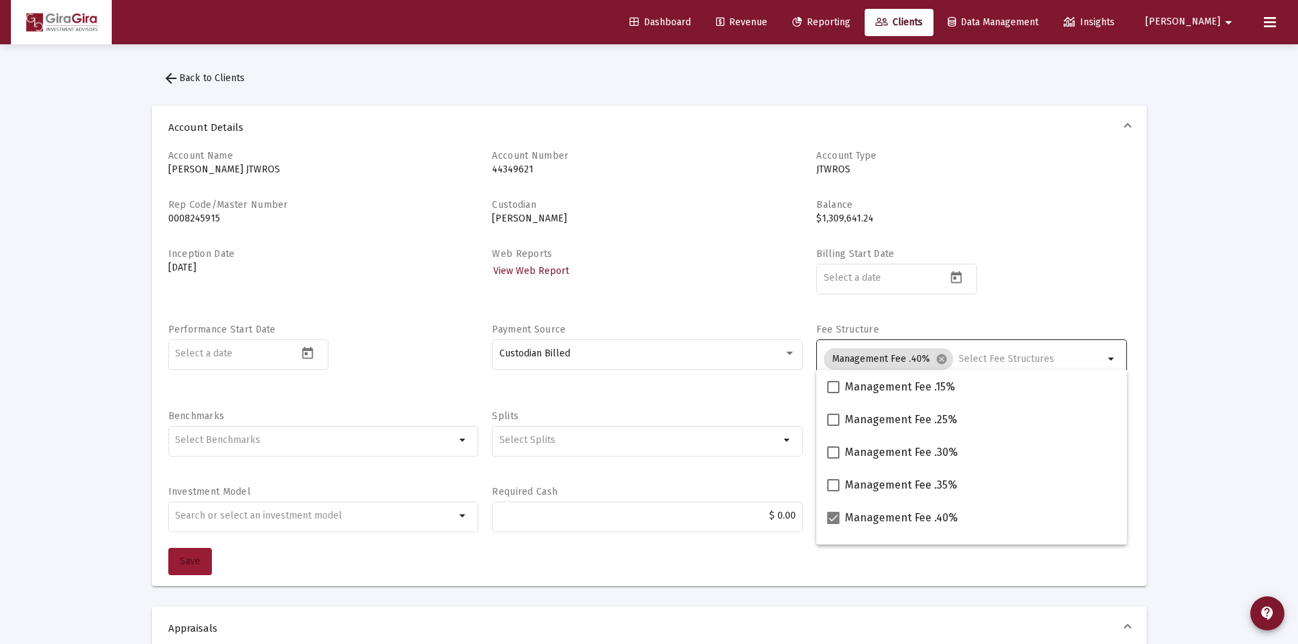
click at [187, 563] on span "Save" at bounding box center [190, 561] width 20 height 12
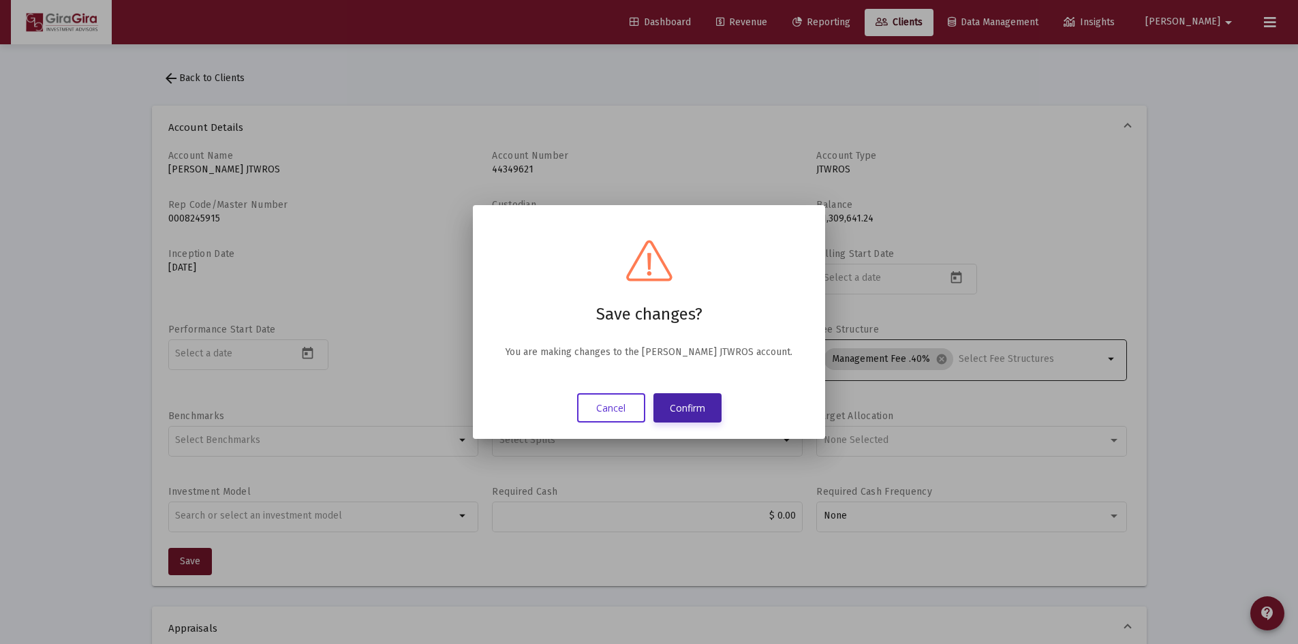
click at [693, 404] on button "Confirm" at bounding box center [687, 407] width 68 height 29
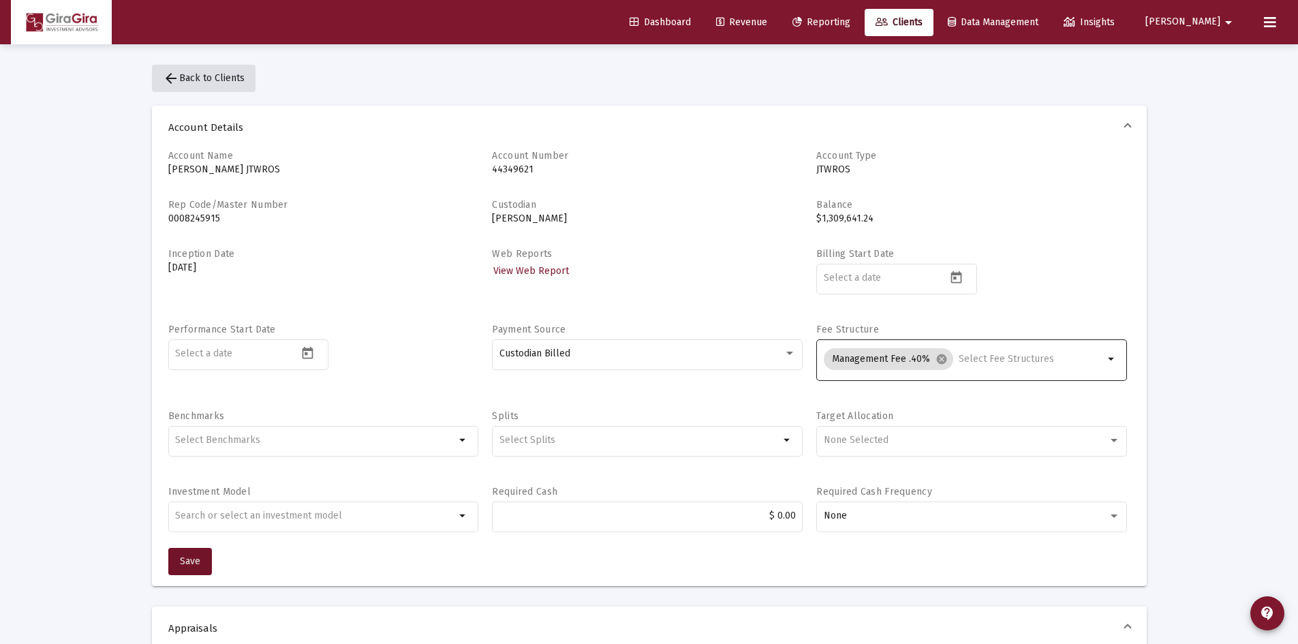
click at [229, 80] on span "arrow_back Back to Clients" at bounding box center [204, 78] width 82 height 12
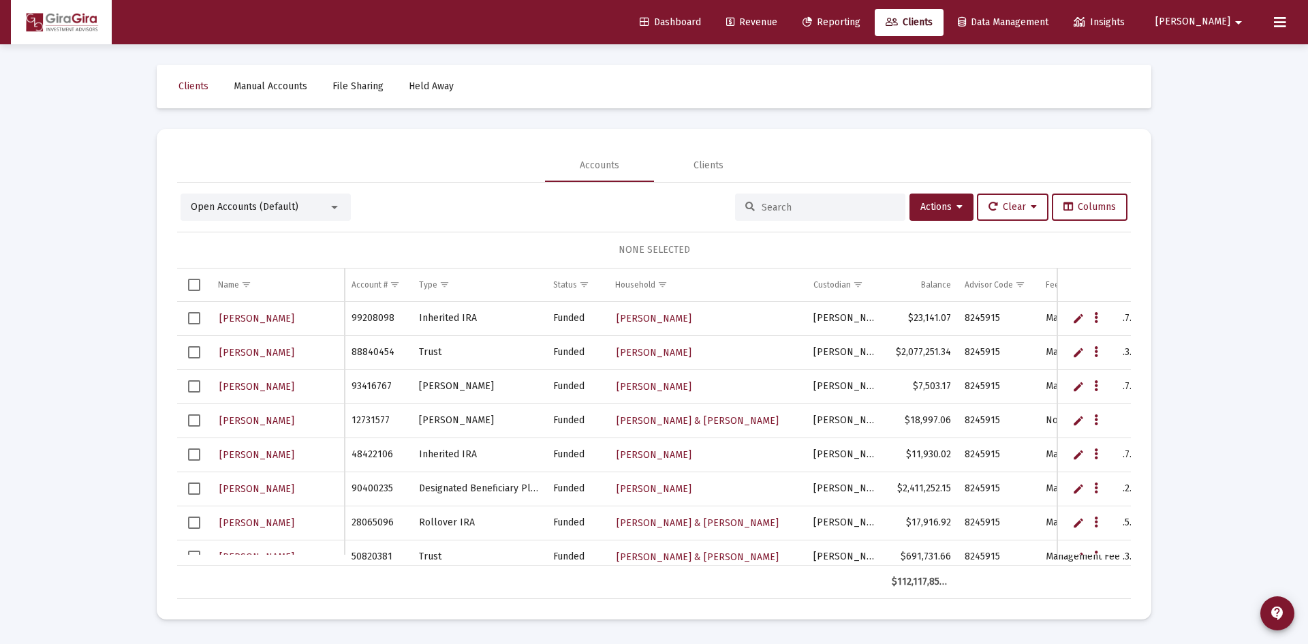
drag, startPoint x: 814, startPoint y: 197, endPoint x: 815, endPoint y: 177, distance: 19.8
click at [815, 195] on div at bounding box center [820, 206] width 170 height 27
click at [804, 207] on input at bounding box center [829, 208] width 134 height 12
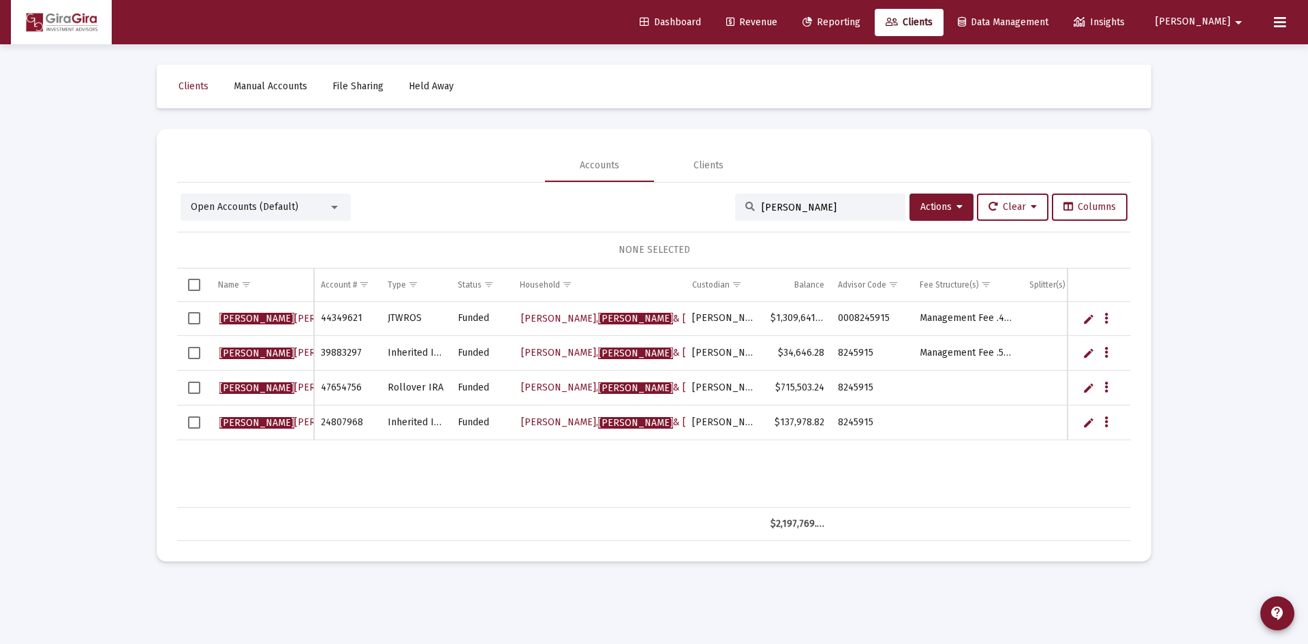
type input "lorna"
click at [272, 349] on span "Lorna Lafollette" at bounding box center [294, 353] width 150 height 12
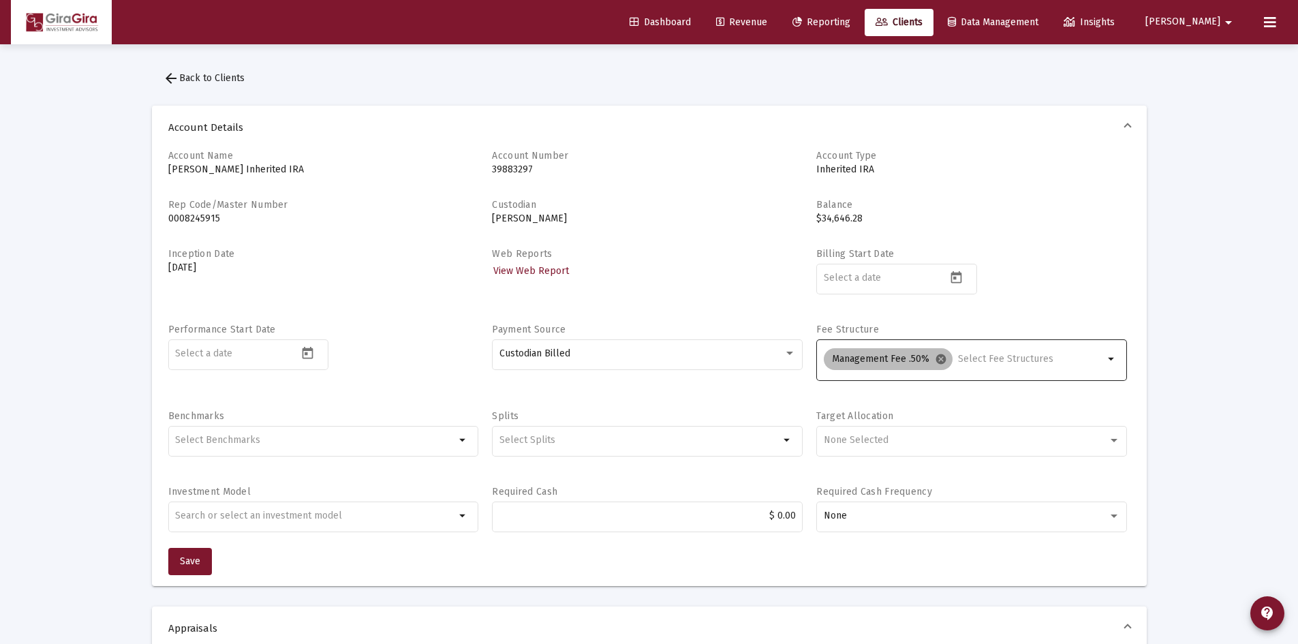
click at [942, 361] on mat-icon "cancel" at bounding box center [941, 359] width 12 height 12
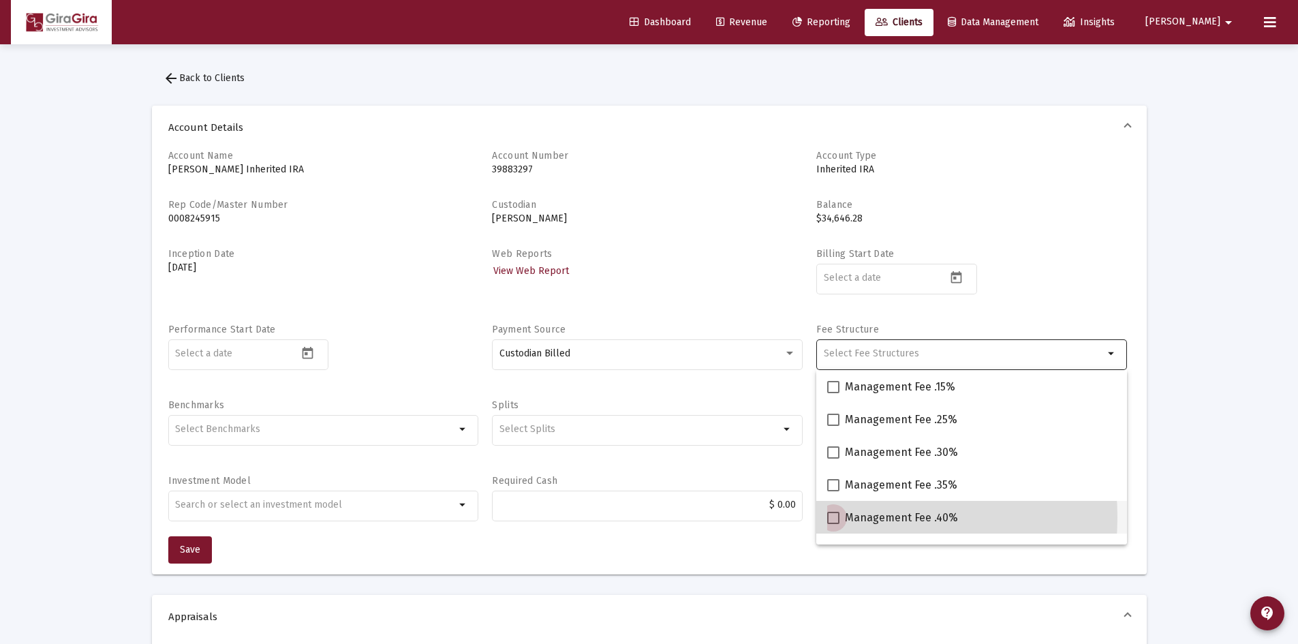
click at [838, 517] on span at bounding box center [833, 518] width 12 height 12
click at [833, 524] on input "Management Fee .40%" at bounding box center [832, 524] width 1 height 1
checkbox input "true"
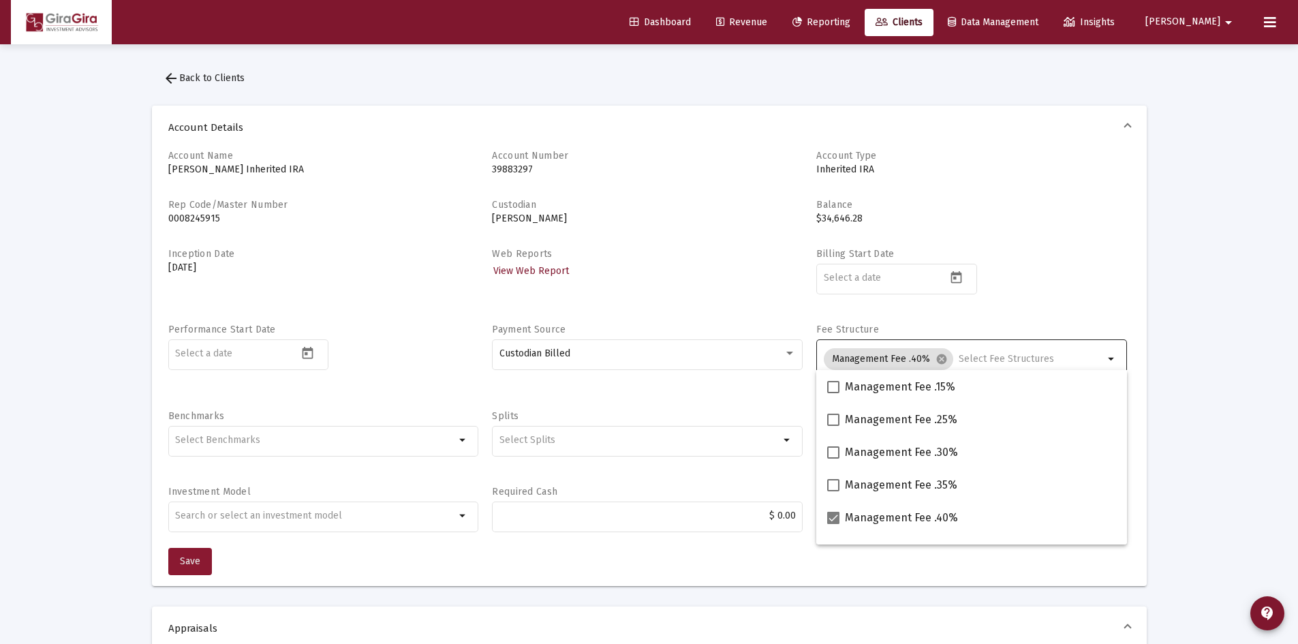
click at [191, 560] on span "Save" at bounding box center [190, 561] width 20 height 12
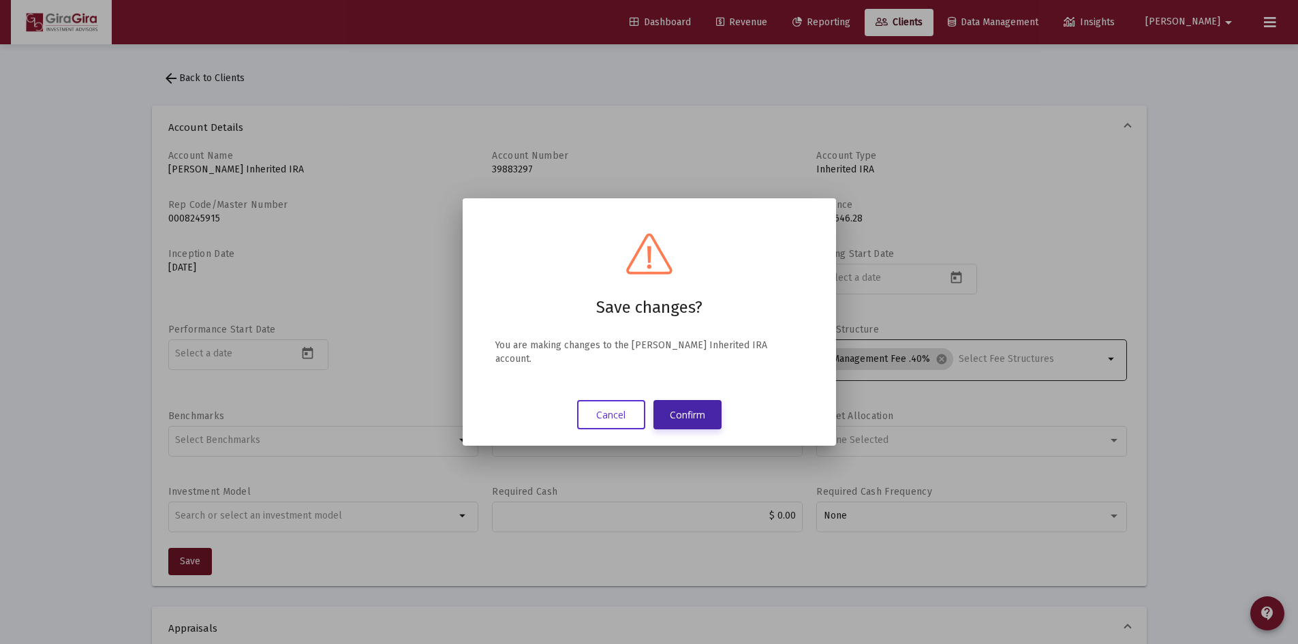
click at [681, 413] on button "Confirm" at bounding box center [687, 414] width 68 height 29
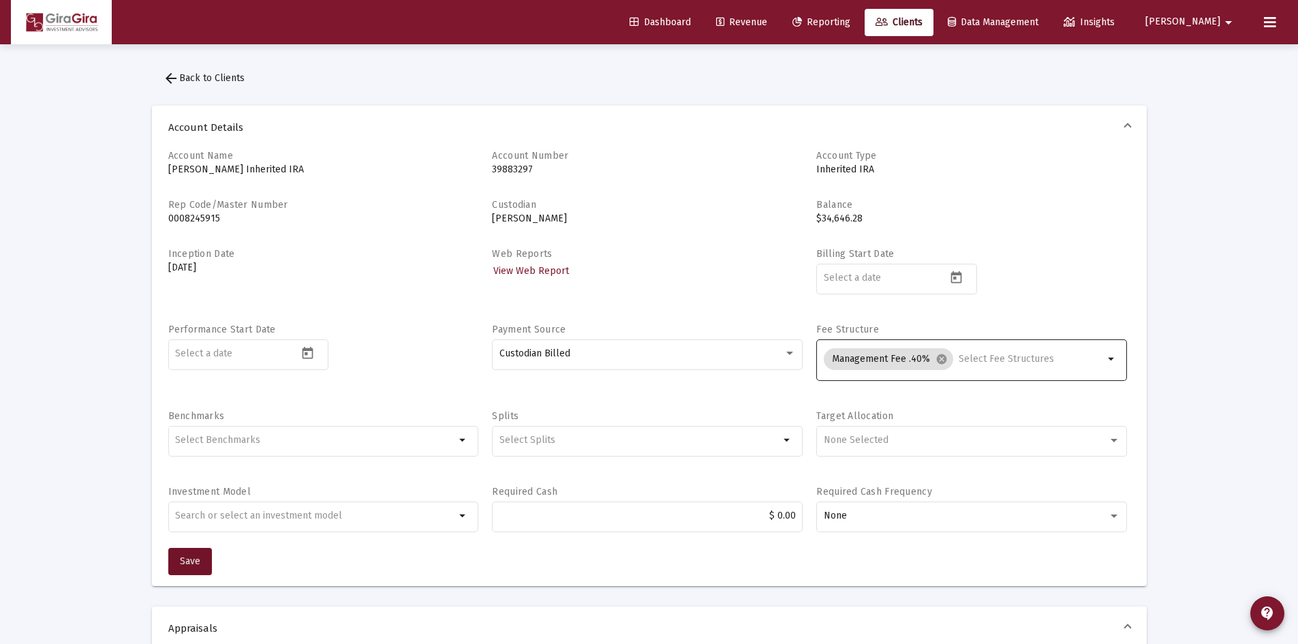
click at [850, 23] on span "Reporting" at bounding box center [821, 22] width 58 height 12
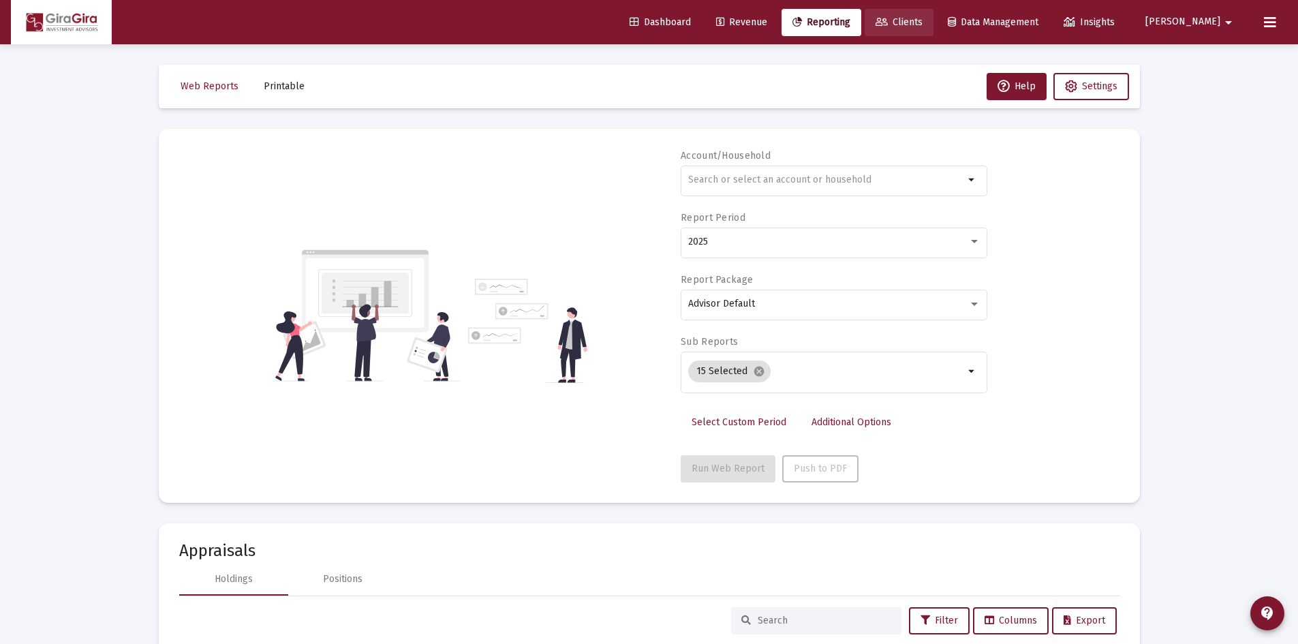
click at [922, 19] on span "Clients" at bounding box center [898, 22] width 47 height 12
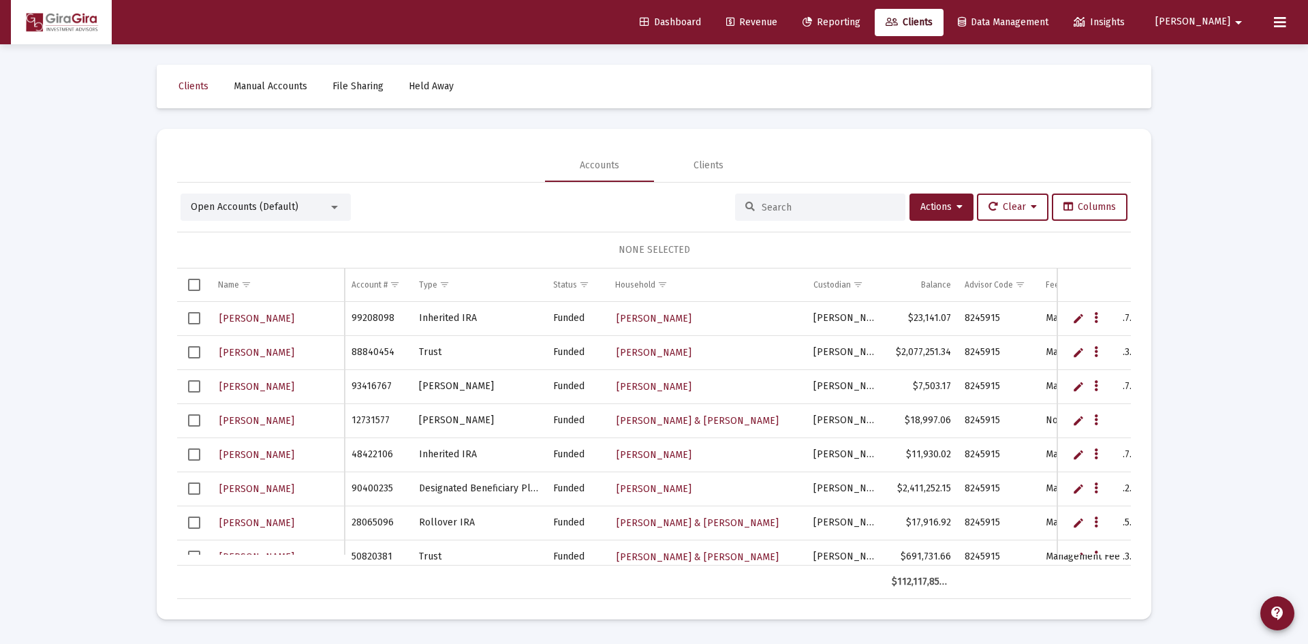
click at [826, 211] on input at bounding box center [829, 208] width 134 height 12
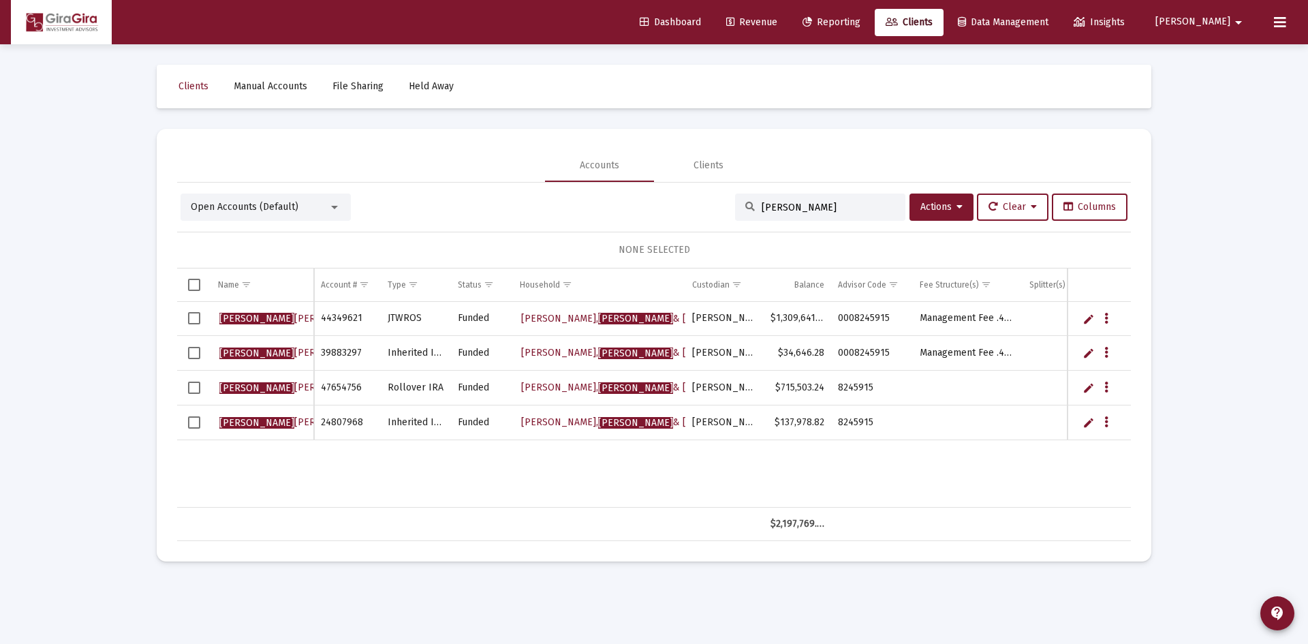
type input "lorna"
click at [247, 389] on span "LORNA" at bounding box center [256, 388] width 75 height 12
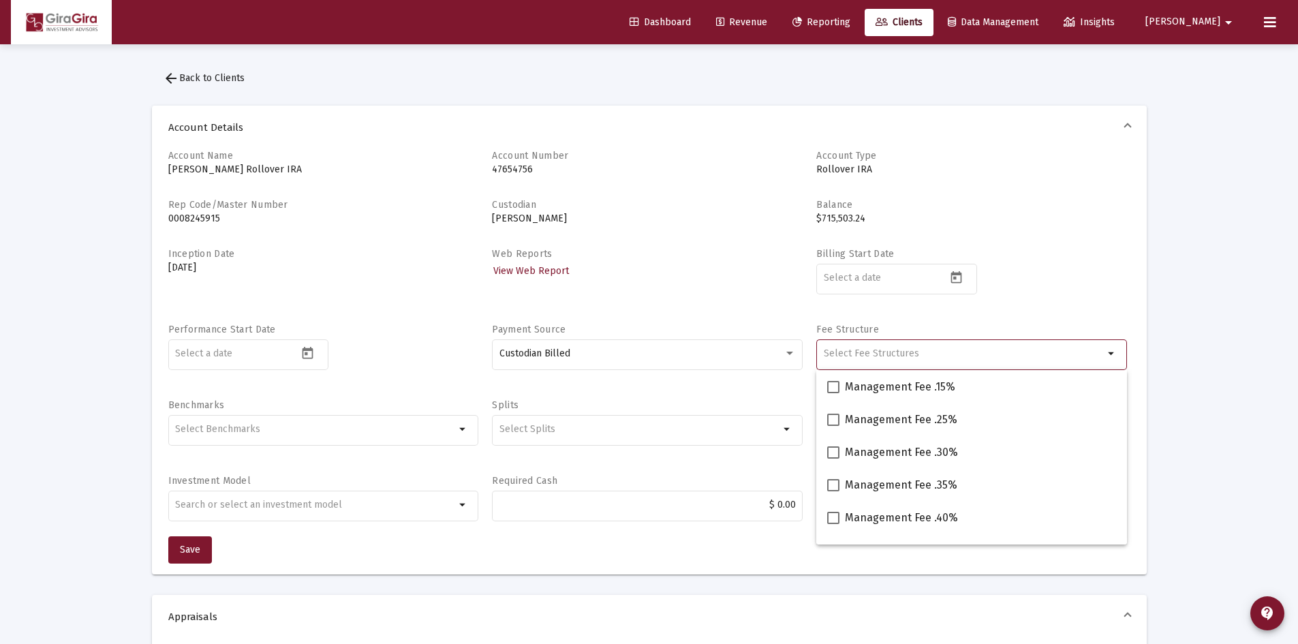
click at [943, 350] on input "Selection" at bounding box center [964, 353] width 280 height 11
click at [831, 517] on span at bounding box center [833, 518] width 12 height 12
click at [832, 524] on input "Management Fee .40%" at bounding box center [832, 524] width 1 height 1
checkbox input "true"
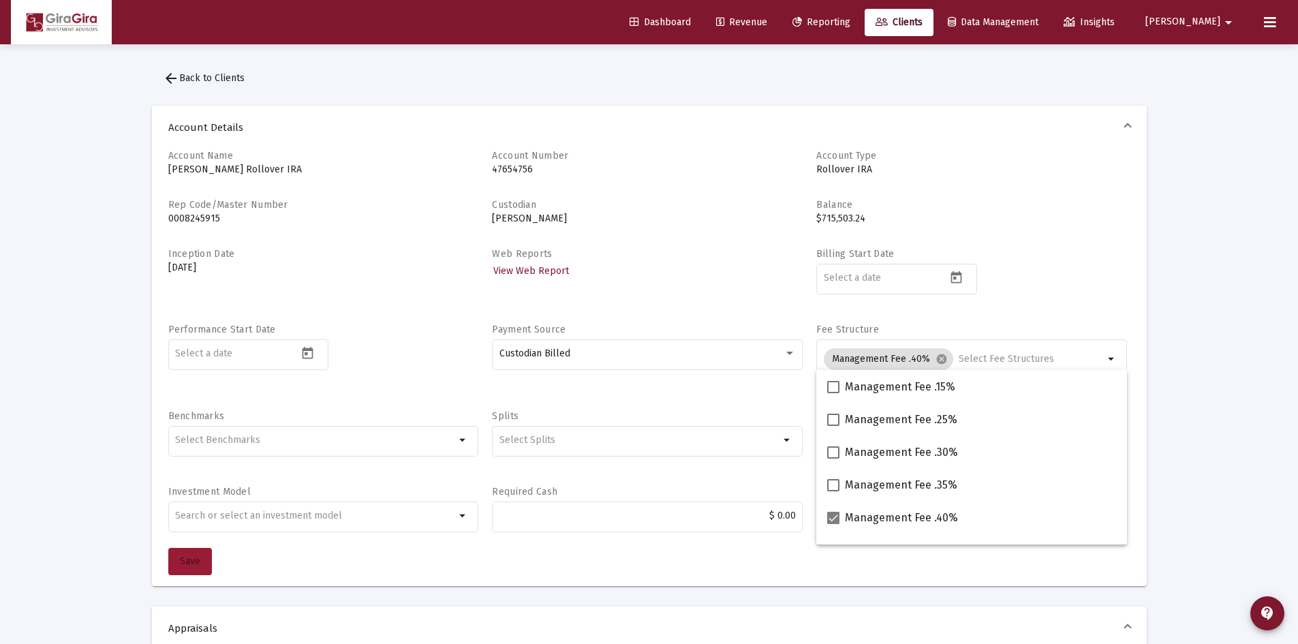
click at [176, 559] on button "Save" at bounding box center [190, 561] width 44 height 27
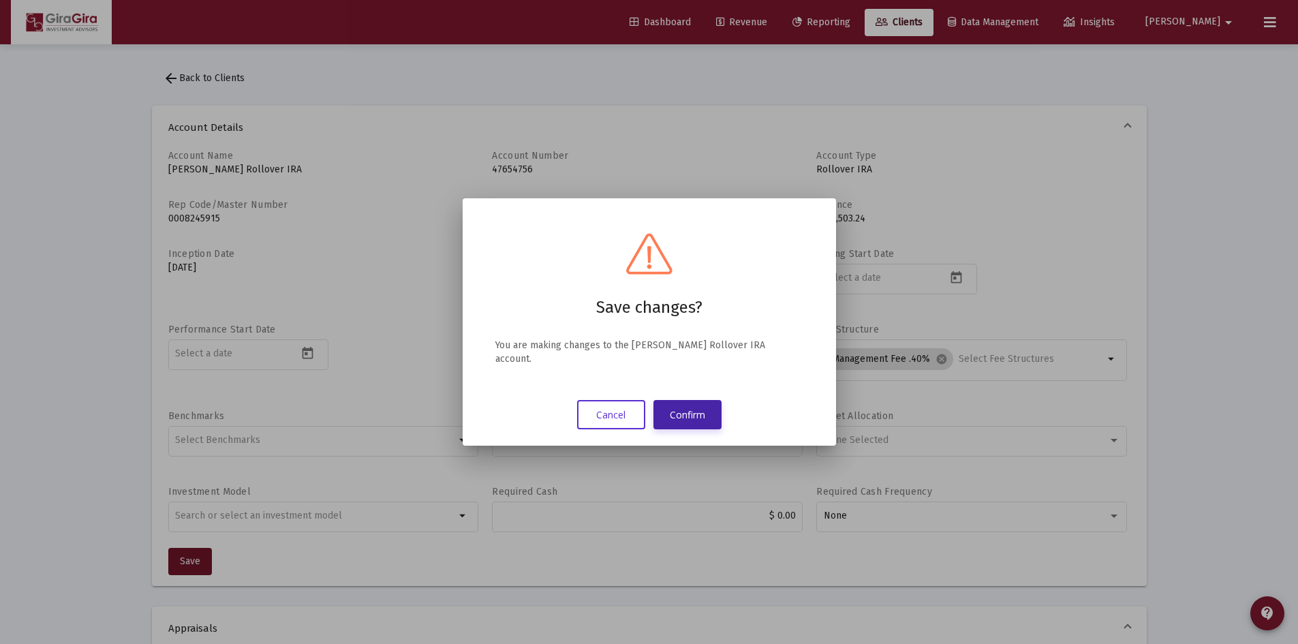
click at [693, 420] on button "Confirm" at bounding box center [687, 414] width 68 height 29
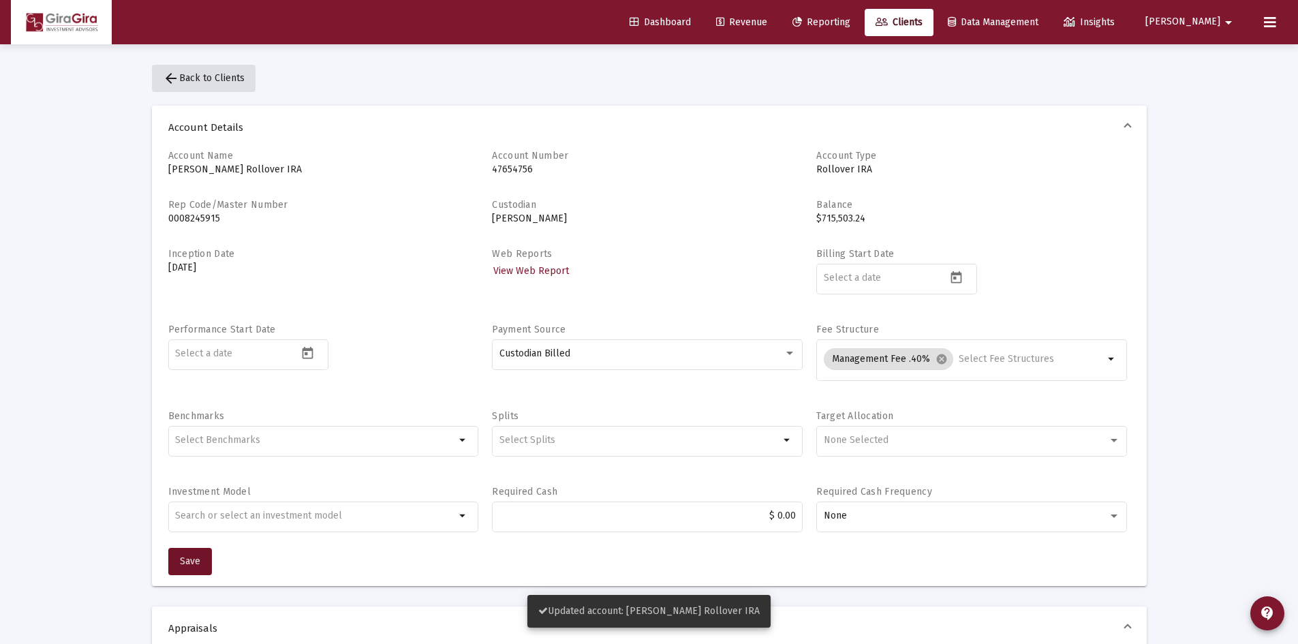
click at [225, 80] on span "arrow_back Back to Clients" at bounding box center [204, 78] width 82 height 12
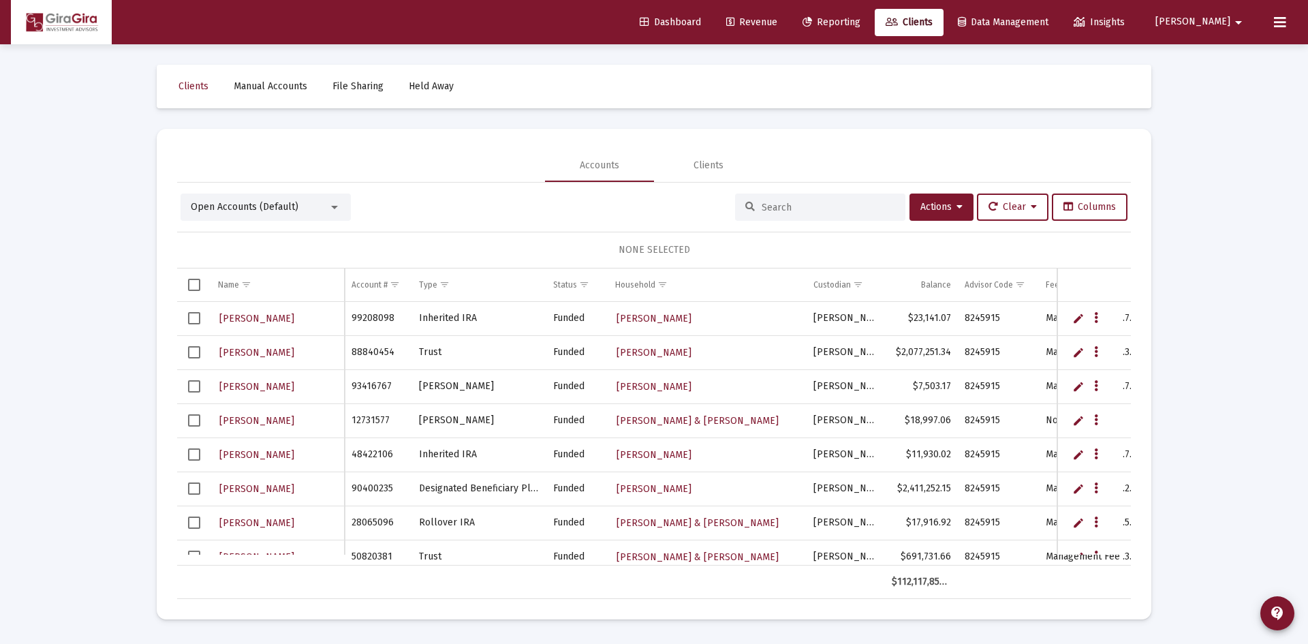
drag, startPoint x: 792, startPoint y: 210, endPoint x: 851, endPoint y: 152, distance: 82.9
click at [792, 205] on input at bounding box center [829, 208] width 134 height 12
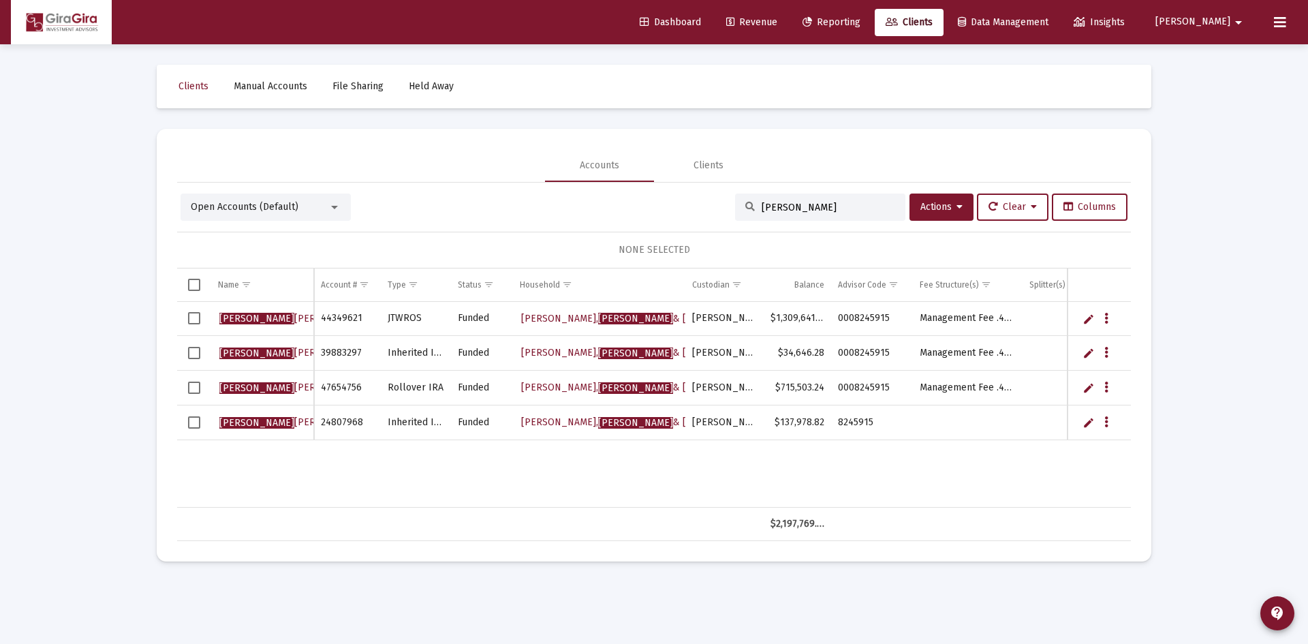
type input "lorna"
click at [283, 421] on span "LORNA LAFOLLETTE" at bounding box center [294, 422] width 150 height 12
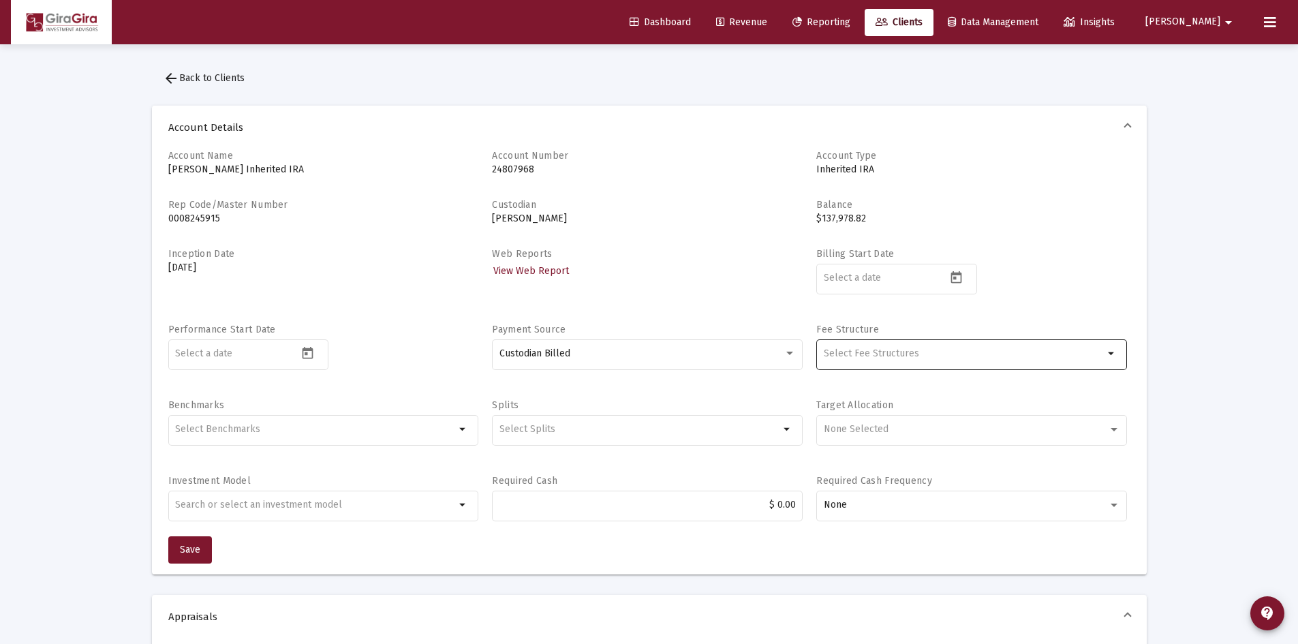
click at [906, 360] on div "Selection" at bounding box center [963, 353] width 285 height 16
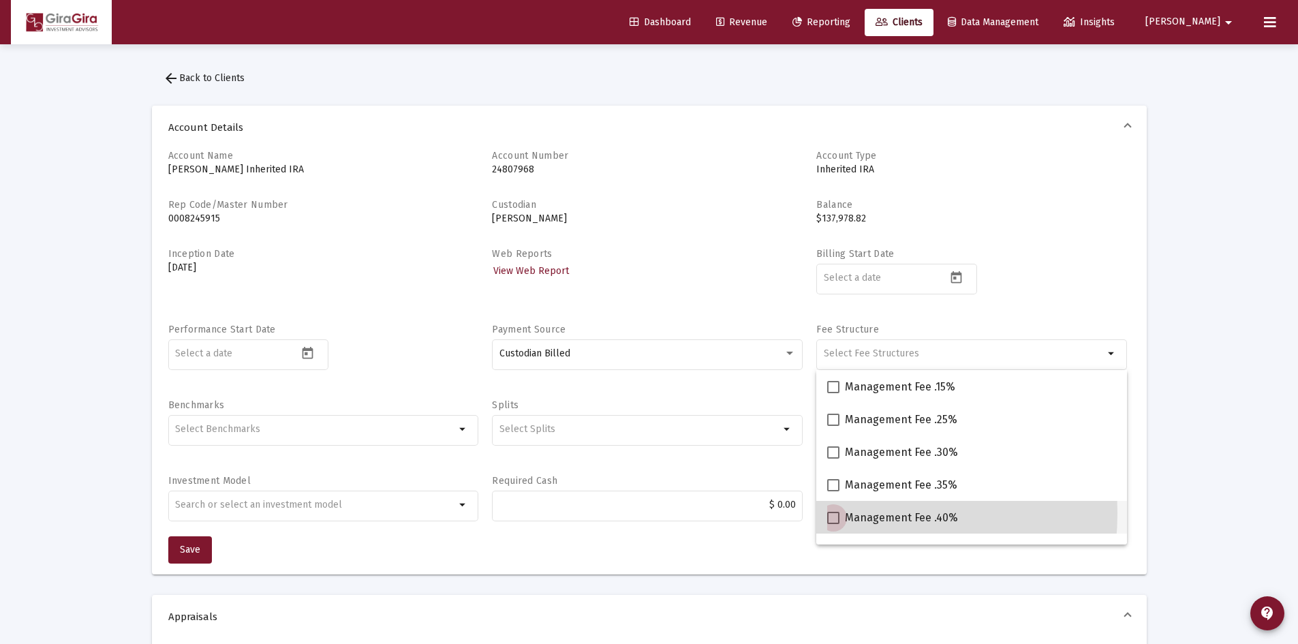
click at [832, 513] on span at bounding box center [833, 518] width 12 height 12
click at [832, 524] on input "Management Fee .40%" at bounding box center [832, 524] width 1 height 1
checkbox input "true"
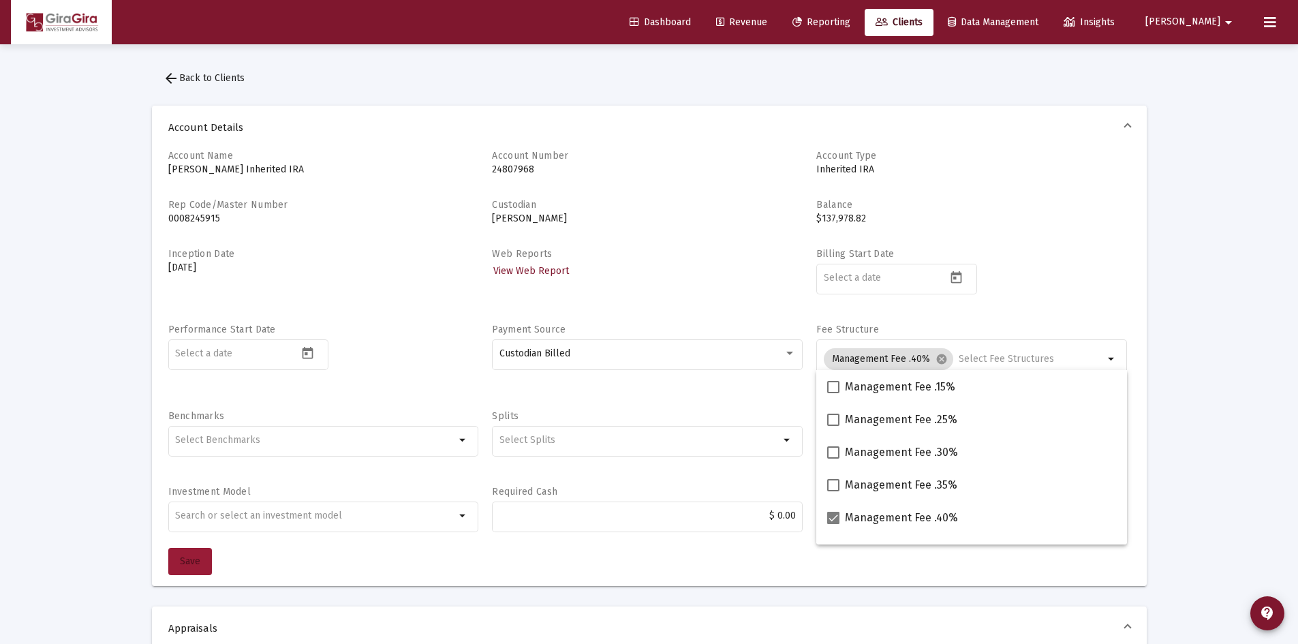
click at [172, 564] on button "Save" at bounding box center [190, 561] width 44 height 27
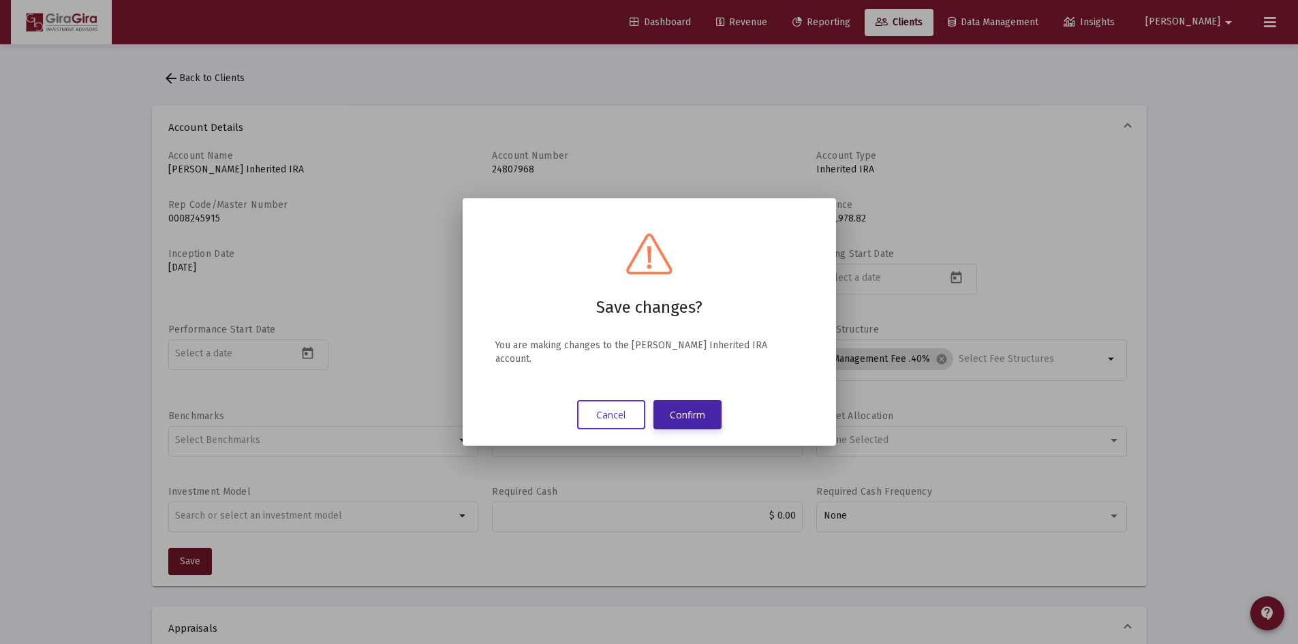
click at [701, 411] on button "Confirm" at bounding box center [687, 414] width 68 height 29
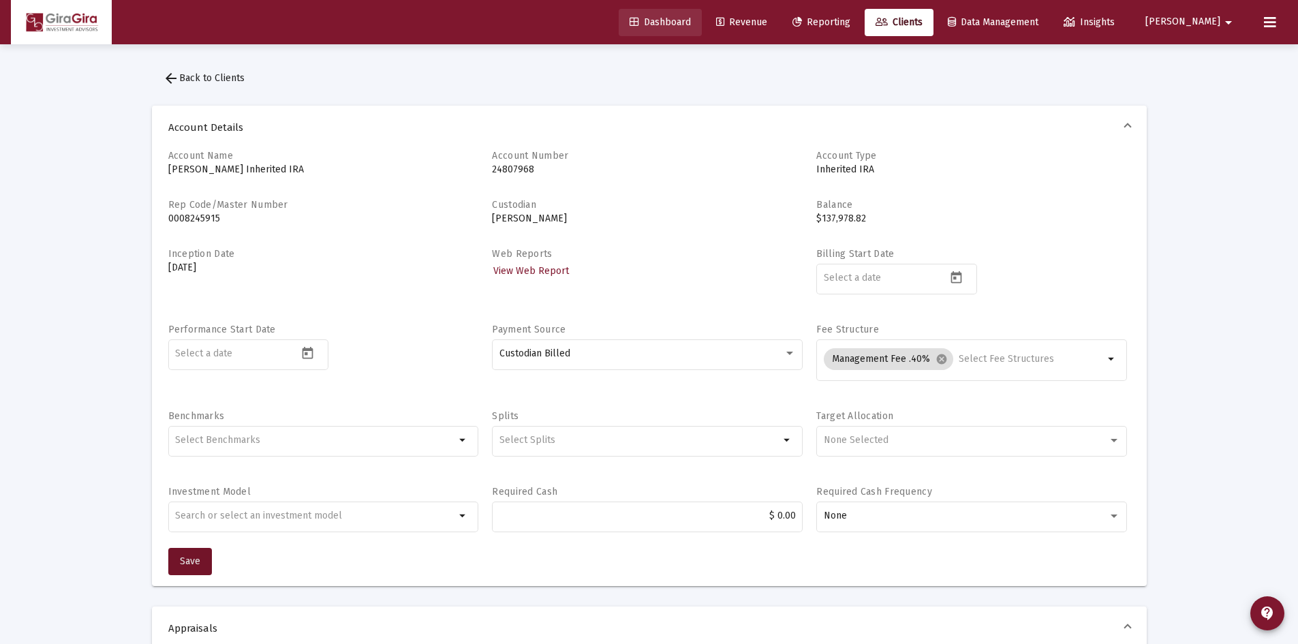
click at [691, 19] on span "Dashboard" at bounding box center [659, 22] width 61 height 12
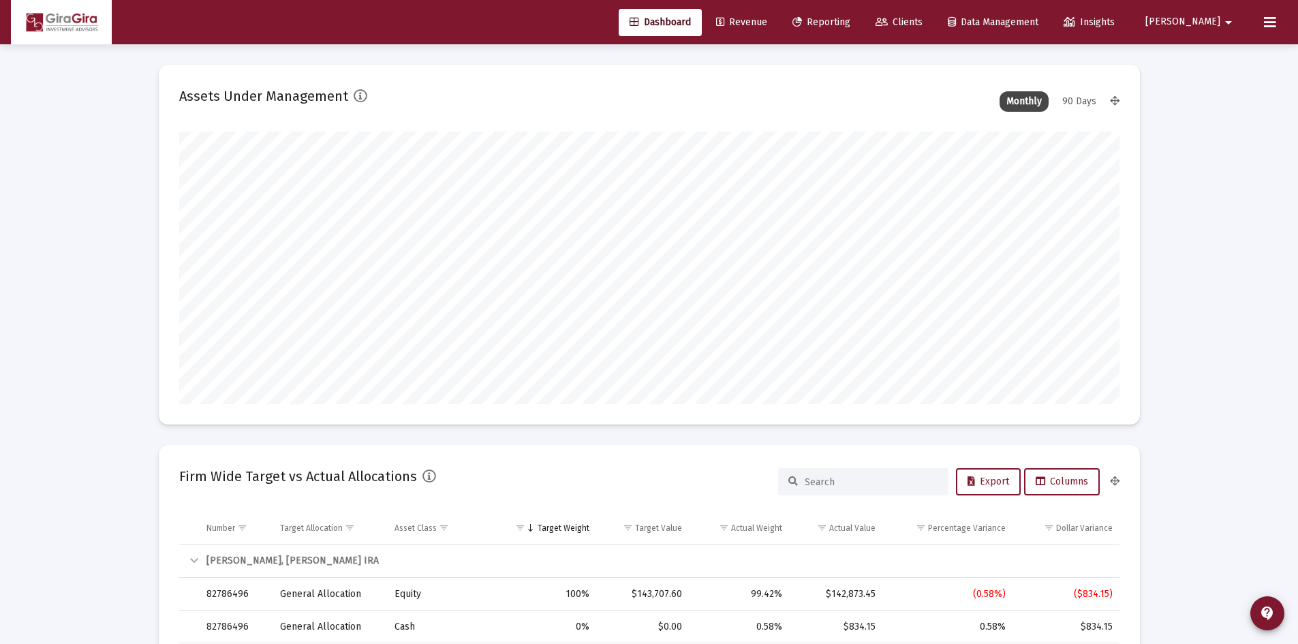
scroll to position [272, 506]
click at [778, 31] on link "Revenue" at bounding box center [741, 22] width 73 height 27
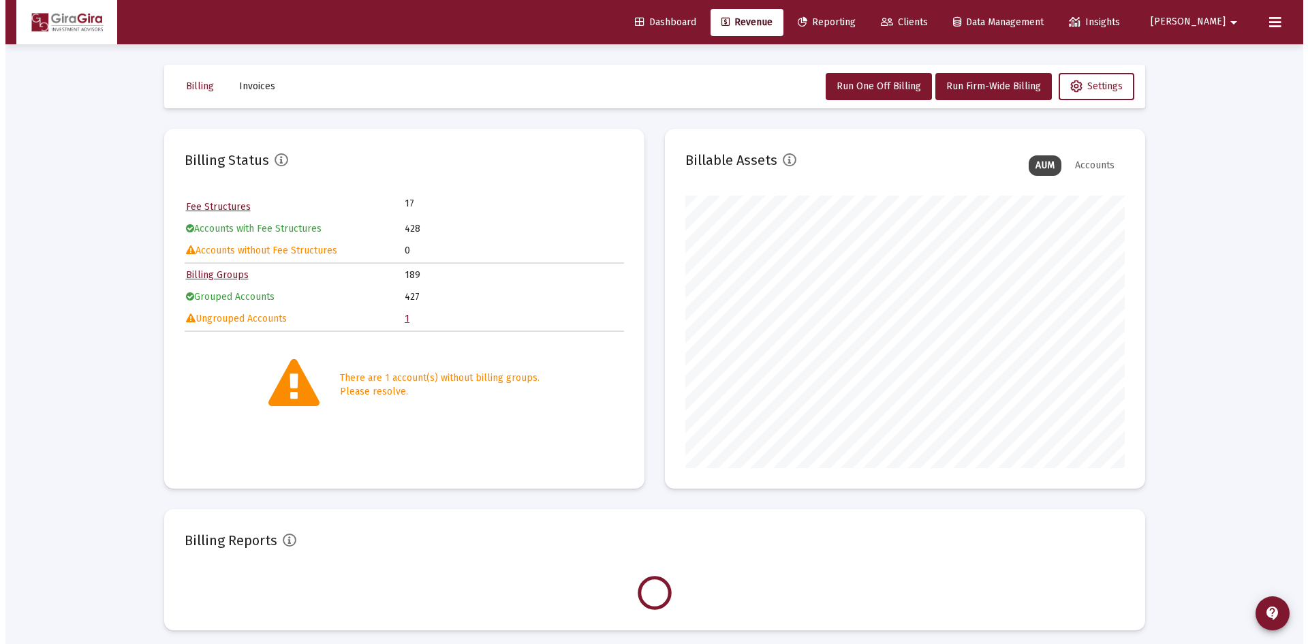
scroll to position [272, 439]
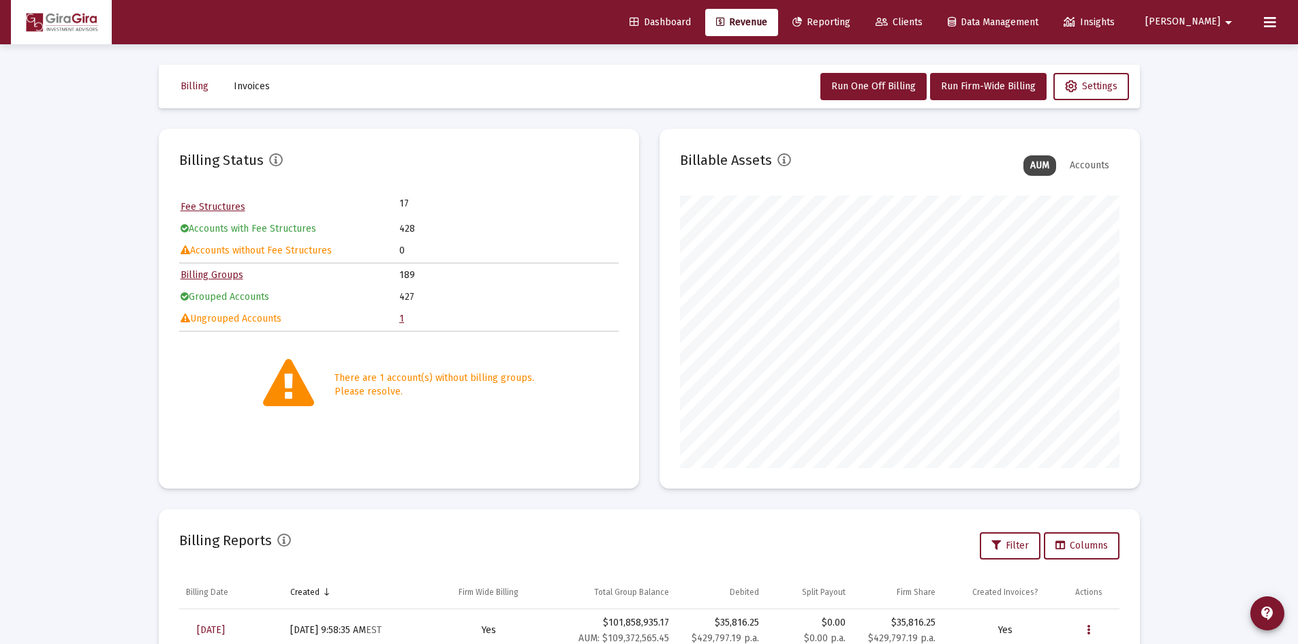
click at [404, 317] on td "1" at bounding box center [508, 319] width 218 height 20
click at [401, 317] on link "1" at bounding box center [401, 319] width 5 height 12
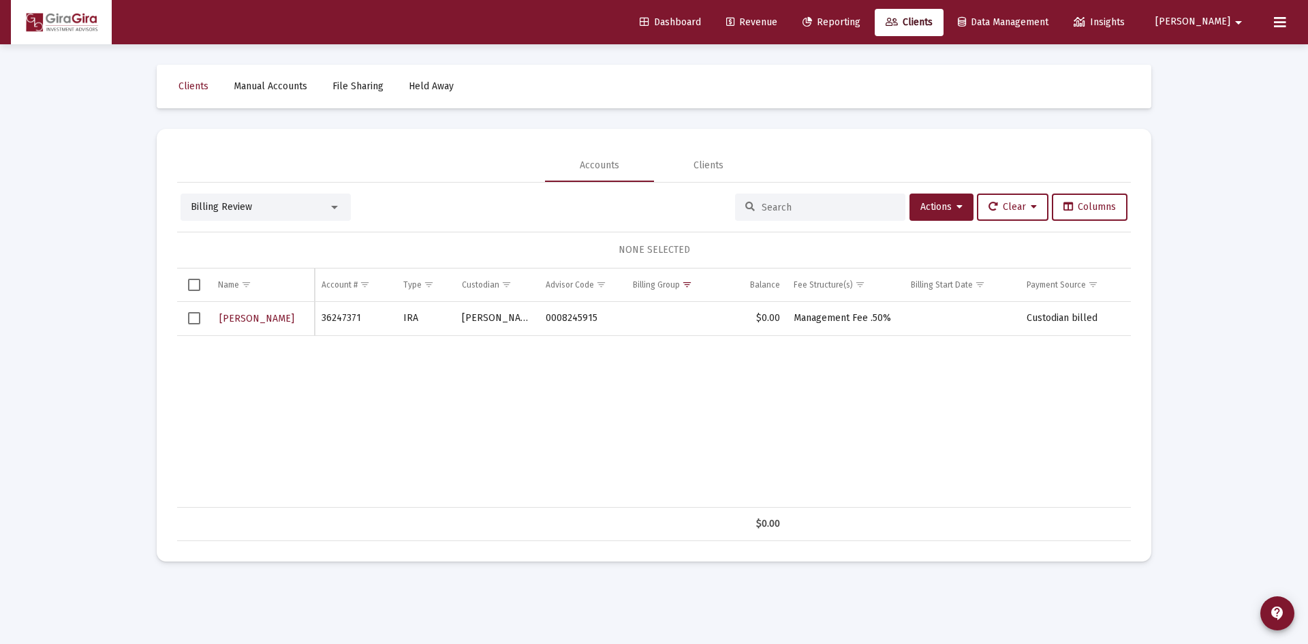
click at [192, 314] on span "Select row" at bounding box center [194, 318] width 12 height 12
click at [963, 206] on button "Actions" at bounding box center [941, 206] width 64 height 27
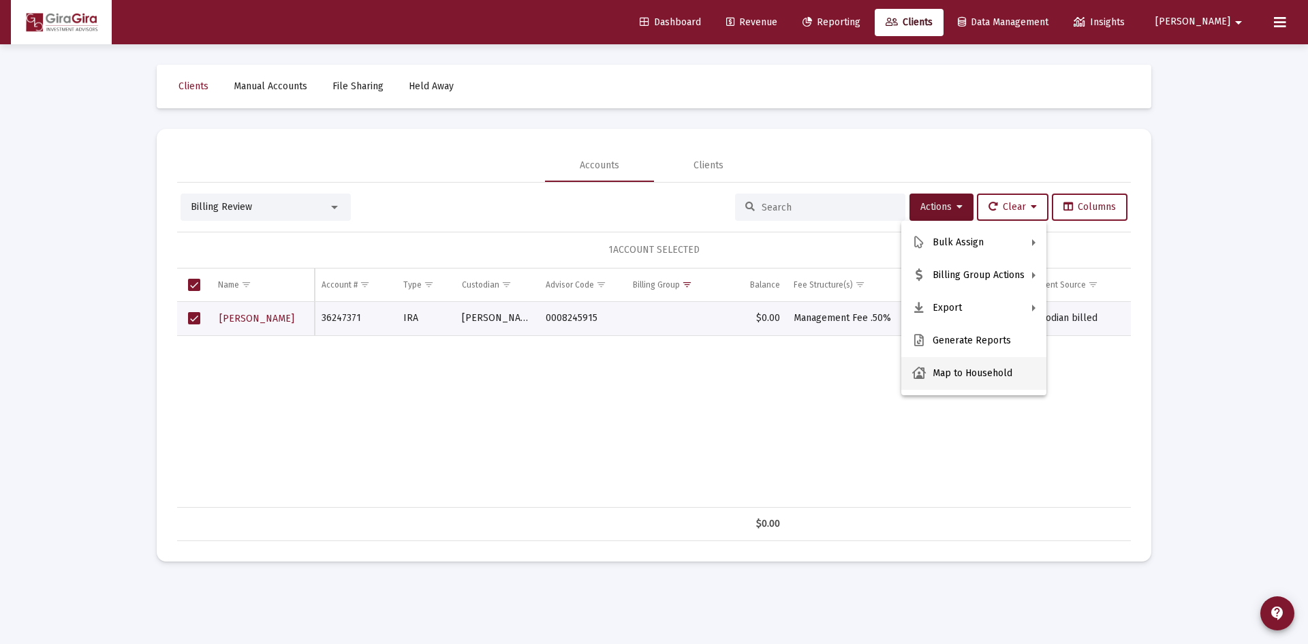
click at [954, 375] on button "Map to Household" at bounding box center [973, 373] width 145 height 33
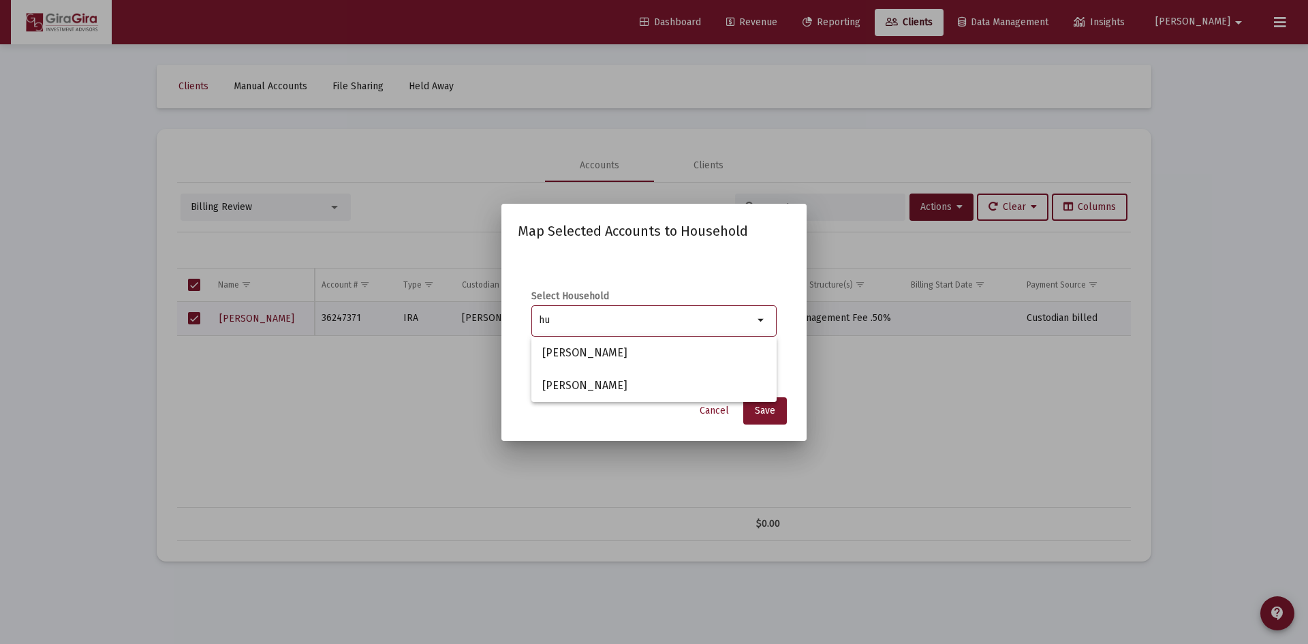
type input "h"
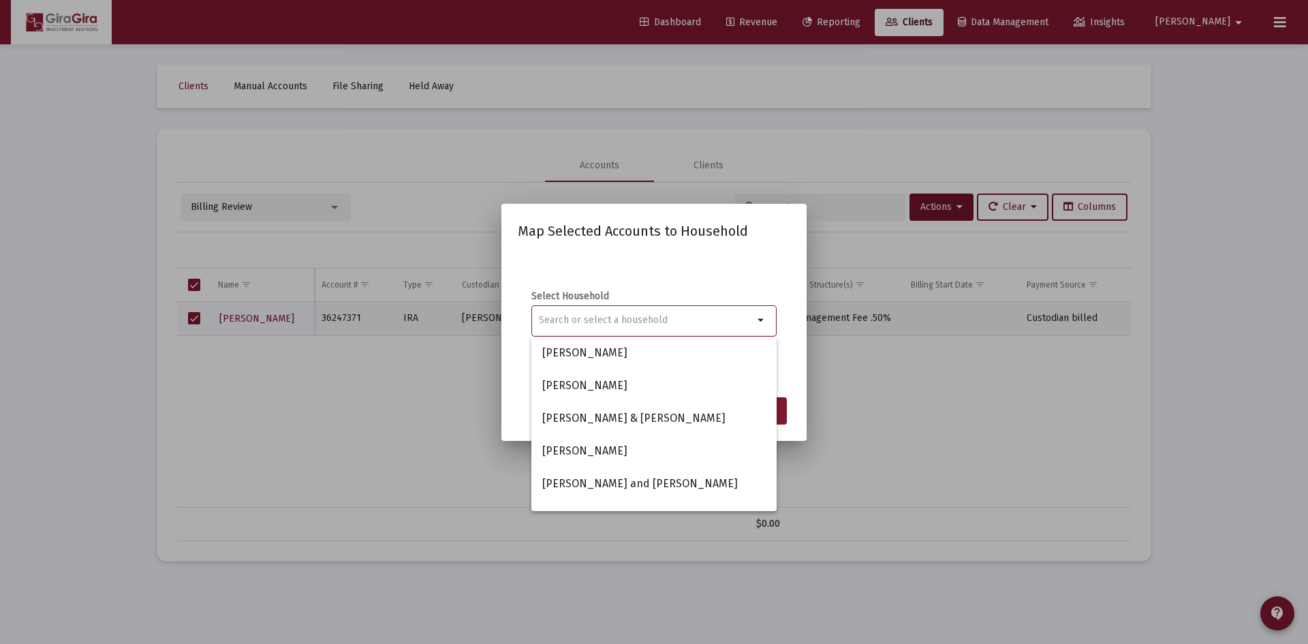
click at [397, 469] on div at bounding box center [654, 322] width 1308 height 644
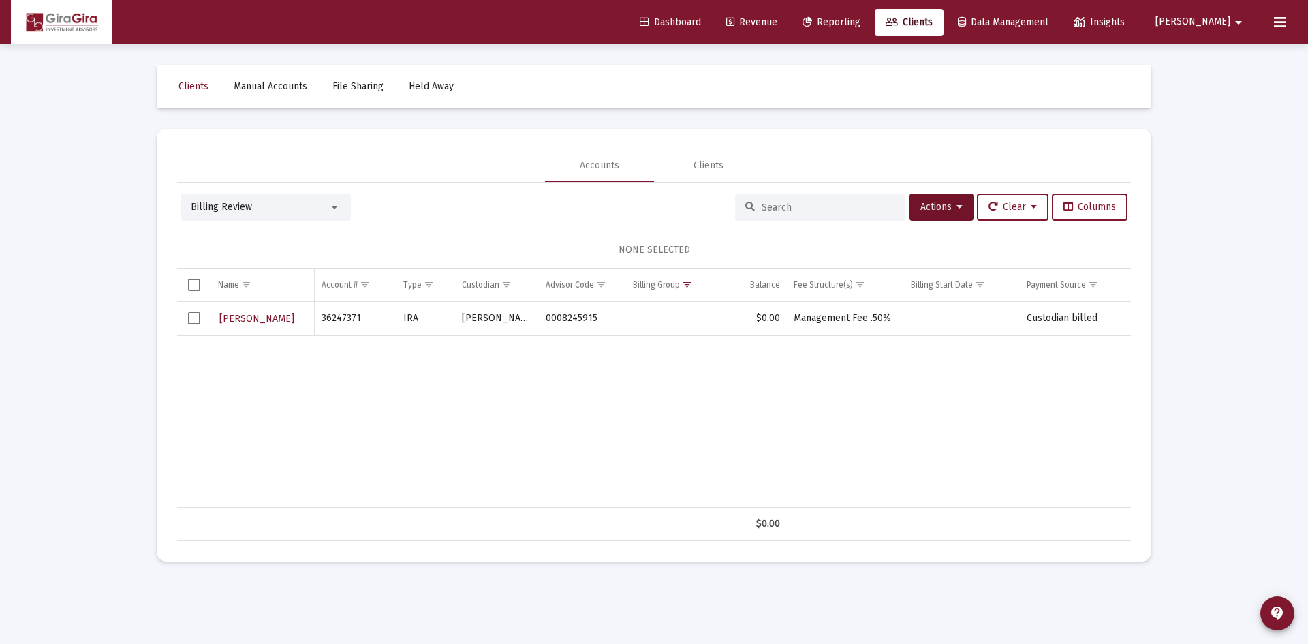
click at [860, 20] on span "Reporting" at bounding box center [831, 22] width 58 height 12
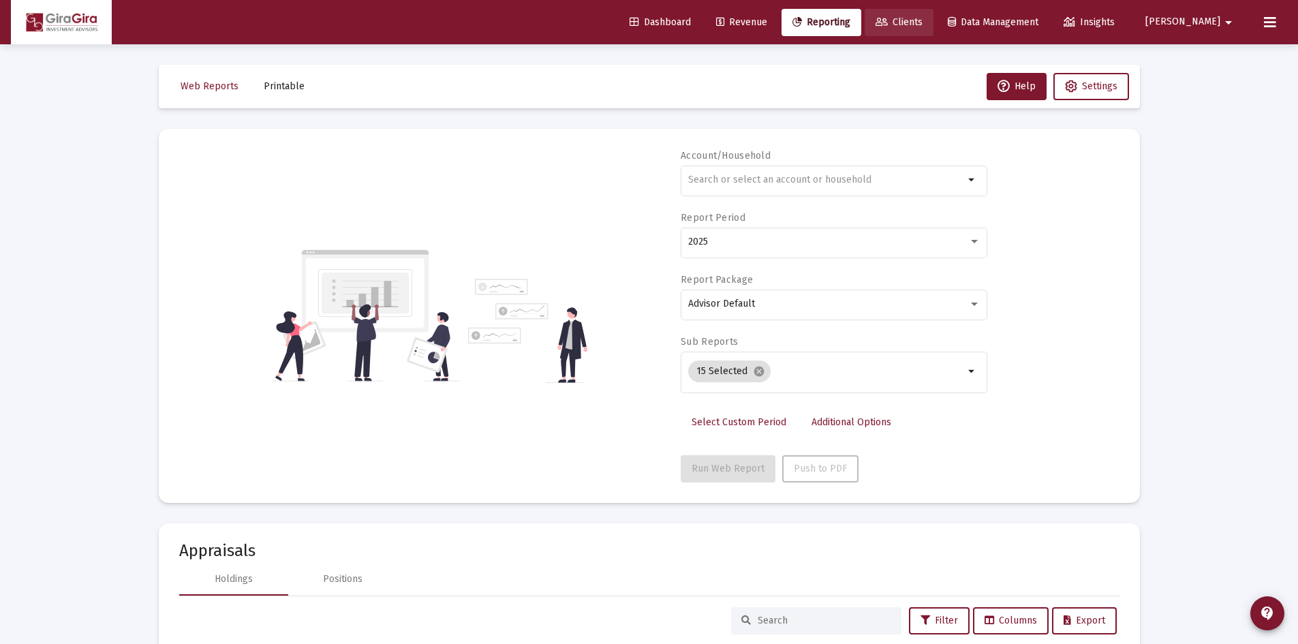
click at [922, 17] on span "Clients" at bounding box center [898, 22] width 47 height 12
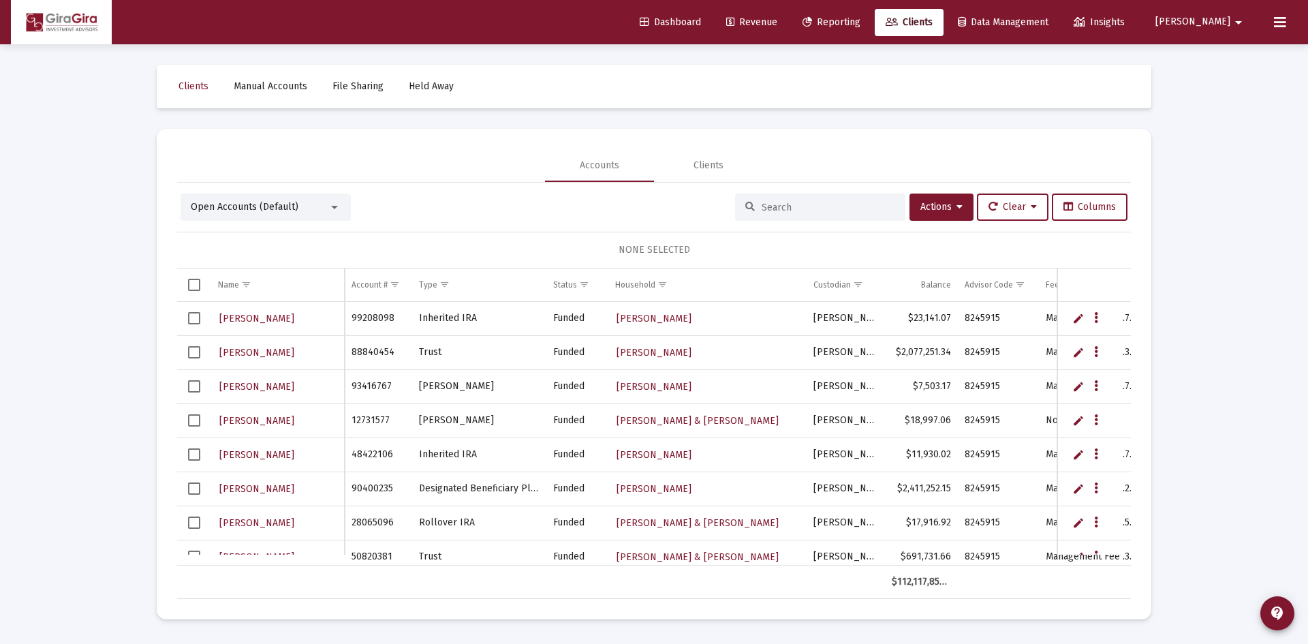
click at [332, 208] on div at bounding box center [334, 207] width 12 height 11
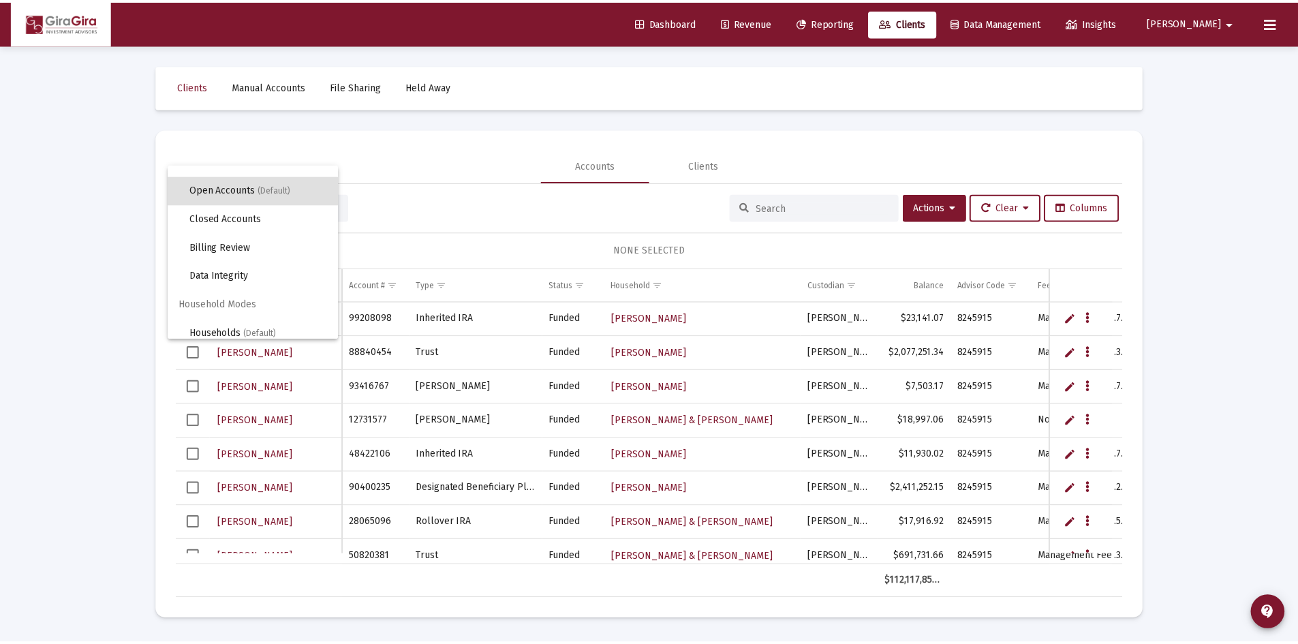
scroll to position [26, 0]
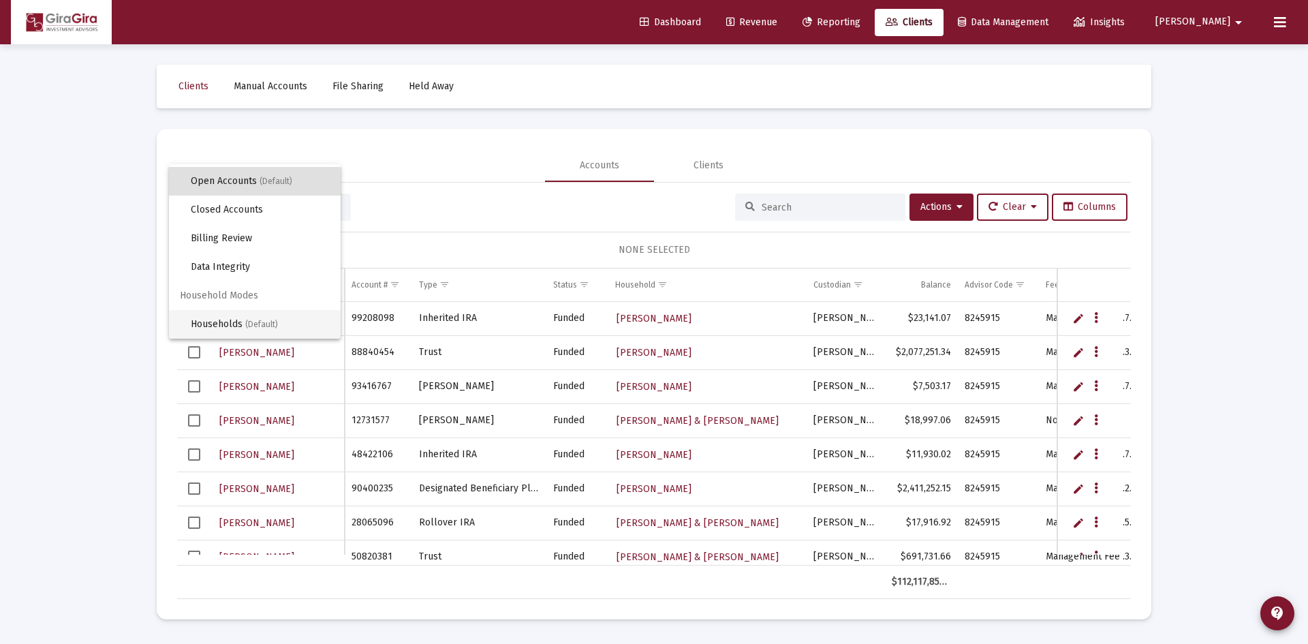
click at [240, 319] on span "Households (Default)" at bounding box center [260, 324] width 139 height 29
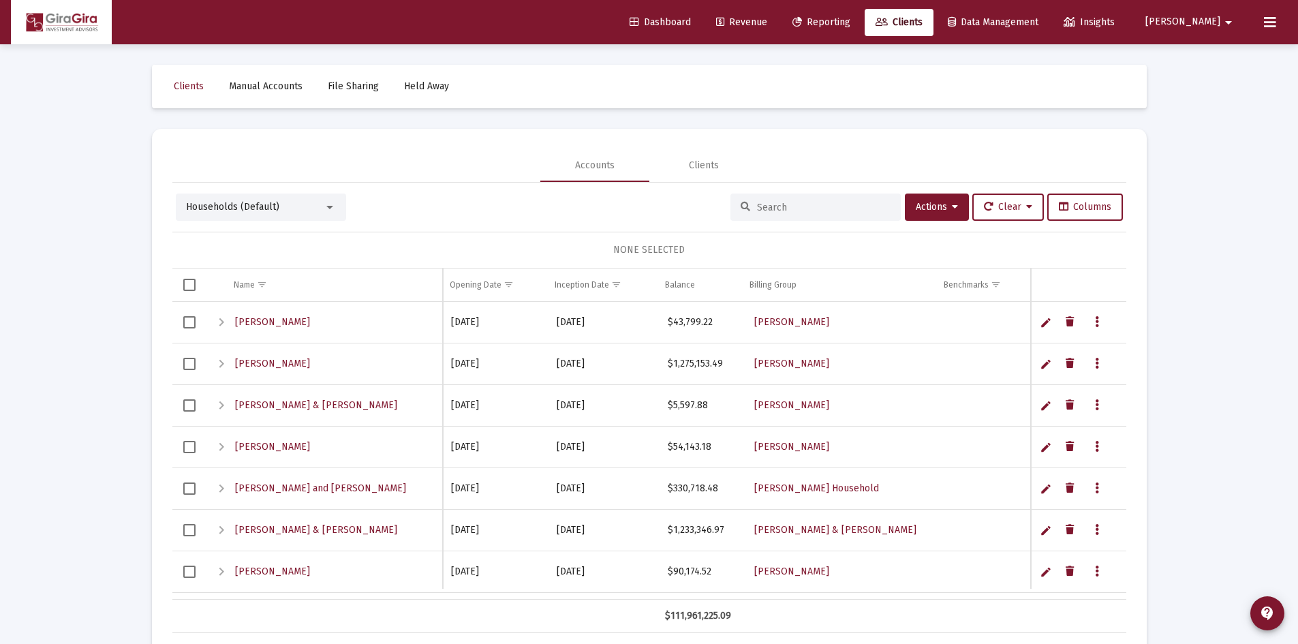
drag, startPoint x: 814, startPoint y: 210, endPoint x: 817, endPoint y: 176, distance: 33.5
click at [814, 209] on input at bounding box center [824, 208] width 134 height 12
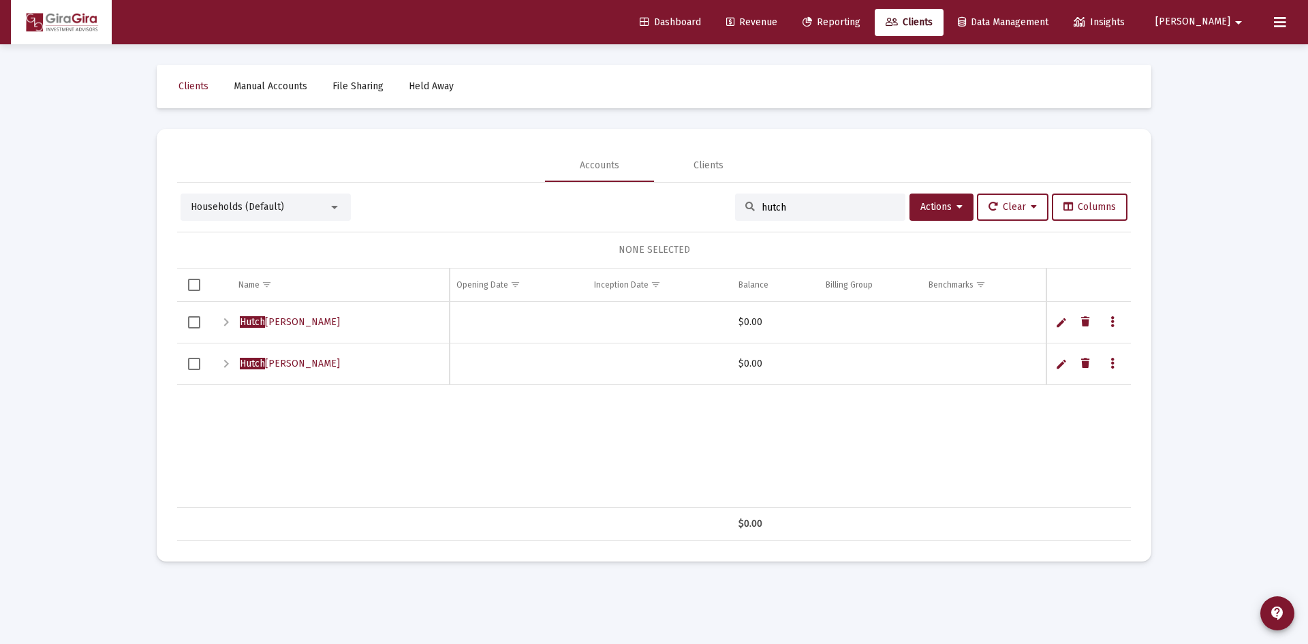
type input "hutch"
click at [319, 321] on span "Hutch inson, Diana Household" at bounding box center [290, 322] width 100 height 12
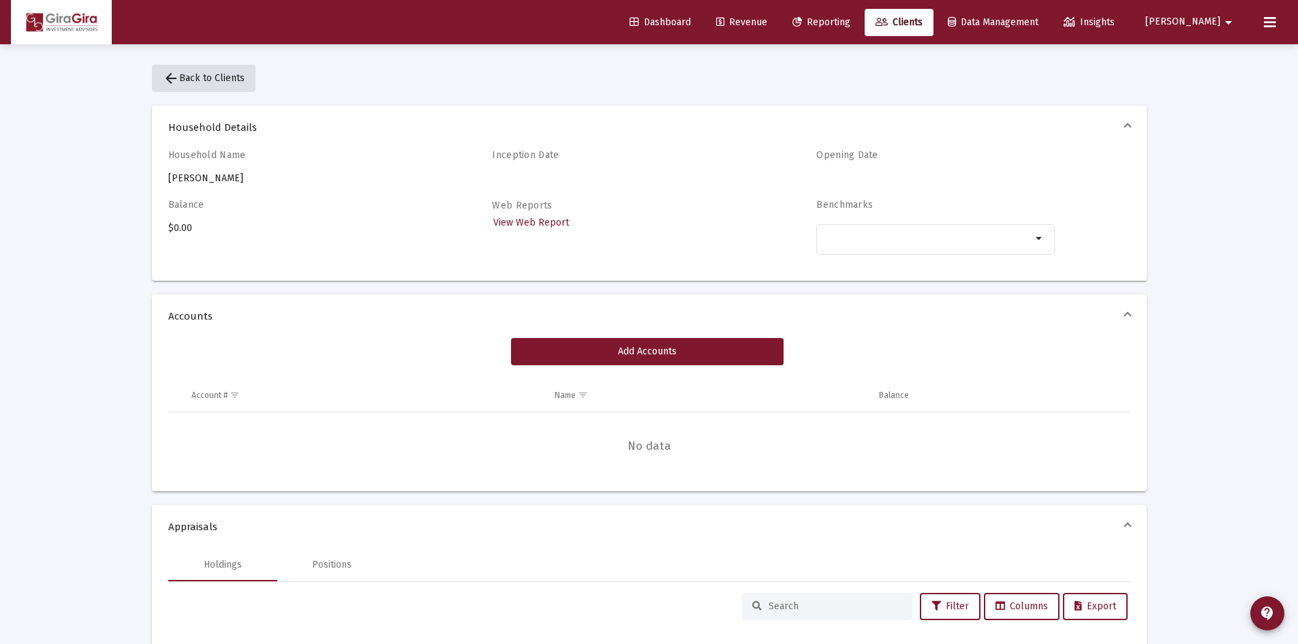
click at [215, 80] on span "arrow_back Back to Clients" at bounding box center [204, 78] width 82 height 12
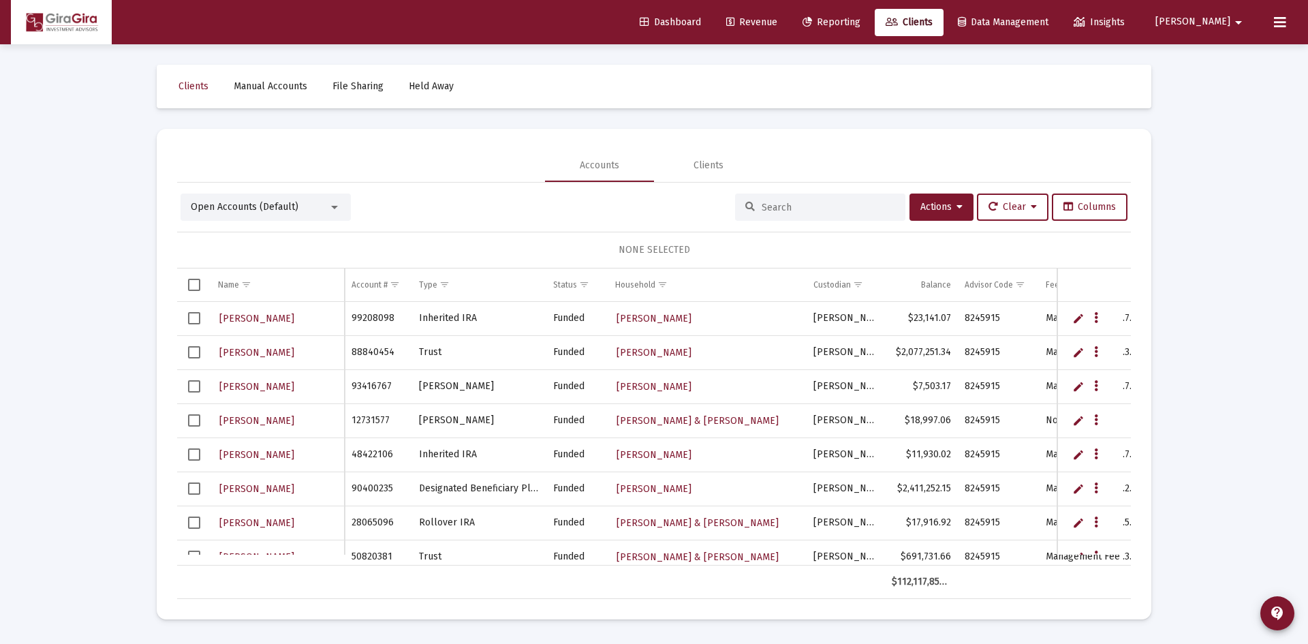
click at [340, 207] on div at bounding box center [334, 207] width 12 height 11
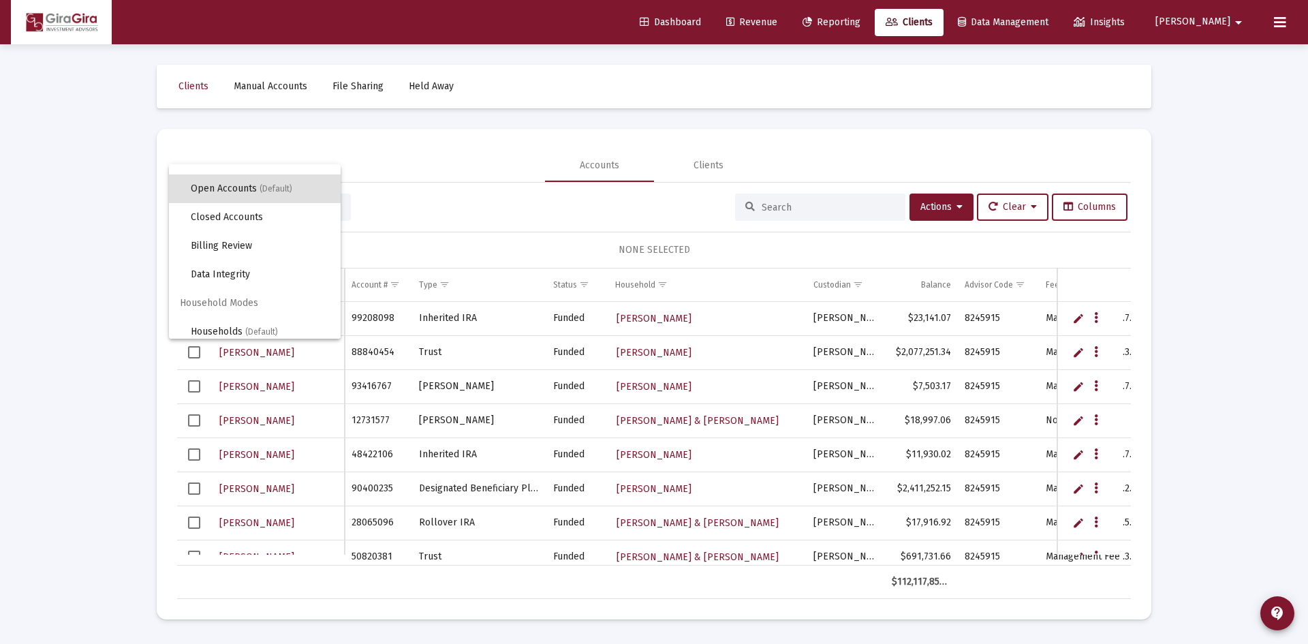
scroll to position [26, 0]
click at [226, 328] on span "Households (Default)" at bounding box center [260, 324] width 139 height 29
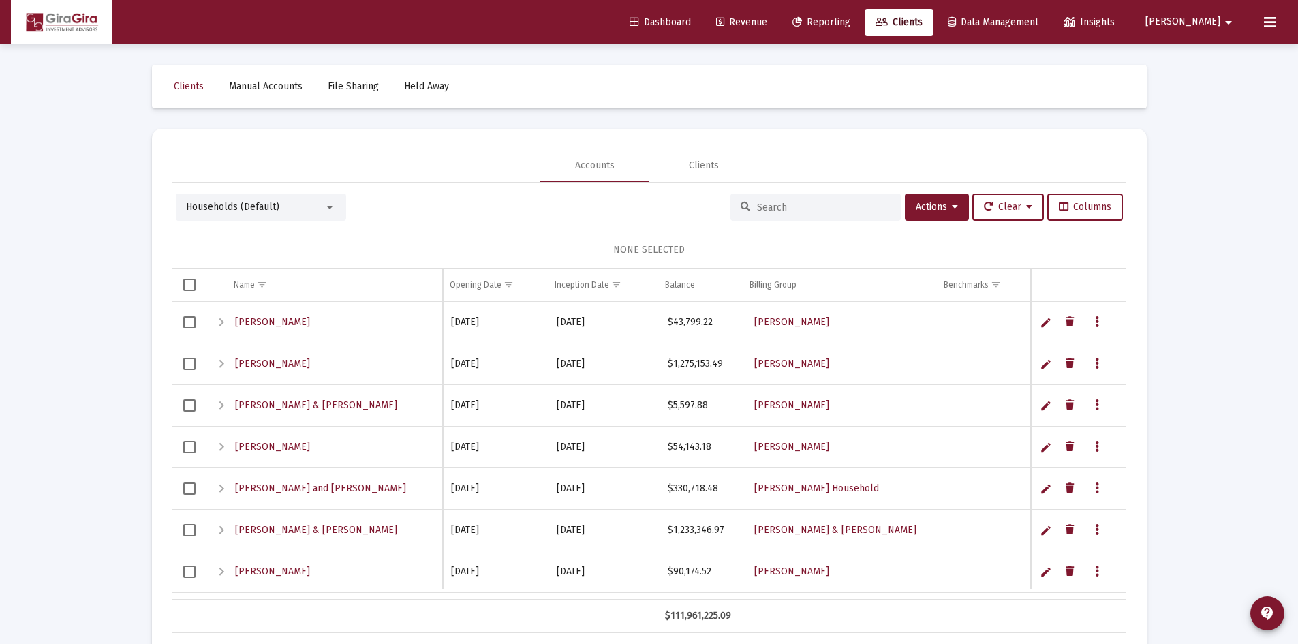
click at [772, 203] on input at bounding box center [824, 208] width 134 height 12
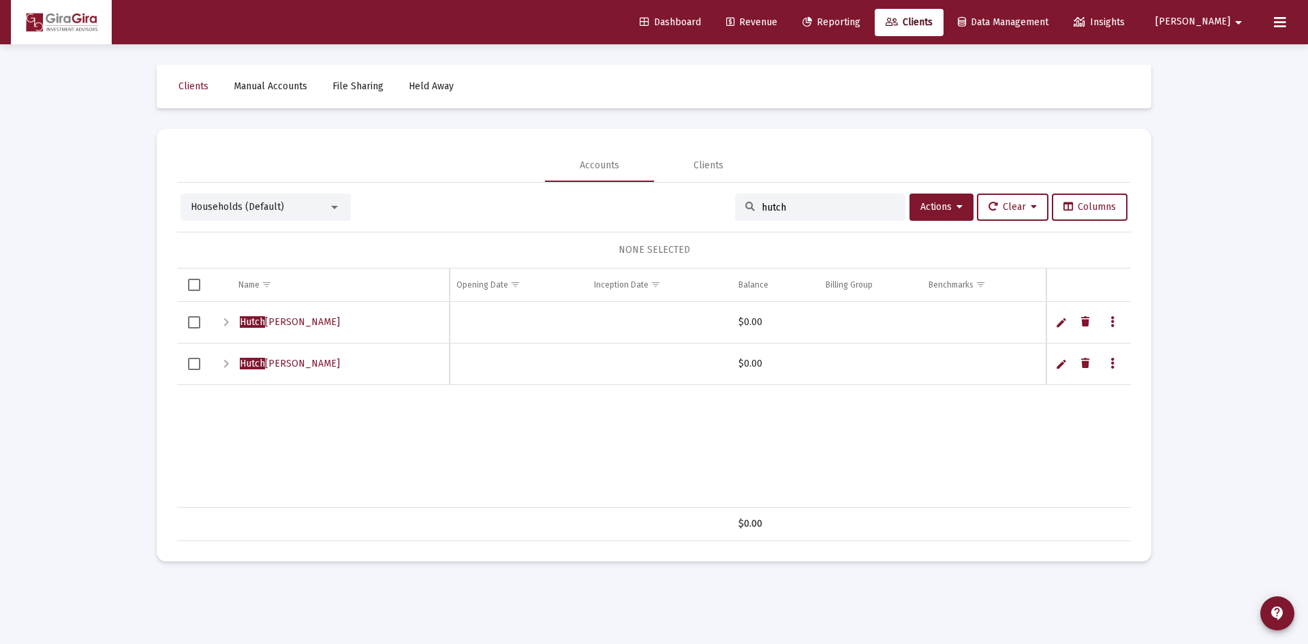
type input "hutch"
click at [195, 322] on span "Select row" at bounding box center [194, 322] width 12 height 12
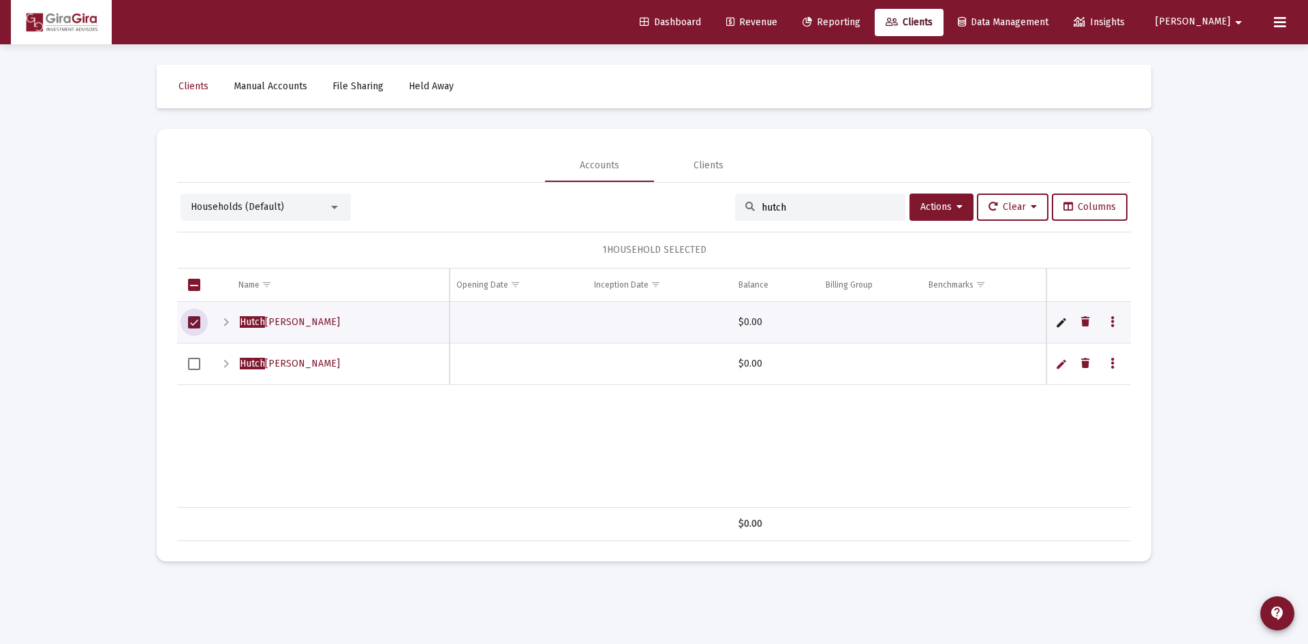
drag, startPoint x: 193, startPoint y: 365, endPoint x: 695, endPoint y: 365, distance: 502.7
click at [194, 365] on span "Select row" at bounding box center [194, 364] width 12 height 12
click at [956, 204] on icon at bounding box center [959, 207] width 6 height 10
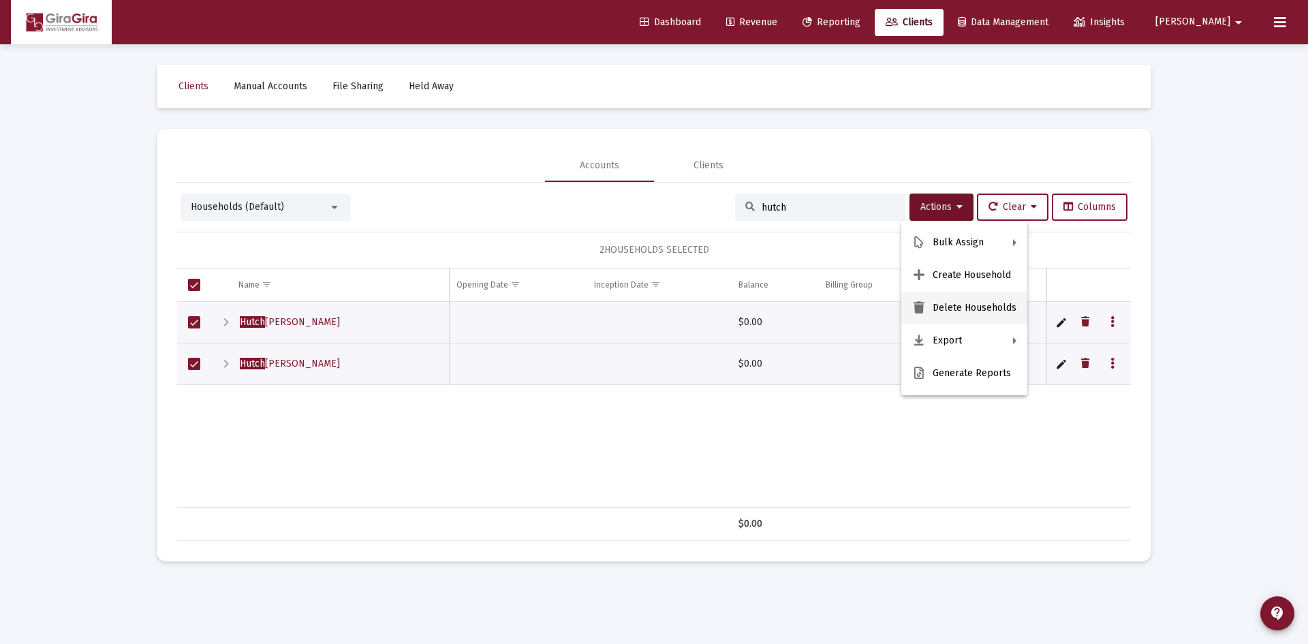
click at [982, 304] on button "Delete Households" at bounding box center [964, 308] width 126 height 33
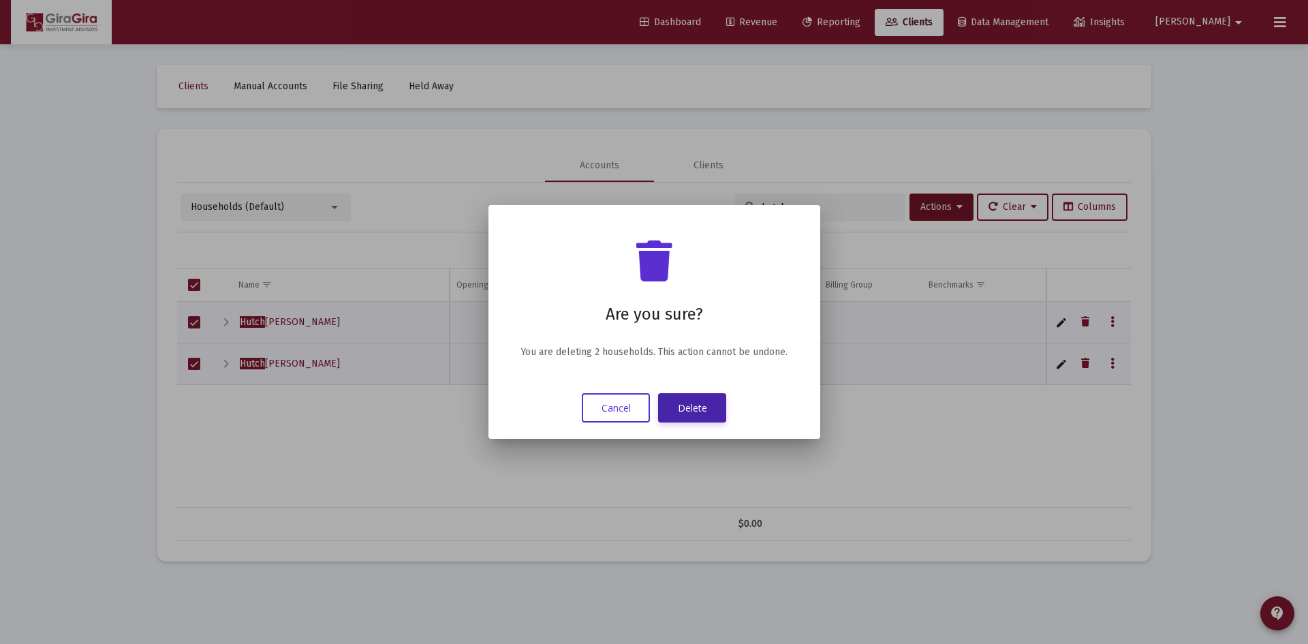
click at [696, 405] on button "Delete" at bounding box center [692, 407] width 68 height 29
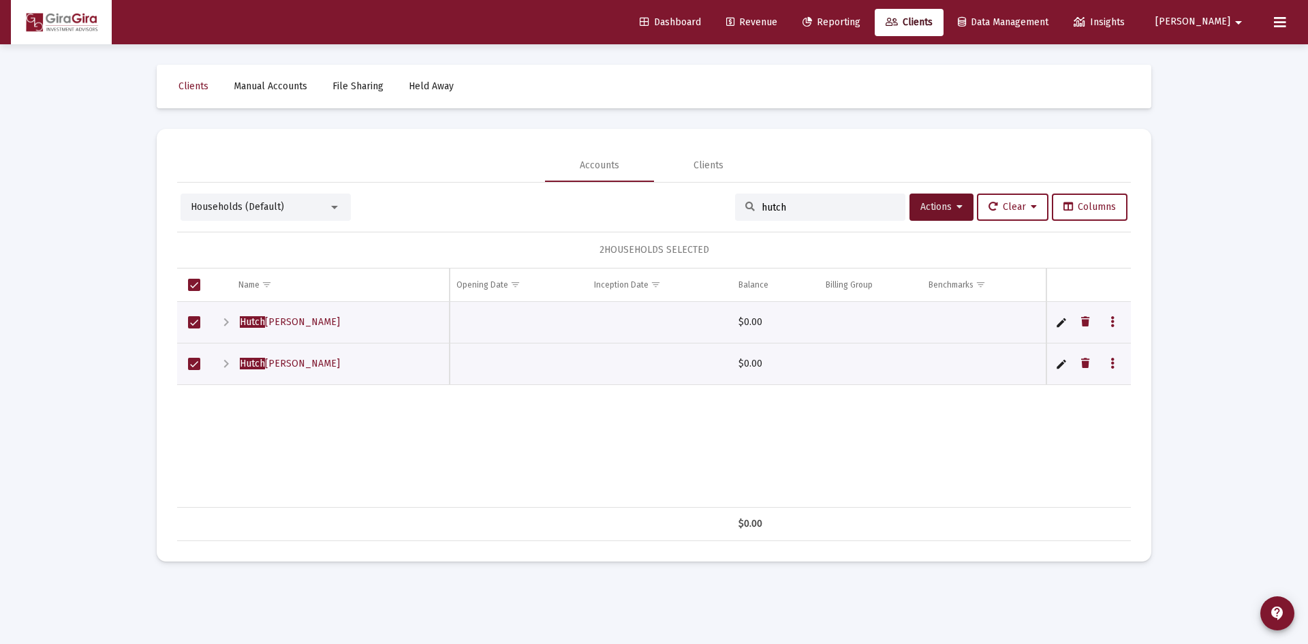
click at [730, 447] on div "Hutch inson, Diana Household $0.00 Hutch inson, Diana Household $0.00" at bounding box center [656, 405] width 958 height 206
click at [723, 157] on div "Clients" at bounding box center [708, 165] width 109 height 33
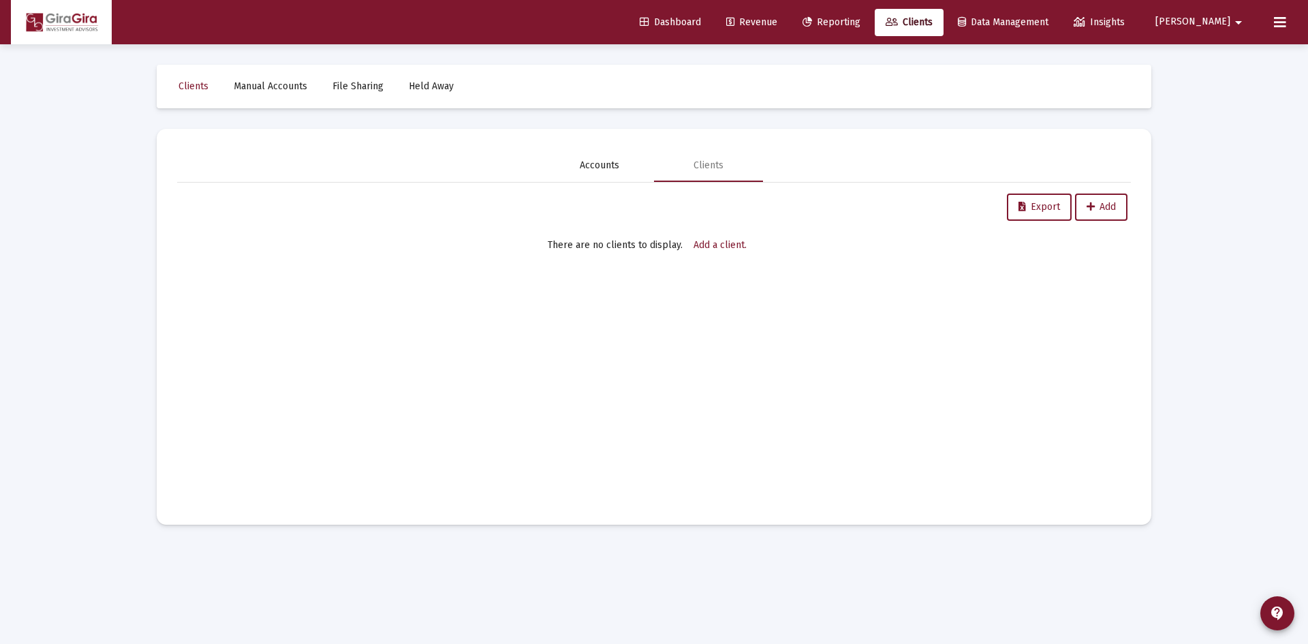
click at [599, 165] on div "Accounts" at bounding box center [600, 166] width 40 height 14
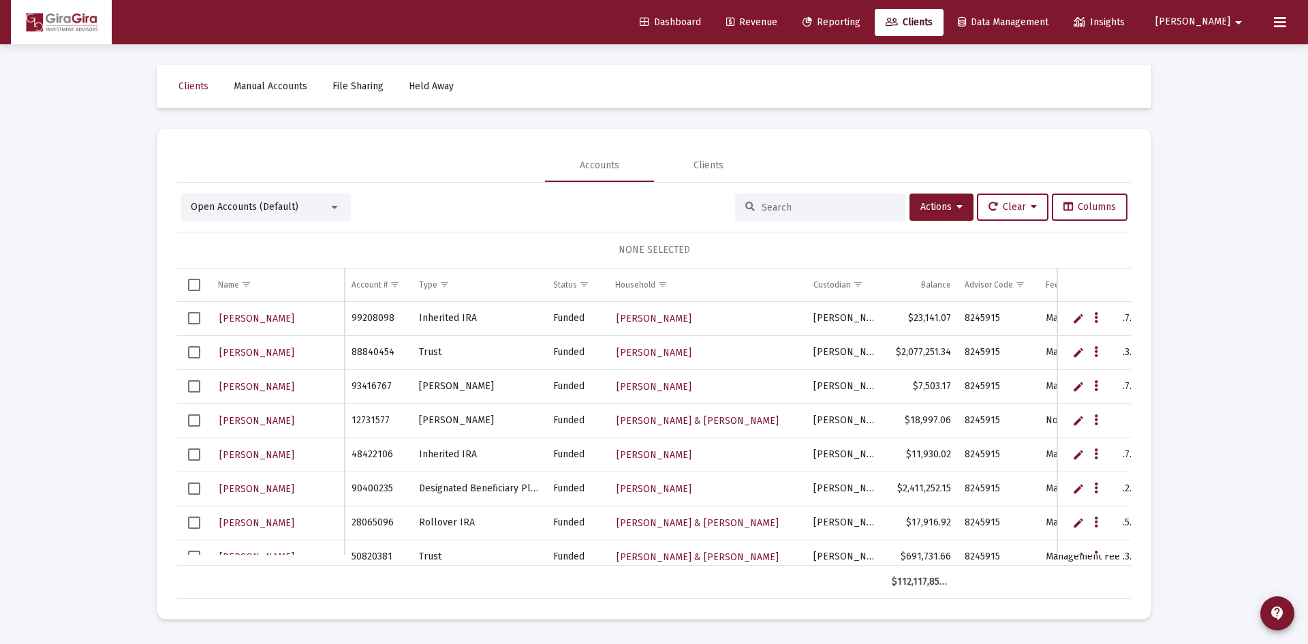
click at [272, 204] on span "Open Accounts (Default)" at bounding box center [245, 207] width 108 height 12
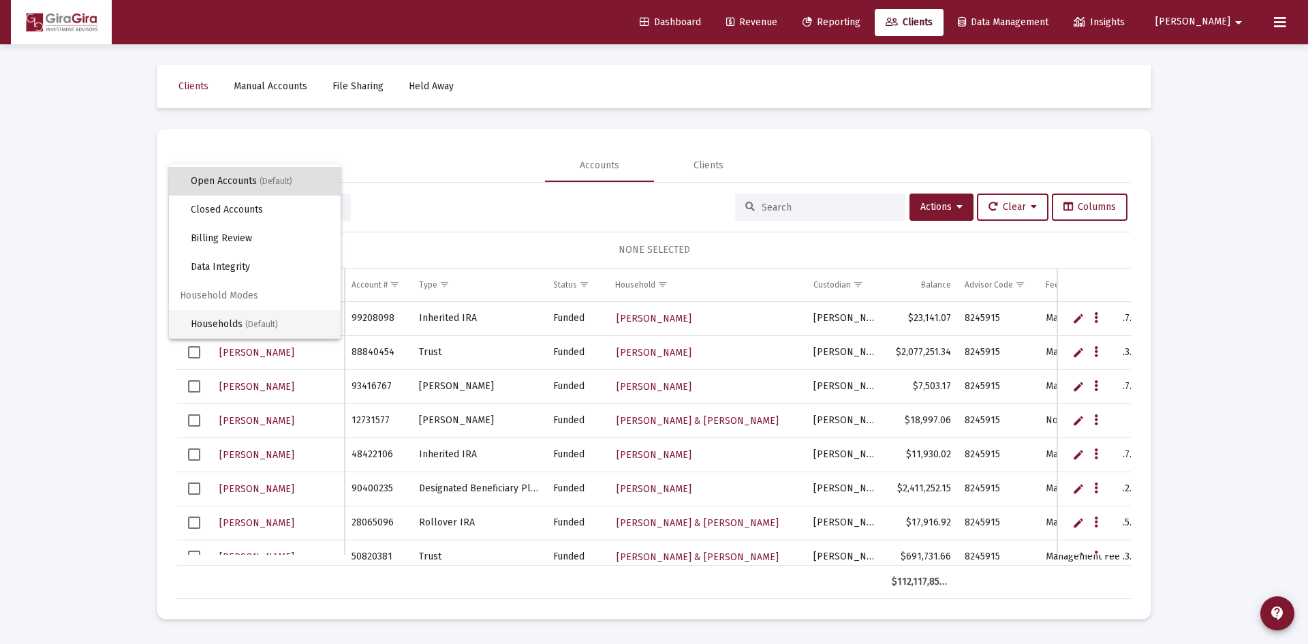
click at [234, 322] on span "Households (Default)" at bounding box center [260, 324] width 139 height 29
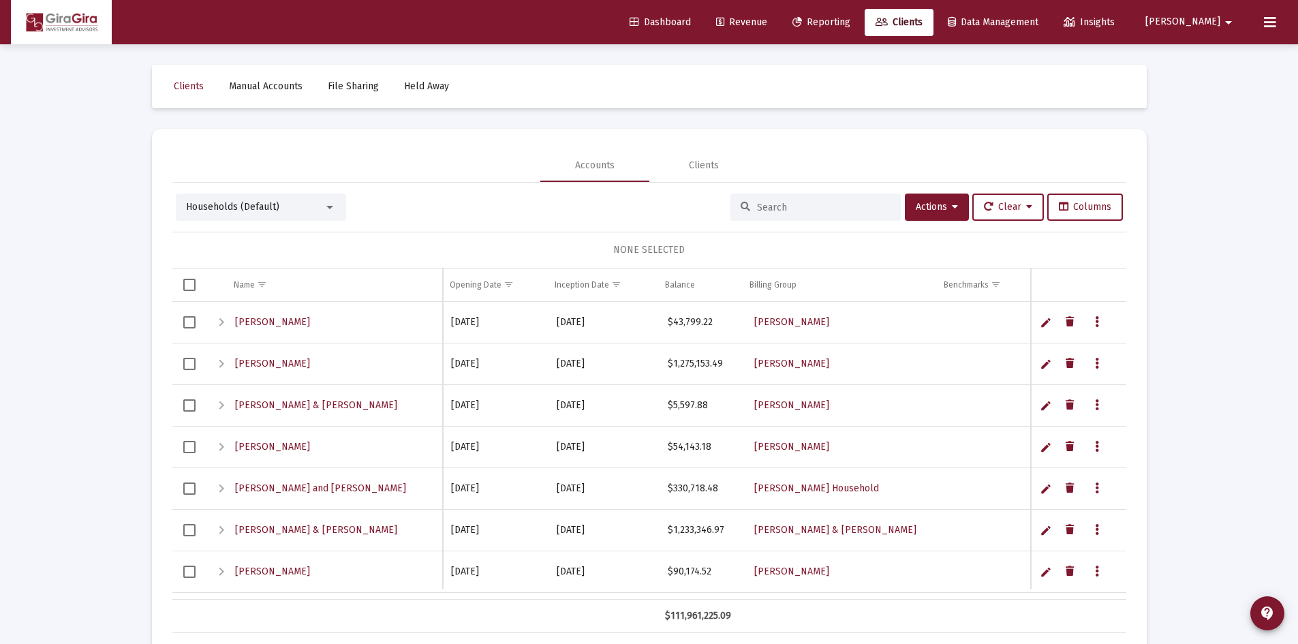
drag, startPoint x: 770, startPoint y: 207, endPoint x: 779, endPoint y: 206, distance: 8.9
click at [772, 207] on input at bounding box center [824, 208] width 134 height 12
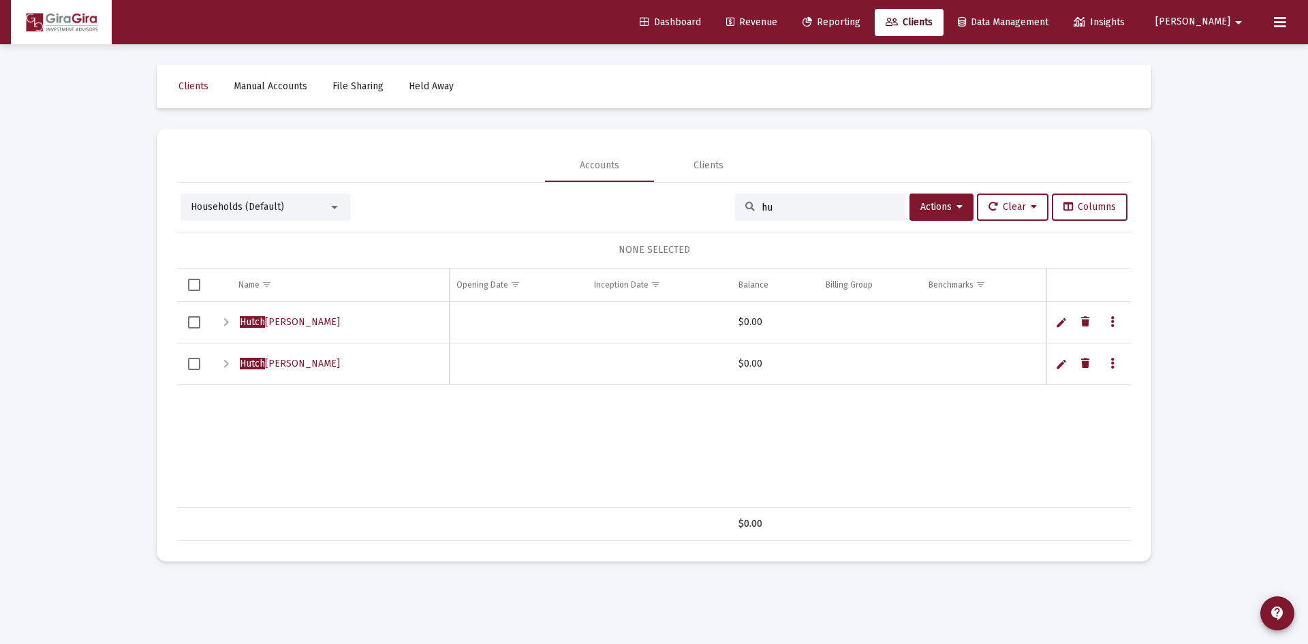
type input "h"
type input "hutch"
click at [1085, 322] on icon "Data grid" at bounding box center [1085, 322] width 8 height 16
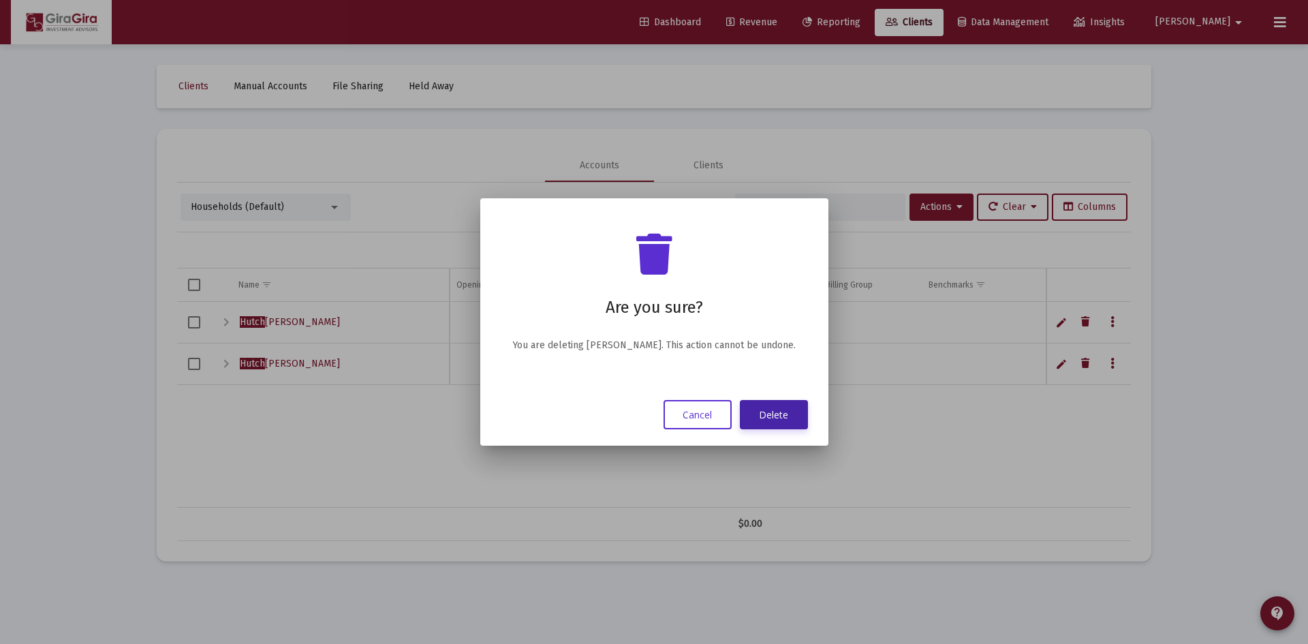
click at [800, 419] on button "Delete" at bounding box center [774, 414] width 68 height 29
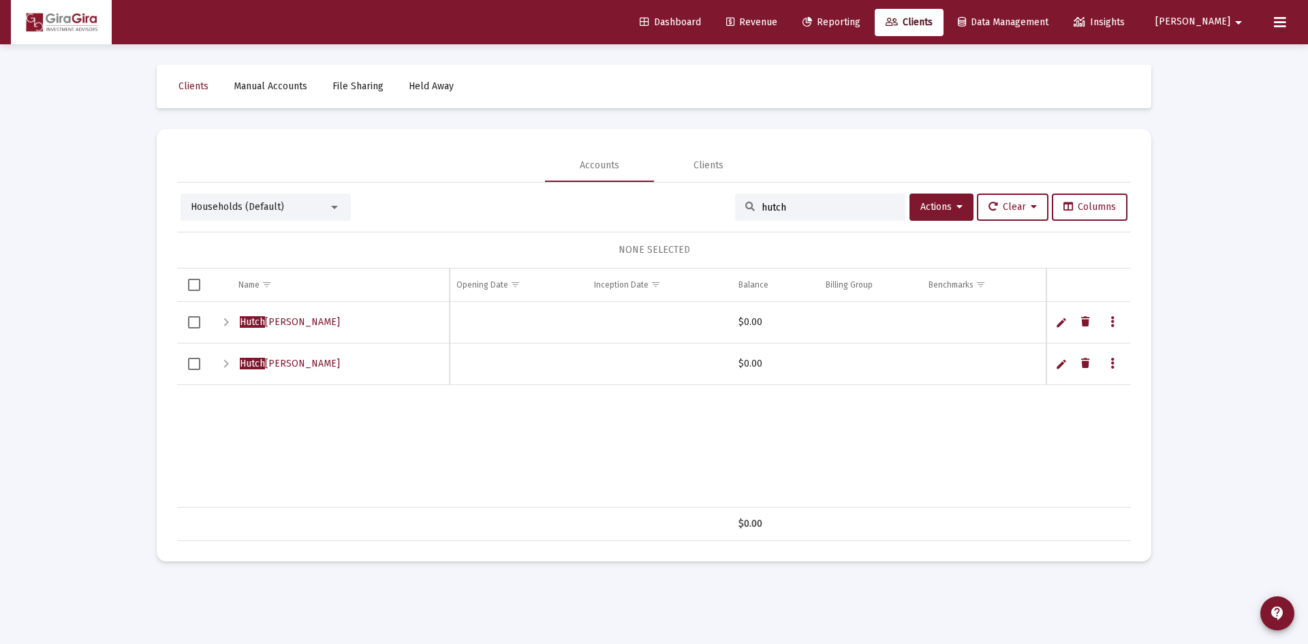
click at [1003, 428] on div "Hutch inson, Diana Household $0.00 Hutch inson, Diana Household $0.00" at bounding box center [656, 405] width 958 height 206
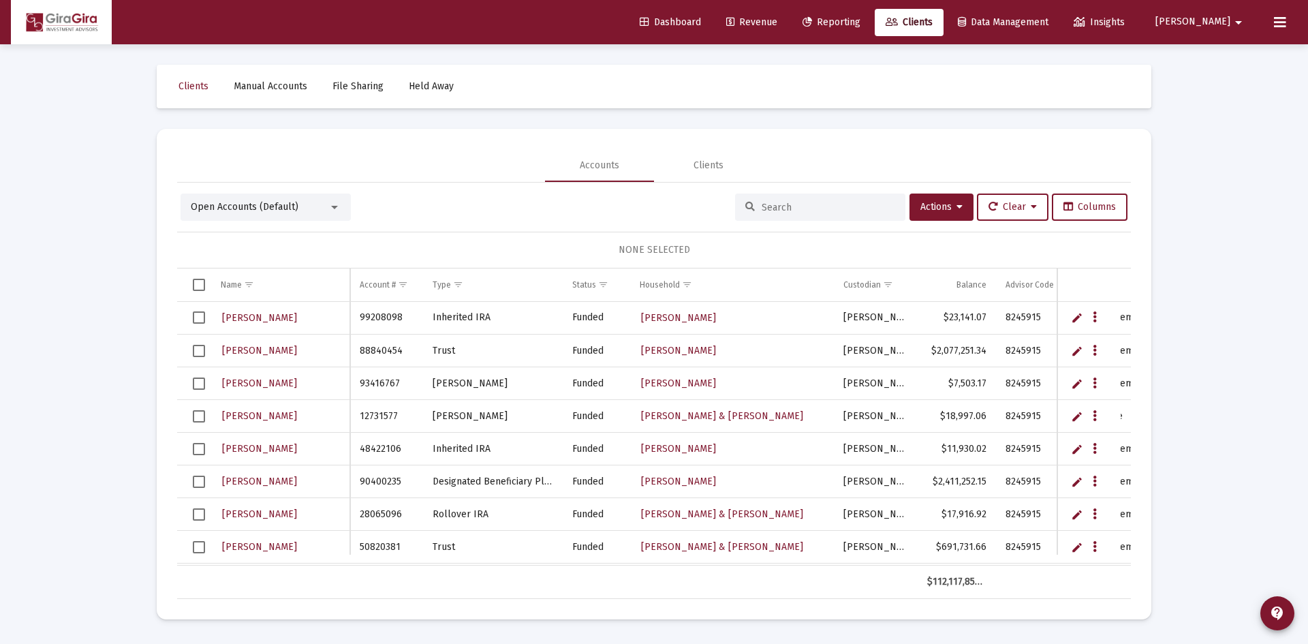
click at [314, 208] on div "Open Accounts (Default)" at bounding box center [260, 207] width 138 height 14
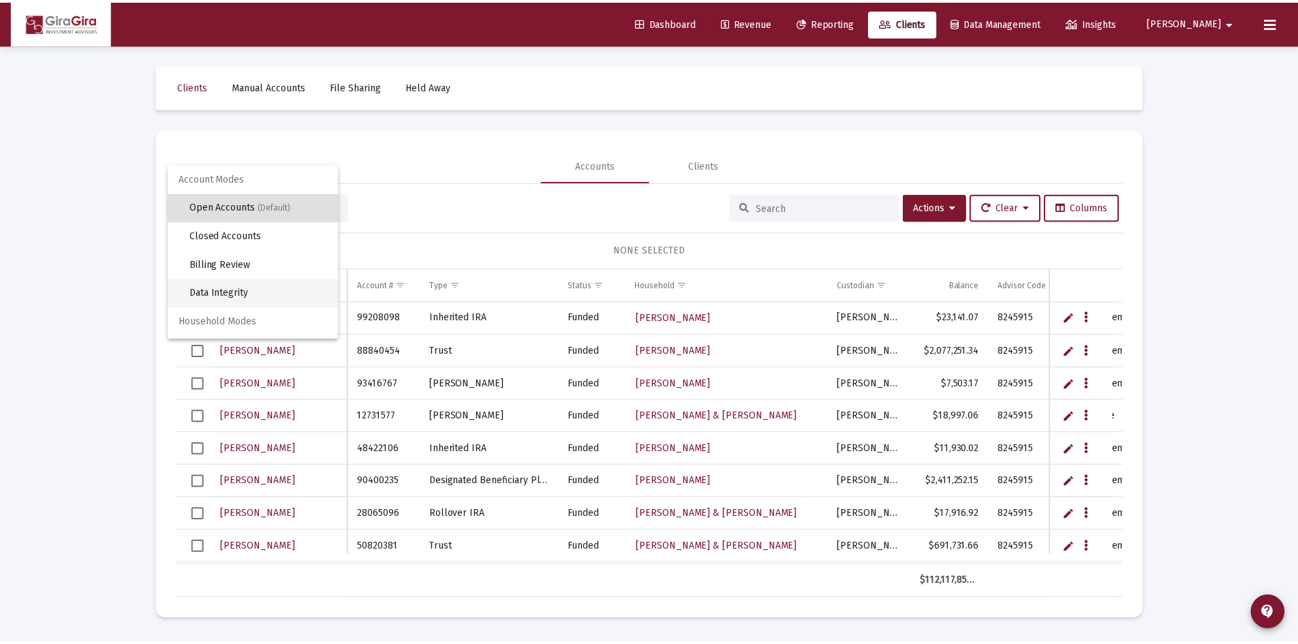
scroll to position [26, 0]
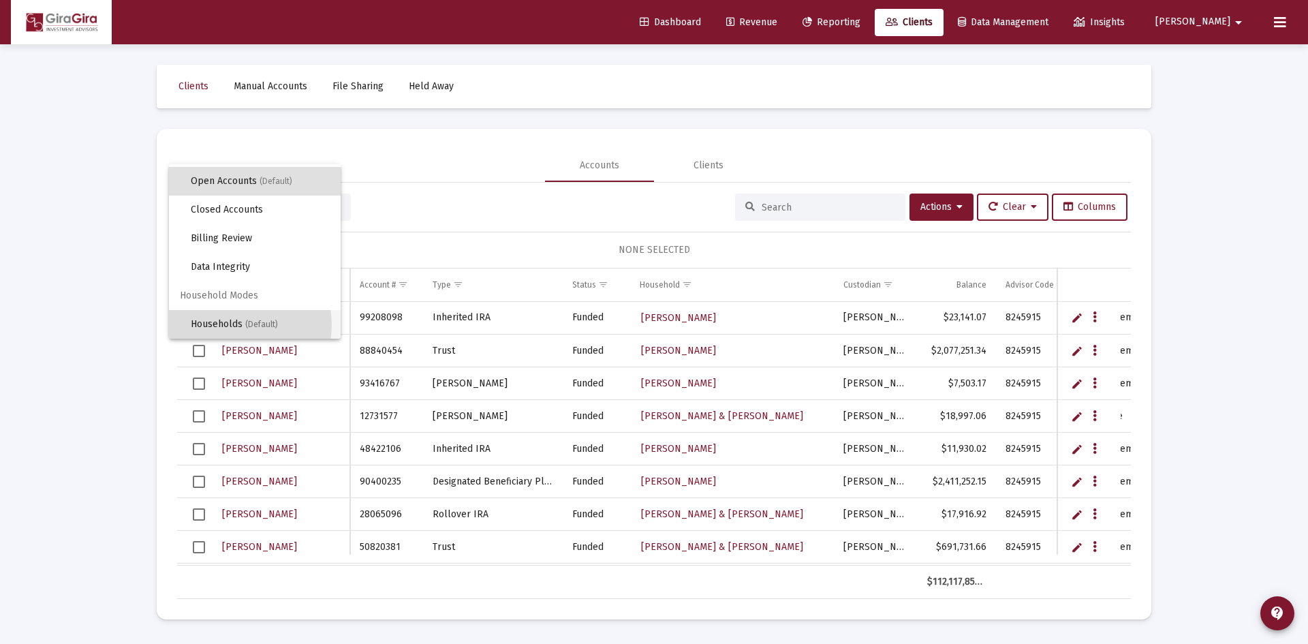
click at [238, 325] on span "Households (Default)" at bounding box center [260, 324] width 139 height 29
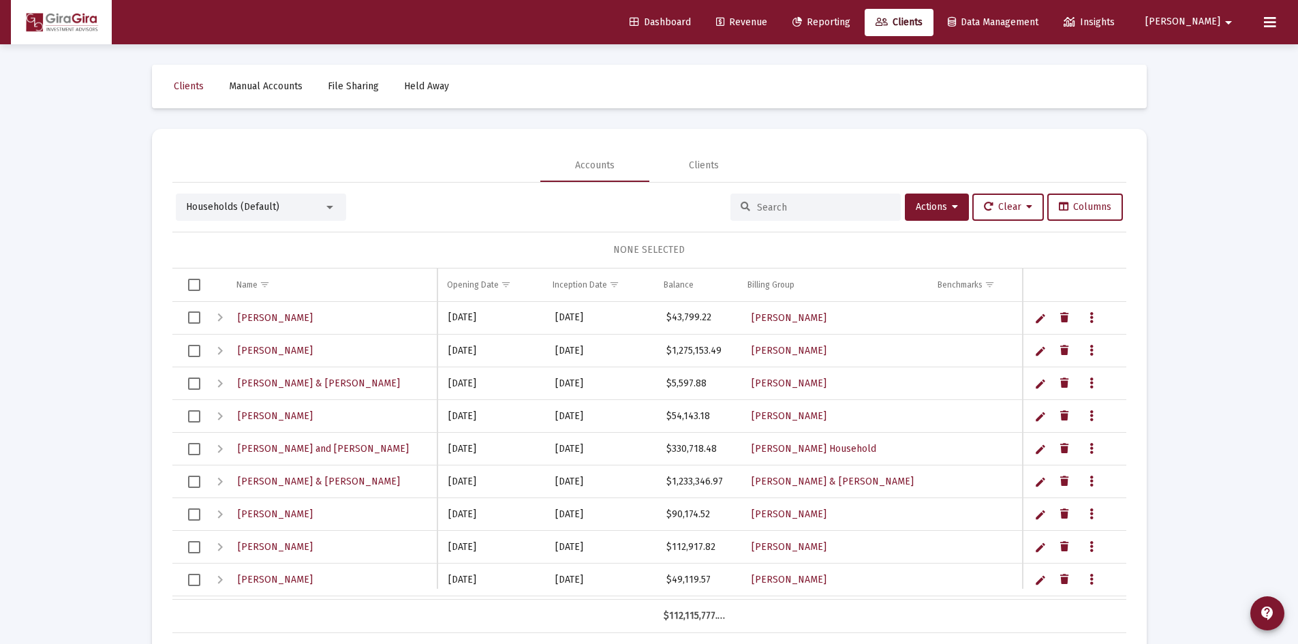
click at [777, 205] on input at bounding box center [824, 208] width 134 height 12
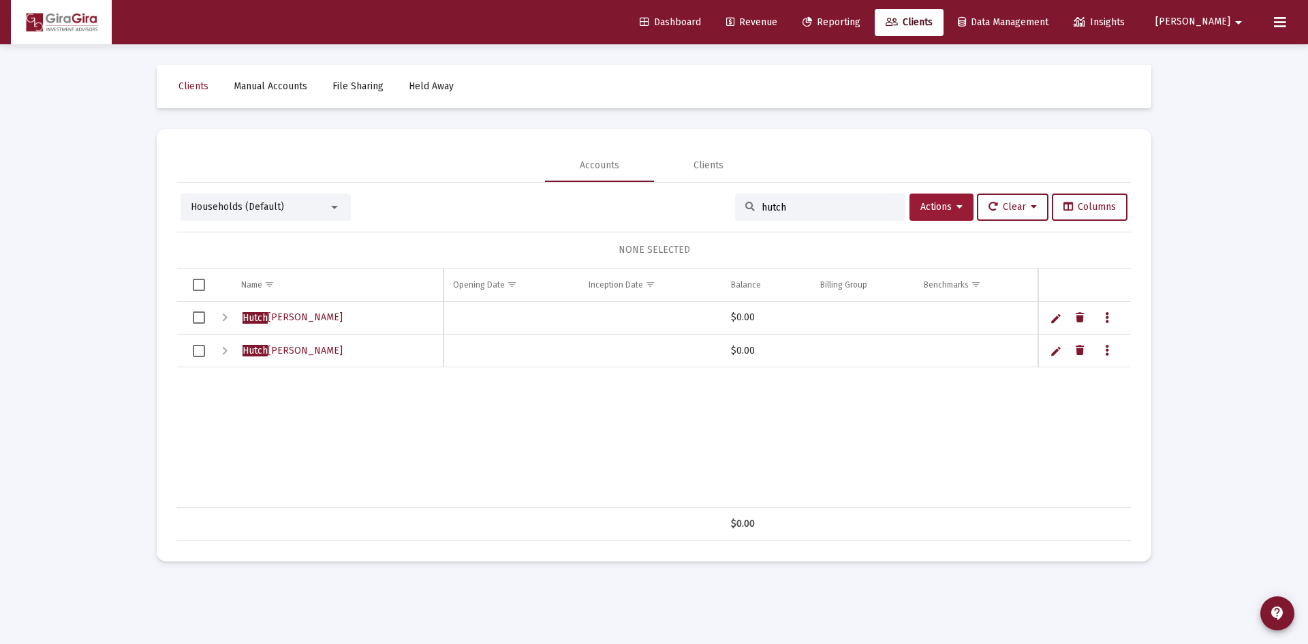
type input "hutch"
click at [960, 202] on button "Actions" at bounding box center [941, 206] width 64 height 27
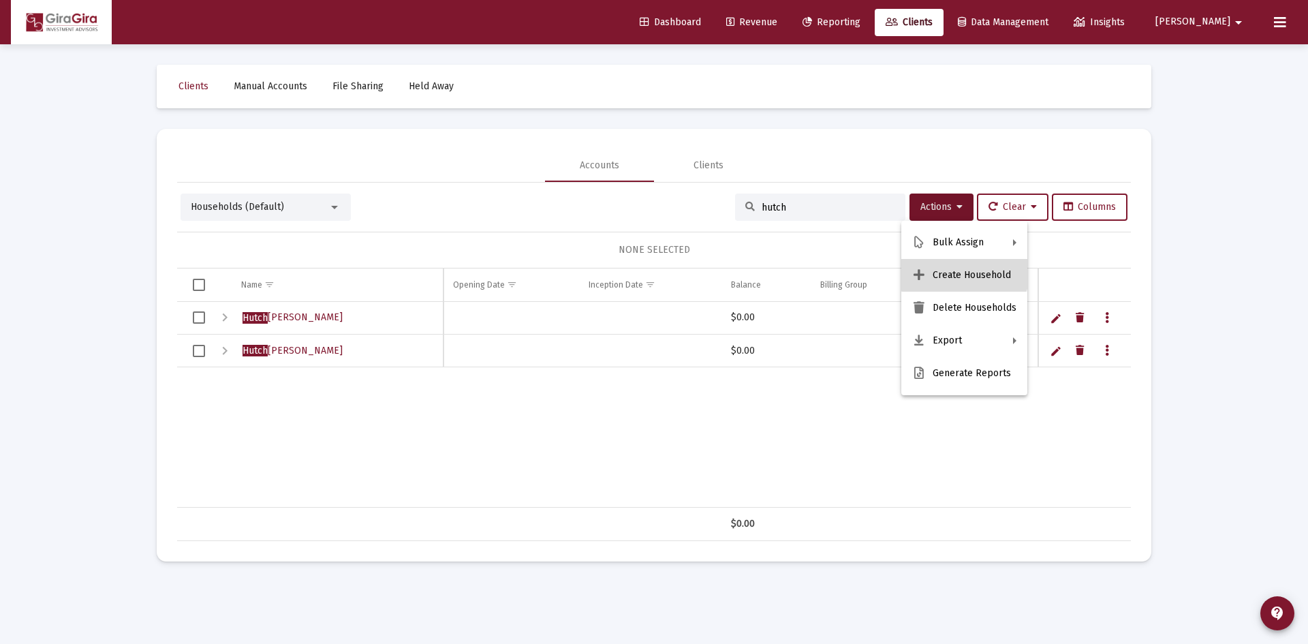
click at [964, 270] on button "Create Household" at bounding box center [964, 275] width 126 height 33
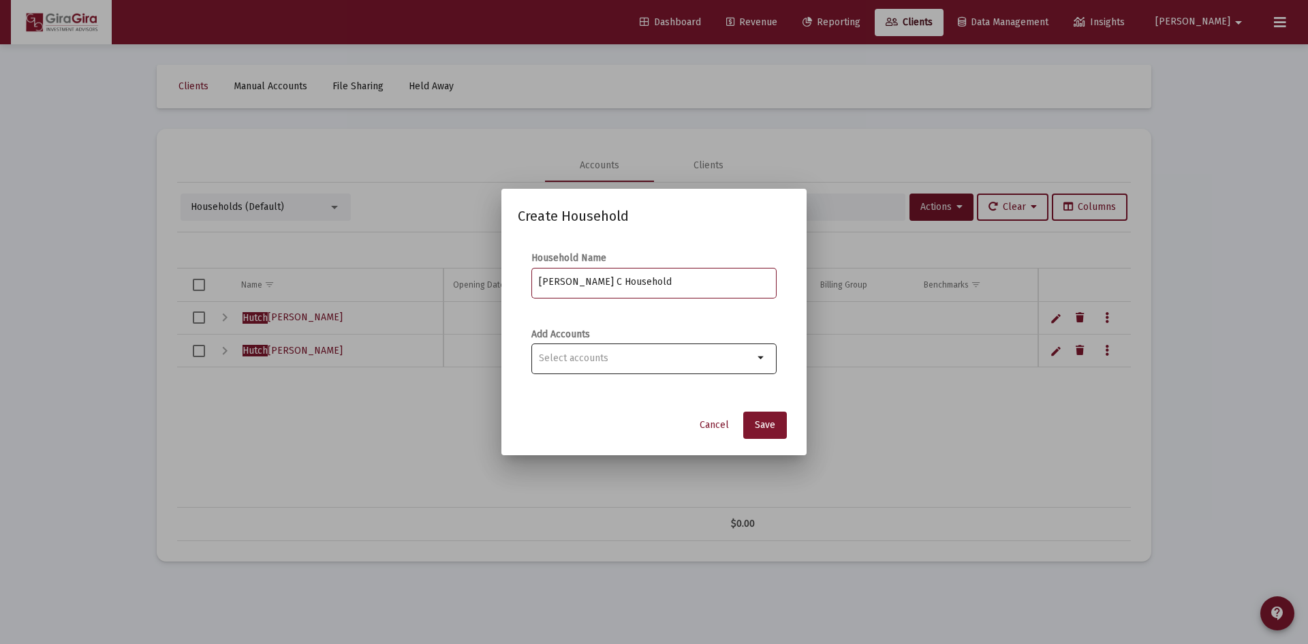
type input "Hutchinson, Diana C Household"
click at [592, 364] on div "Selection" at bounding box center [646, 358] width 220 height 16
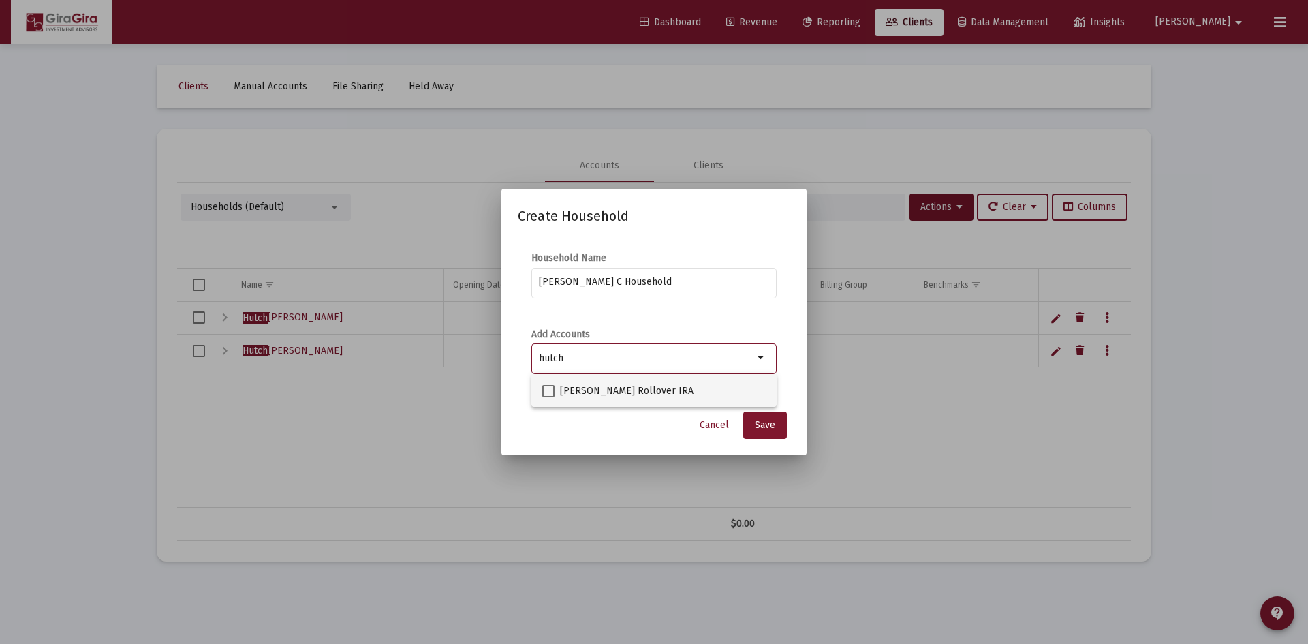
type input "hutch"
click at [554, 388] on span at bounding box center [548, 391] width 12 height 12
click at [548, 397] on input "[PERSON_NAME] Rollover IRA" at bounding box center [548, 397] width 1 height 1
checkbox input "true"
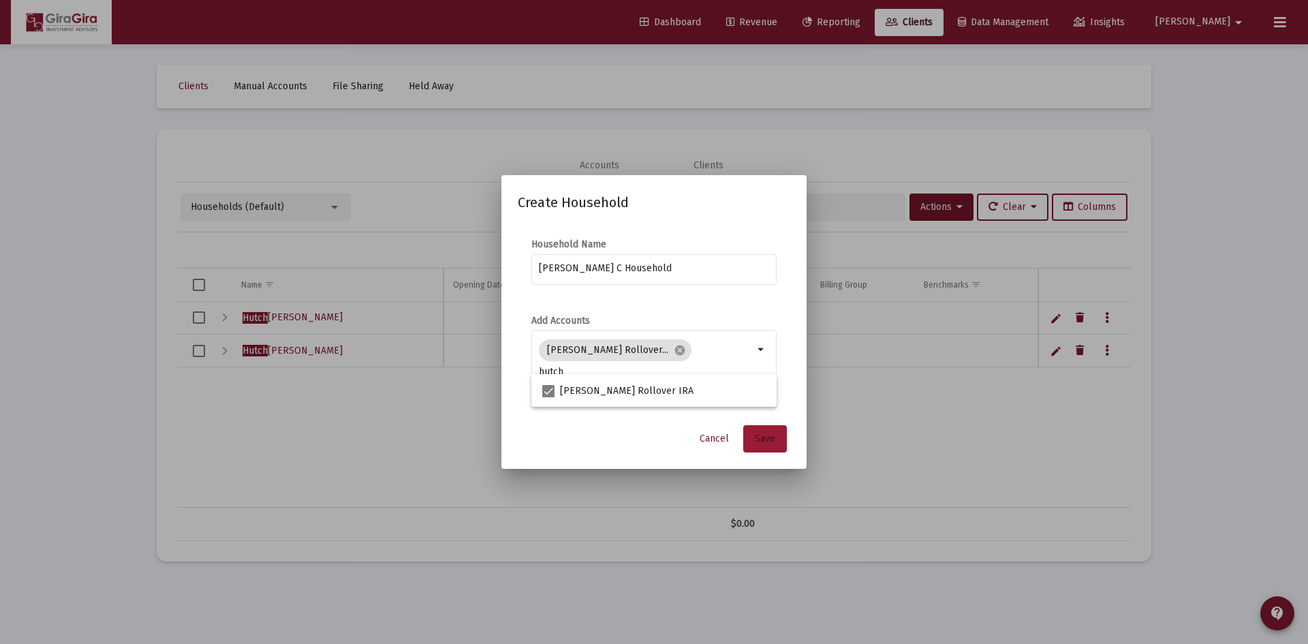
click at [768, 435] on span "Save" at bounding box center [765, 439] width 20 height 12
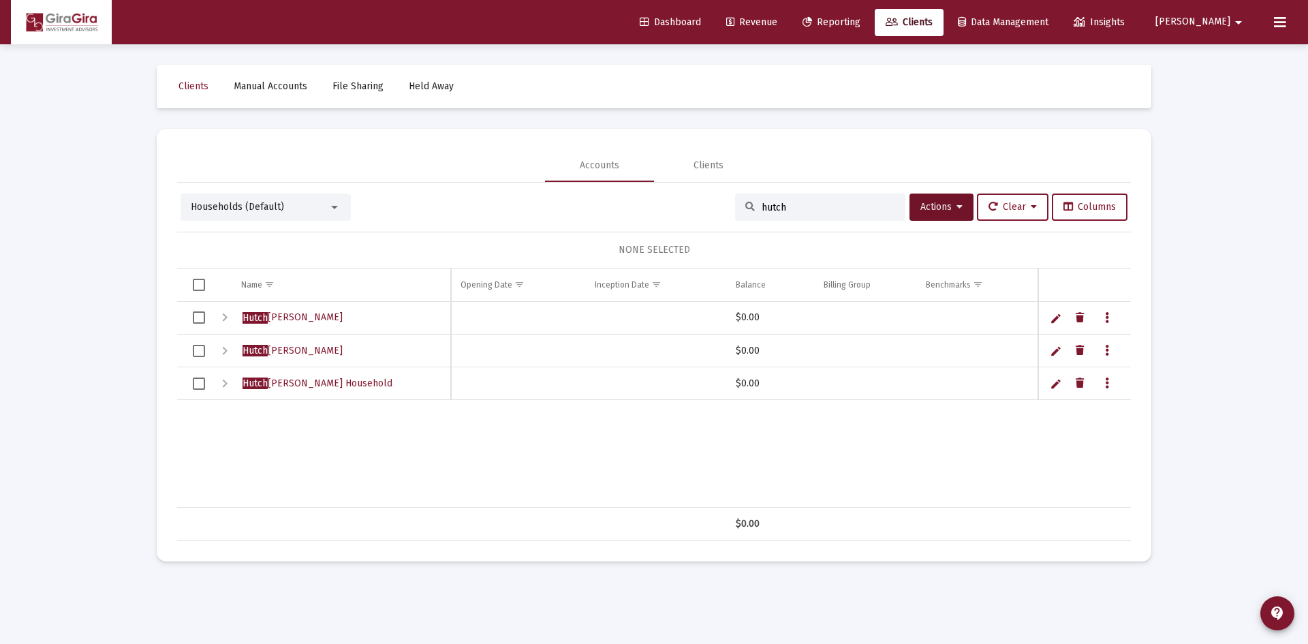
click at [777, 16] on span "Revenue" at bounding box center [751, 22] width 51 height 12
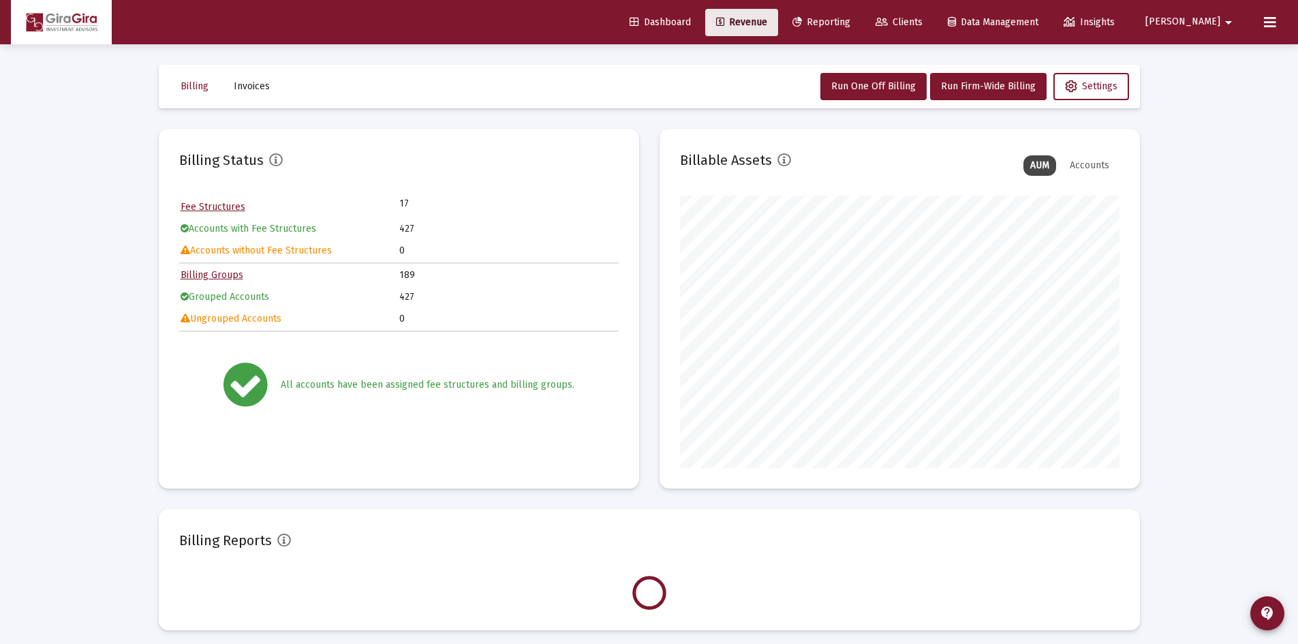
scroll to position [272, 439]
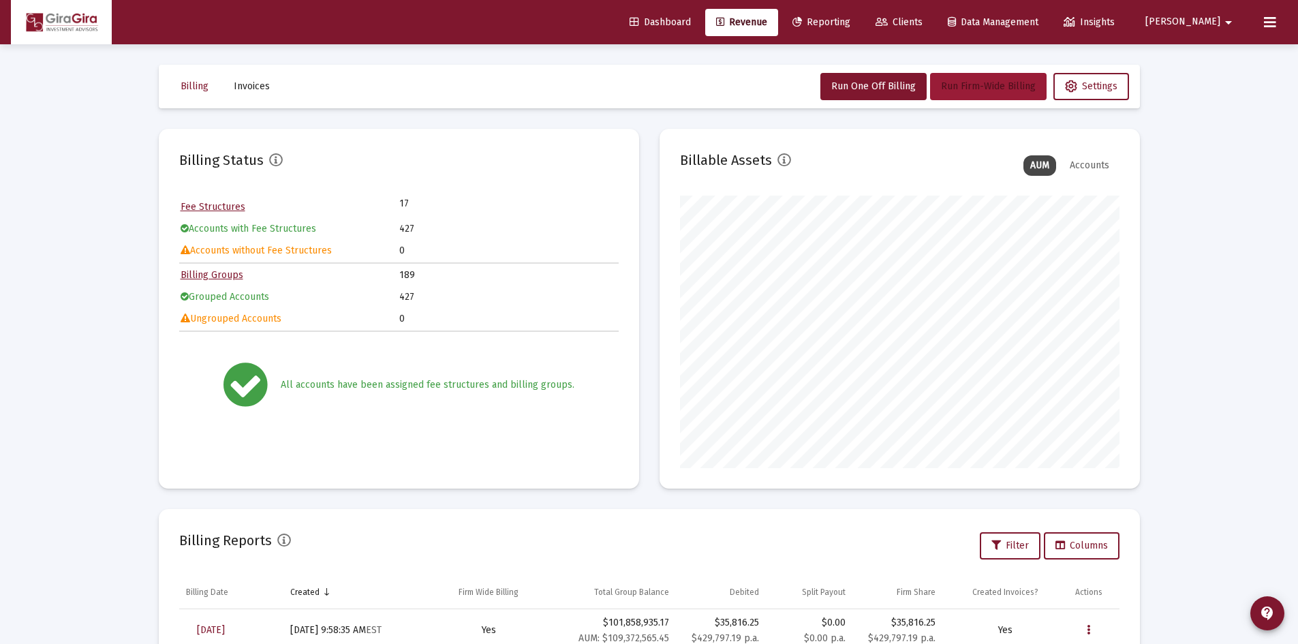
click at [971, 83] on span "Run Firm-Wide Billing" at bounding box center [988, 86] width 95 height 12
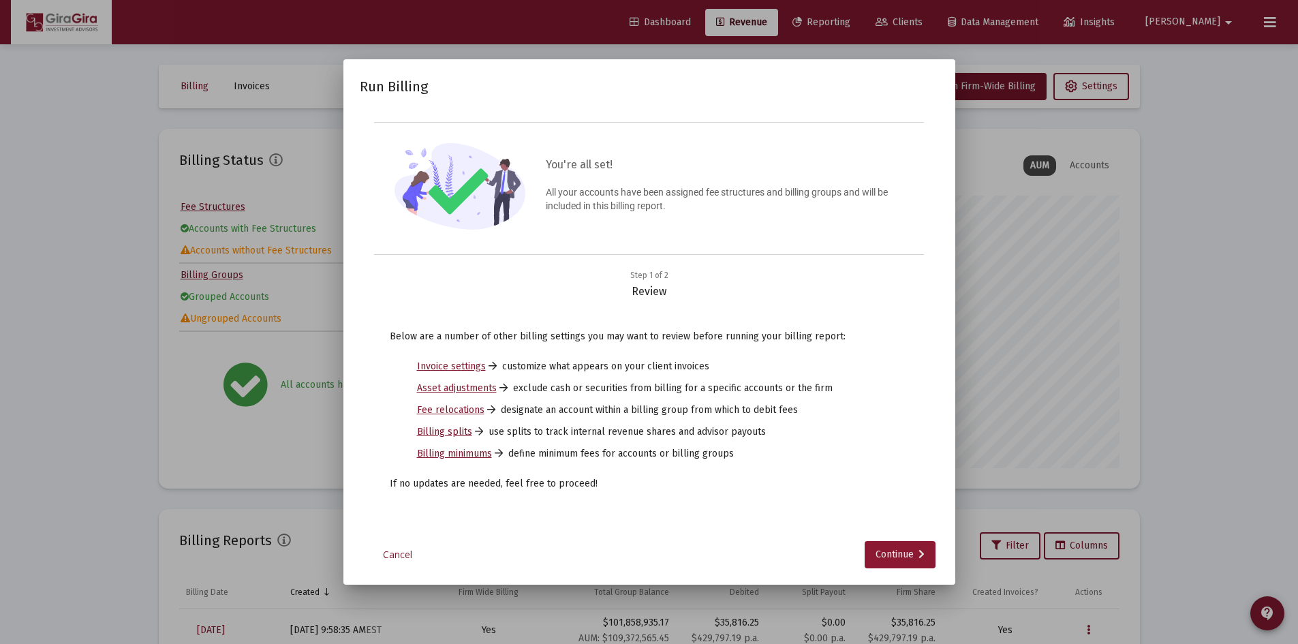
click at [875, 557] on div "Continue" at bounding box center [899, 554] width 49 height 27
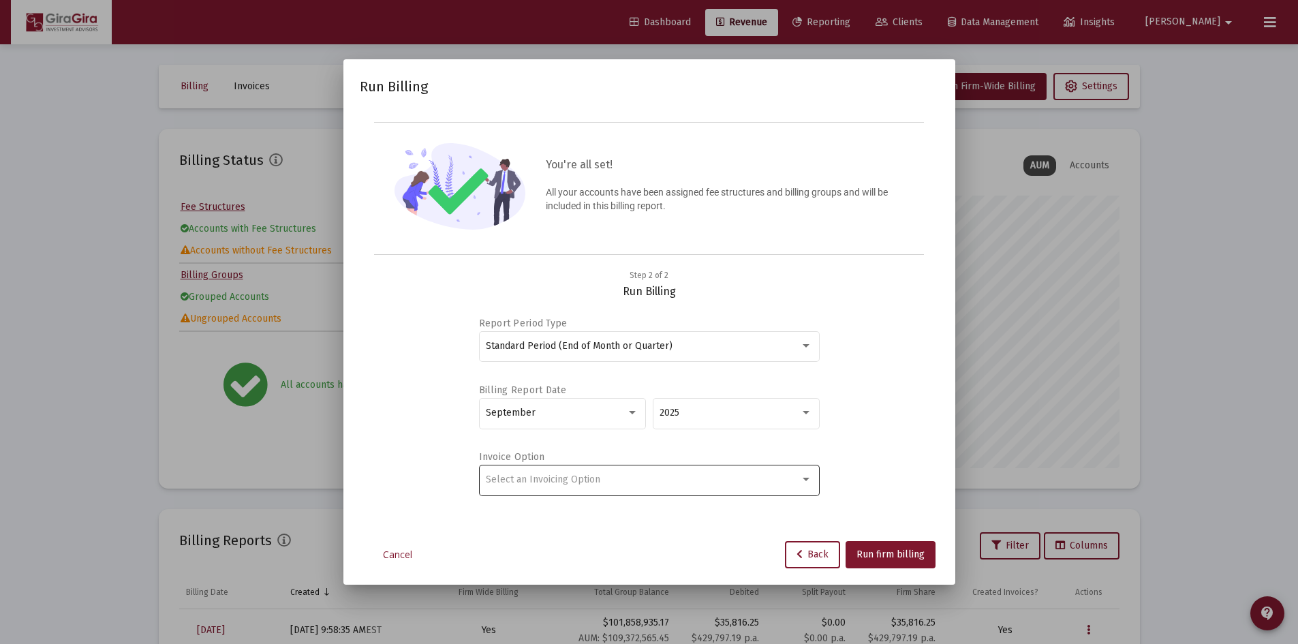
click at [526, 475] on span "Select an Invoicing Option" at bounding box center [543, 479] width 114 height 12
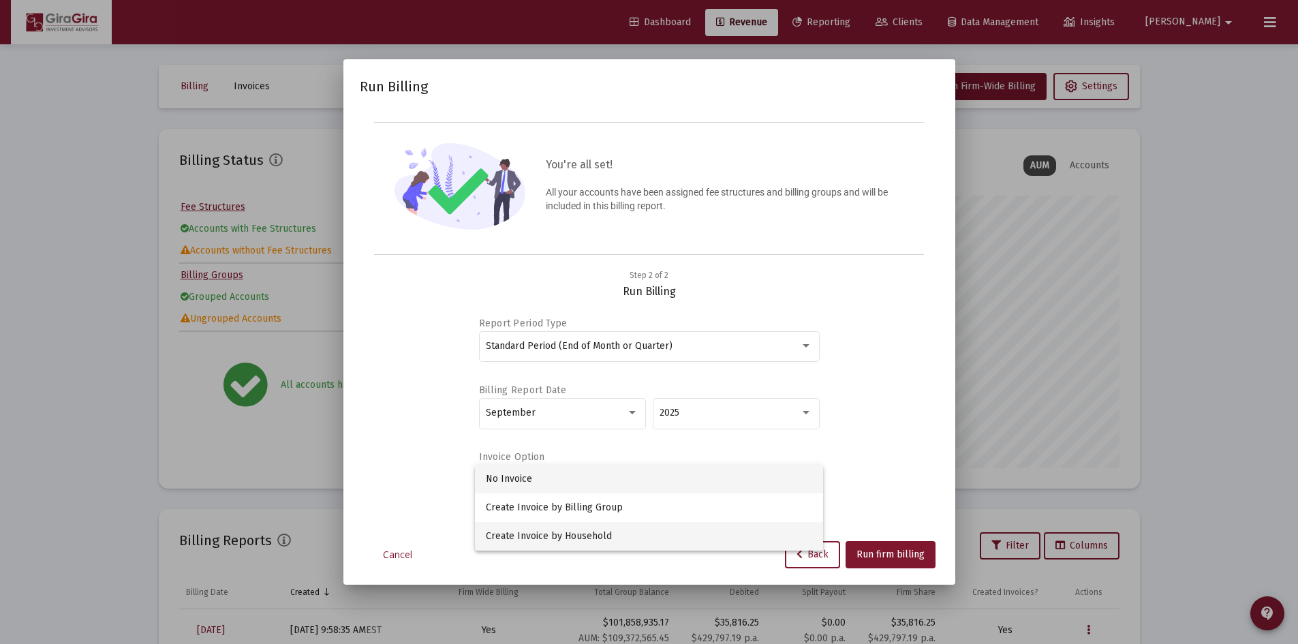
click at [535, 531] on span "Create Invoice by Household" at bounding box center [649, 536] width 326 height 29
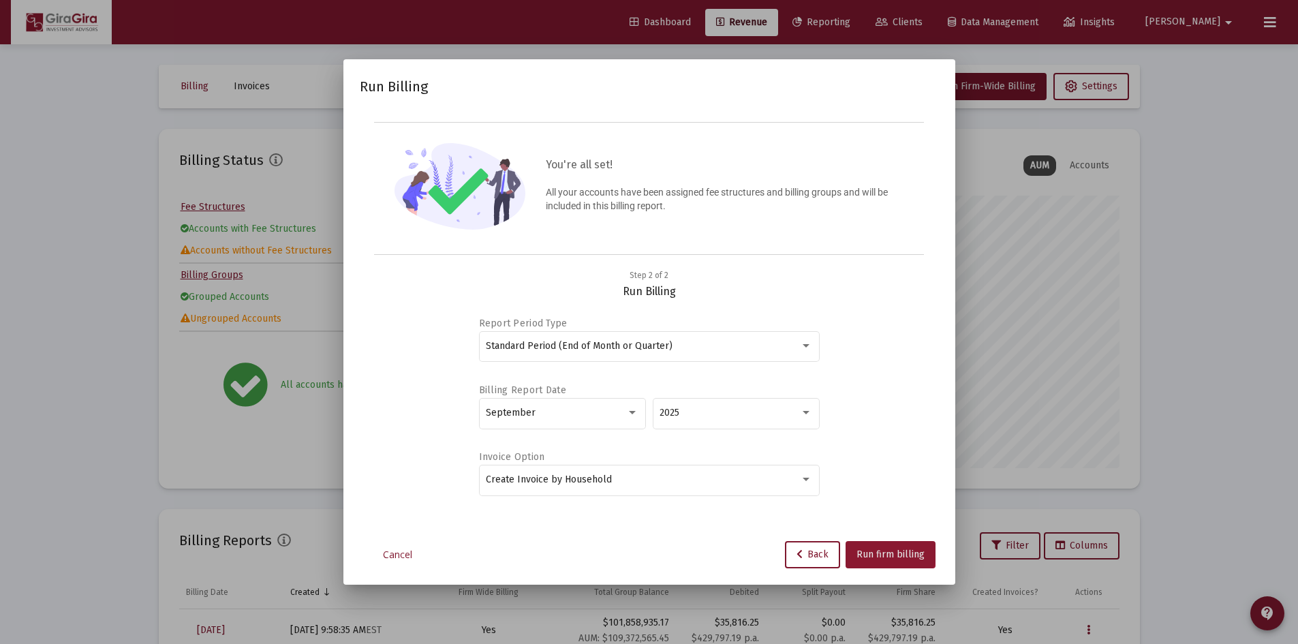
click at [877, 547] on button "Run firm billing" at bounding box center [890, 554] width 90 height 27
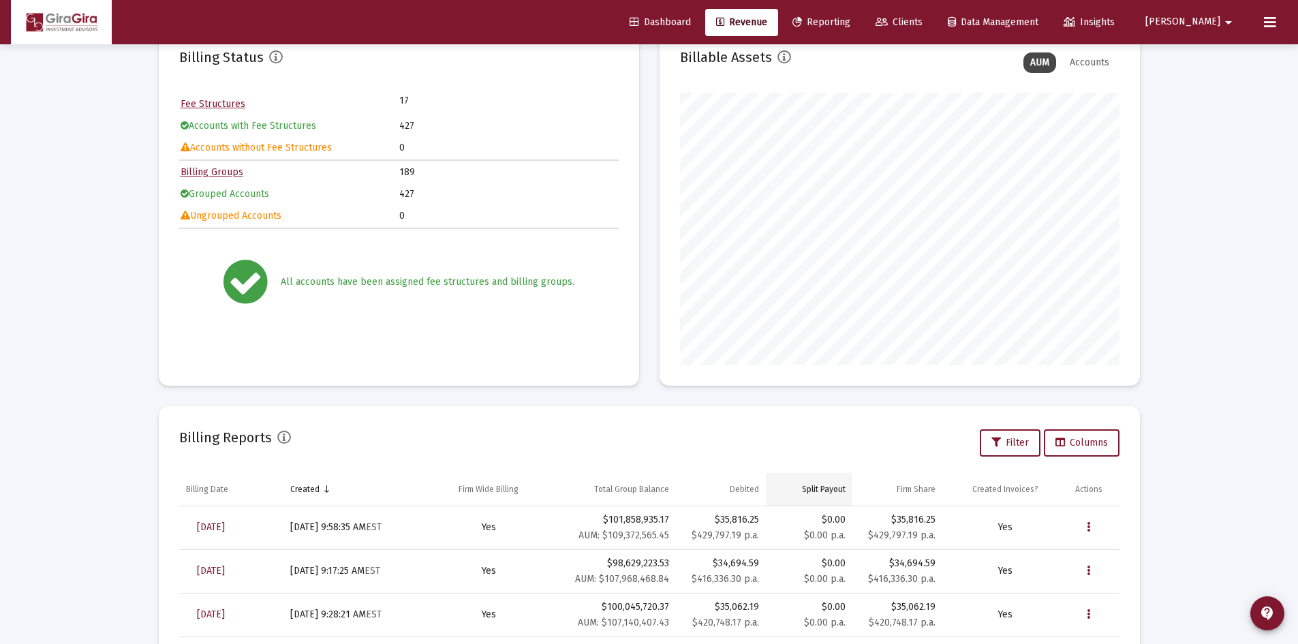
scroll to position [136, 0]
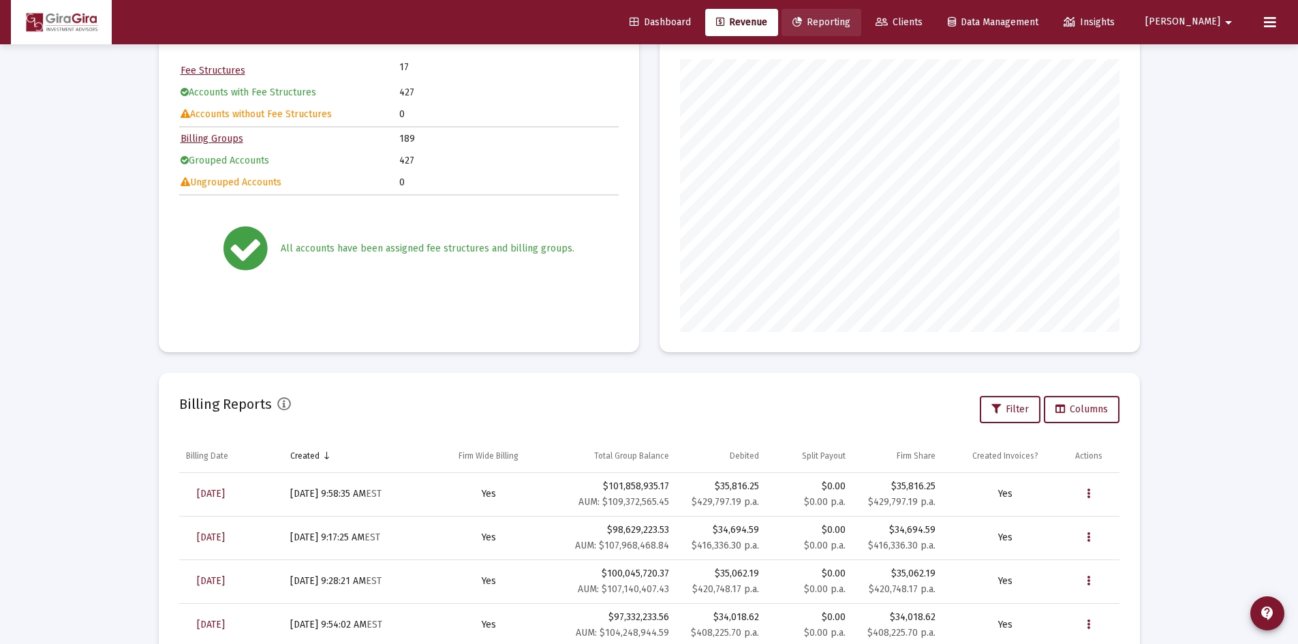
click at [850, 22] on span "Reporting" at bounding box center [821, 22] width 58 height 12
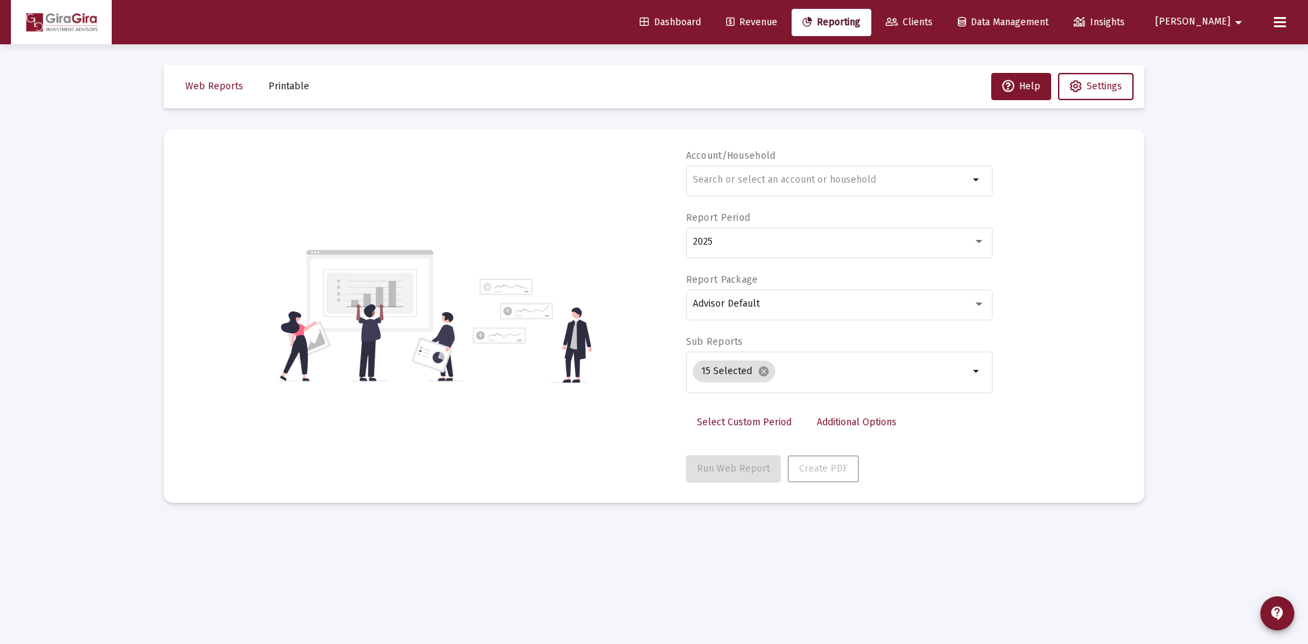
click at [777, 16] on span "Revenue" at bounding box center [751, 22] width 51 height 12
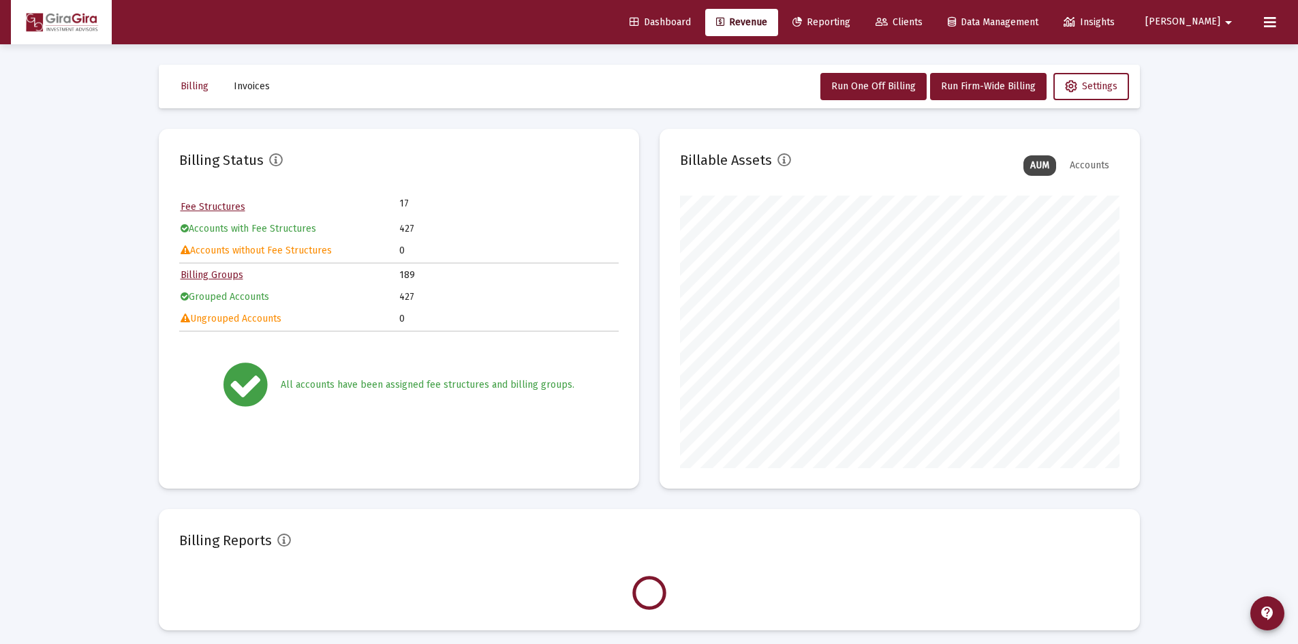
scroll to position [272, 439]
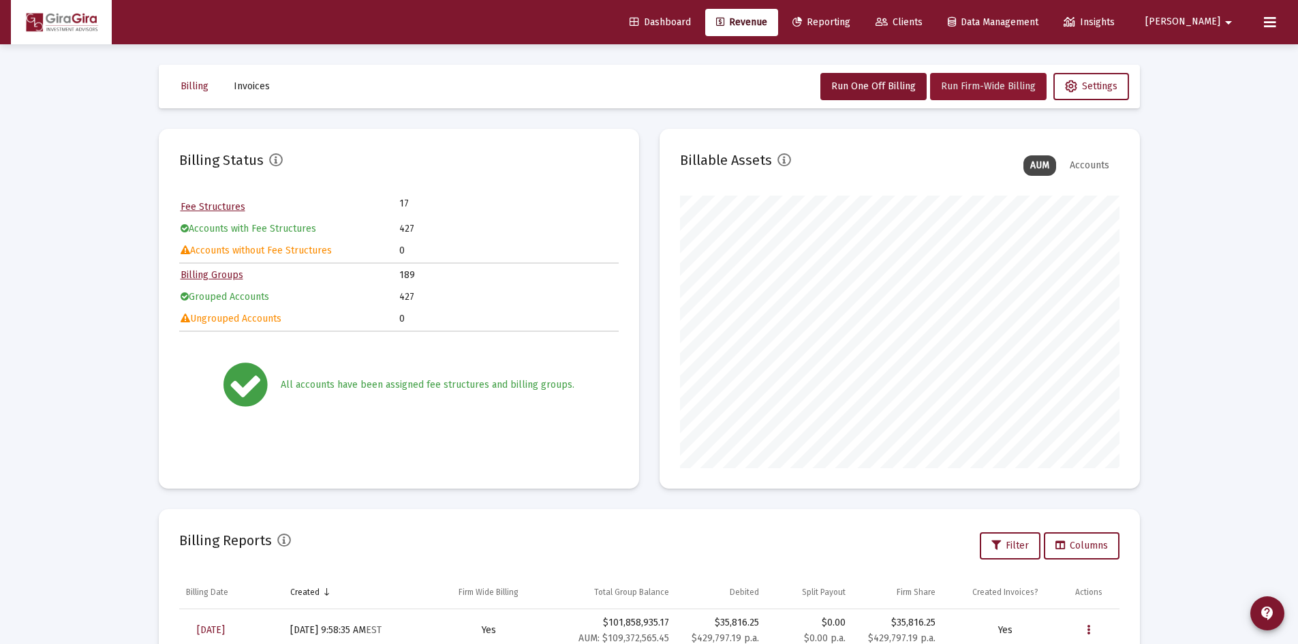
click at [965, 88] on span "Run Firm-Wide Billing" at bounding box center [988, 86] width 95 height 12
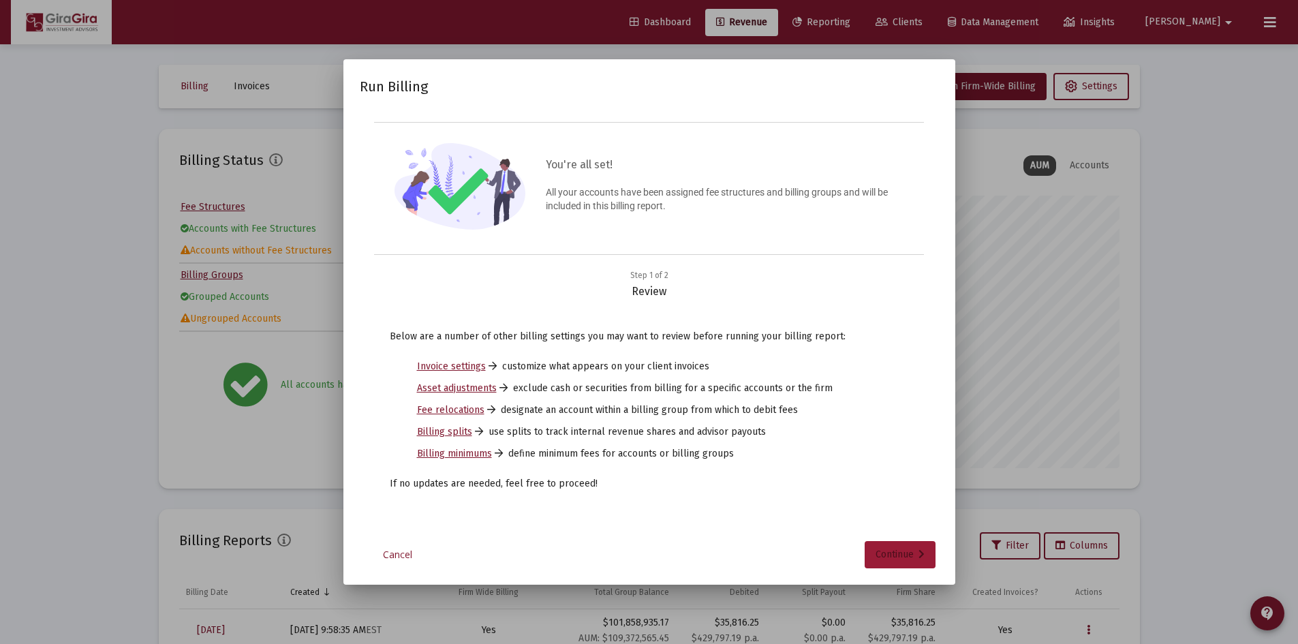
click at [894, 548] on div "Continue" at bounding box center [899, 554] width 49 height 27
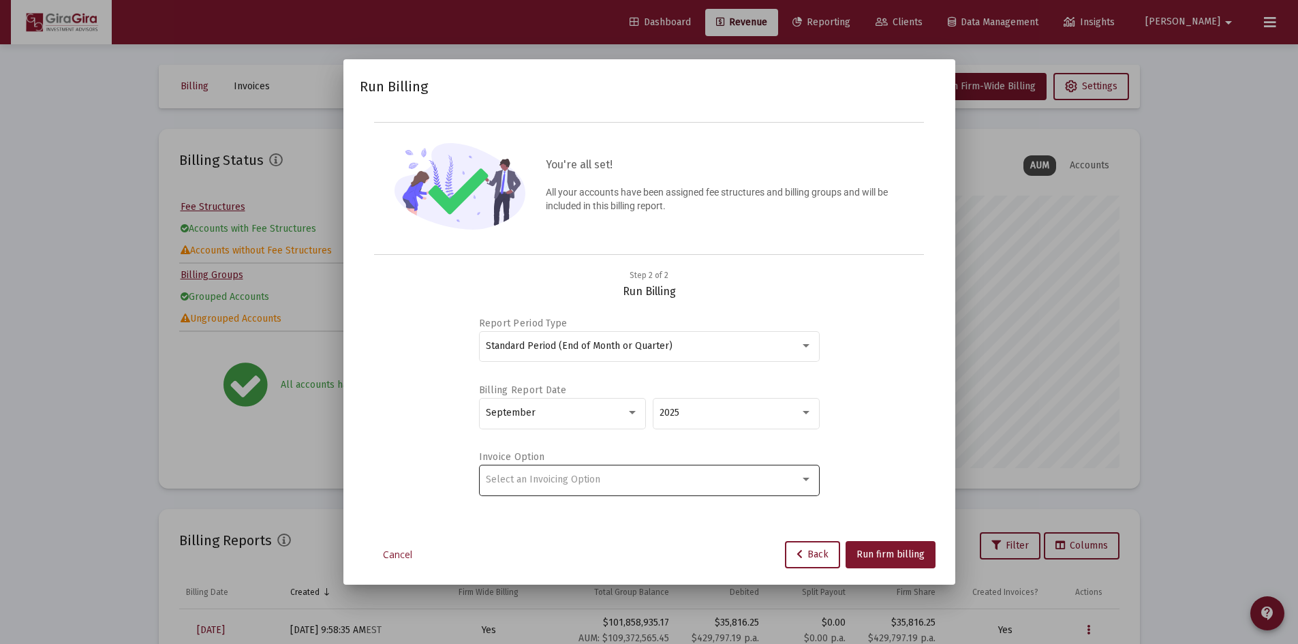
click at [607, 469] on div "Select an Invoicing Option" at bounding box center [649, 479] width 326 height 33
click at [899, 424] on div at bounding box center [649, 322] width 1298 height 644
click at [383, 557] on link "Cancel" at bounding box center [398, 555] width 68 height 14
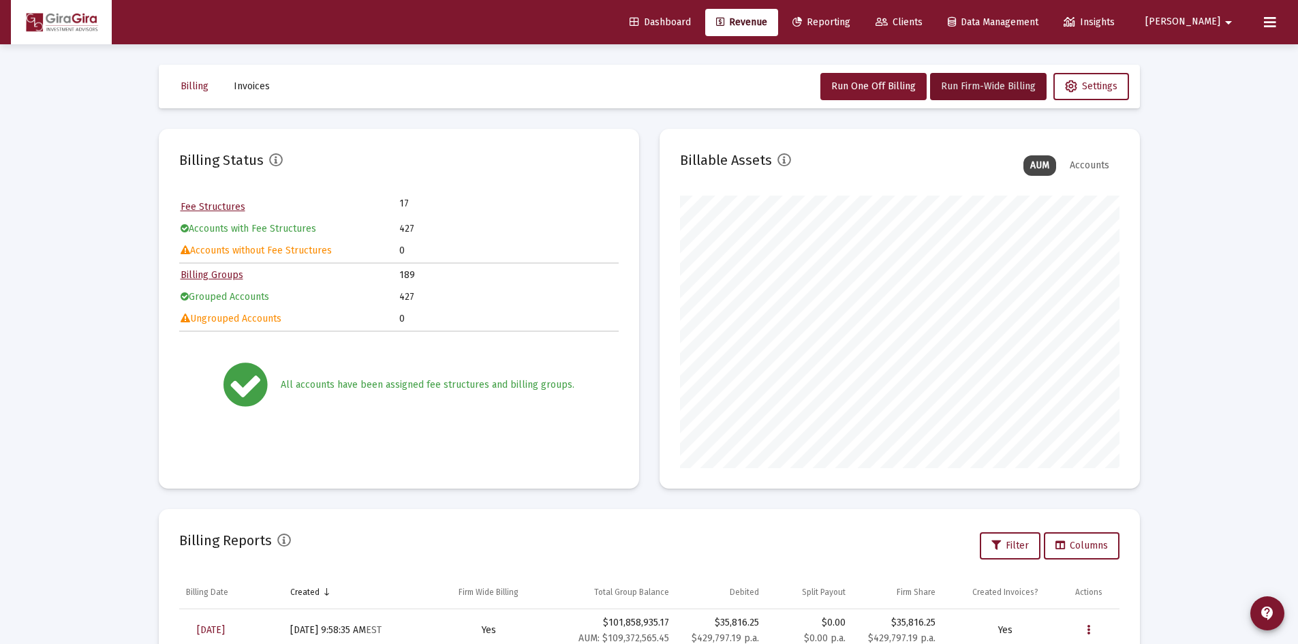
click at [525, 538] on div "Billing Reports Filter Columns" at bounding box center [649, 545] width 940 height 33
click at [969, 86] on span "Run Firm-Wide Billing" at bounding box center [988, 86] width 95 height 12
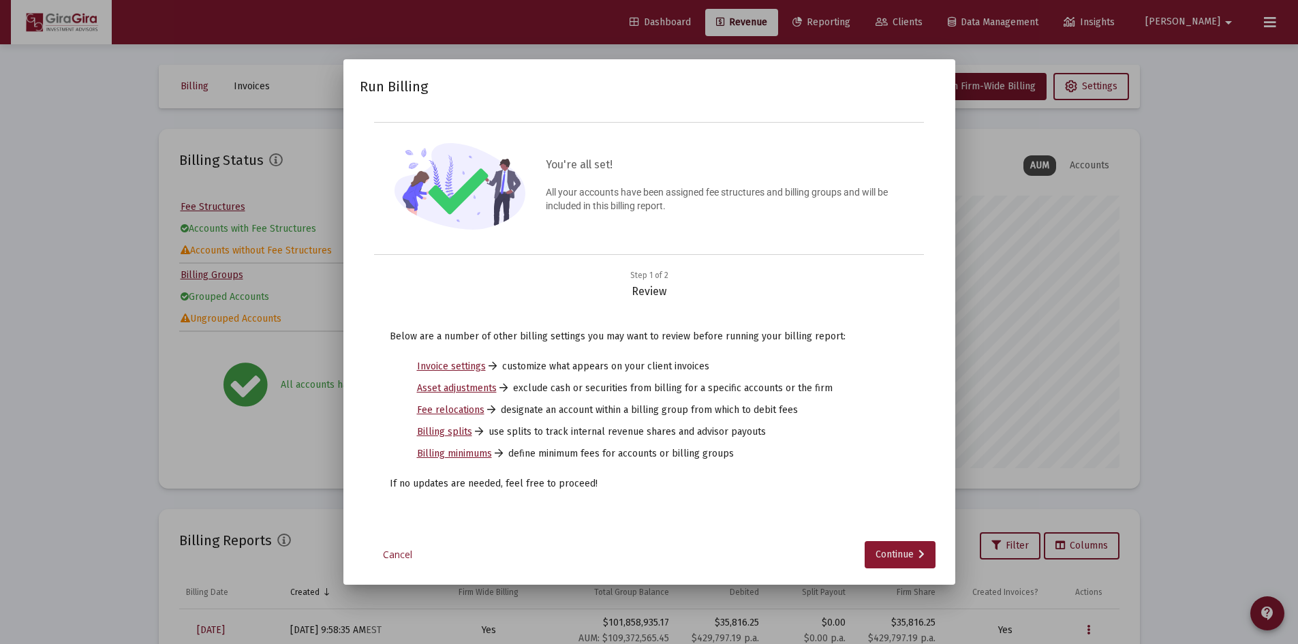
click at [909, 558] on div "Continue" at bounding box center [899, 554] width 49 height 27
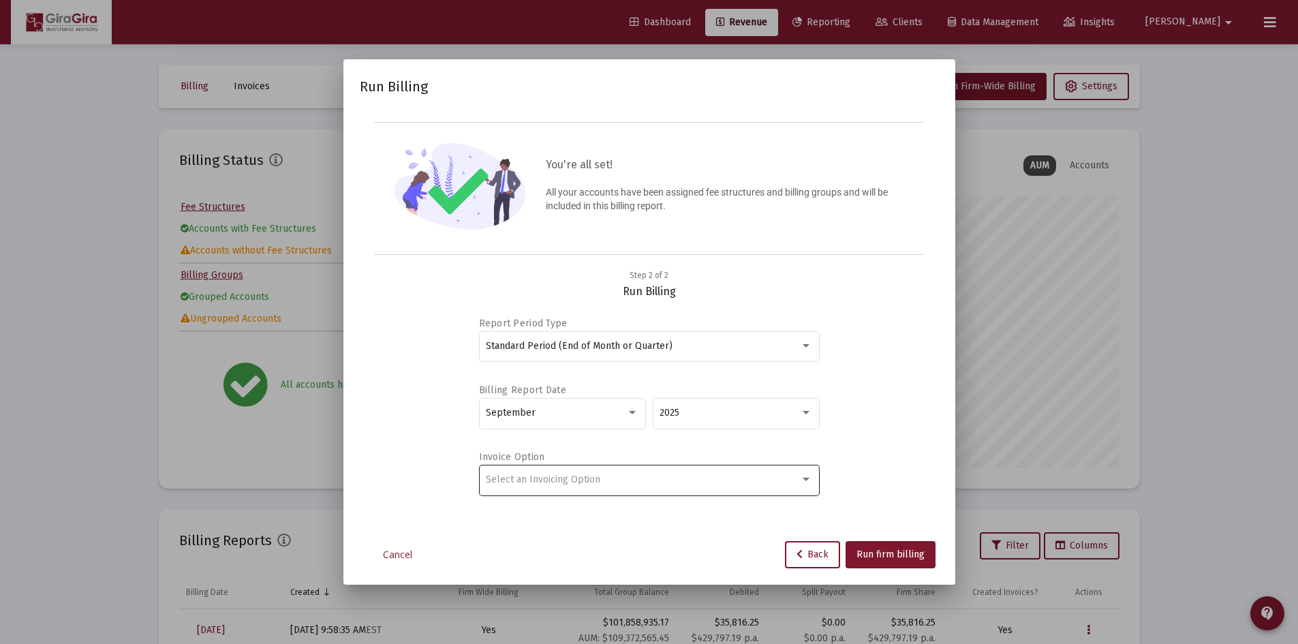
click at [691, 467] on div "Select an Invoicing Option" at bounding box center [649, 479] width 326 height 33
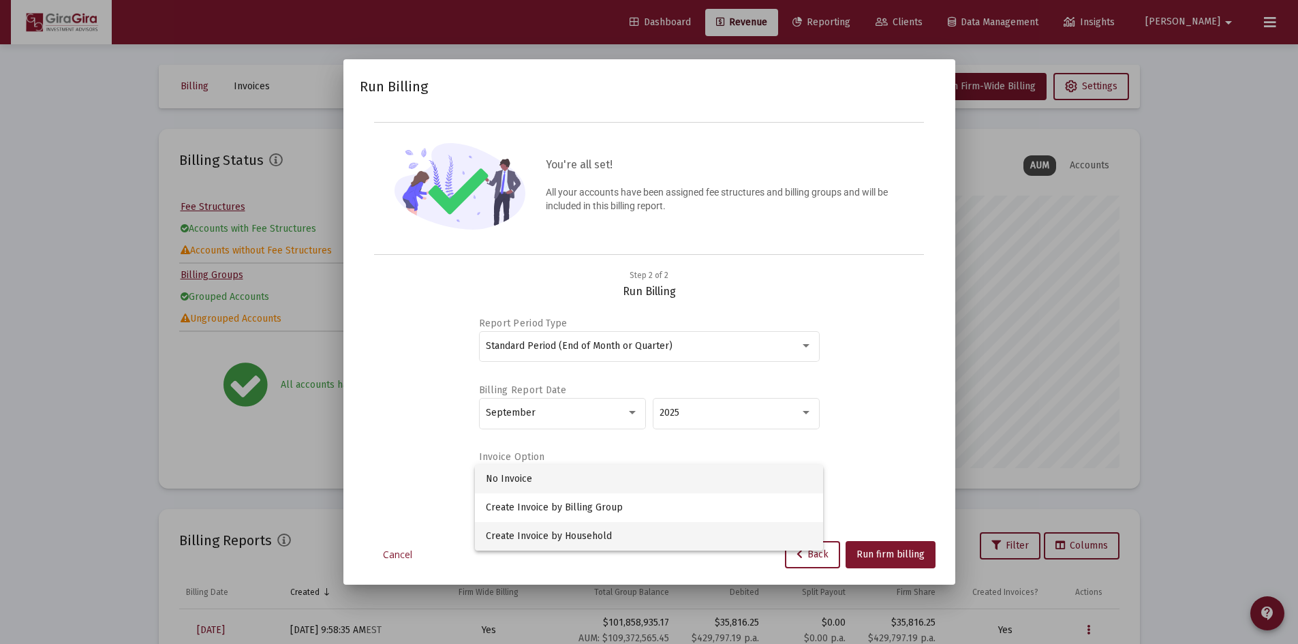
click at [539, 537] on span "Create Invoice by Household" at bounding box center [649, 536] width 326 height 29
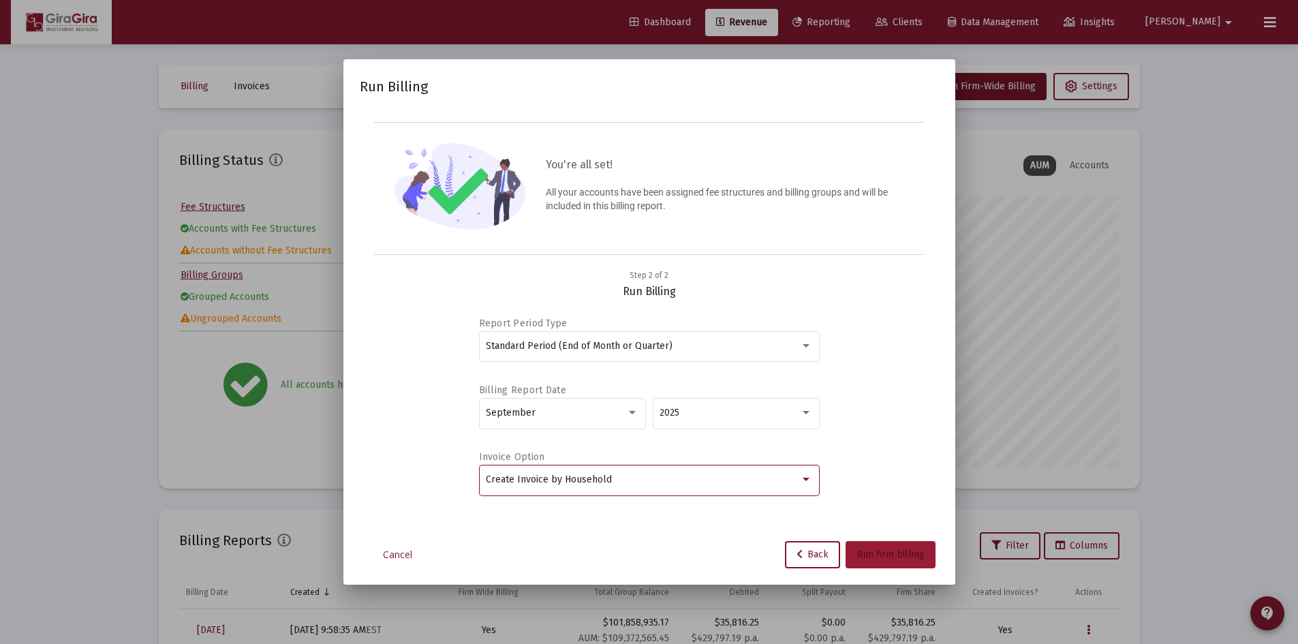
click at [895, 551] on span "Run firm billing" at bounding box center [890, 554] width 68 height 12
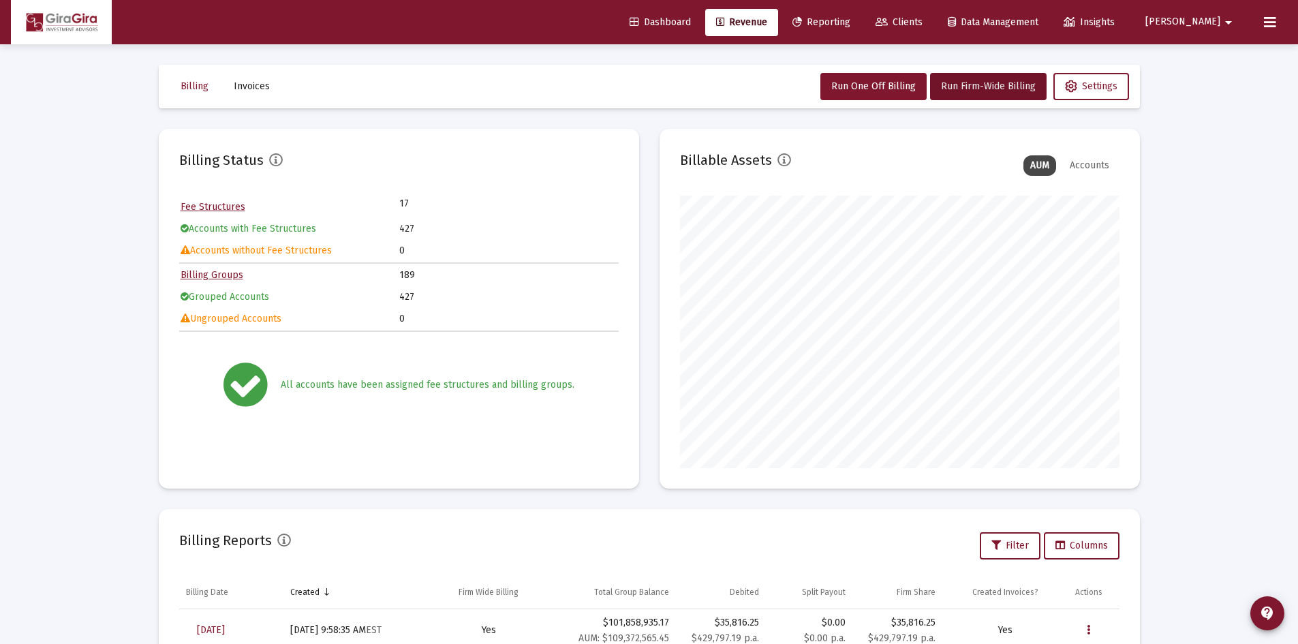
click at [678, 500] on div "Billing Status Fee Structures 17 Accounts with Fee Structures 427 Accounts with…" at bounding box center [649, 507] width 981 height 757
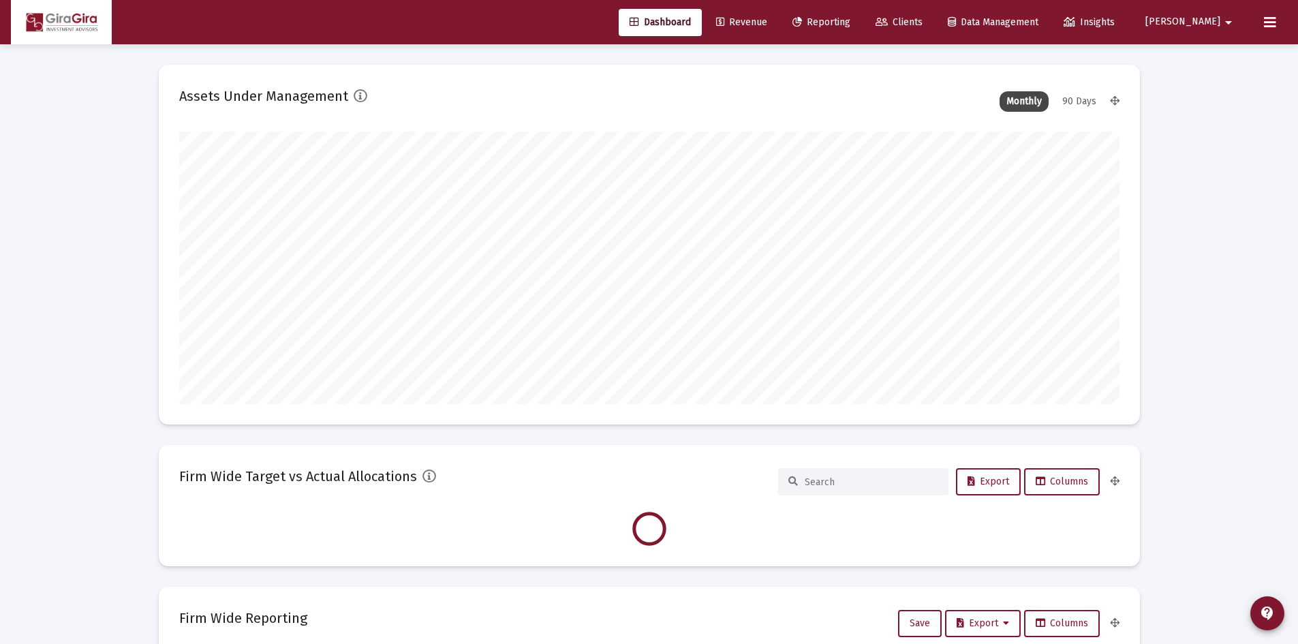
scroll to position [272, 940]
type input "[DATE]"
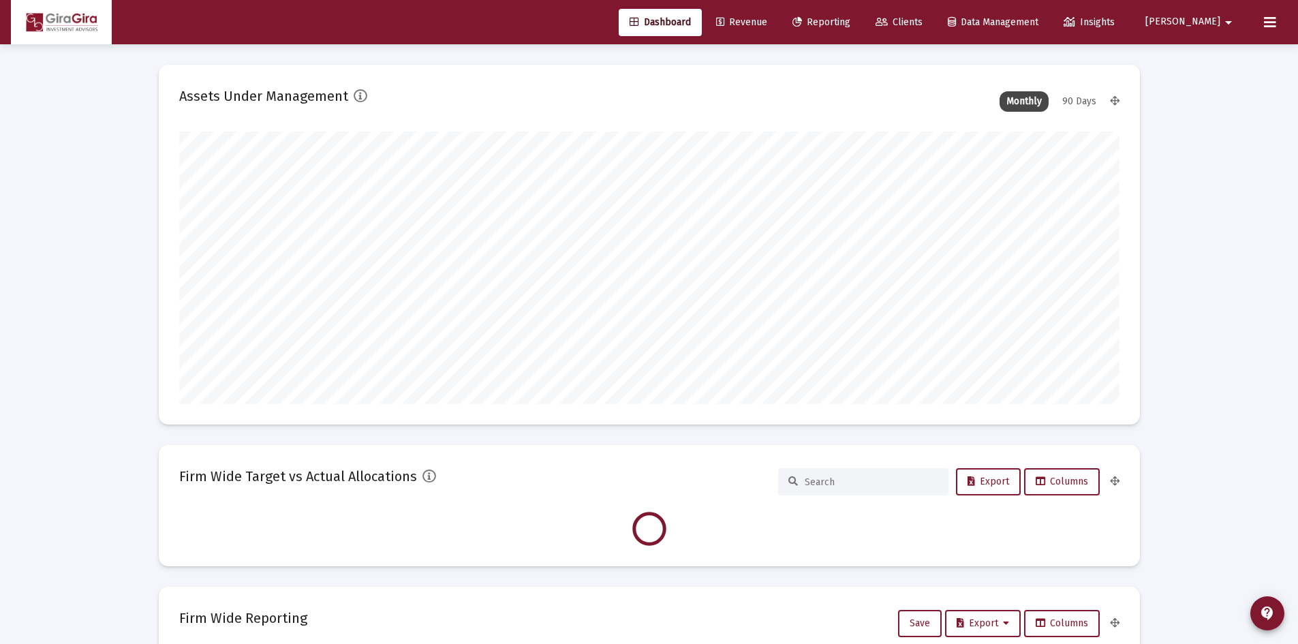
click at [767, 24] on span "Revenue" at bounding box center [741, 22] width 51 height 12
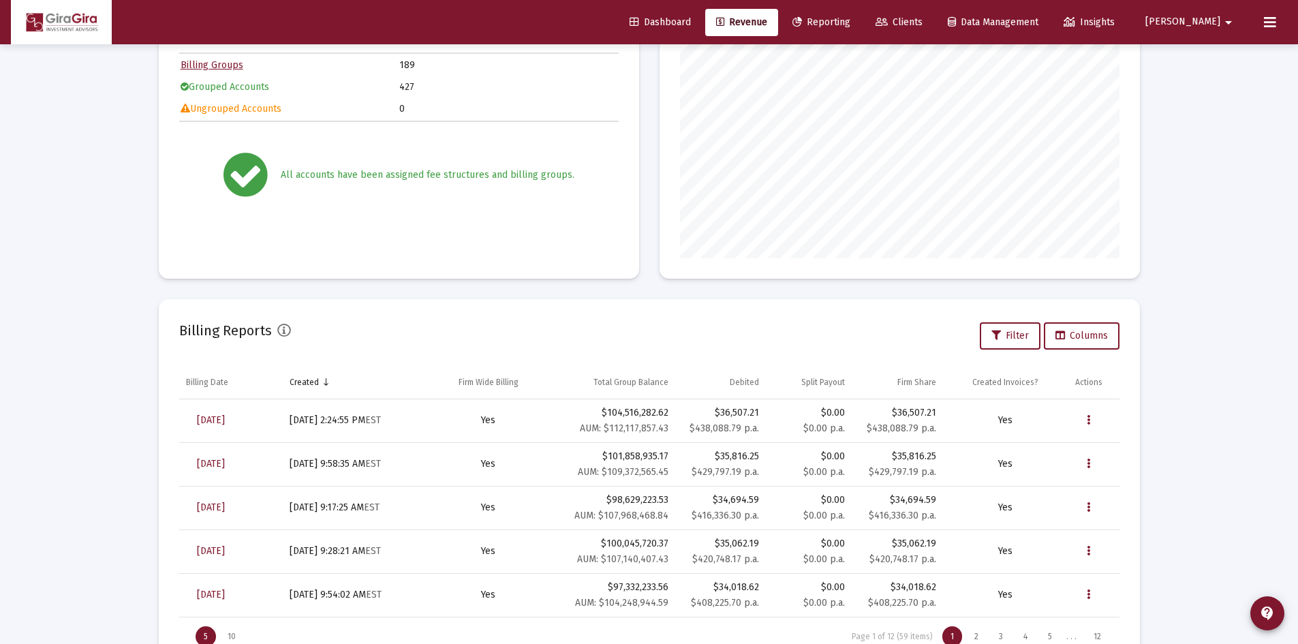
scroll to position [211, 0]
click at [1089, 422] on icon "Data grid" at bounding box center [1088, 419] width 3 height 16
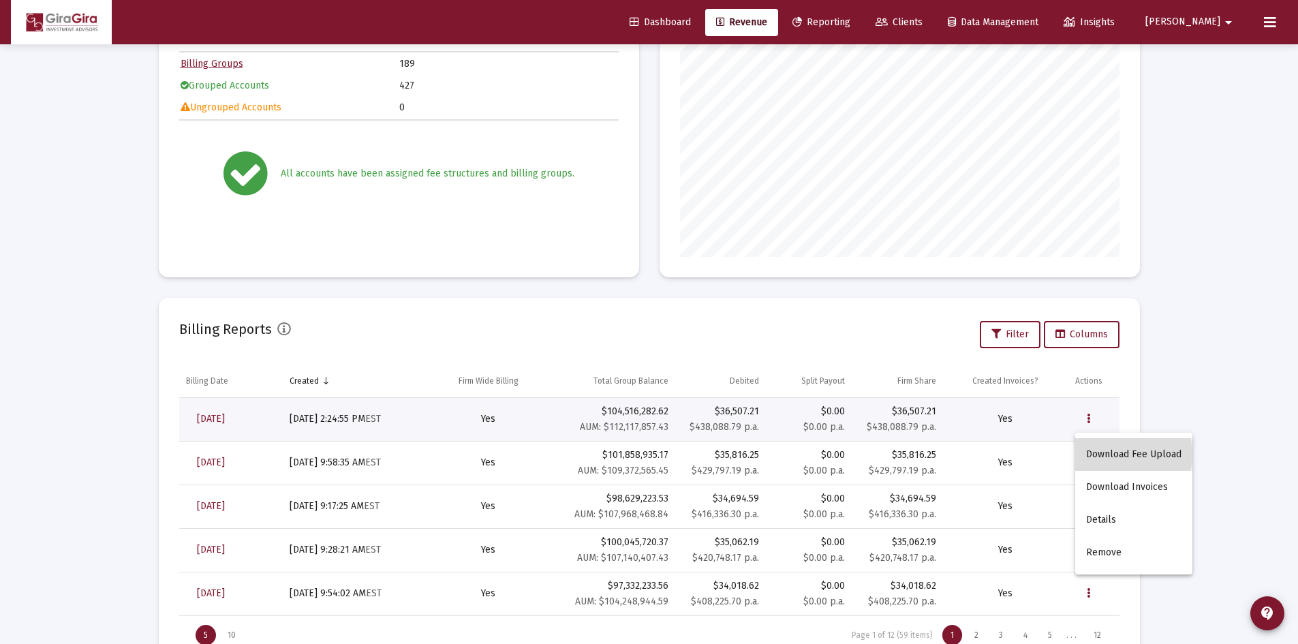
click at [1097, 454] on button "Download Fee Upload" at bounding box center [1133, 454] width 117 height 33
